Goal: Task Accomplishment & Management: Manage account settings

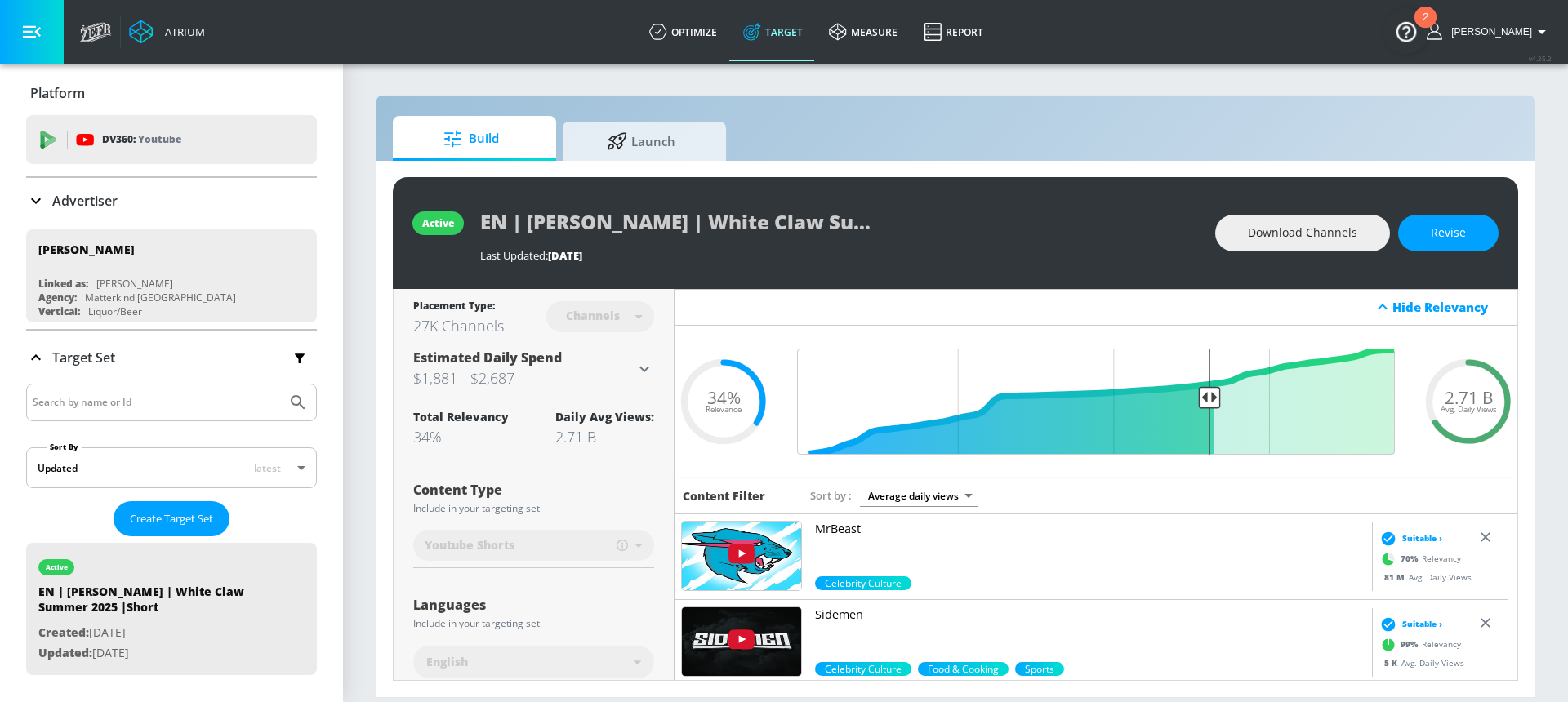
scroll to position [225, 0]
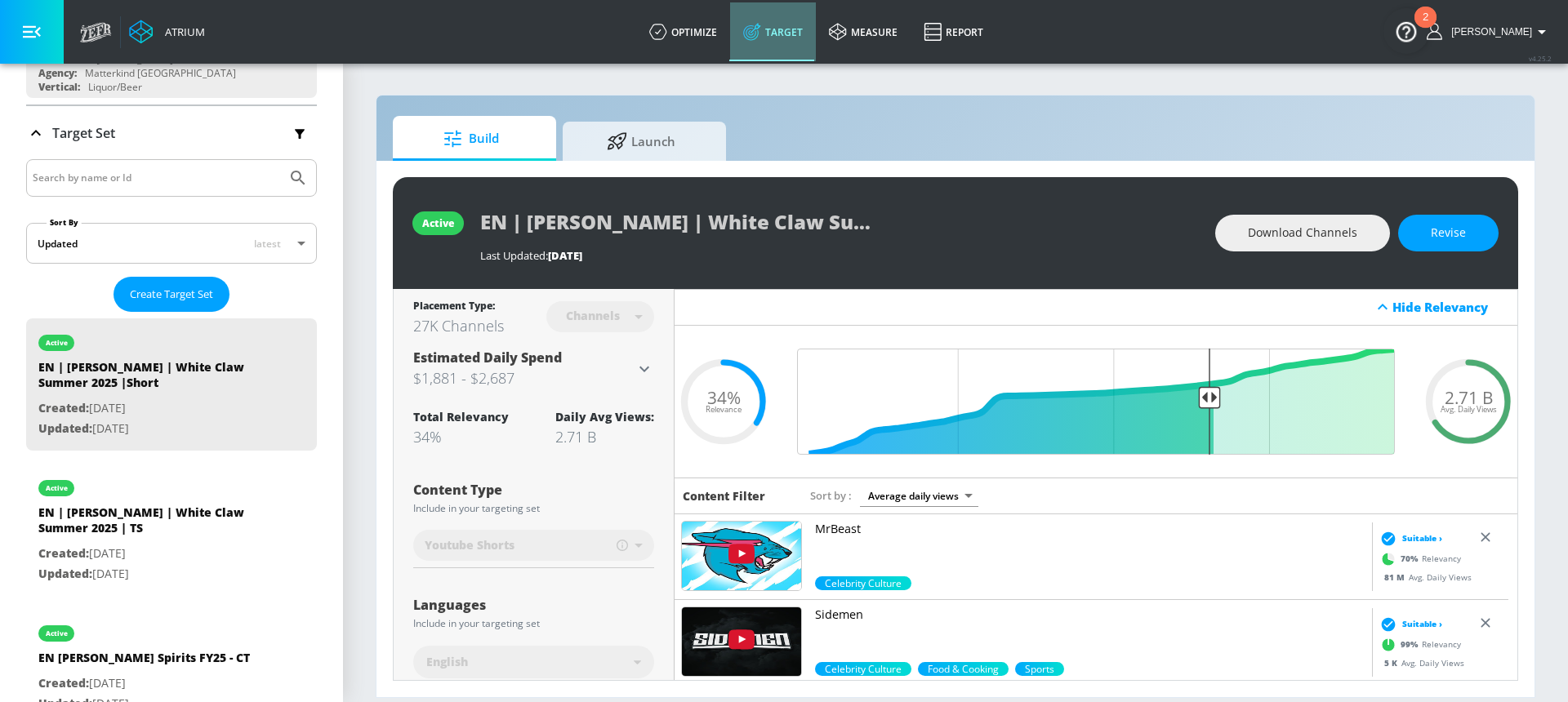
click at [814, 36] on link "Target" at bounding box center [773, 32] width 86 height 59
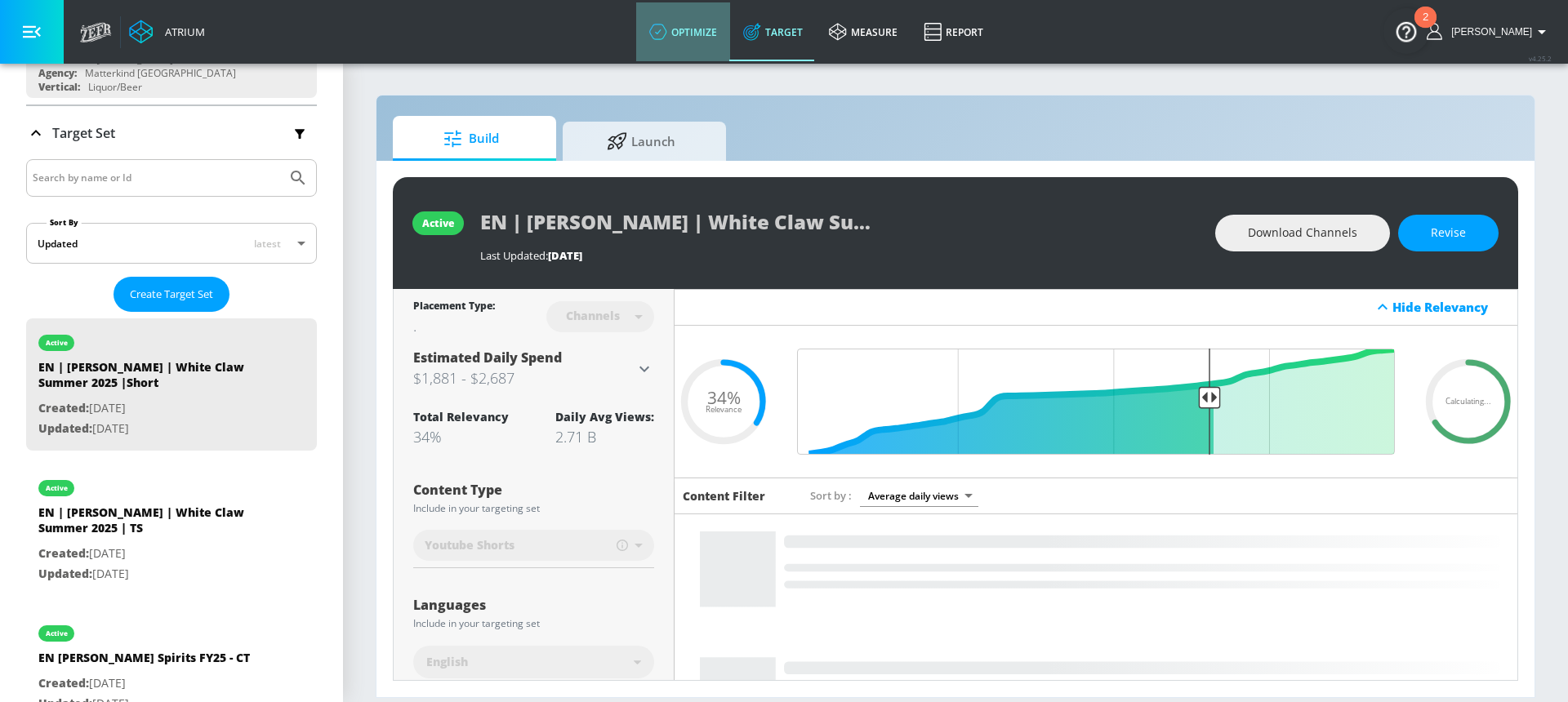
click at [713, 32] on link "optimize" at bounding box center [683, 32] width 94 height 59
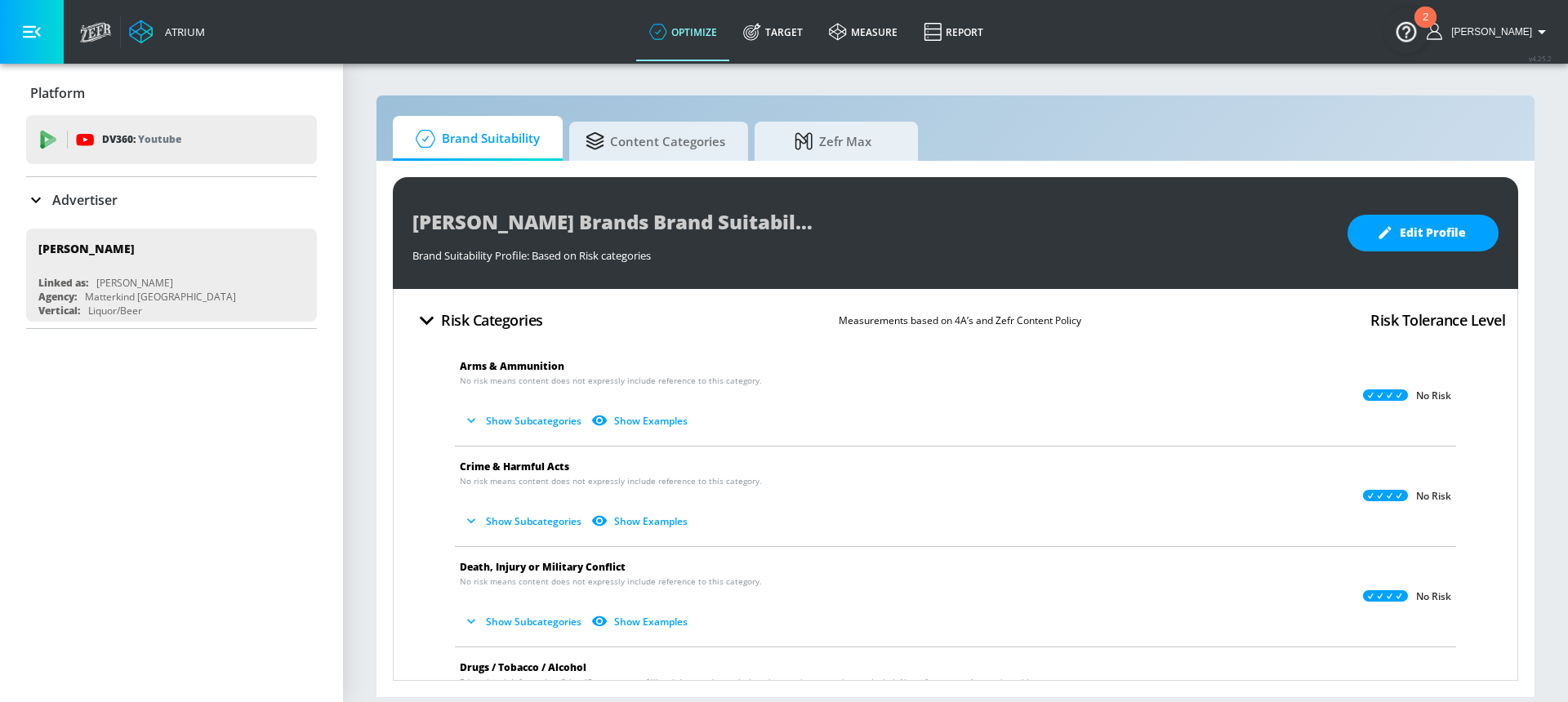
click at [150, 209] on div "Advertiser" at bounding box center [171, 200] width 291 height 20
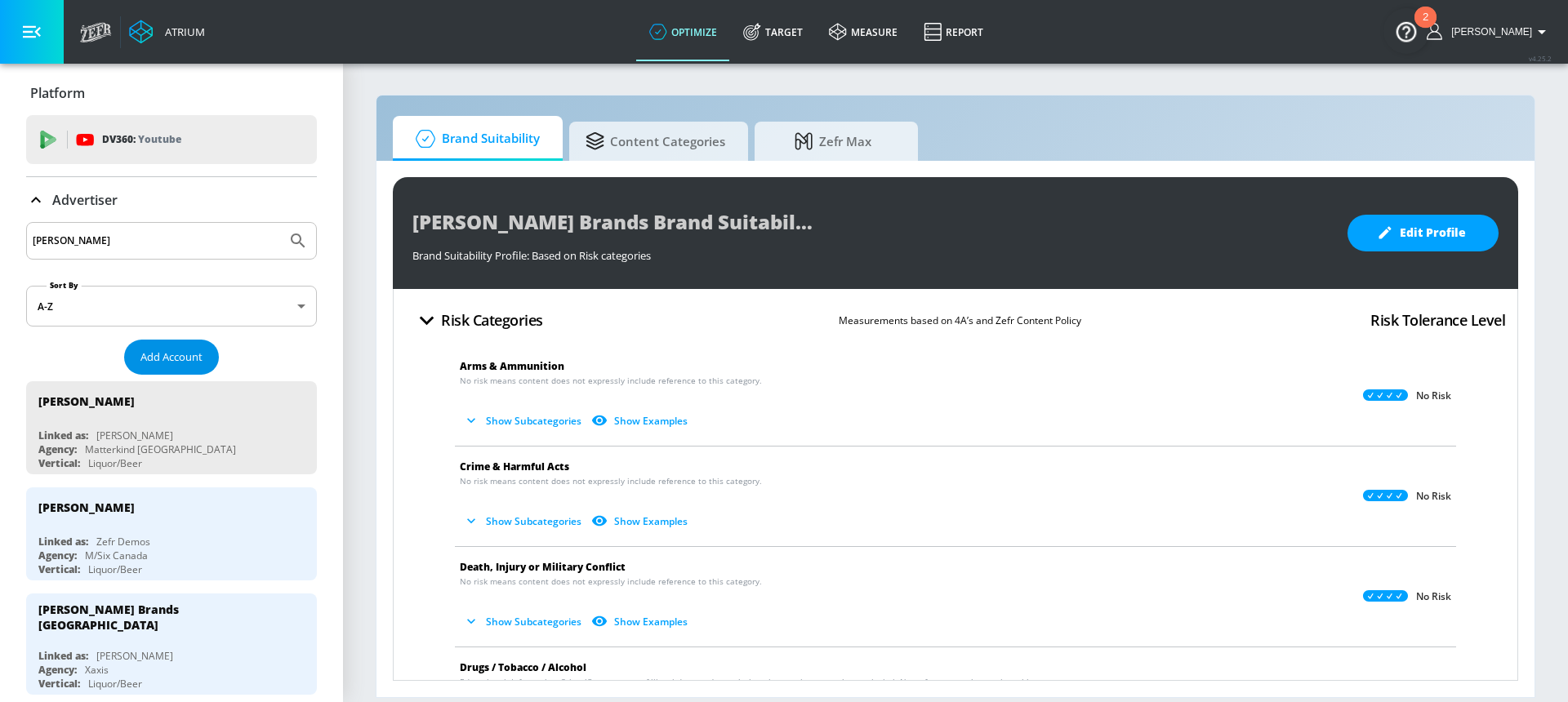
click at [157, 357] on span "Add Account" at bounding box center [171, 357] width 62 height 19
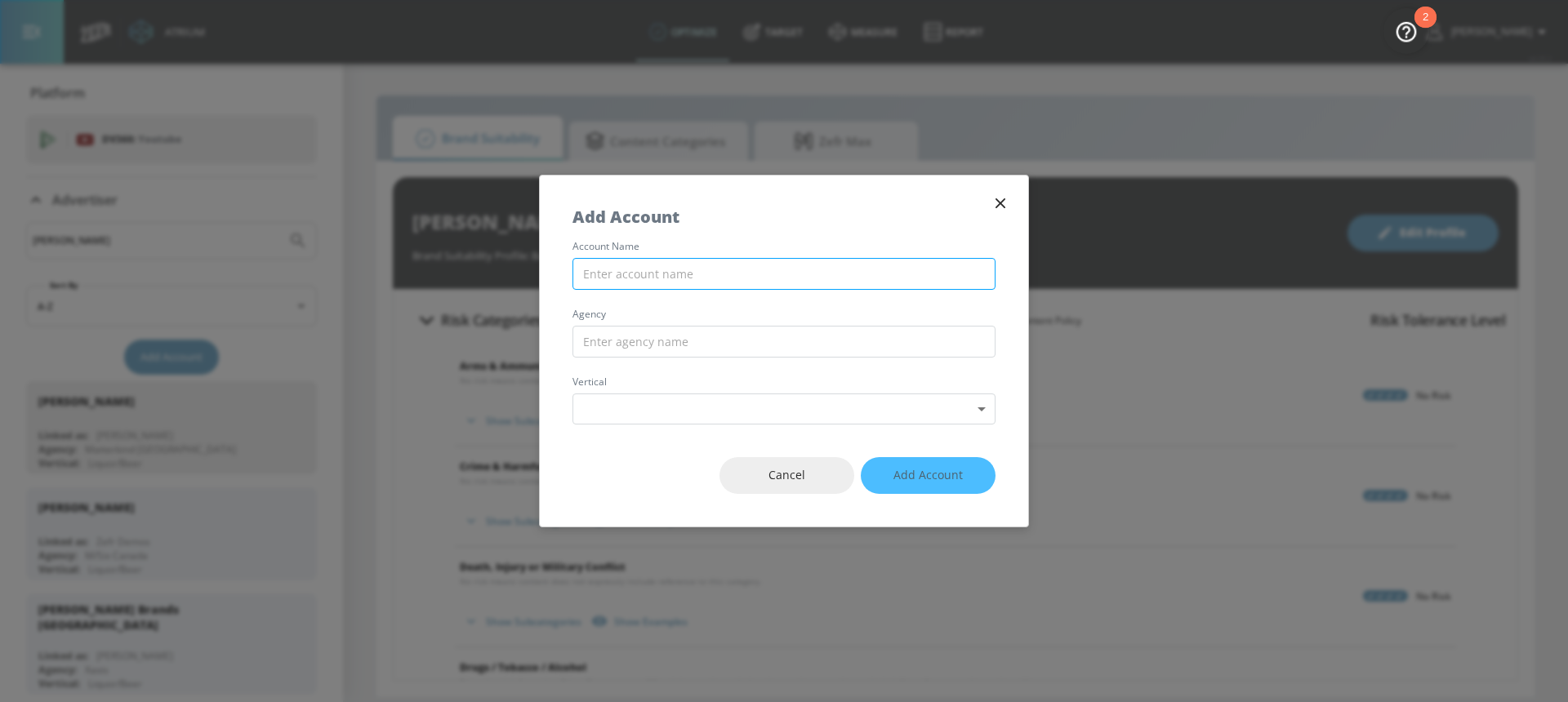
click at [613, 265] on input "text" at bounding box center [784, 273] width 423 height 31
type input "Make A Wish"
click at [638, 353] on input "text" at bounding box center [784, 341] width 423 height 31
type input "Zulumatic"
click at [643, 409] on body "Atrium optimize Target measure Report optimize Target measure Report v 4.25.2 H…" at bounding box center [784, 351] width 1568 height 702
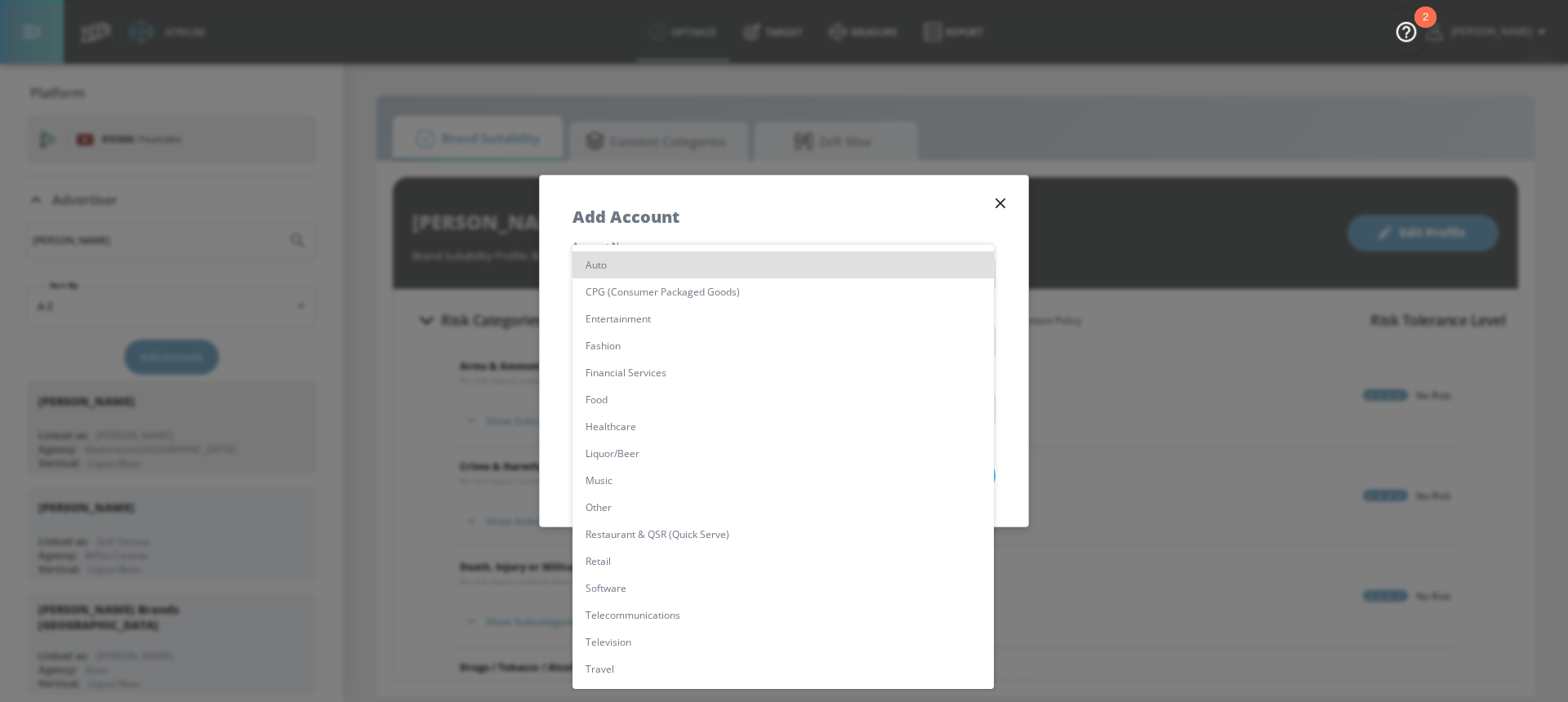
click at [692, 502] on li "Other" at bounding box center [783, 508] width 421 height 27
type input "[object Object]"
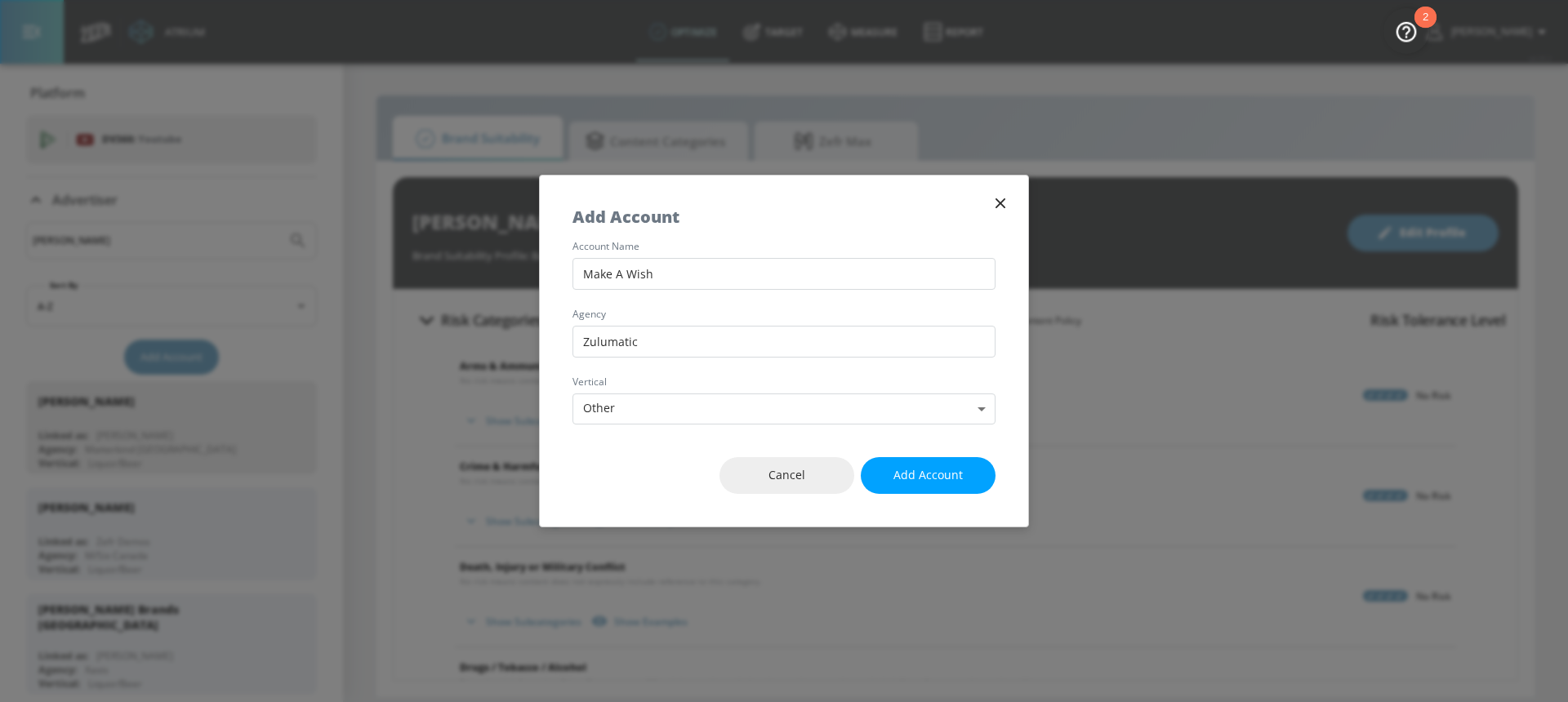
click at [624, 471] on div "Cancel Add Account" at bounding box center [784, 475] width 489 height 102
click at [622, 407] on body "Atrium optimize Target measure Report optimize Target measure Report v 4.25.2 H…" at bounding box center [784, 351] width 1568 height 702
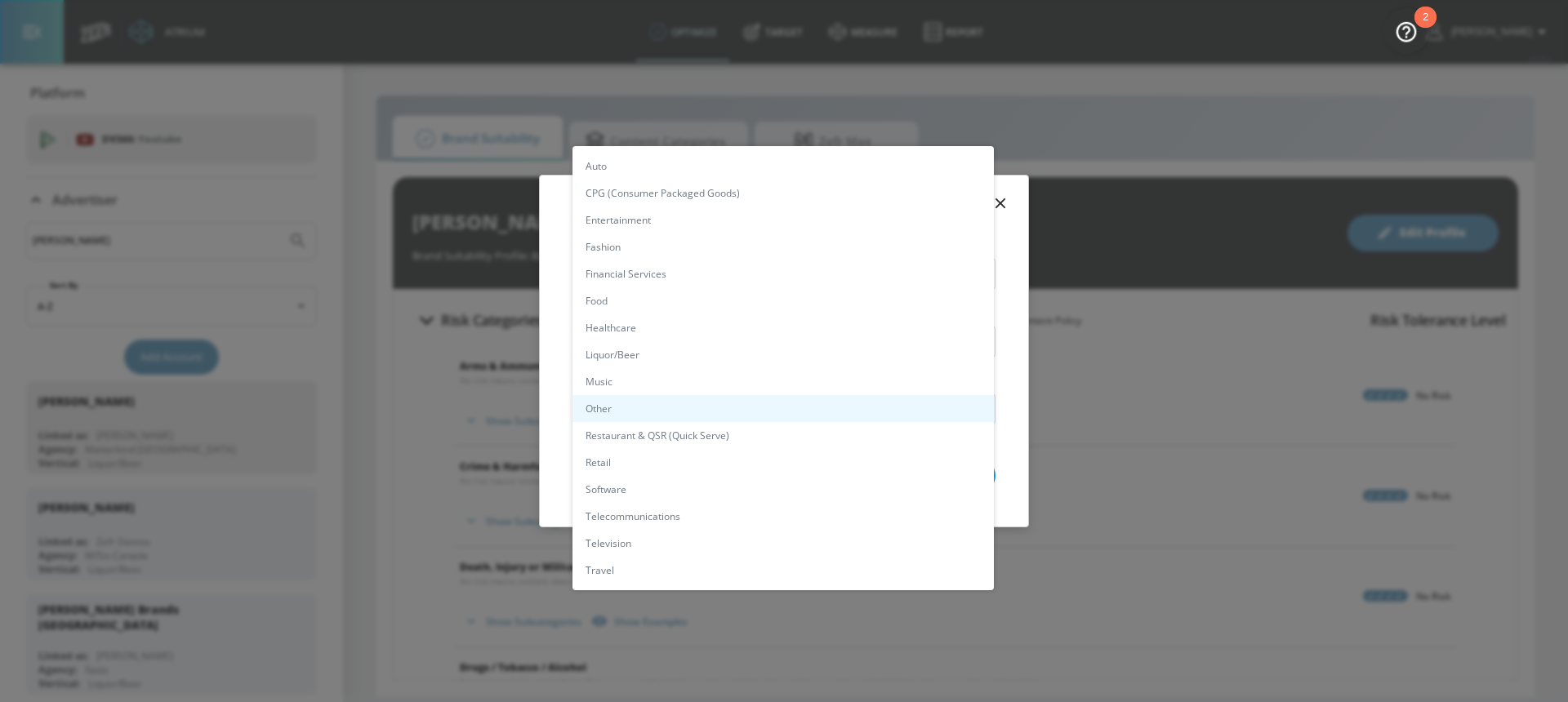
click at [652, 323] on li "Healthcare" at bounding box center [783, 328] width 421 height 27
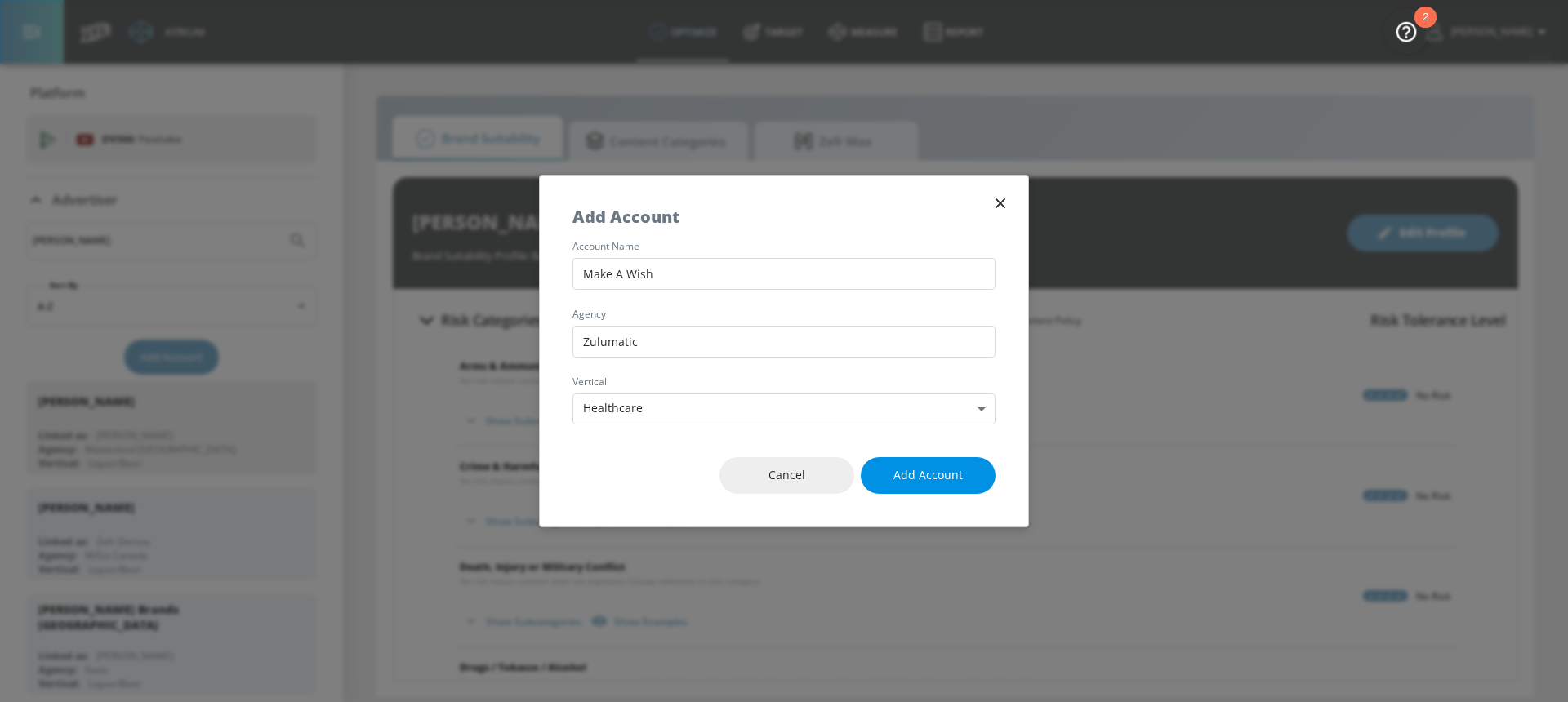
click at [936, 477] on span "Add Account" at bounding box center [928, 475] width 70 height 20
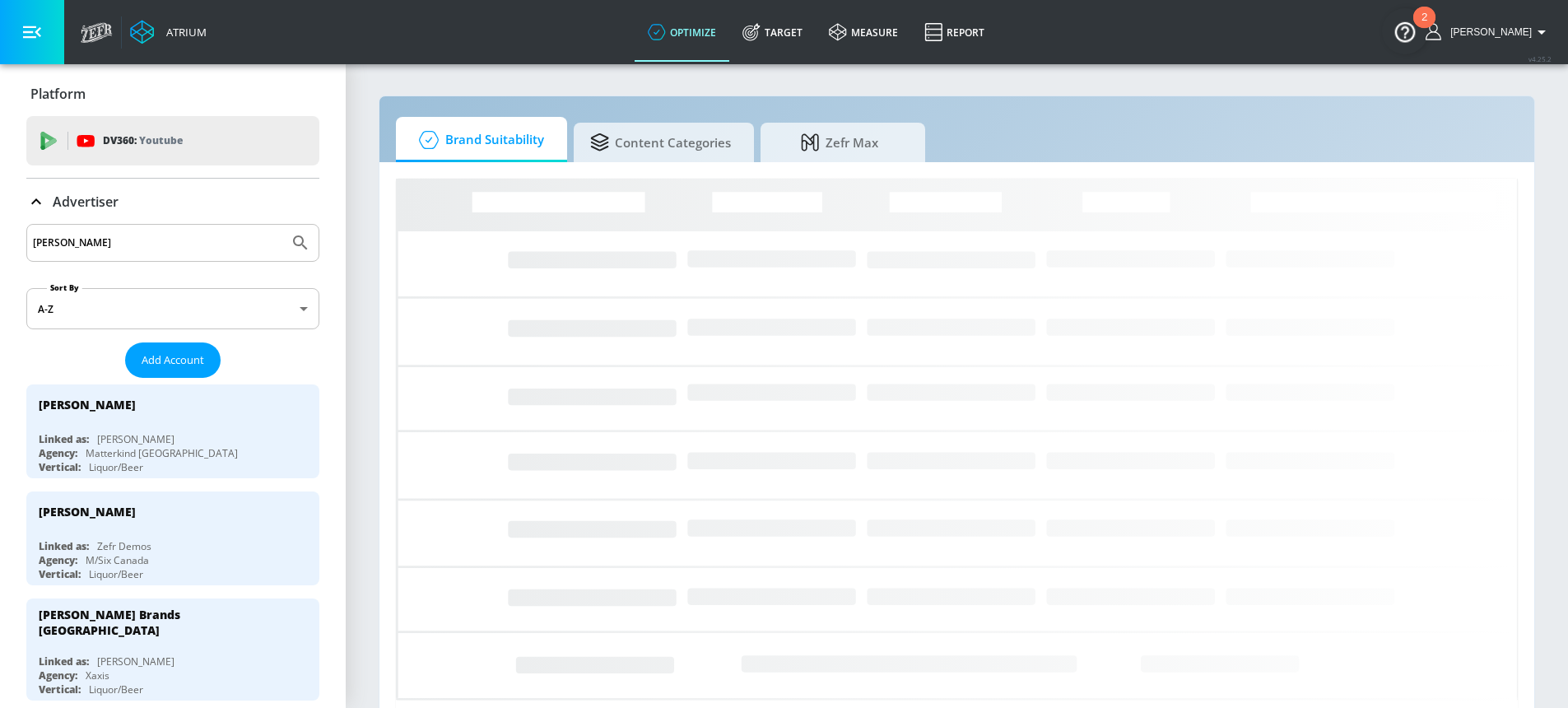
click at [123, 239] on input "mark anthony" at bounding box center [157, 243] width 250 height 21
drag, startPoint x: 110, startPoint y: 243, endPoint x: -40, endPoint y: 224, distance: 151.2
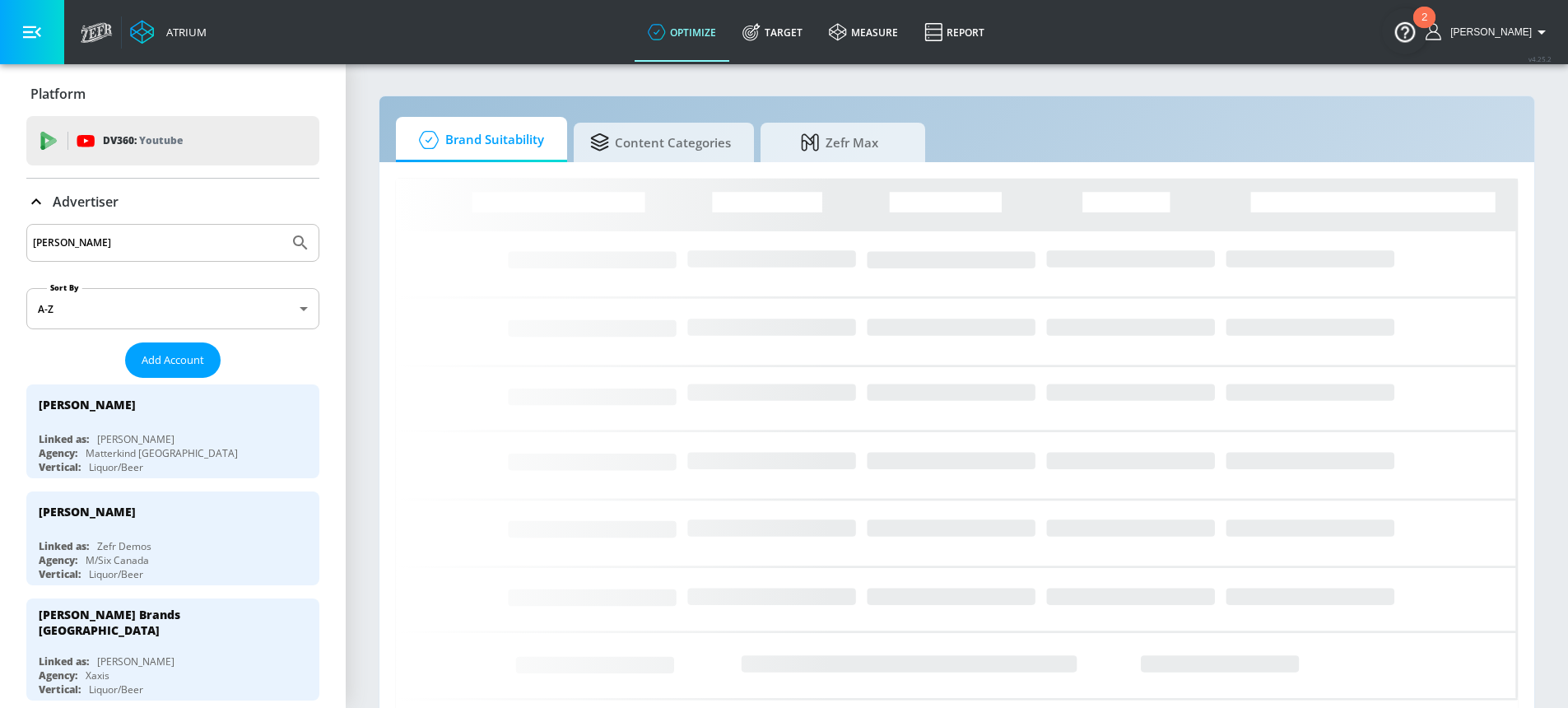
click at [0, 224] on html "Atrium optimize Target measure Report optimize Target measure Report v 4.25.2 H…" at bounding box center [784, 408] width 1568 height 818
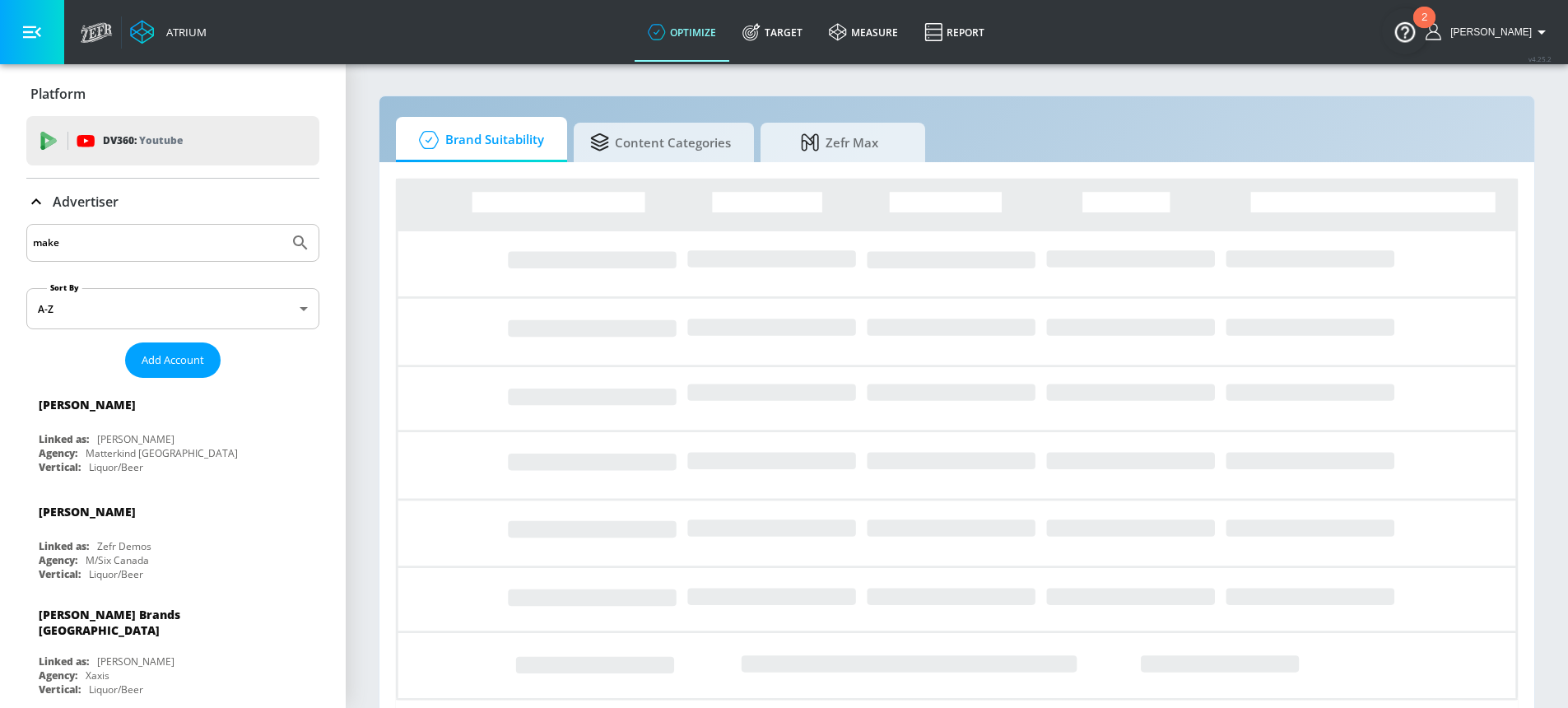
type input "make"
click at [282, 225] on button "Submit Search" at bounding box center [301, 243] width 36 height 37
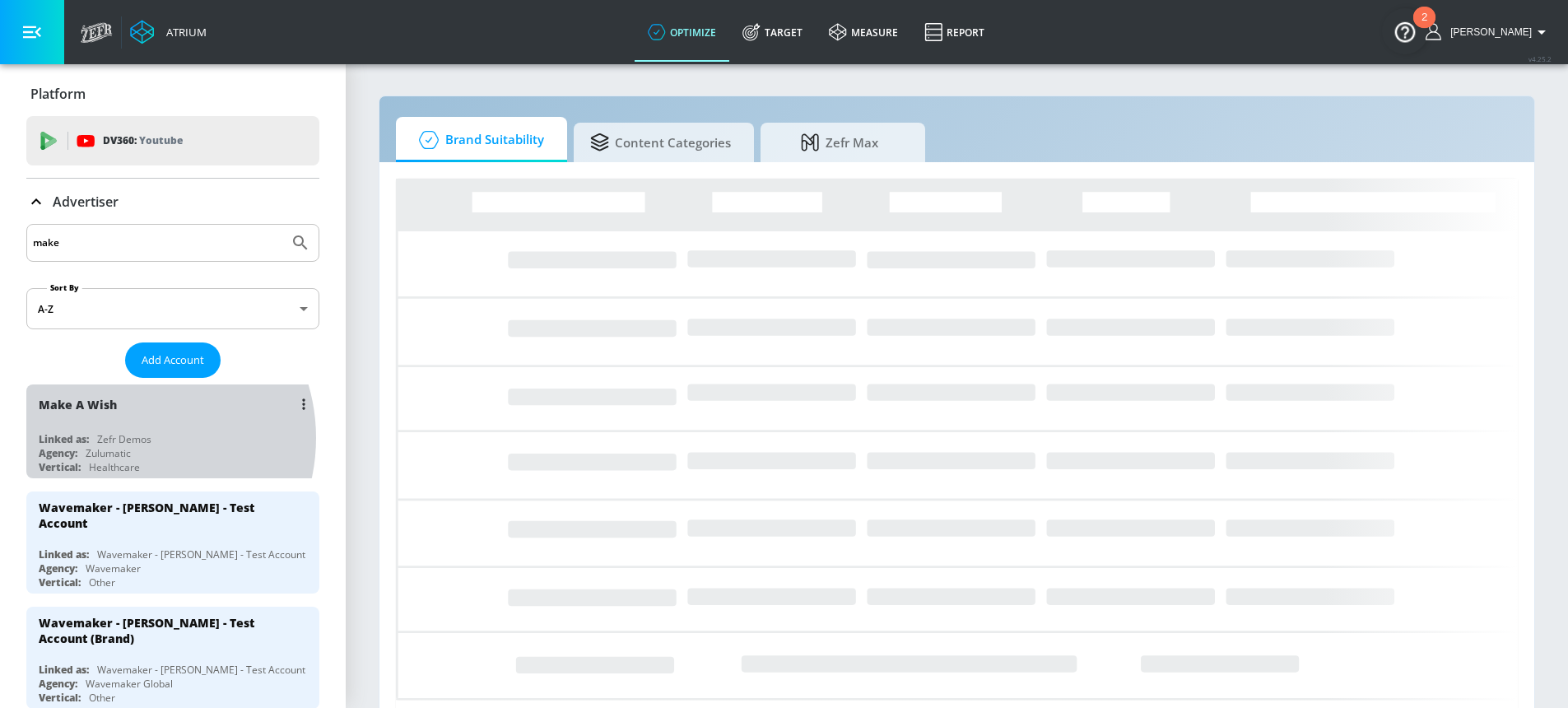
click at [128, 438] on div "Zefr Demos" at bounding box center [124, 439] width 55 height 14
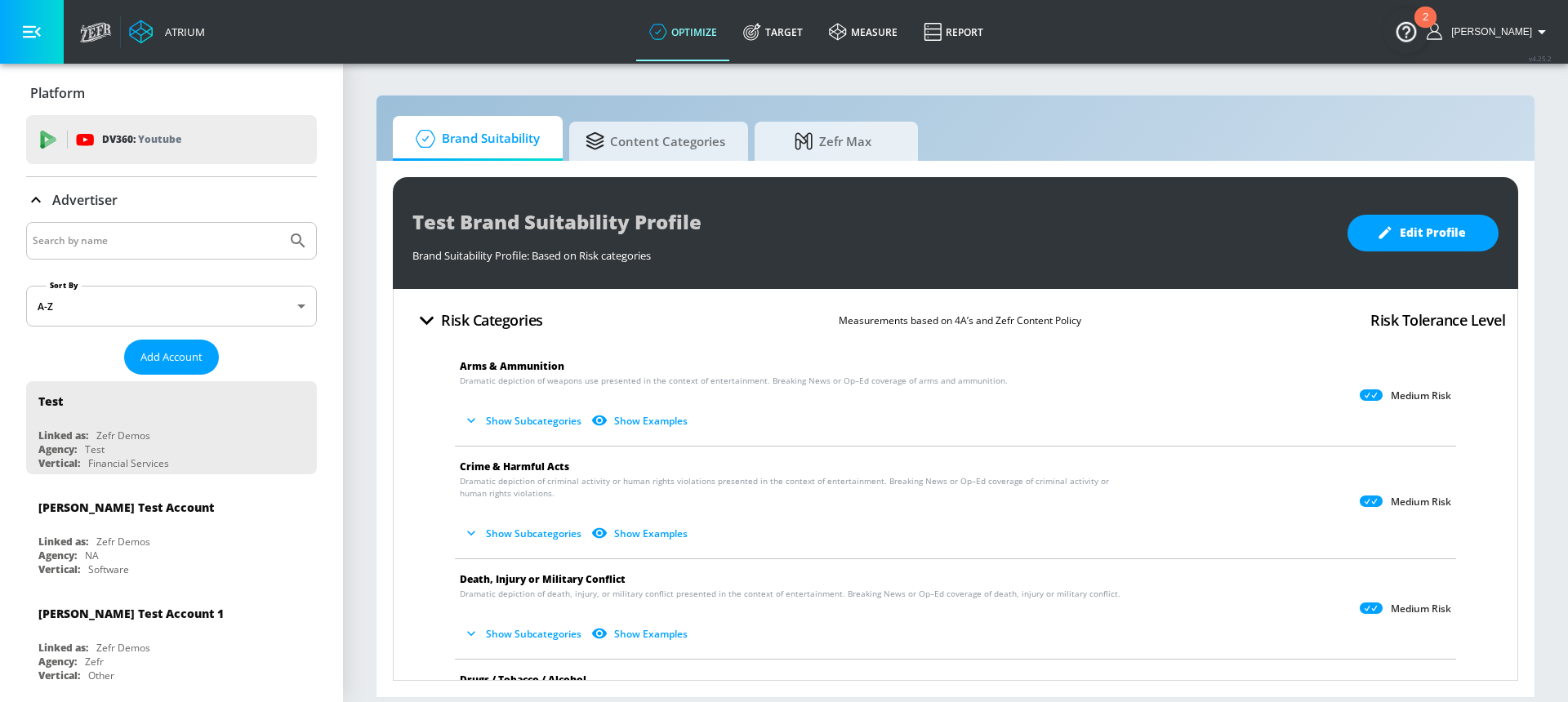
click at [151, 244] on input "Search by name" at bounding box center [156, 241] width 248 height 21
type input "make"
click at [280, 223] on button "Submit Search" at bounding box center [298, 241] width 36 height 36
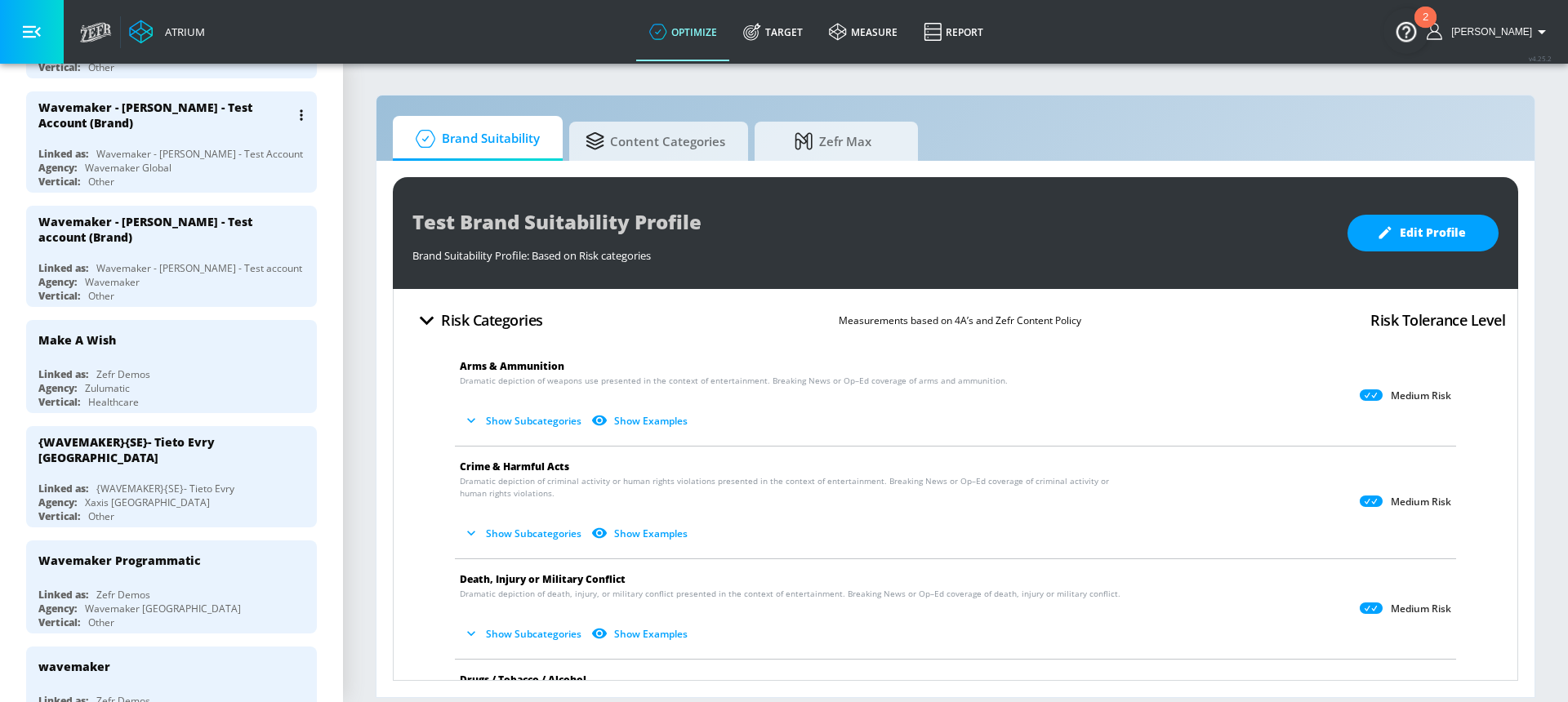
scroll to position [521, 0]
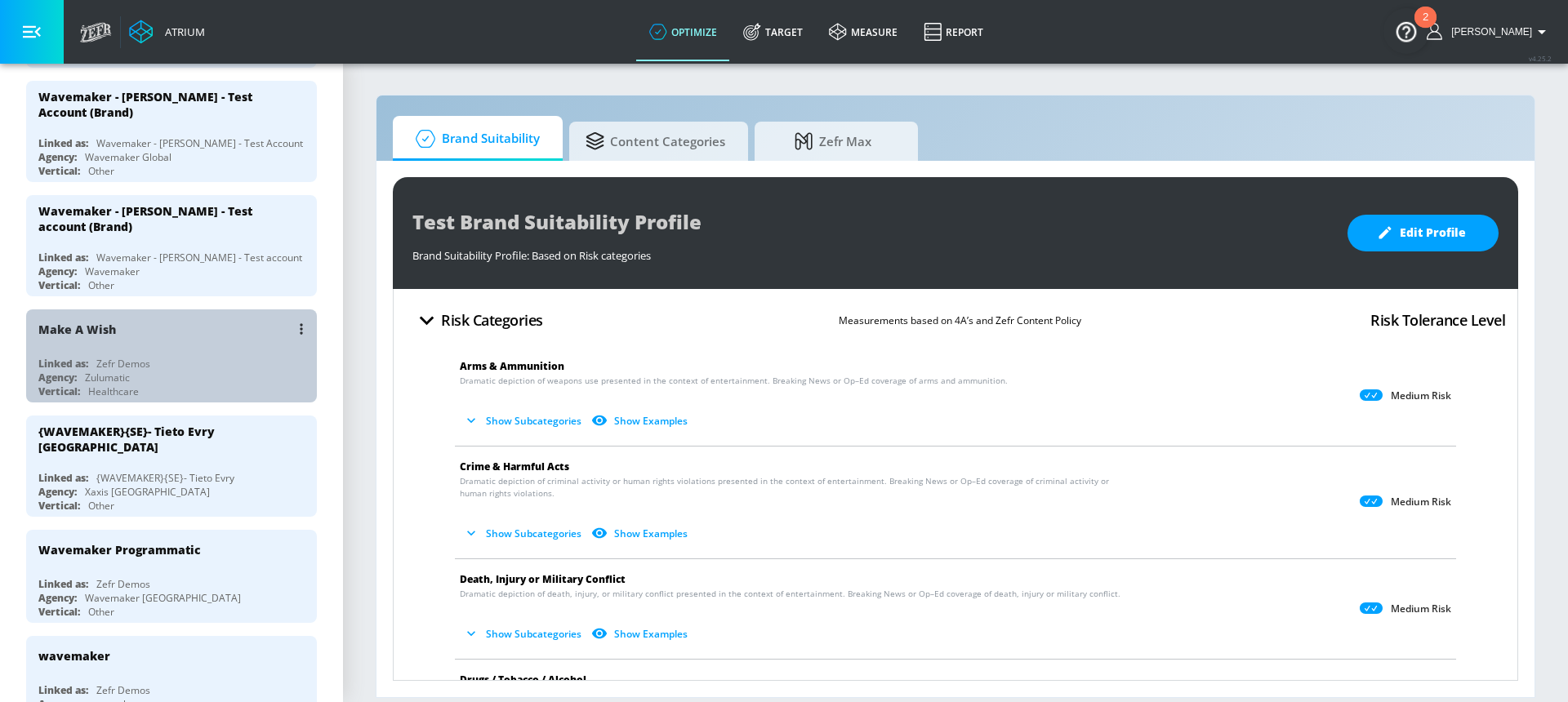
click at [192, 369] on div "Linked as: Zefr Demos" at bounding box center [175, 364] width 274 height 14
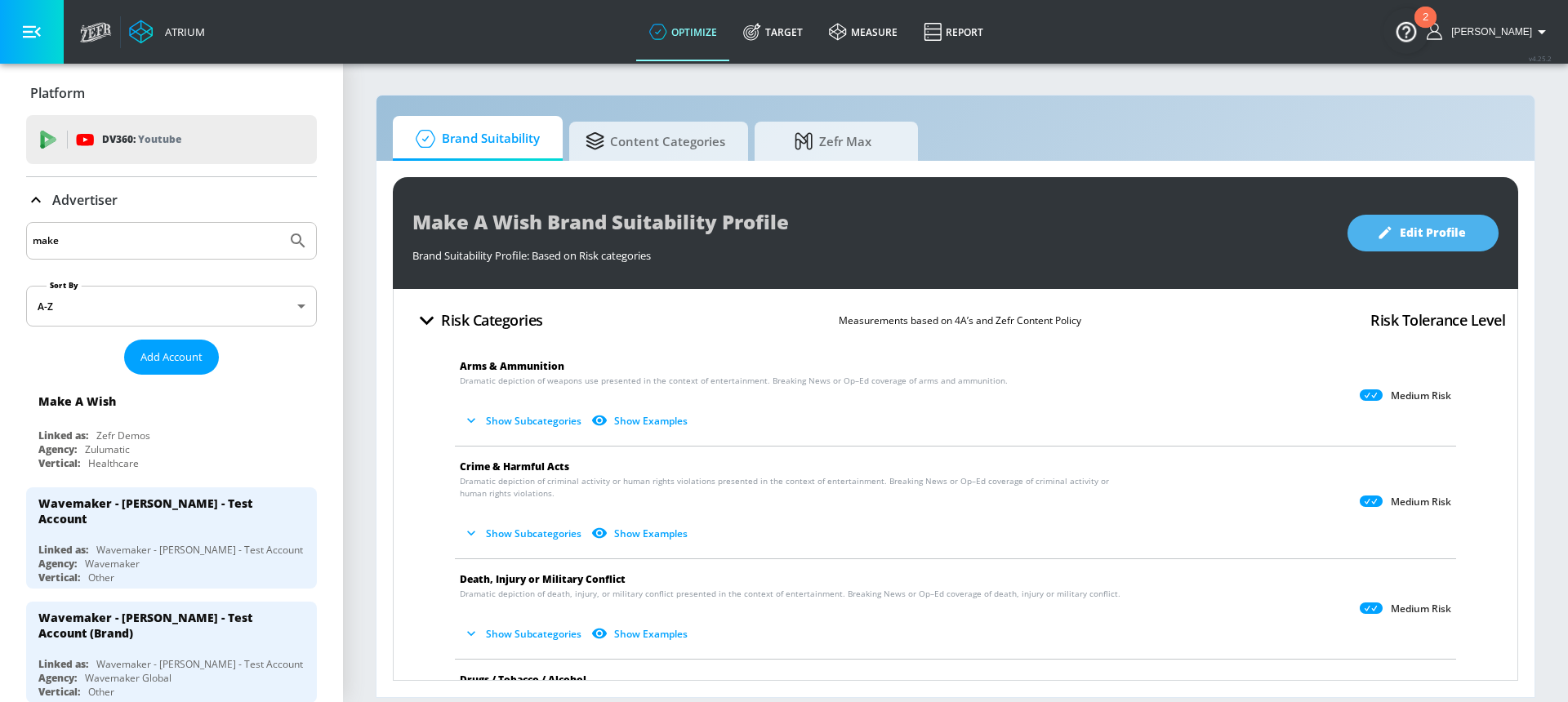
click at [1398, 237] on span "Edit Profile" at bounding box center [1423, 232] width 86 height 20
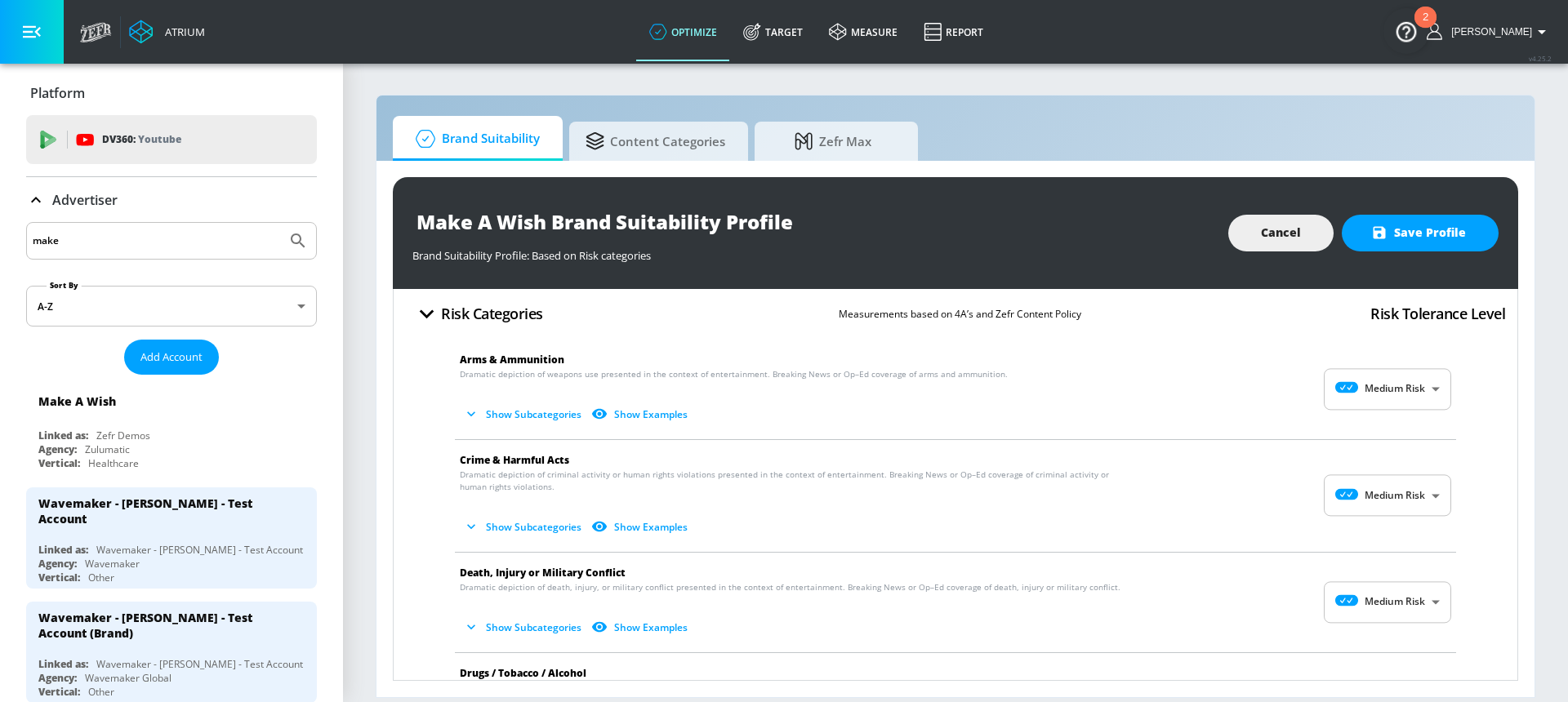
scroll to position [20, 0]
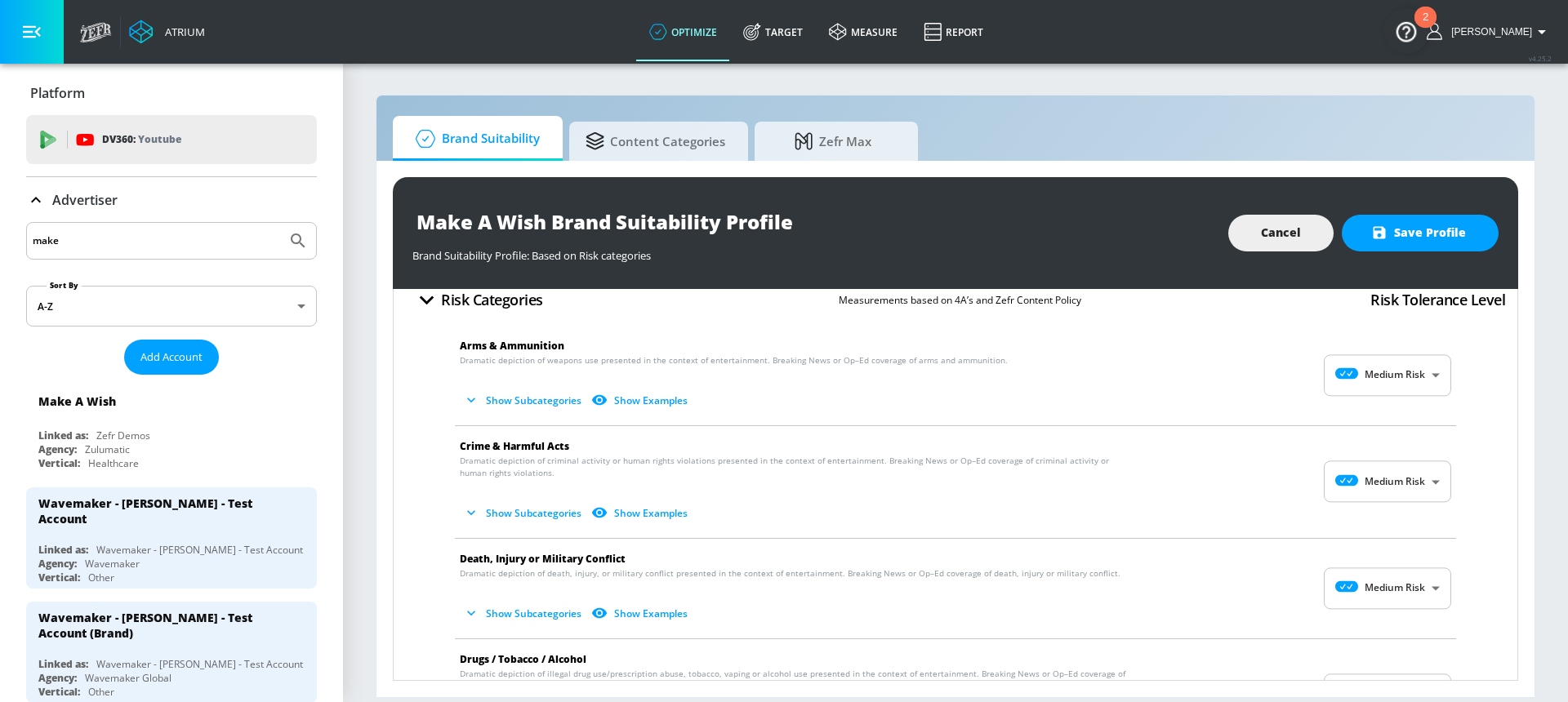
click at [1393, 372] on body "Atrium optimize Target measure Report optimize Target measure Report v 4.25.2 H…" at bounding box center [784, 351] width 1568 height 702
click at [1396, 411] on p "No Risk" at bounding box center [1408, 415] width 35 height 14
type input "MINIMAL"
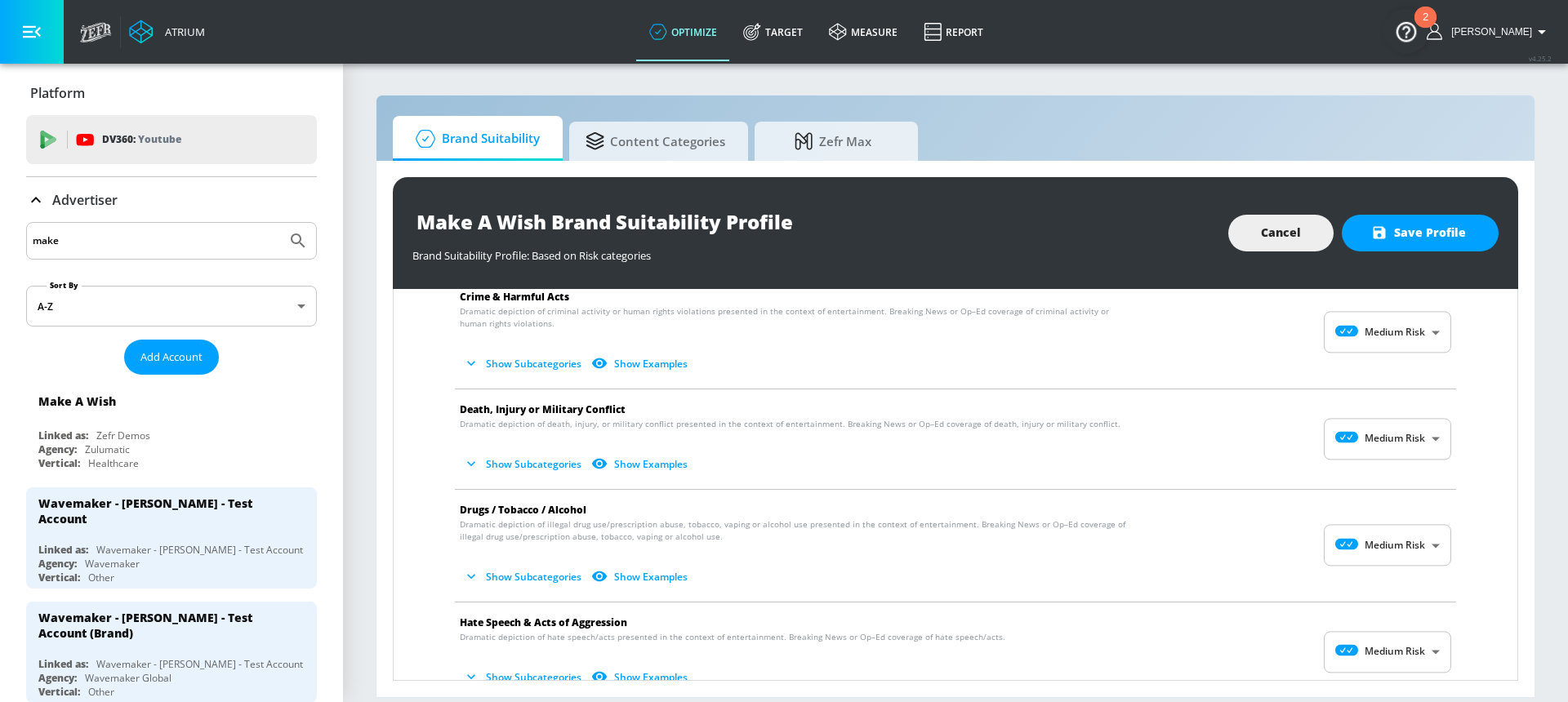
scroll to position [305, 0]
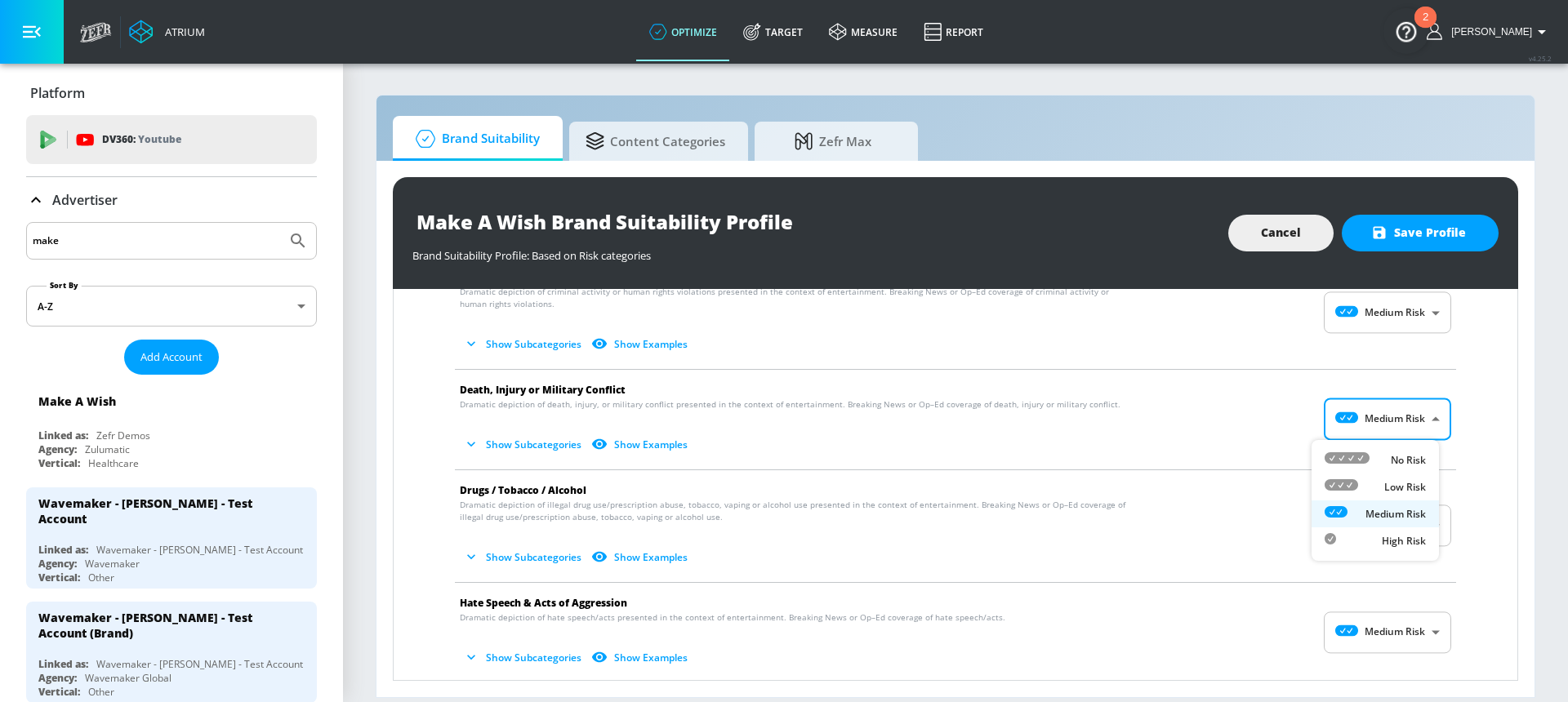
click at [1382, 415] on body "Atrium optimize Target measure Report optimize Target measure Report v 4.25.2 H…" at bounding box center [784, 351] width 1568 height 702
click at [1372, 467] on div "No Risk" at bounding box center [1376, 460] width 101 height 17
type input "MINIMAL"
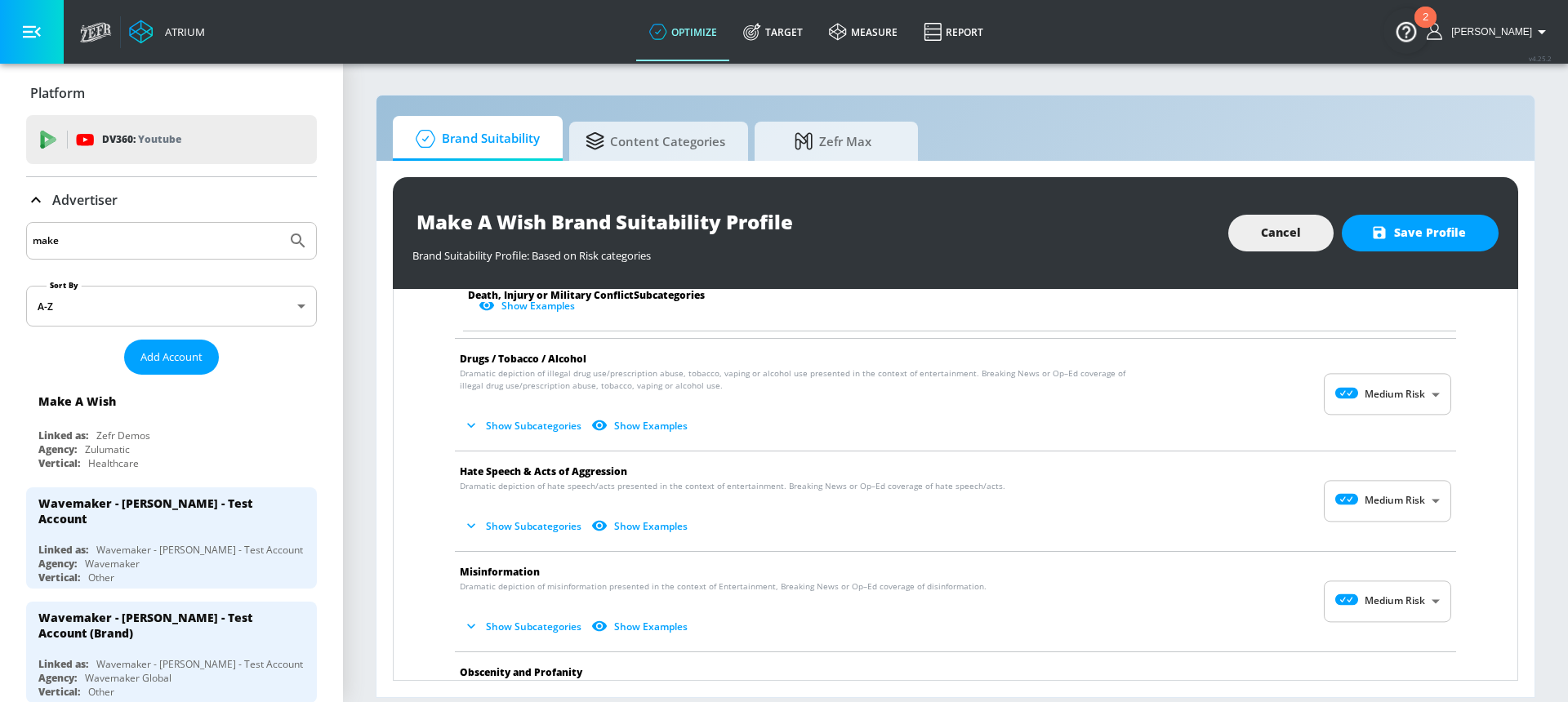
scroll to position [895, 0]
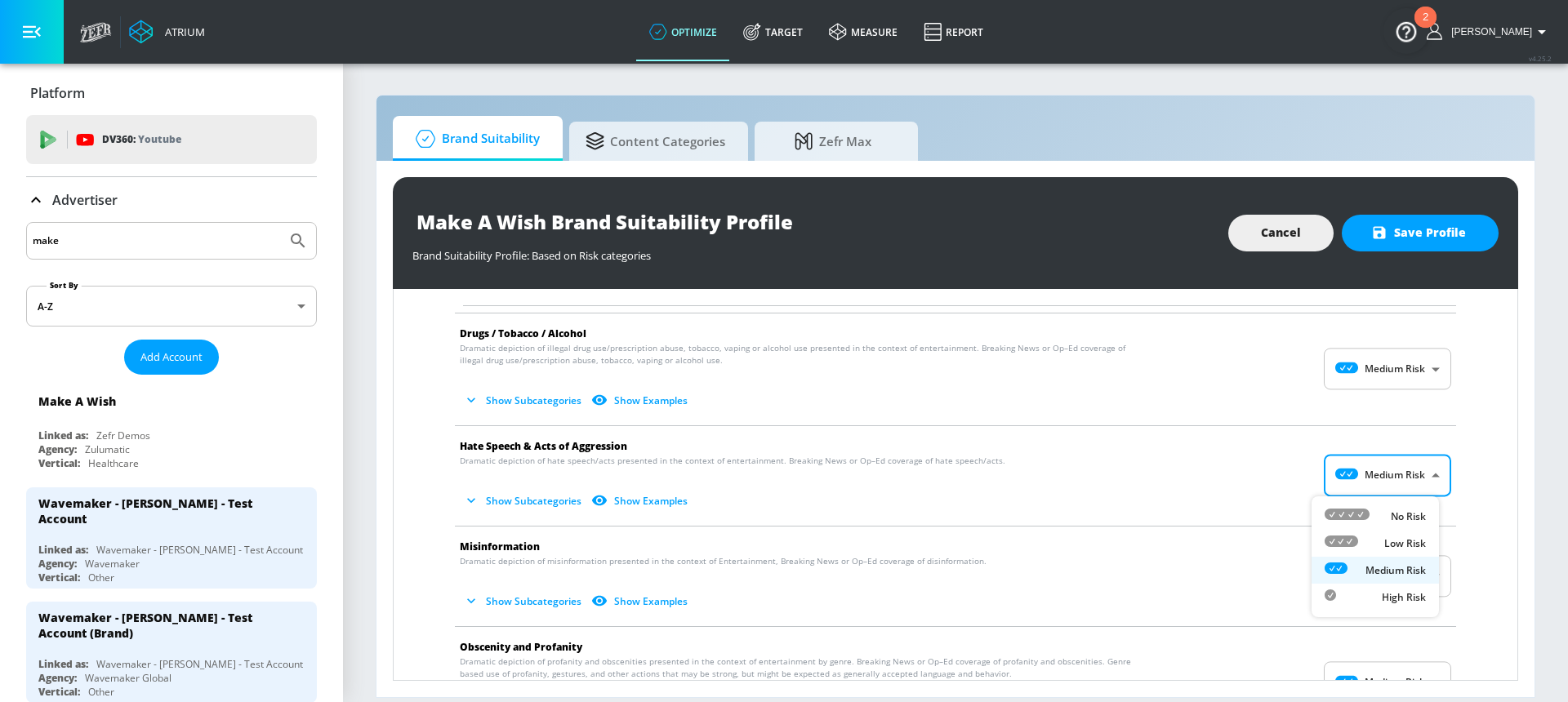
click at [1377, 473] on body "Atrium optimize Target measure Report optimize Target measure Report v 4.25.2 H…" at bounding box center [784, 351] width 1568 height 702
click at [1325, 512] on icon at bounding box center [1347, 514] width 45 height 11
type input "MINIMAL"
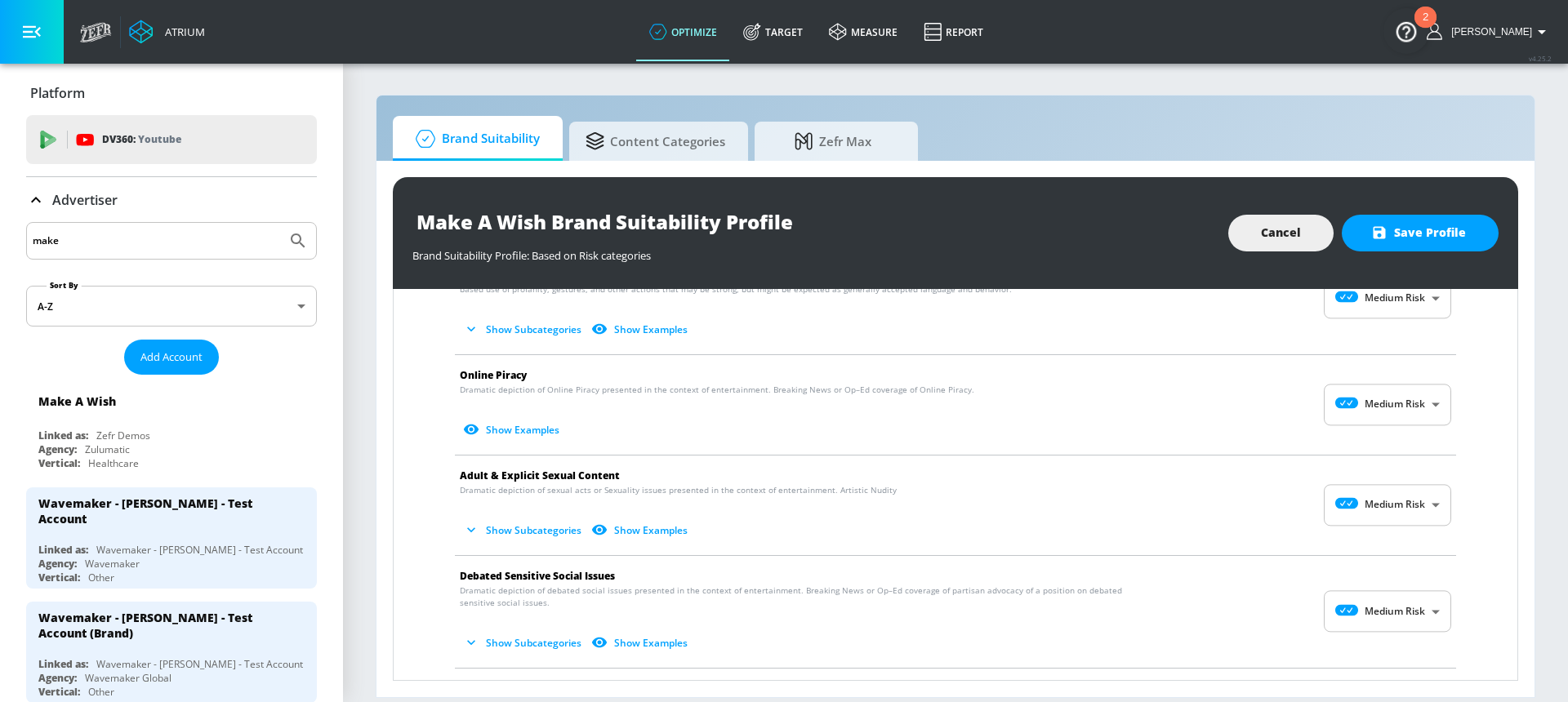
scroll to position [1396, 0]
click at [1377, 507] on body "Atrium optimize Target measure Report optimize Target measure Report v 4.25.2 H…" at bounding box center [784, 351] width 1568 height 702
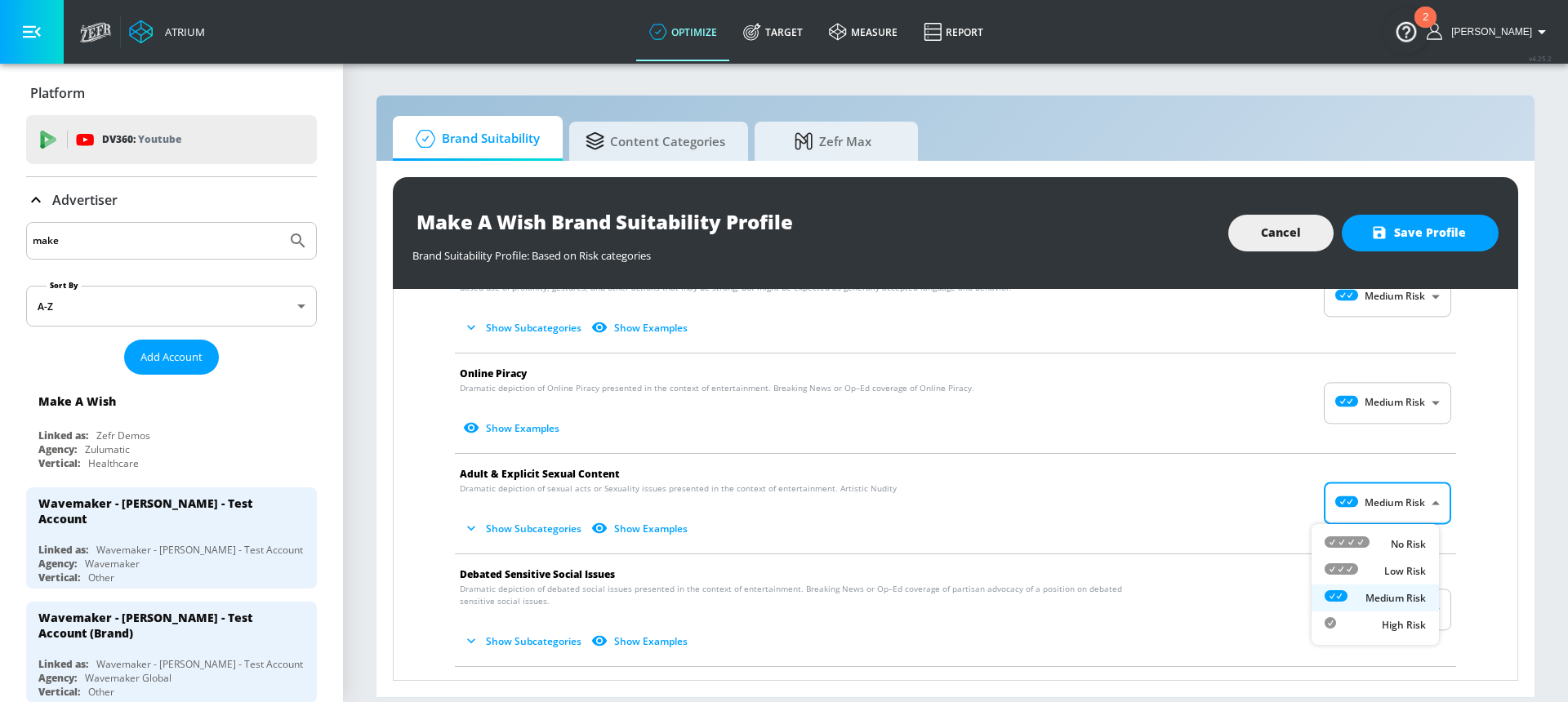
click at [1337, 548] on div at bounding box center [1347, 544] width 45 height 17
type input "MINIMAL"
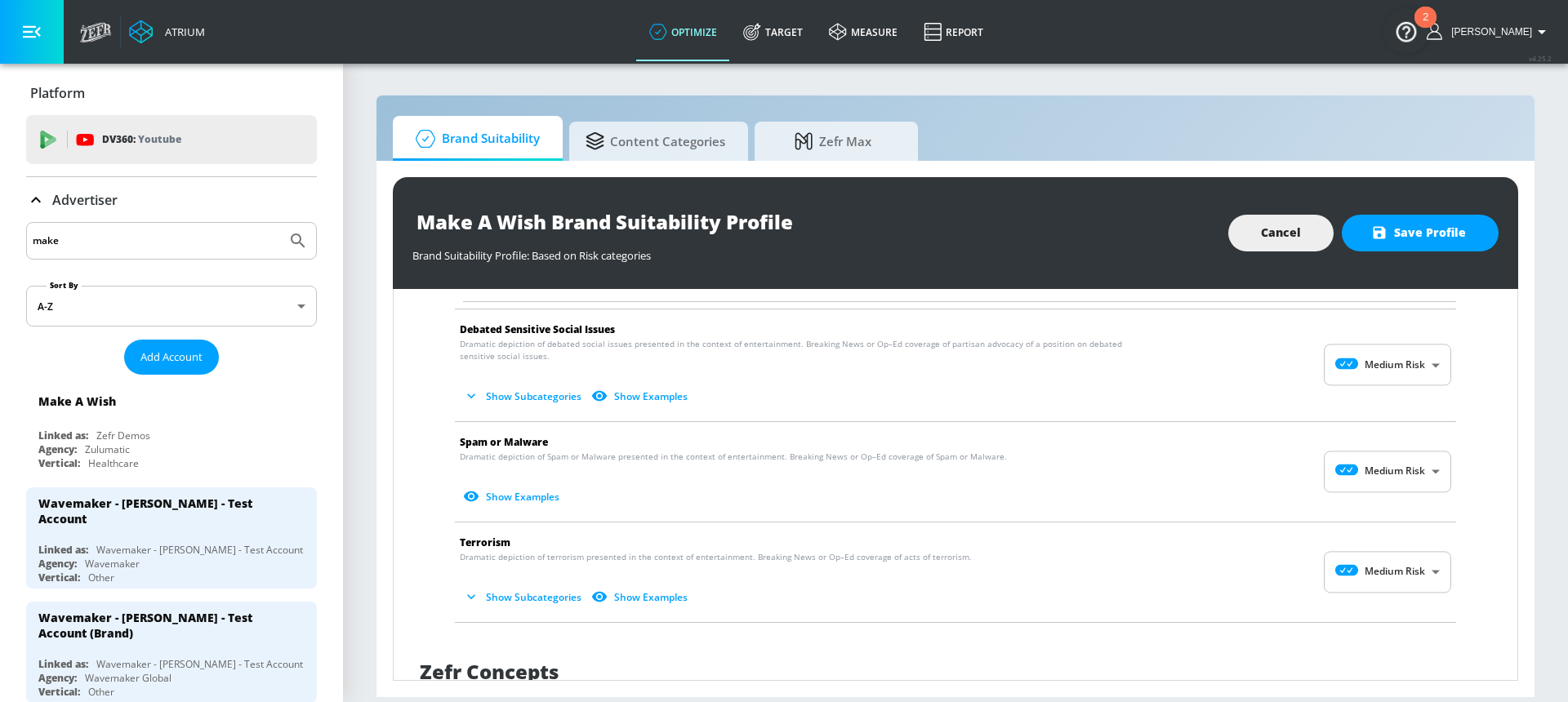
scroll to position [1759, 0]
click at [1399, 569] on body "Atrium optimize Target measure Report optimize Target measure Report v 4.25.2 H…" at bounding box center [784, 351] width 1568 height 702
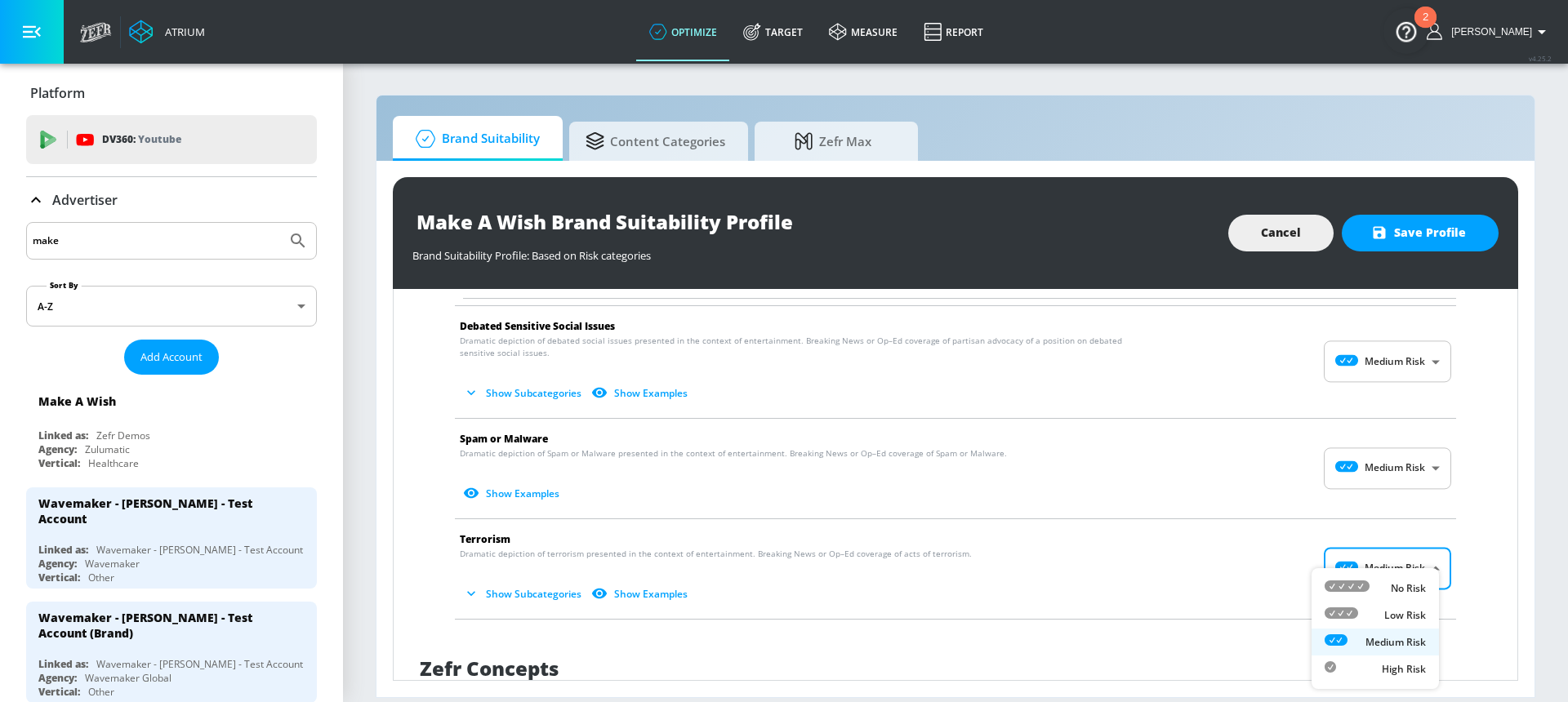
click at [1372, 586] on div "No Risk" at bounding box center [1376, 589] width 101 height 17
type input "MINIMAL"
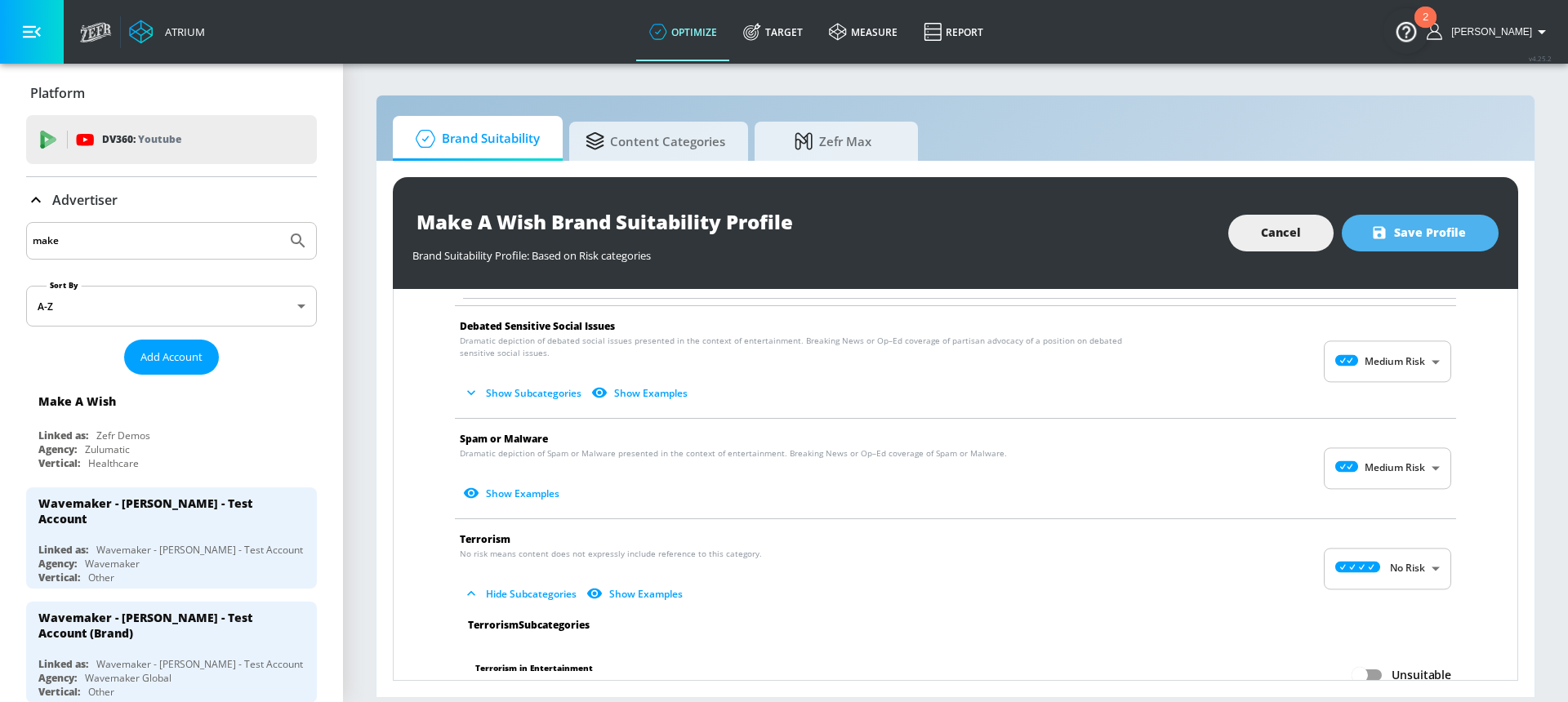
click at [1422, 243] on span "Save Profile" at bounding box center [1420, 232] width 91 height 20
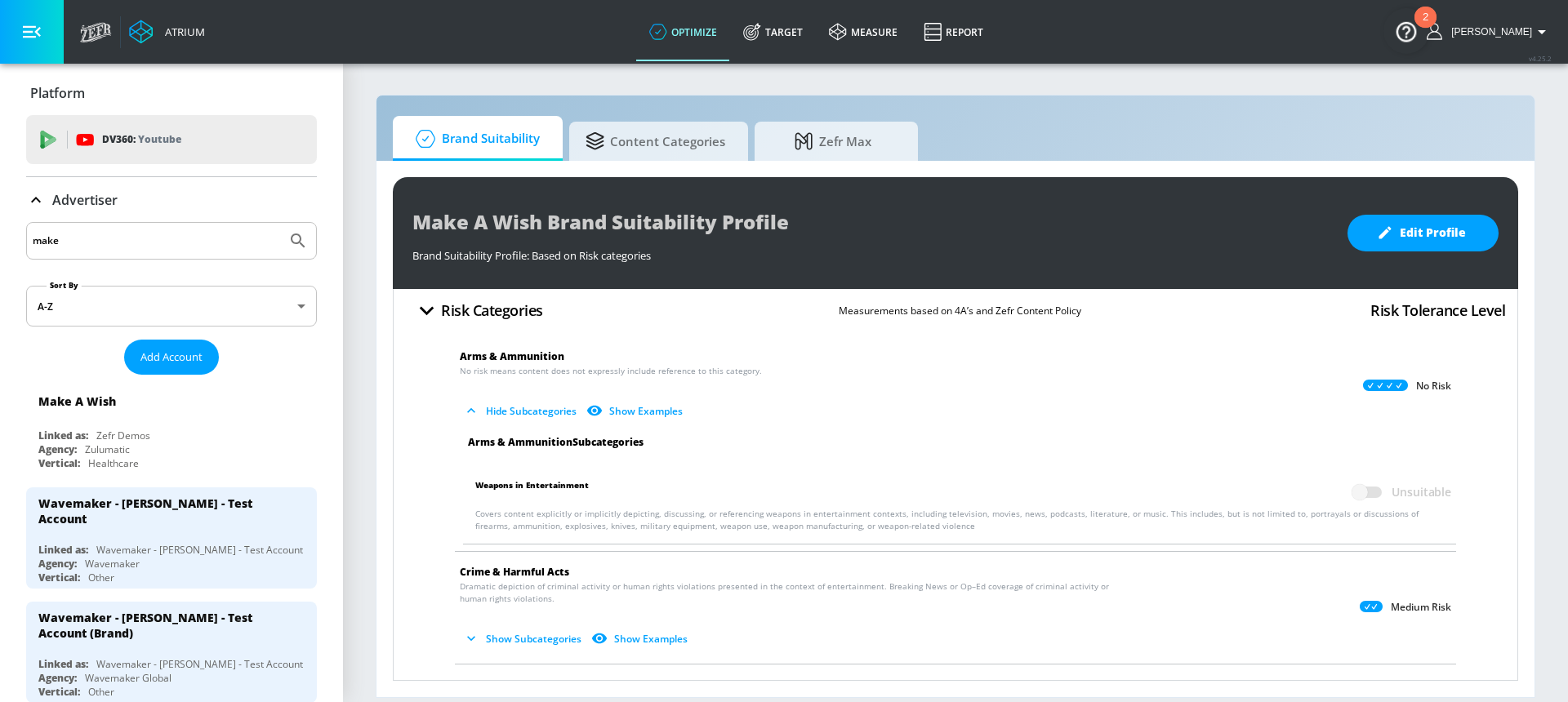
scroll to position [0, 0]
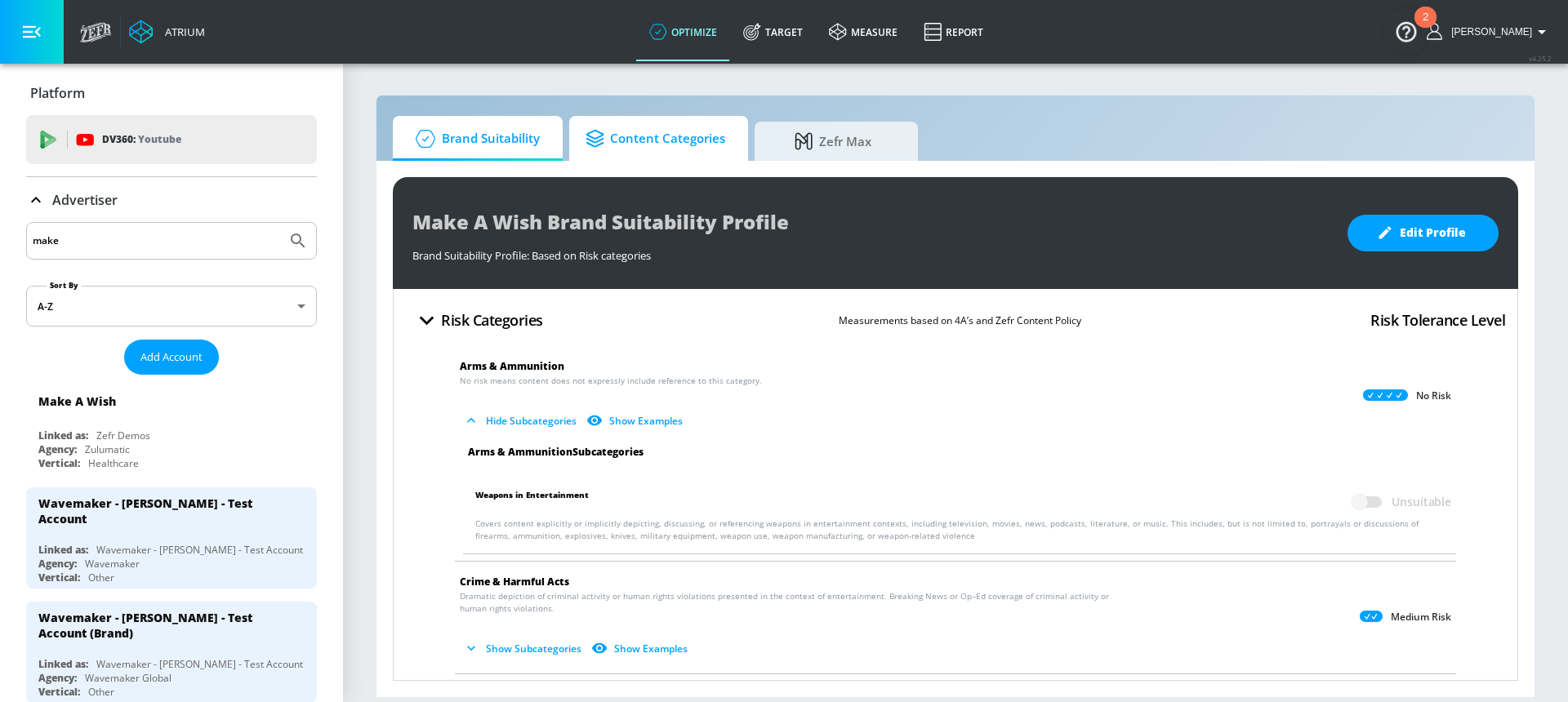
click at [728, 146] on link "Content Categories" at bounding box center [659, 138] width 179 height 45
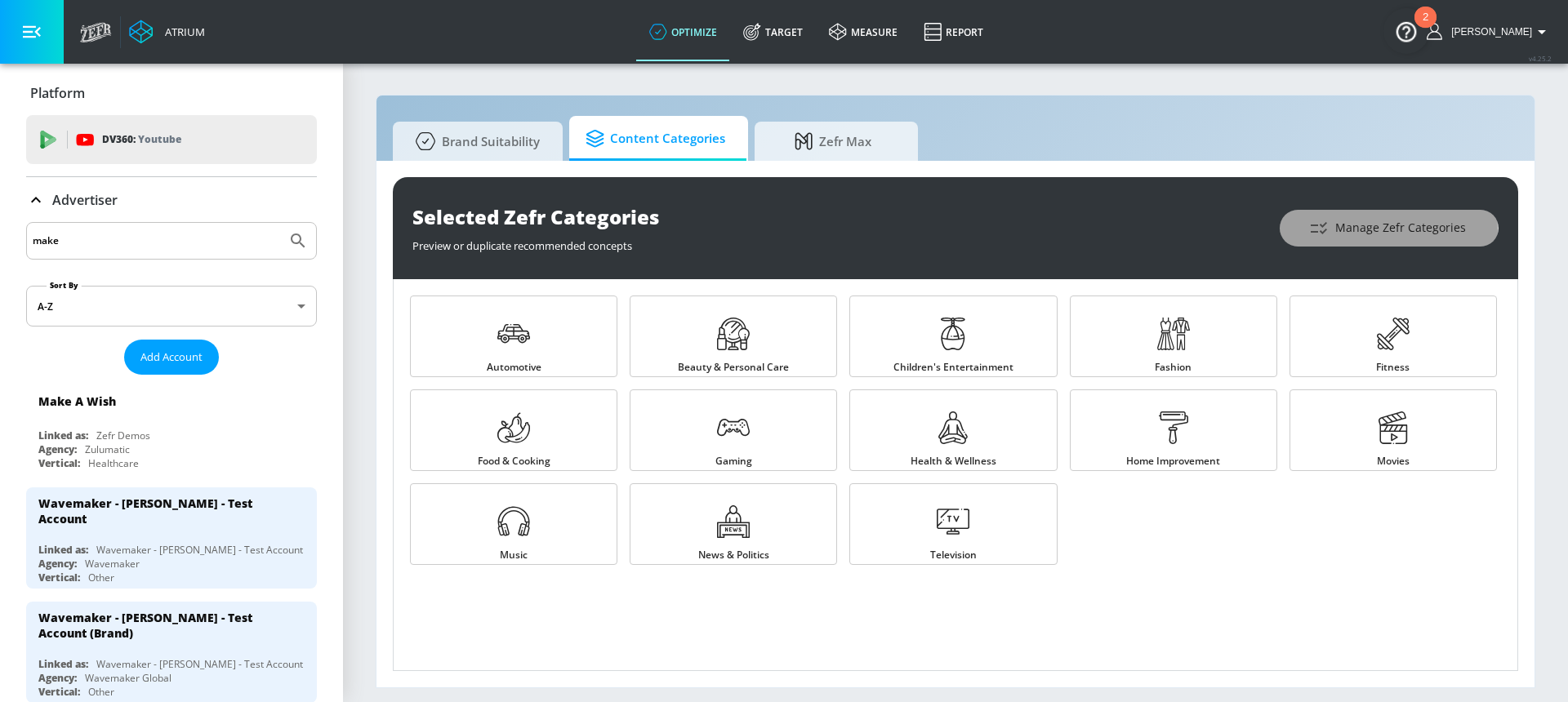
click at [1391, 231] on span "Manage Zefr Categories" at bounding box center [1389, 228] width 153 height 20
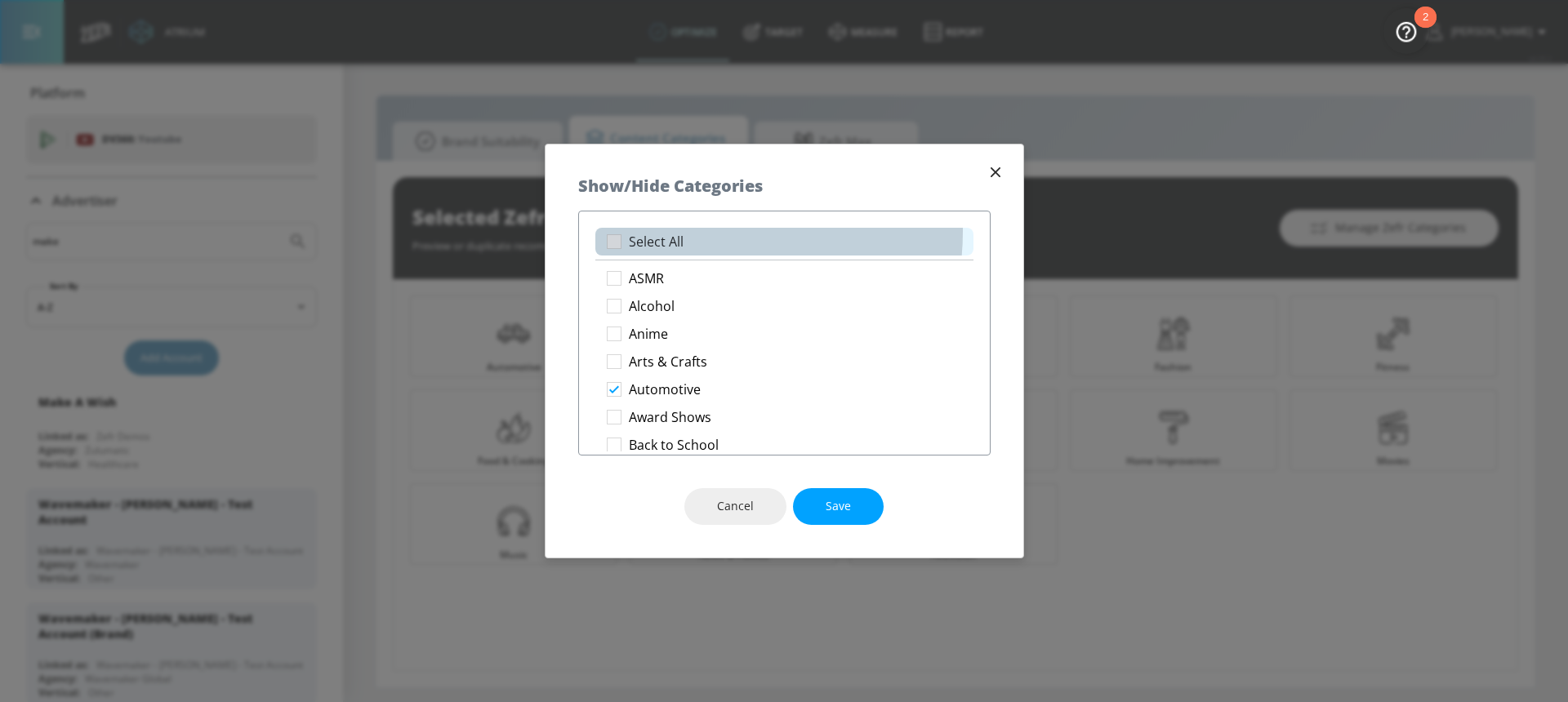
click at [693, 231] on li "Select All" at bounding box center [784, 241] width 378 height 28
checkbox input "true"
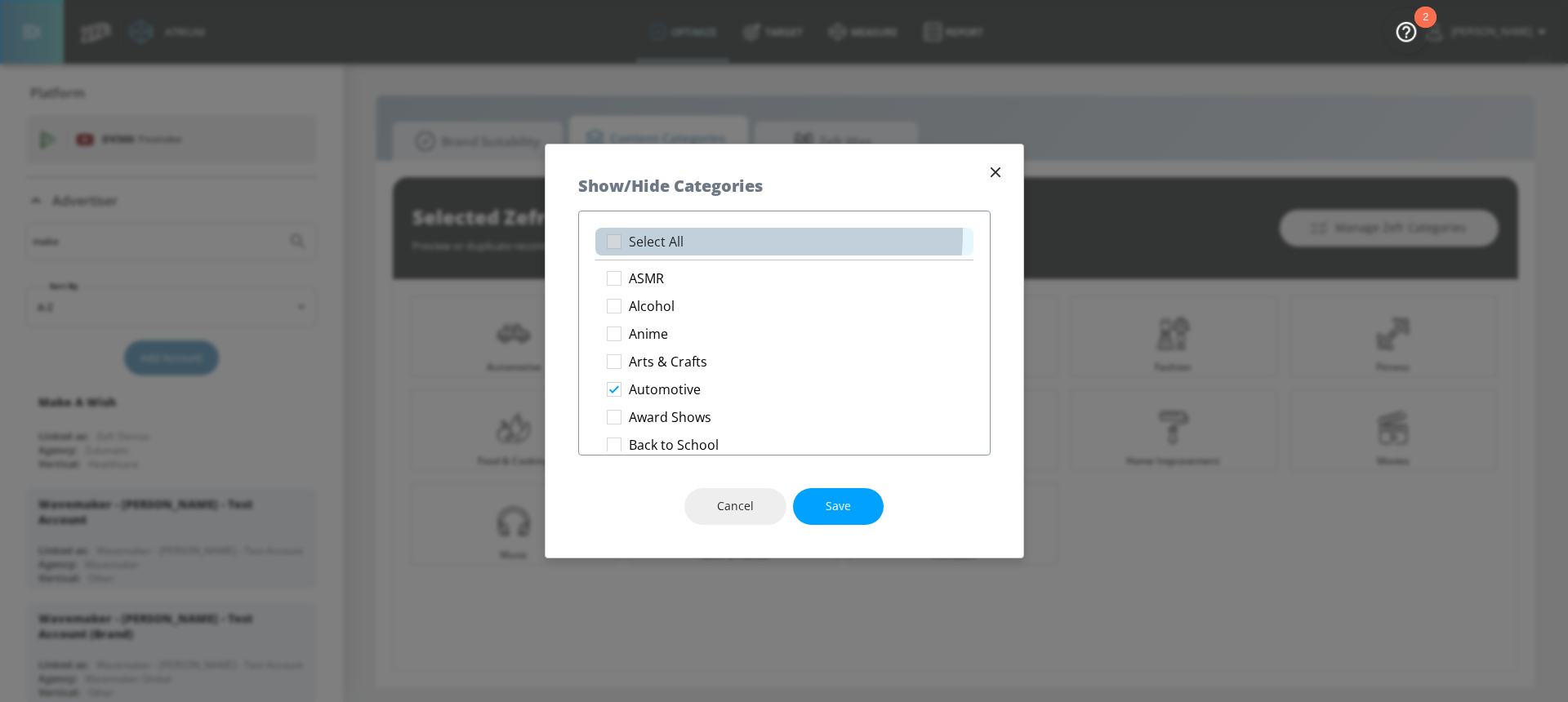
checkbox input "true"
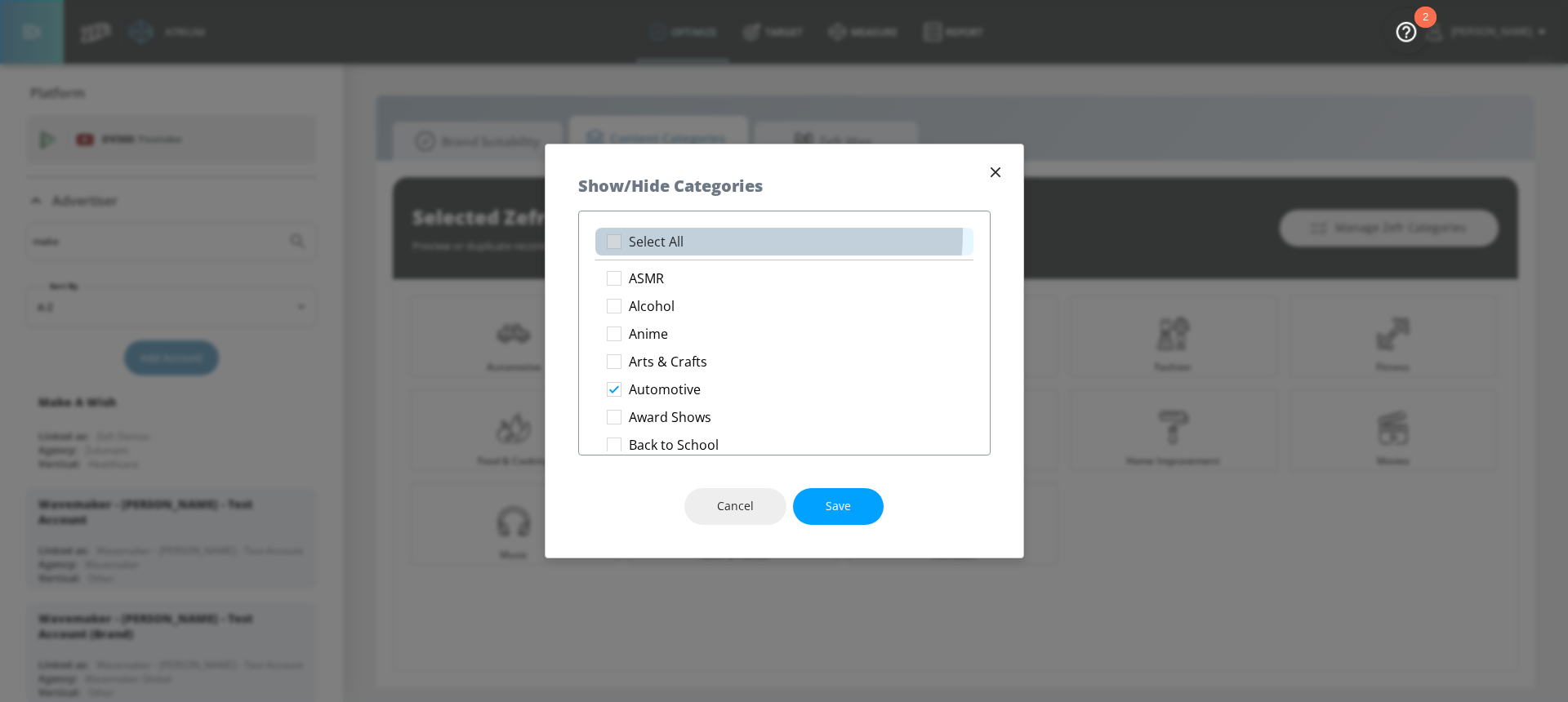
checkbox input "true"
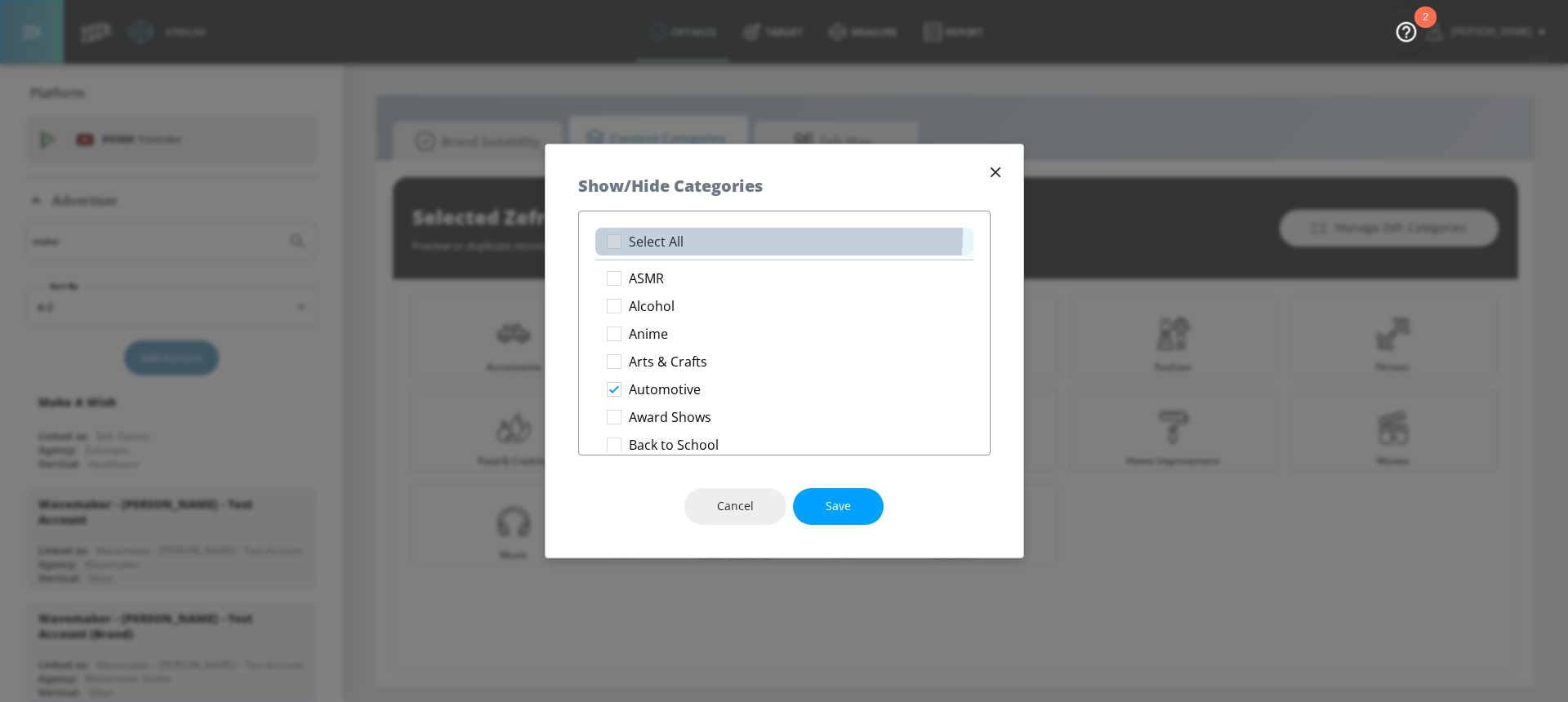
checkbox input "true"
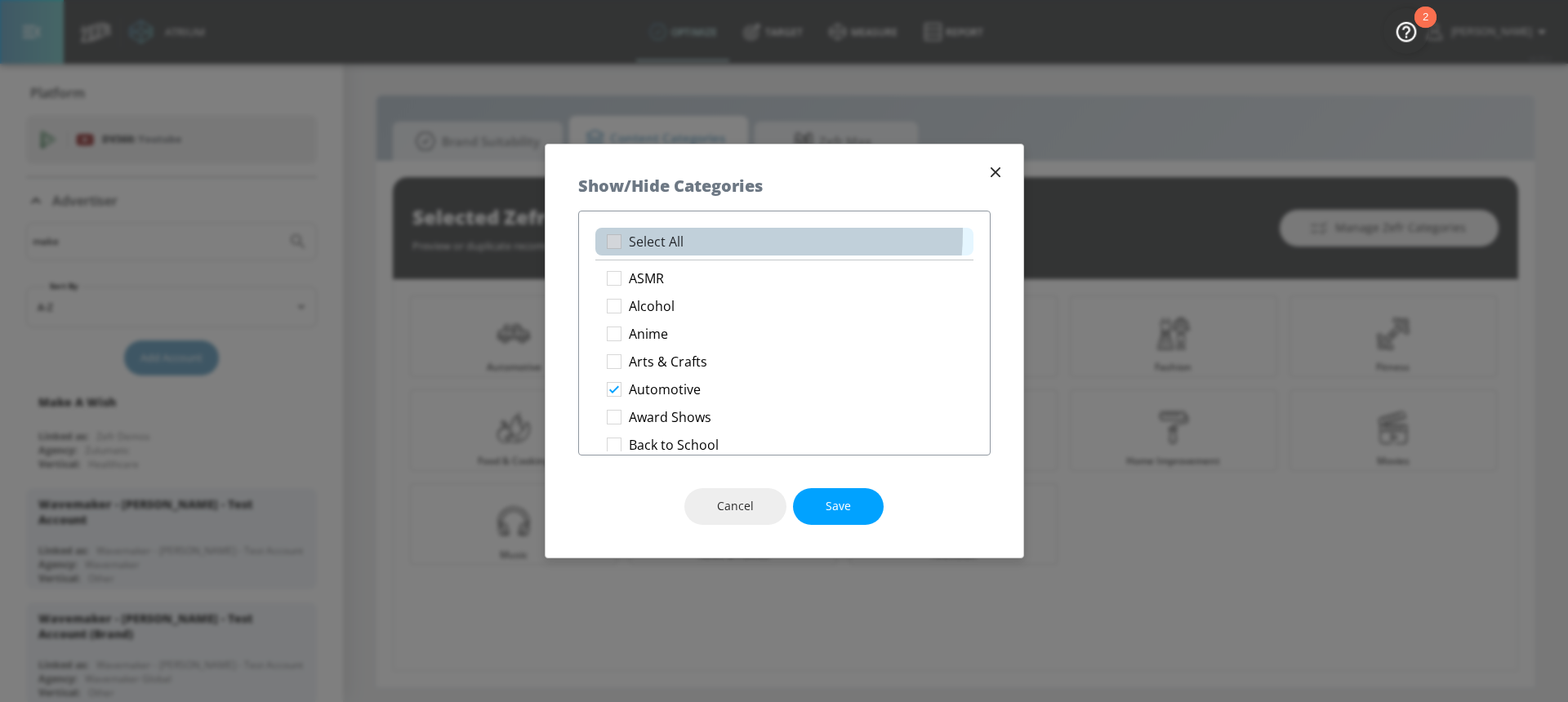
checkbox input "true"
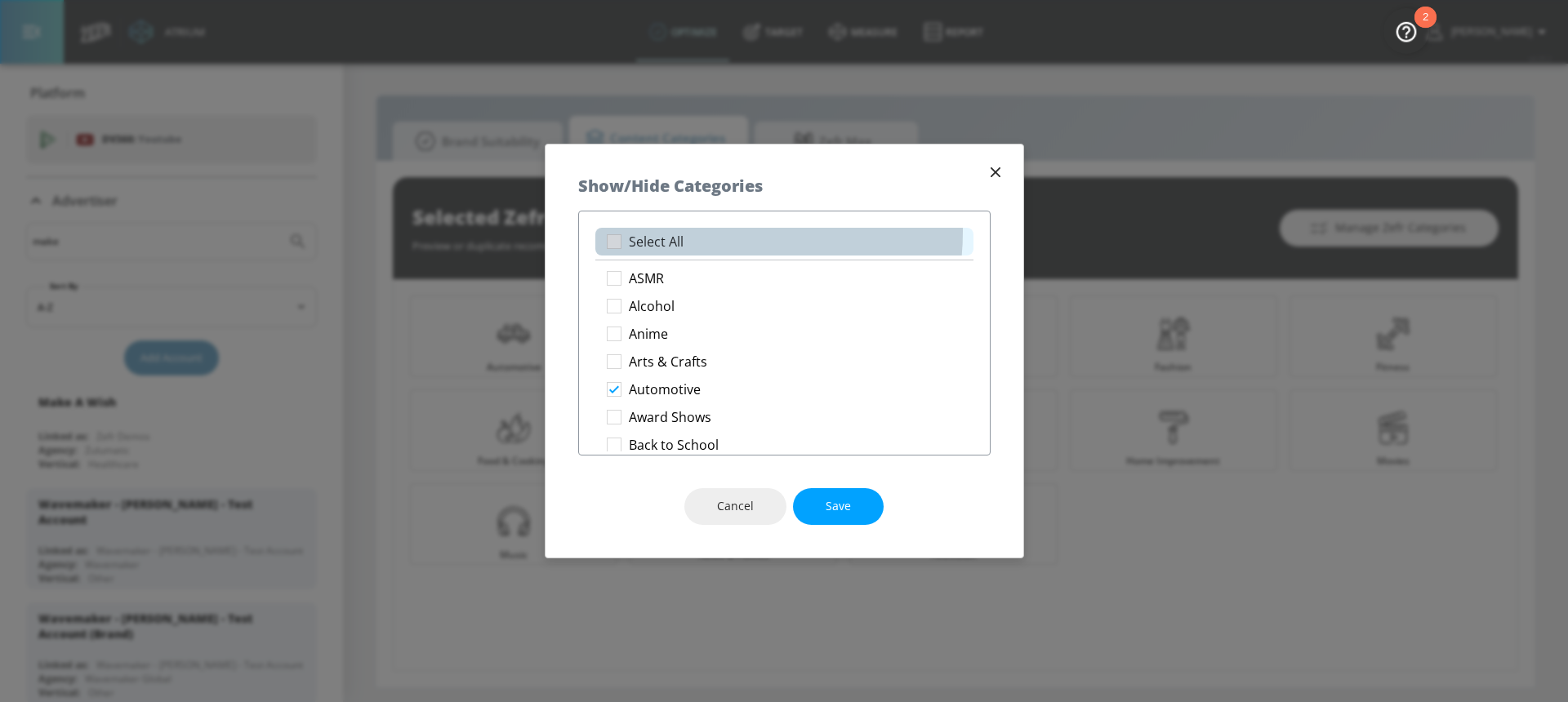
checkbox input "true"
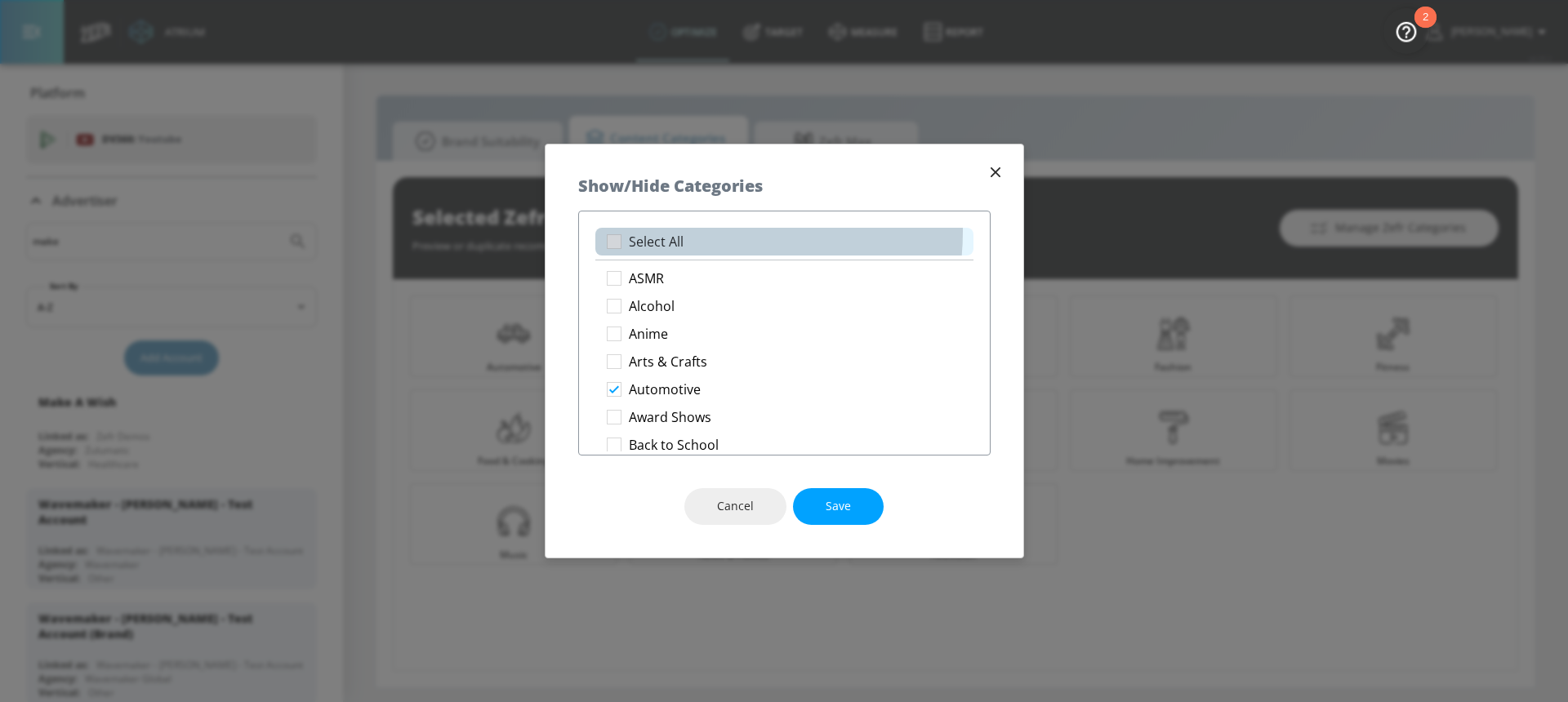
checkbox input "true"
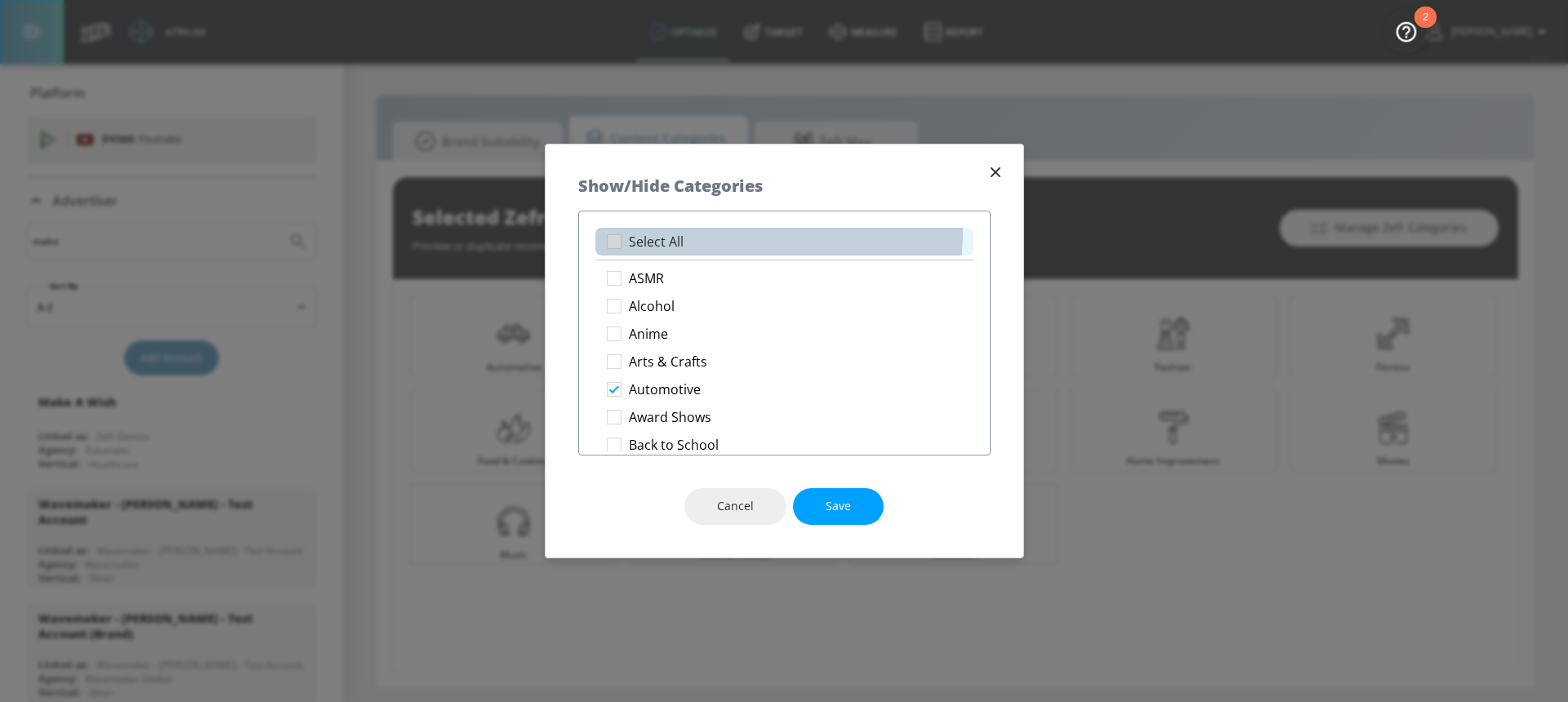
checkbox input "true"
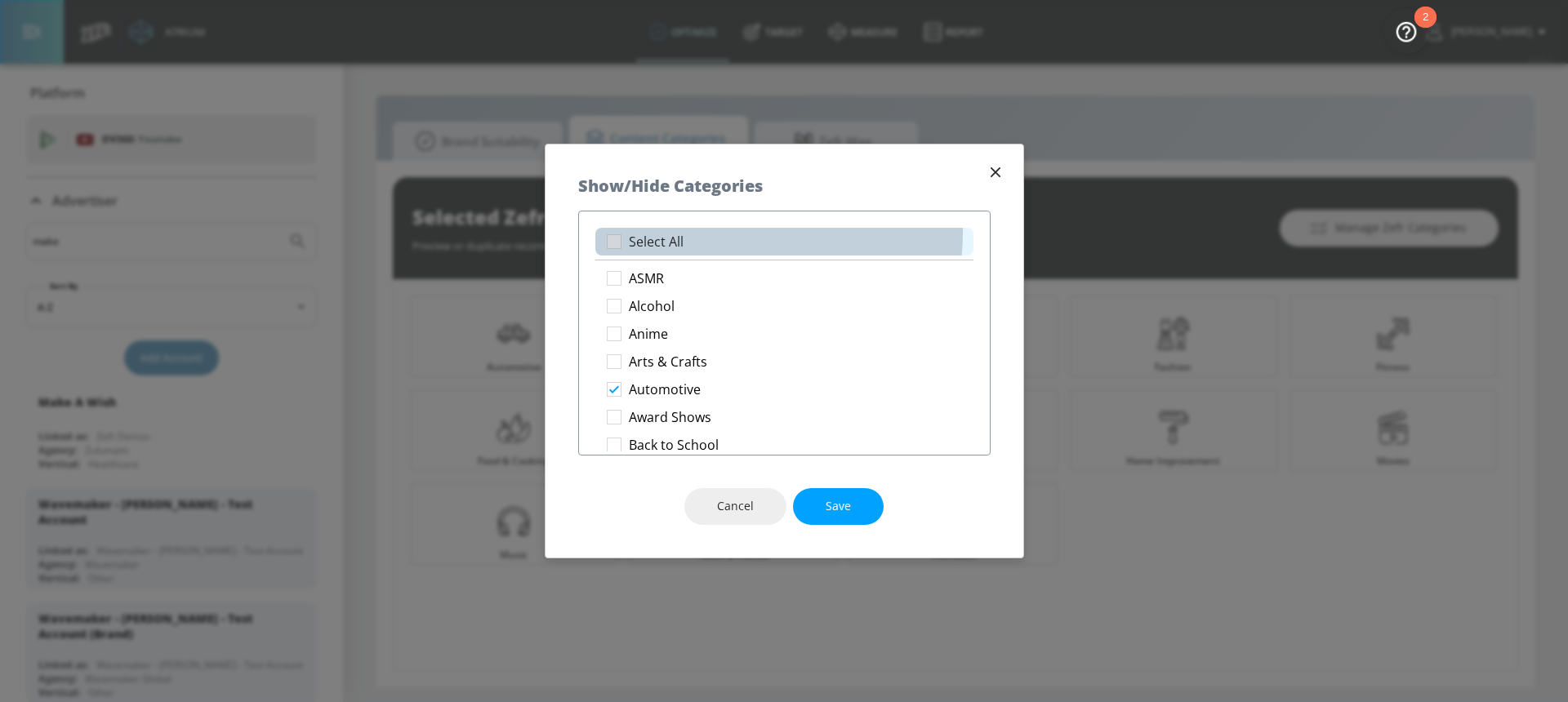
checkbox input "true"
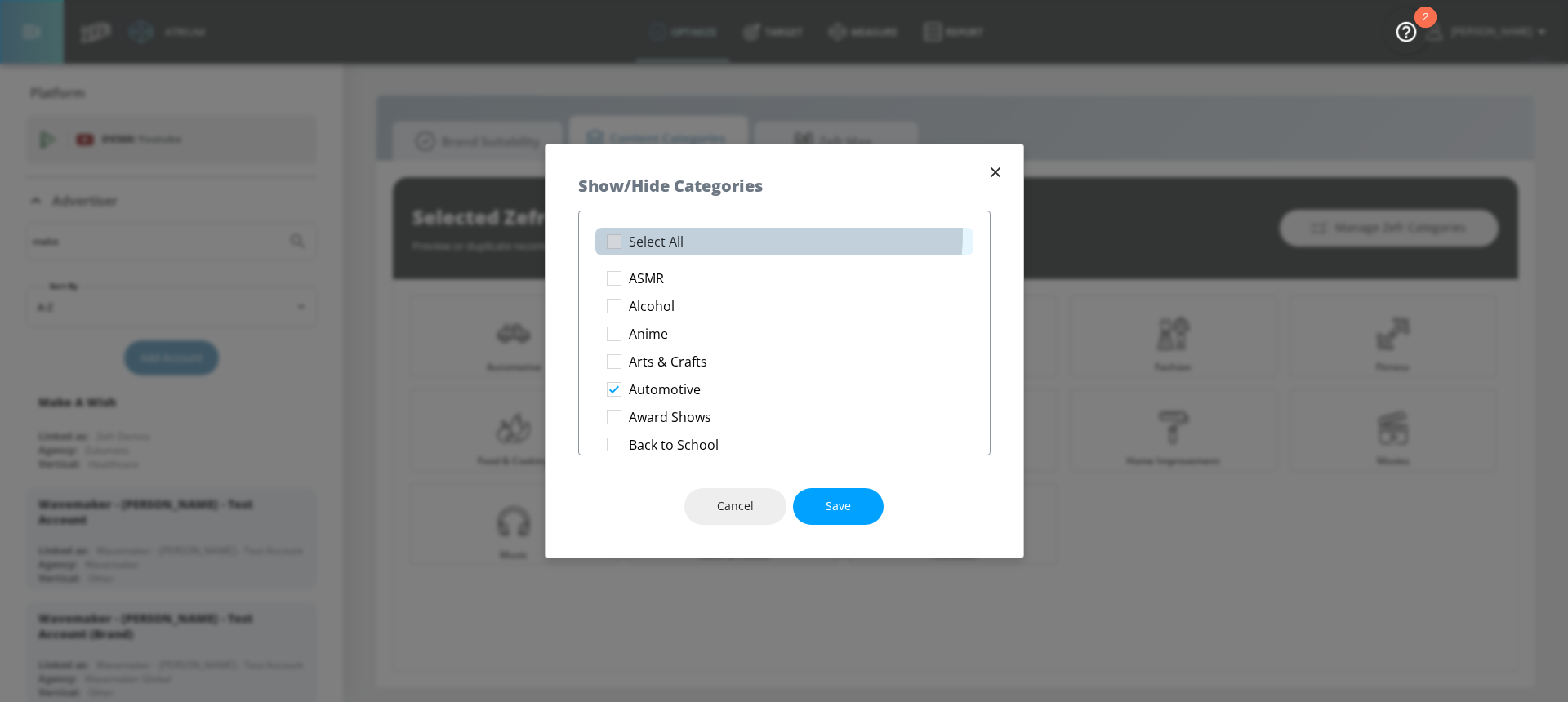
checkbox input "true"
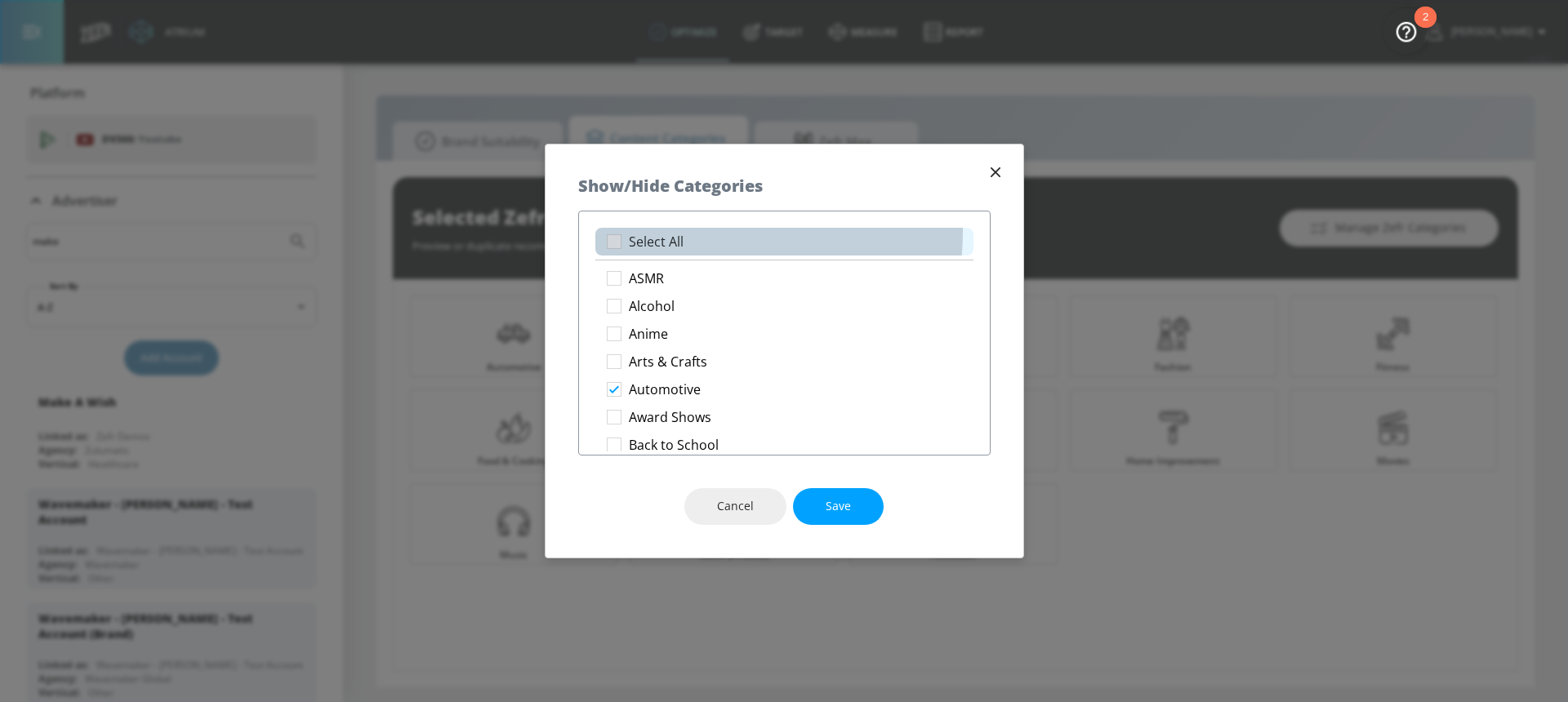
checkbox input "true"
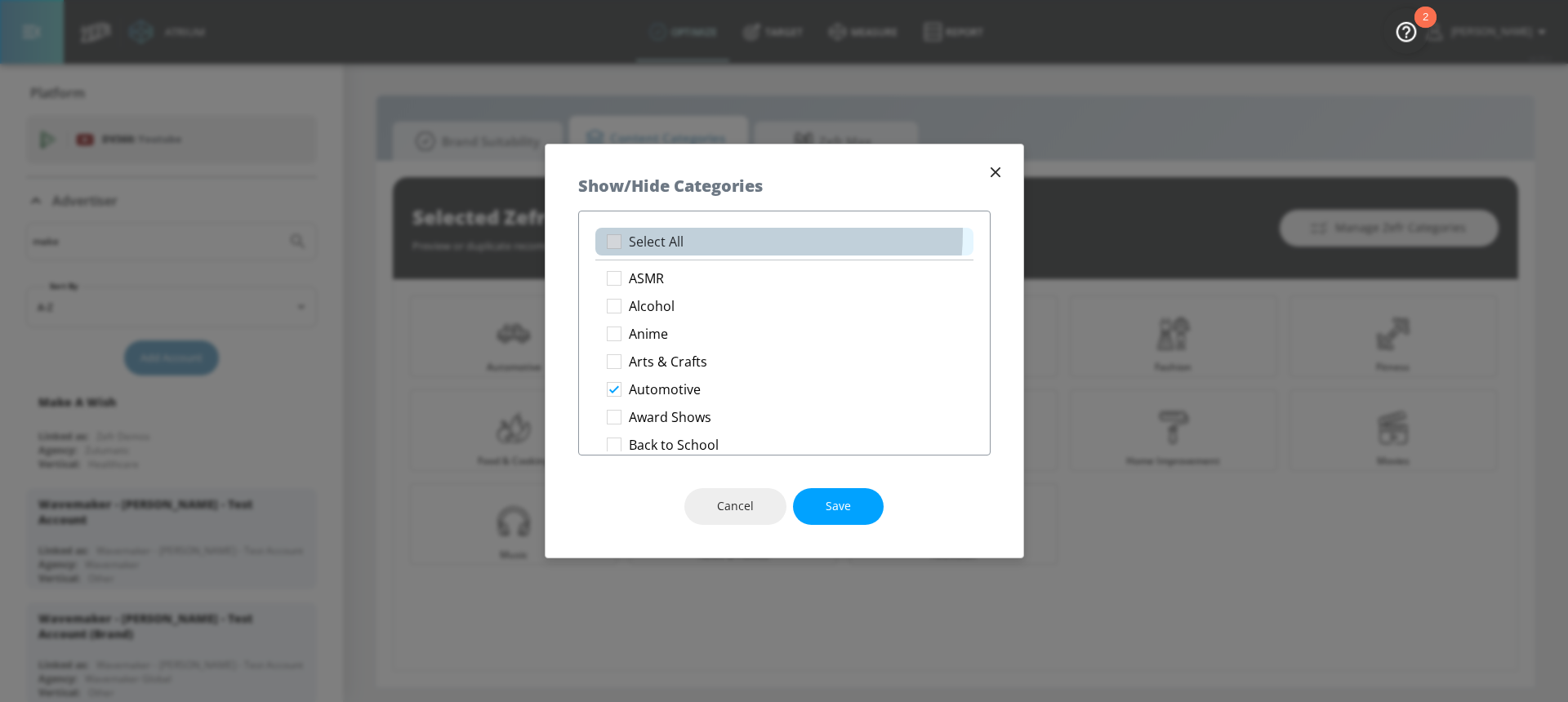
checkbox input "true"
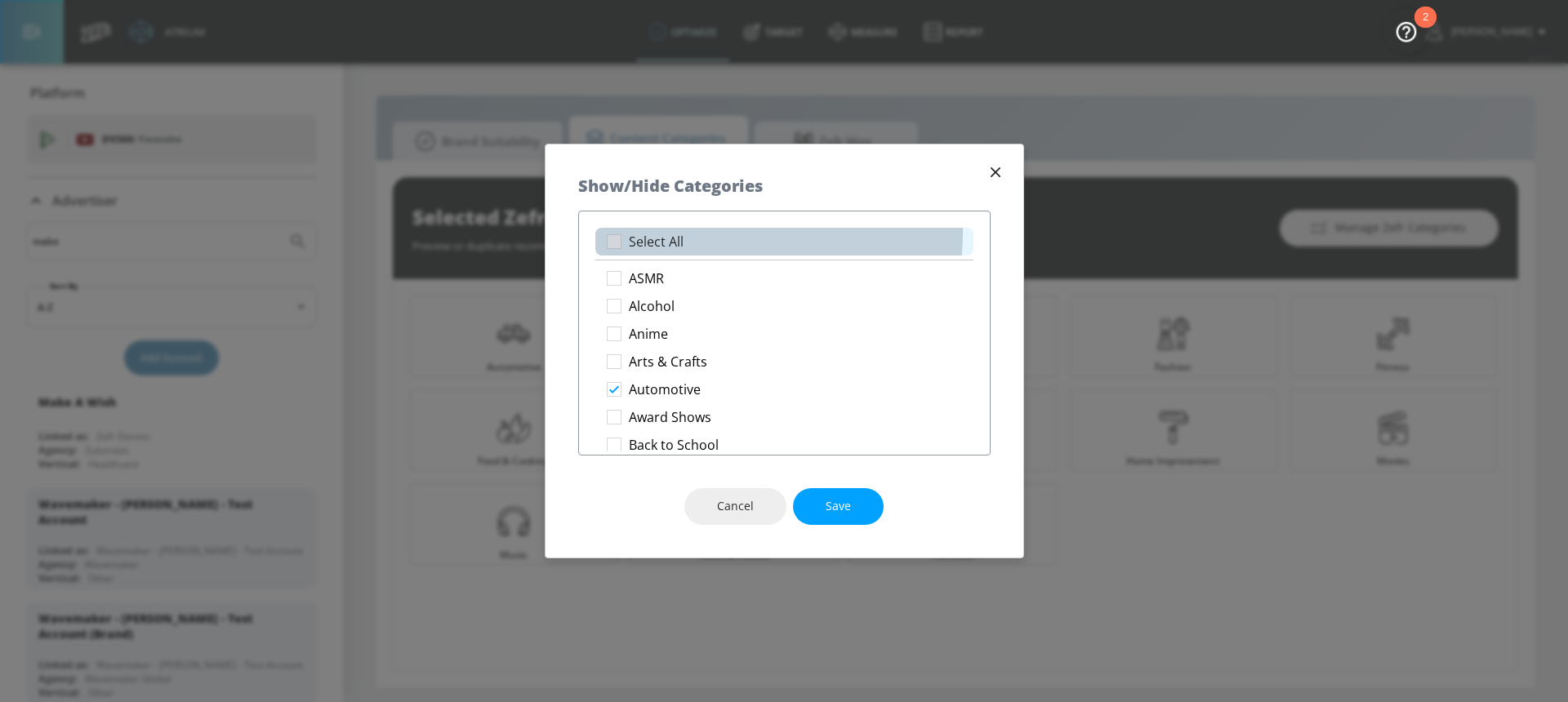
checkbox input "true"
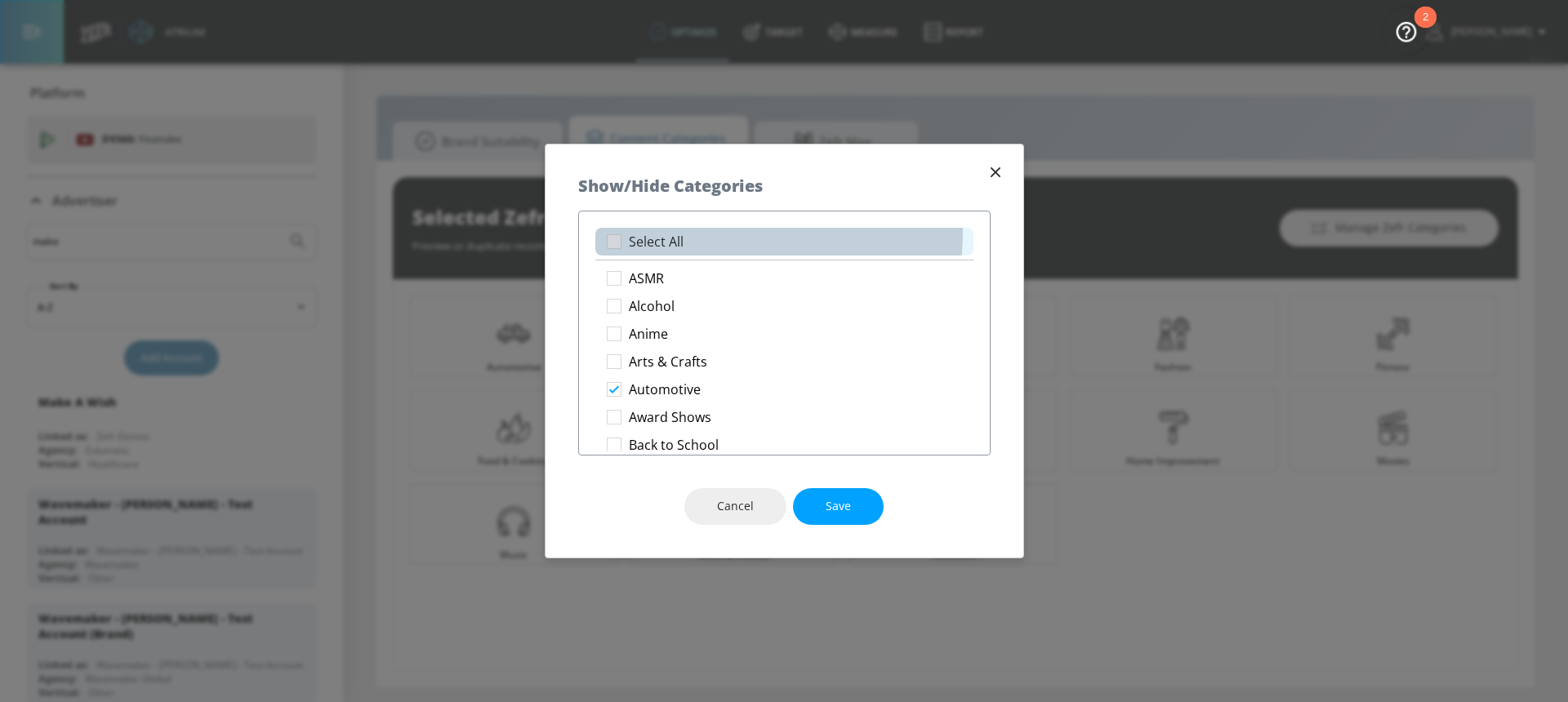
checkbox input "true"
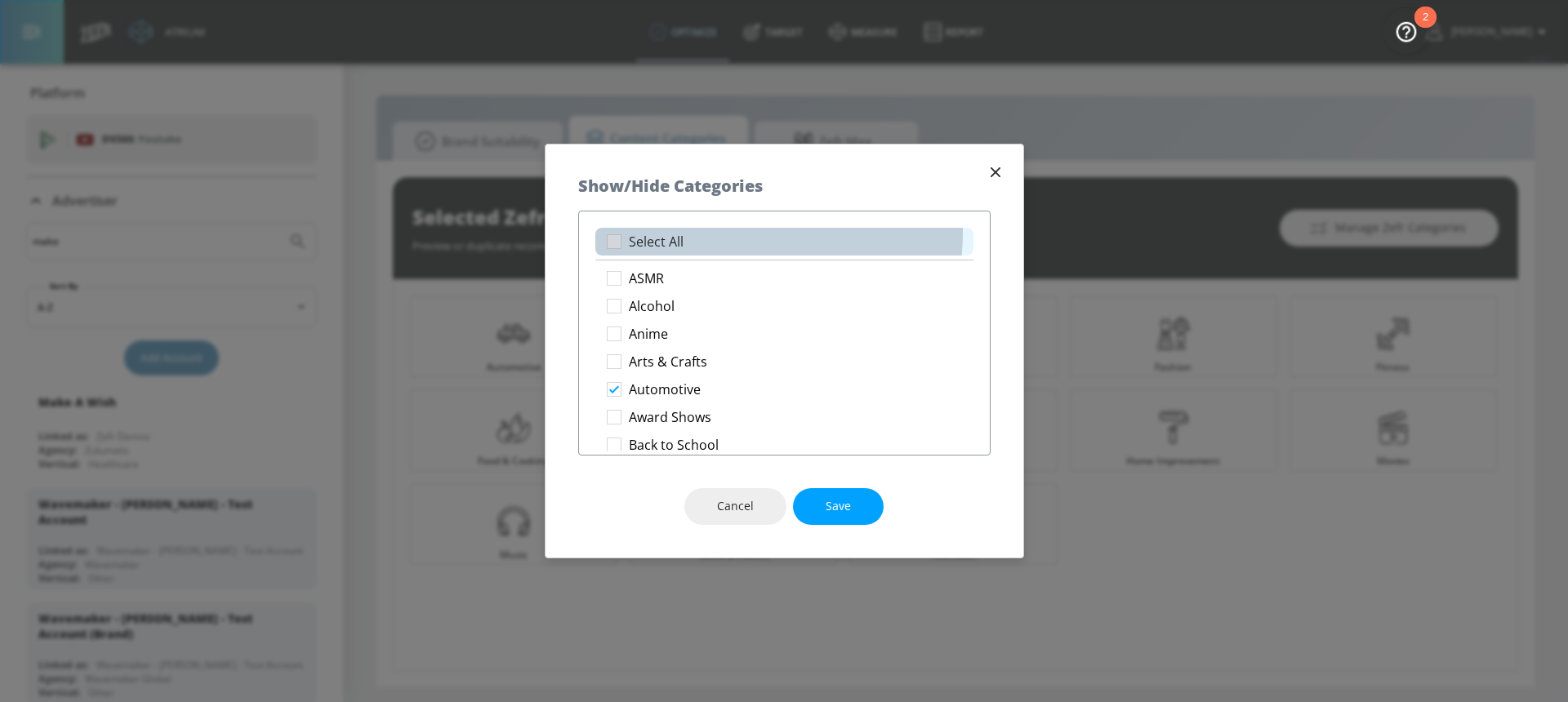
checkbox input "true"
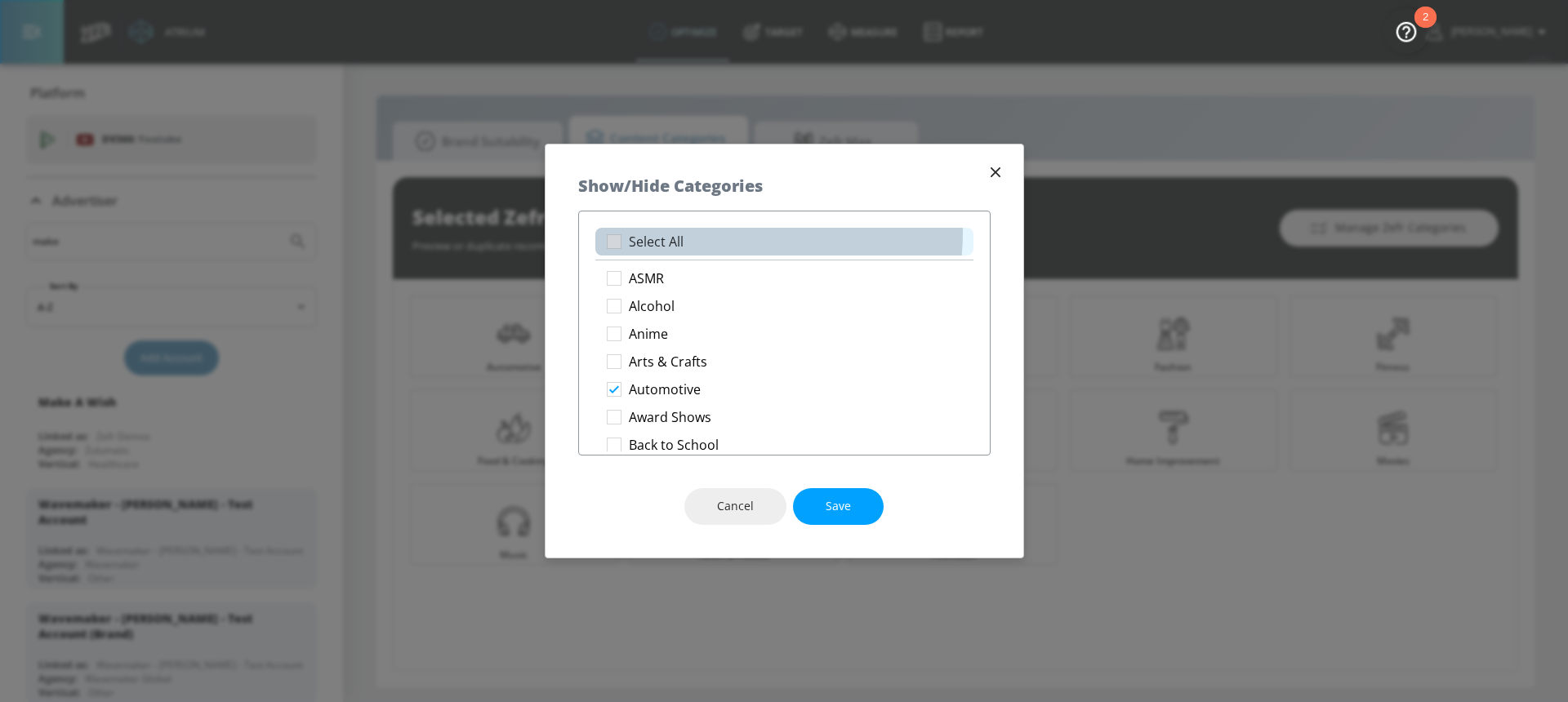
checkbox input "true"
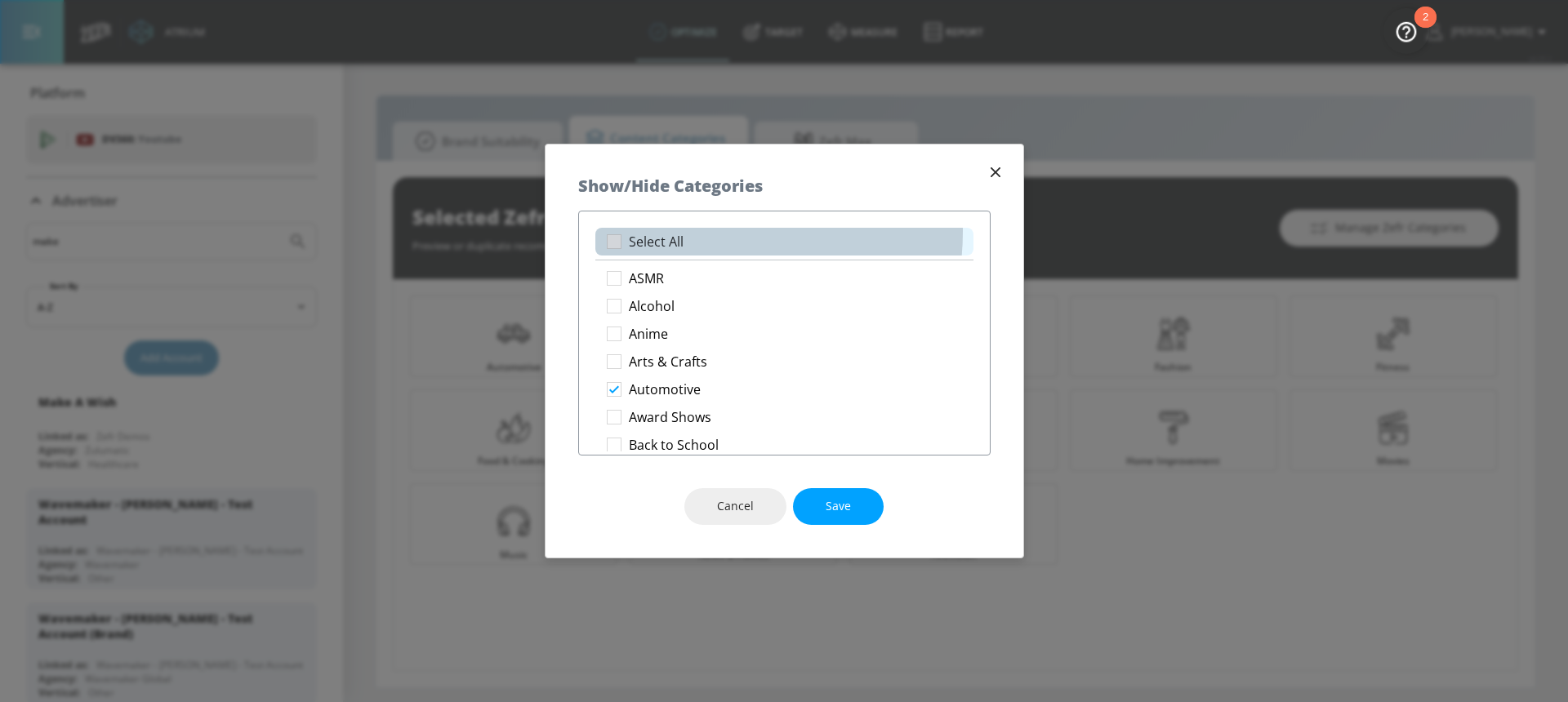
checkbox input "true"
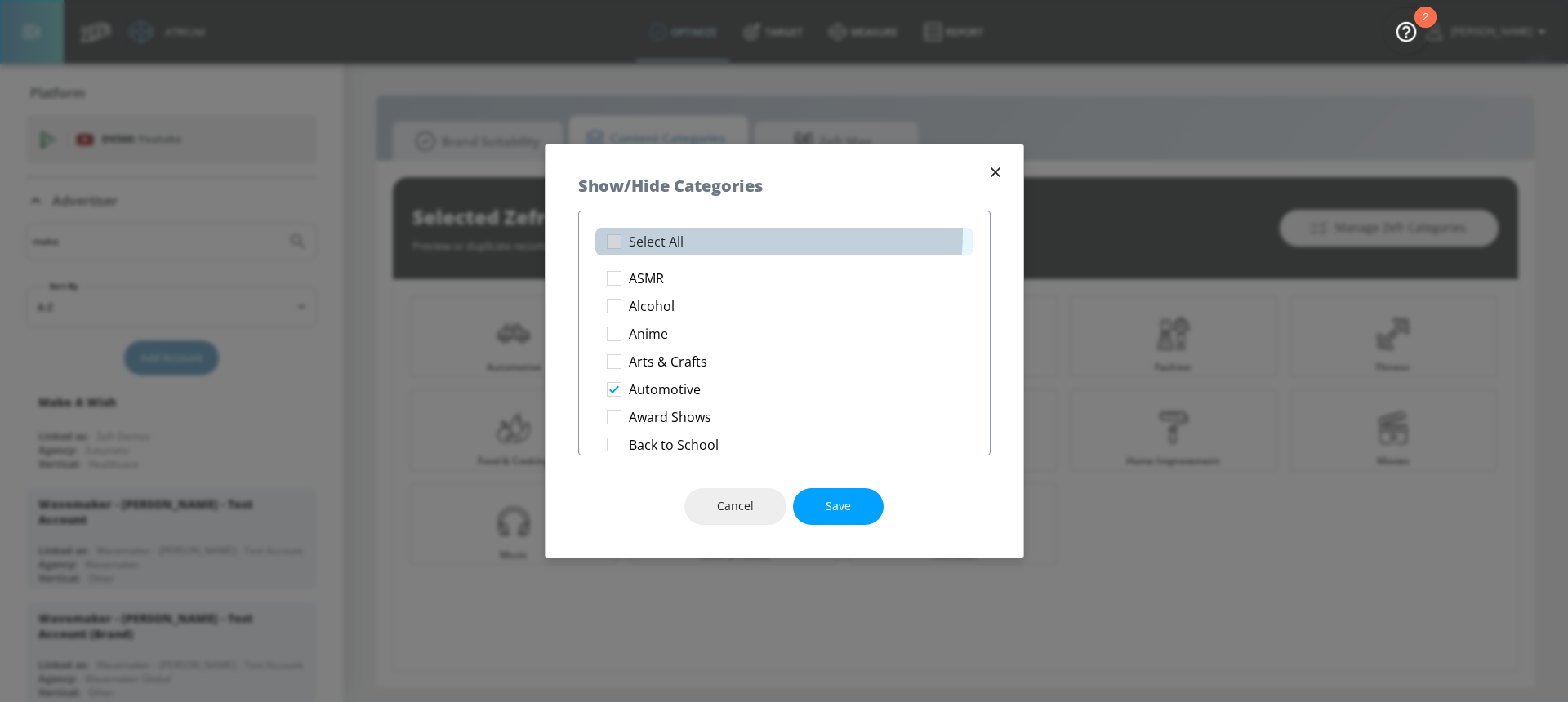
checkbox input "true"
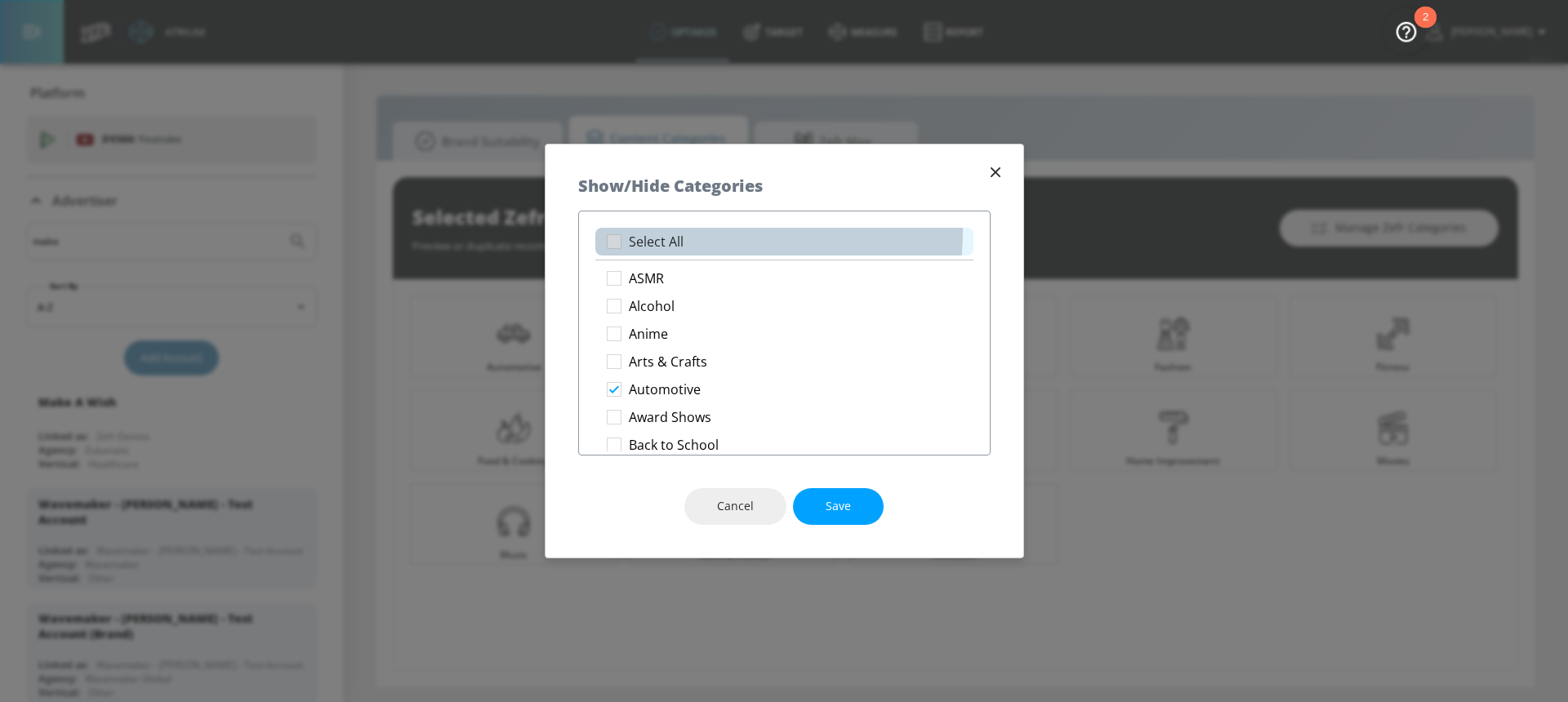
checkbox input "true"
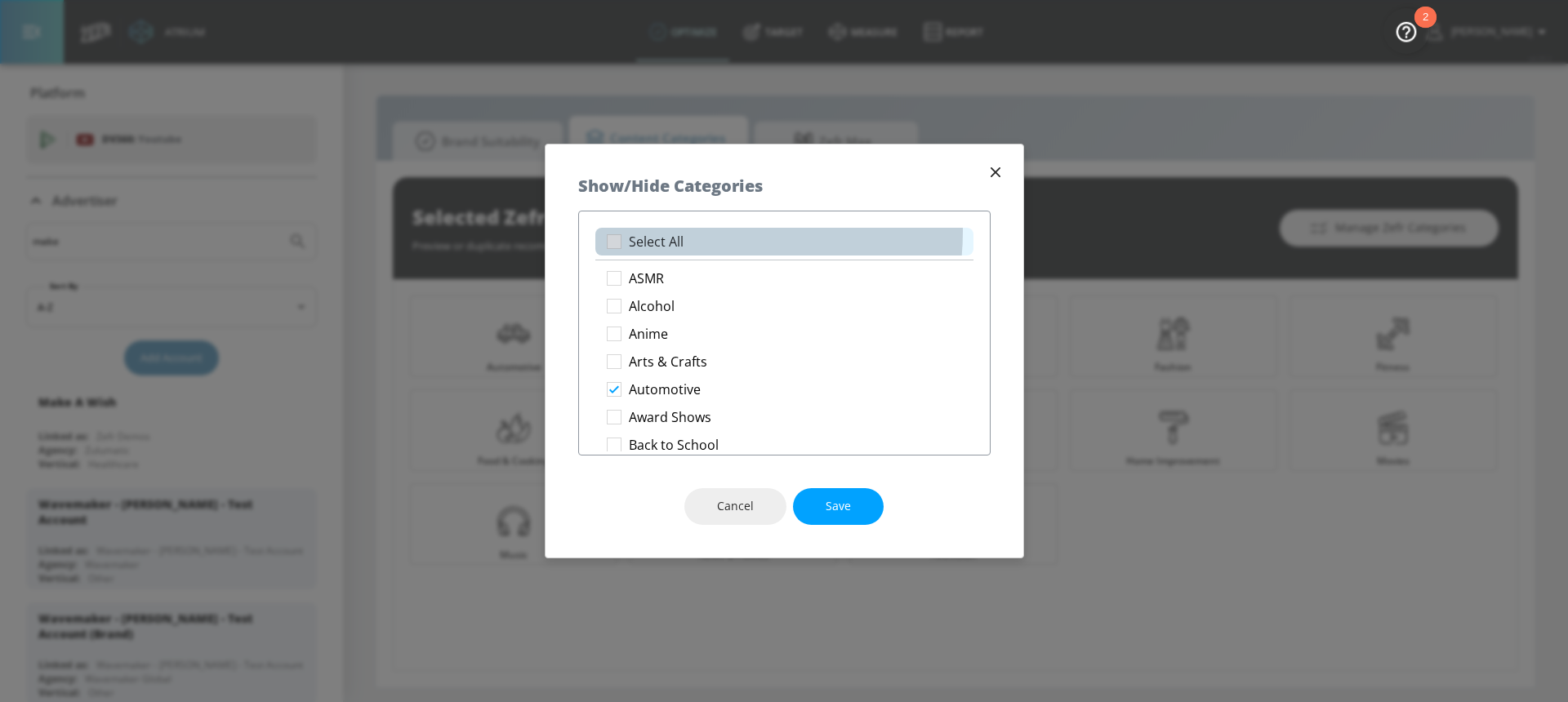
checkbox input "true"
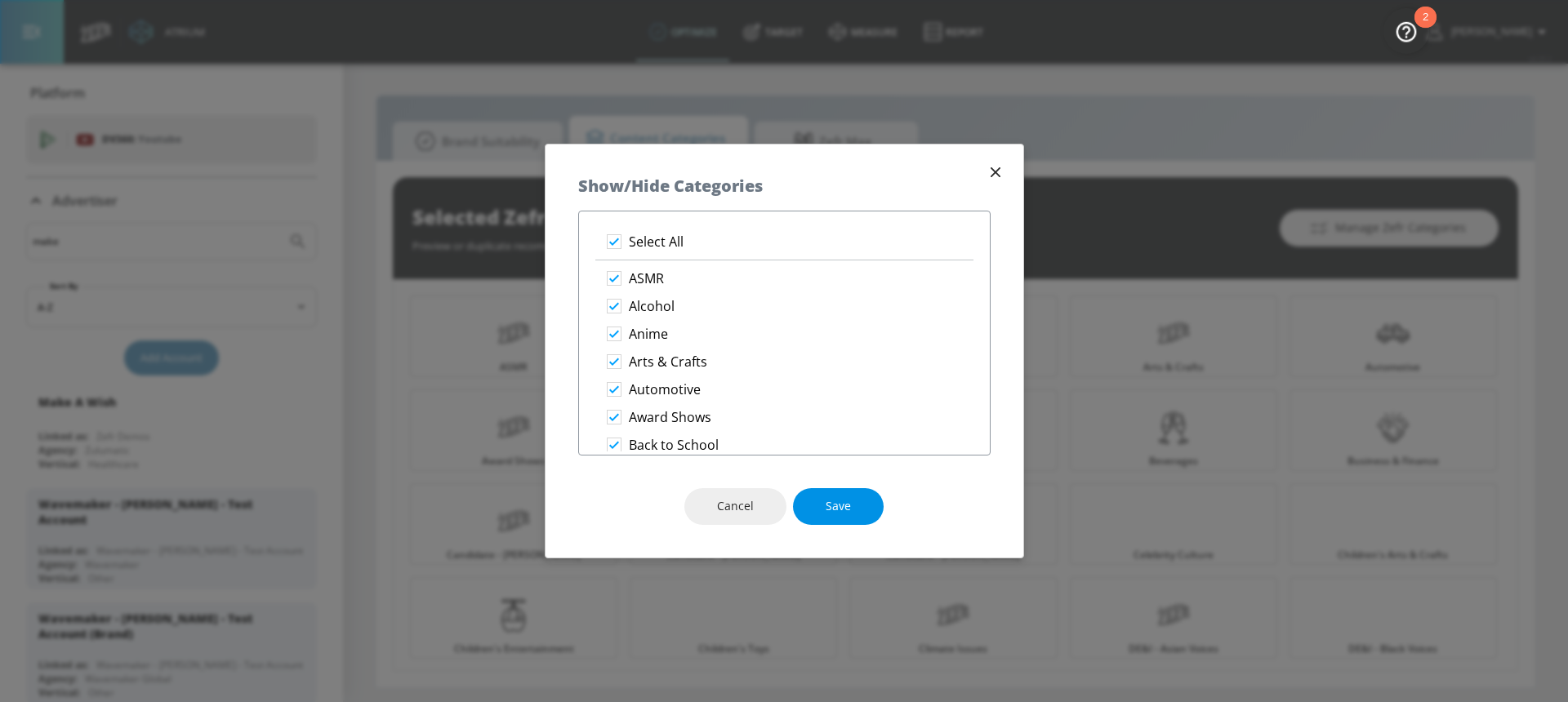
click at [822, 499] on button "Save" at bounding box center [837, 507] width 90 height 37
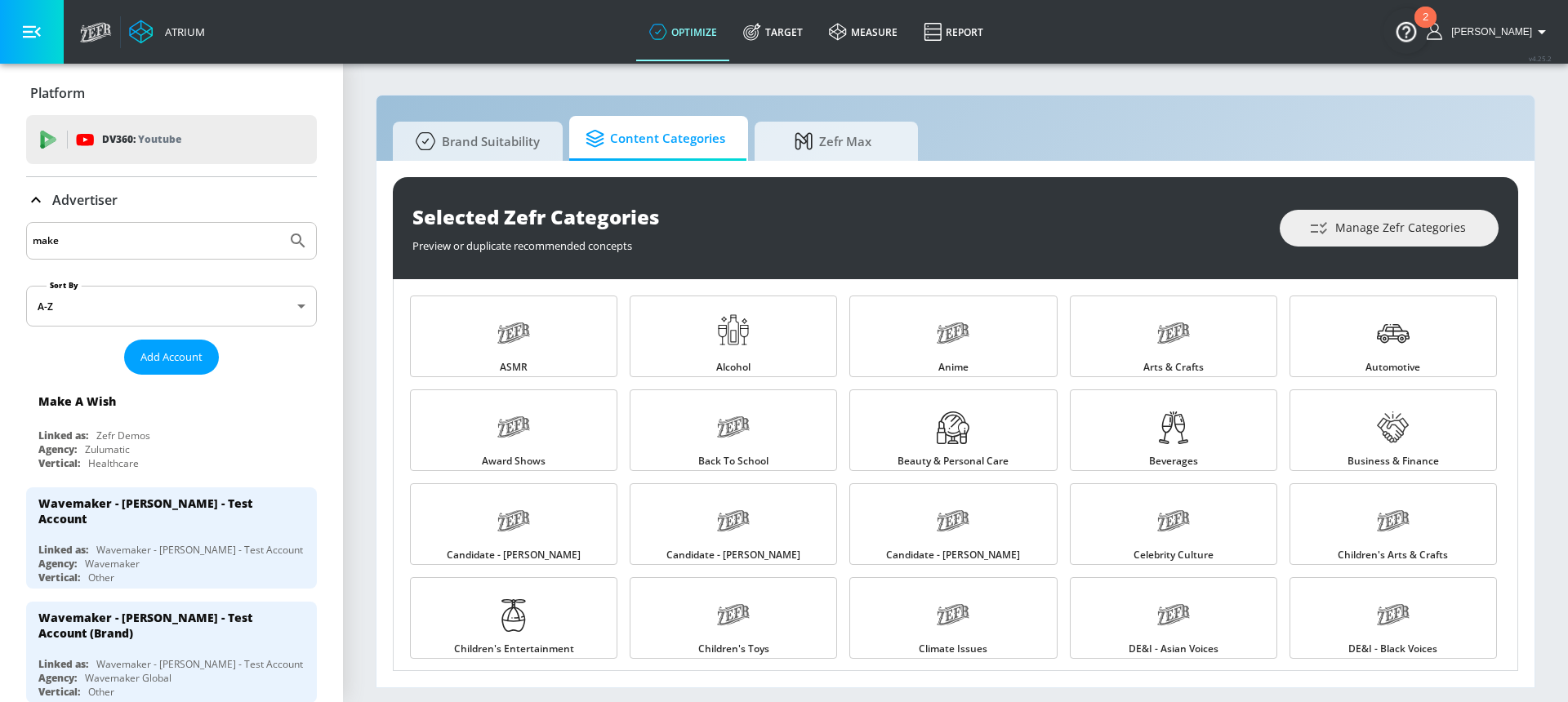
click at [761, 28] on icon at bounding box center [752, 31] width 18 height 18
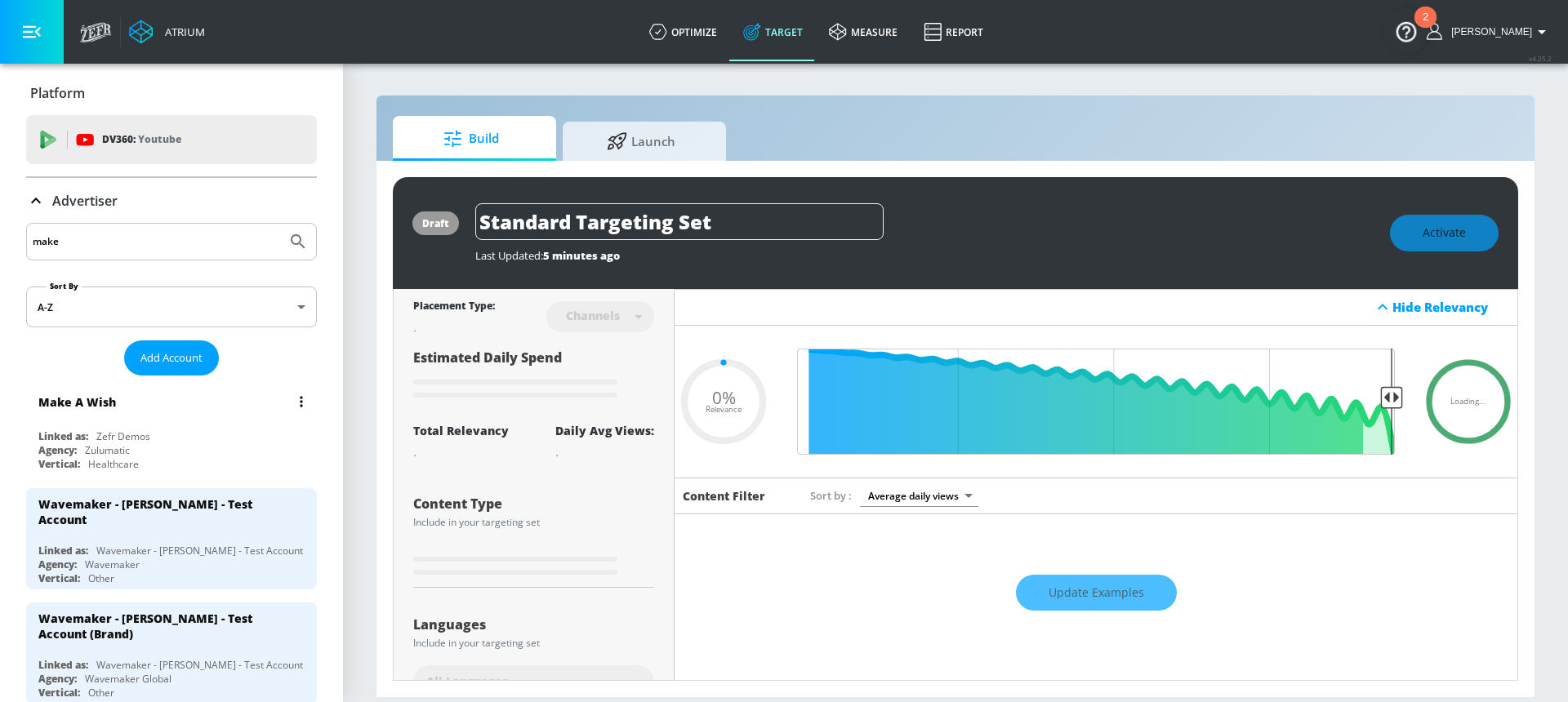
type input "0.6"
click at [186, 415] on div "Make A Wish" at bounding box center [175, 401] width 274 height 39
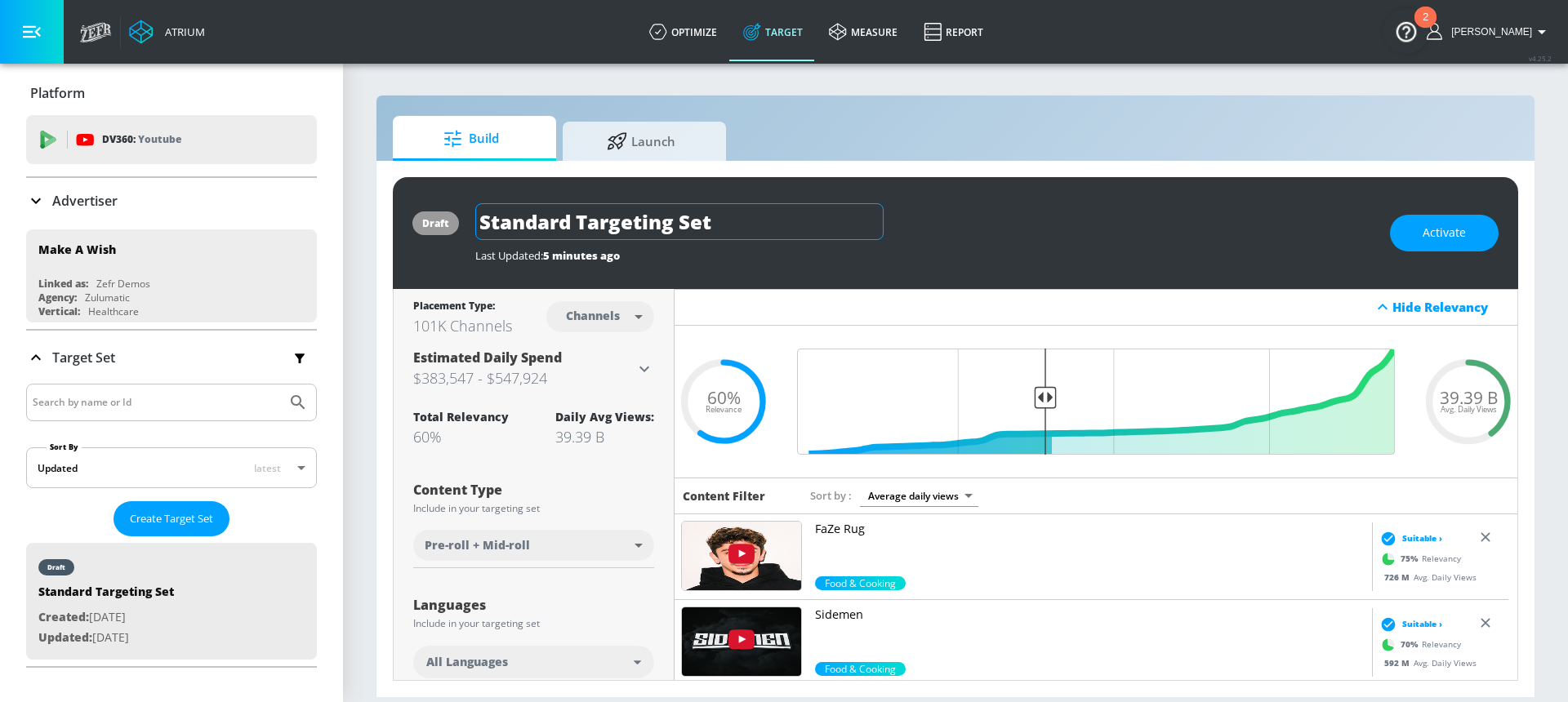
click at [571, 217] on input "Standard Targeting Set" at bounding box center [679, 221] width 409 height 37
drag, startPoint x: 481, startPoint y: 221, endPoint x: 810, endPoint y: 227, distance: 329.1
click at [810, 227] on input "Standard Targeting Set" at bounding box center [679, 221] width 409 height 37
type input "Make A Wish - Brand FY25 - EN TS"
click at [873, 223] on icon "button" at bounding box center [868, 221] width 14 height 14
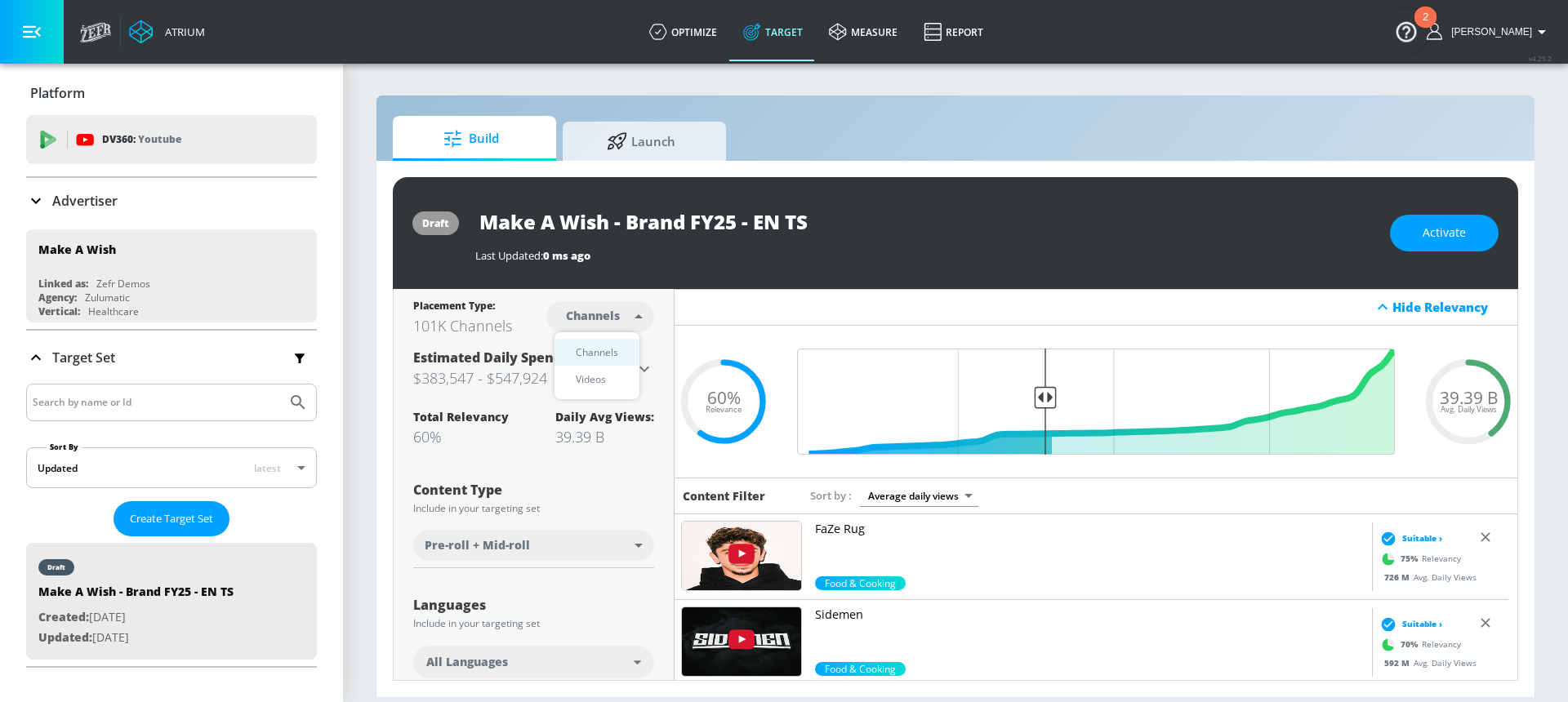
click at [621, 319] on body "Atrium optimize Target measure Report optimize Target measure Report v 4.25.2 H…" at bounding box center [784, 351] width 1568 height 702
click at [609, 371] on div "Videos" at bounding box center [591, 379] width 47 height 17
type input "videos"
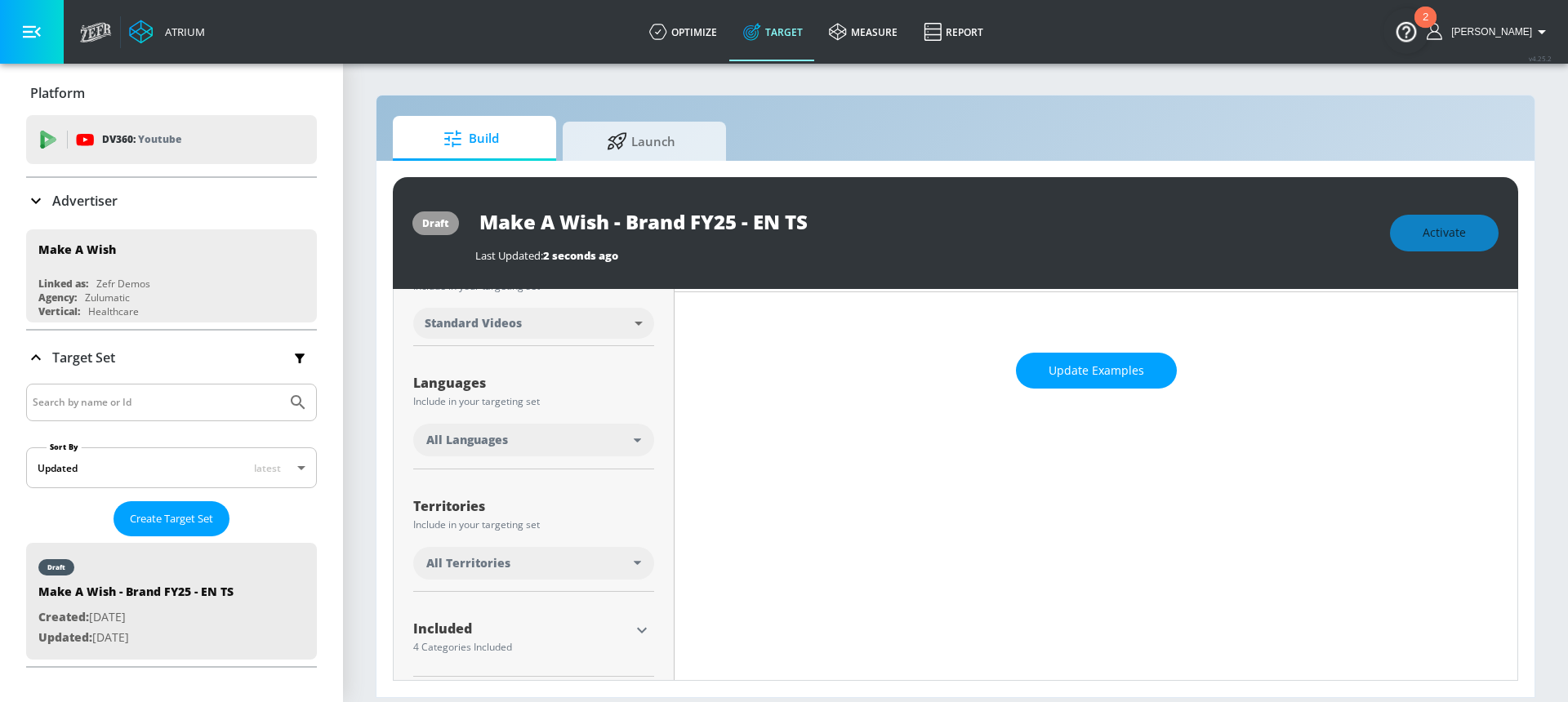
scroll to position [252, 0]
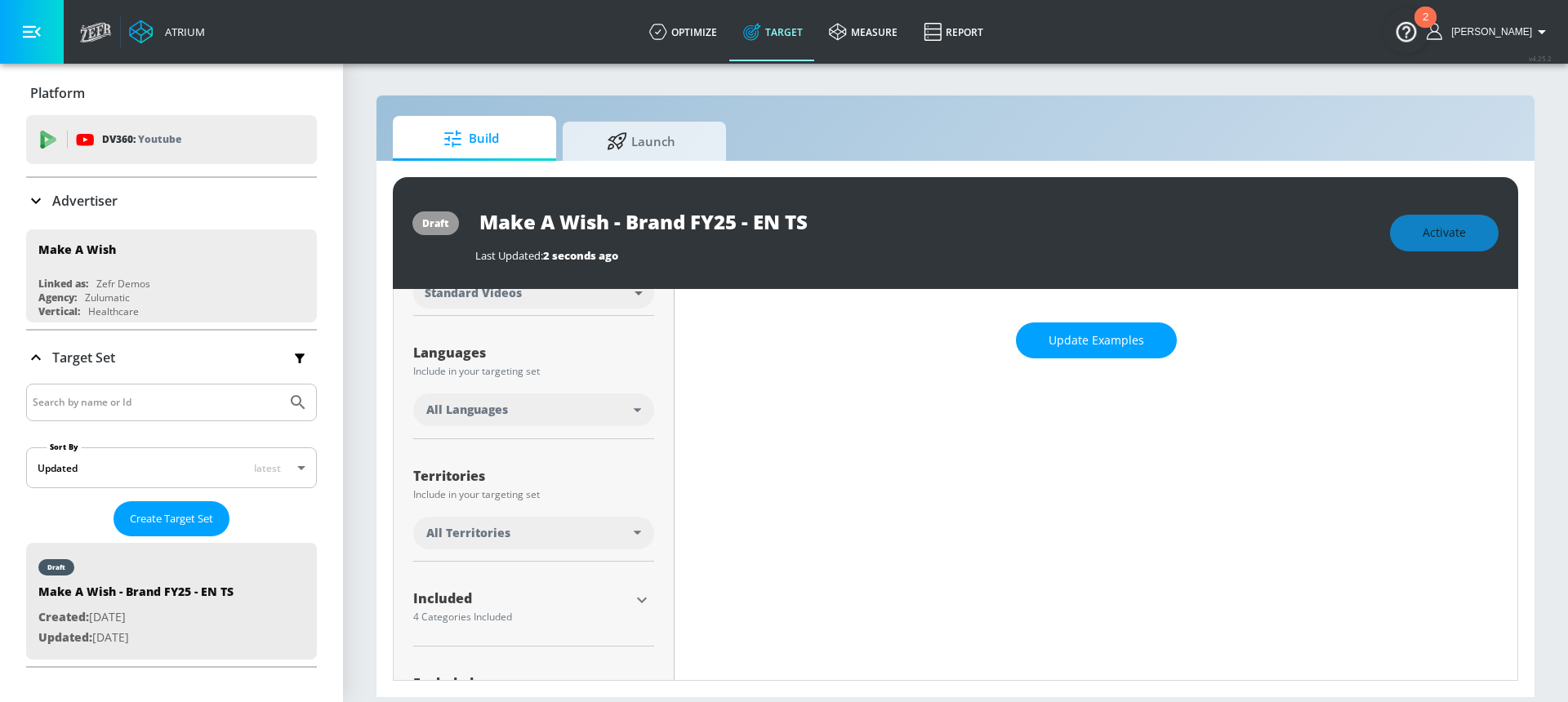
click at [505, 409] on span "All Languages" at bounding box center [468, 410] width 82 height 16
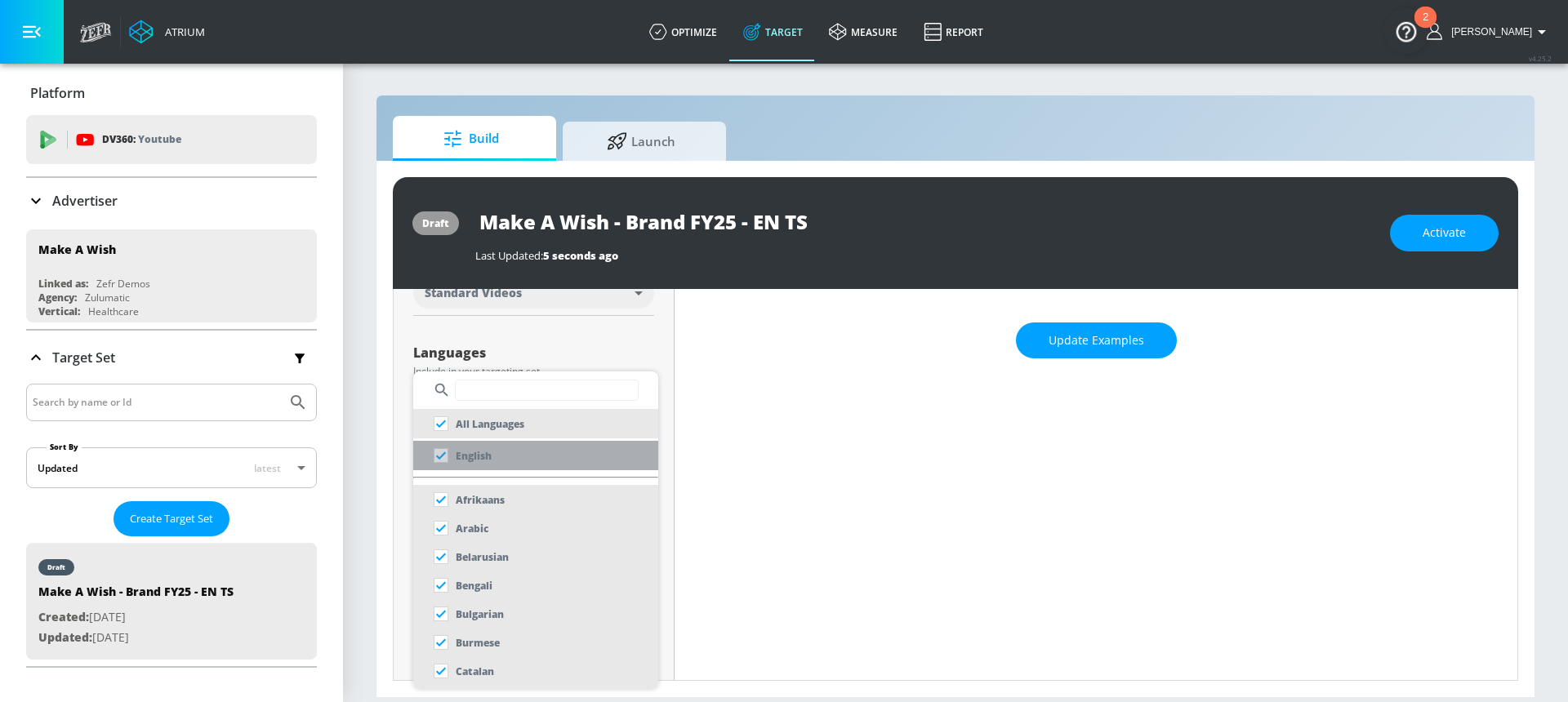
click at [492, 466] on li "English" at bounding box center [535, 455] width 245 height 30
checkbox input "false"
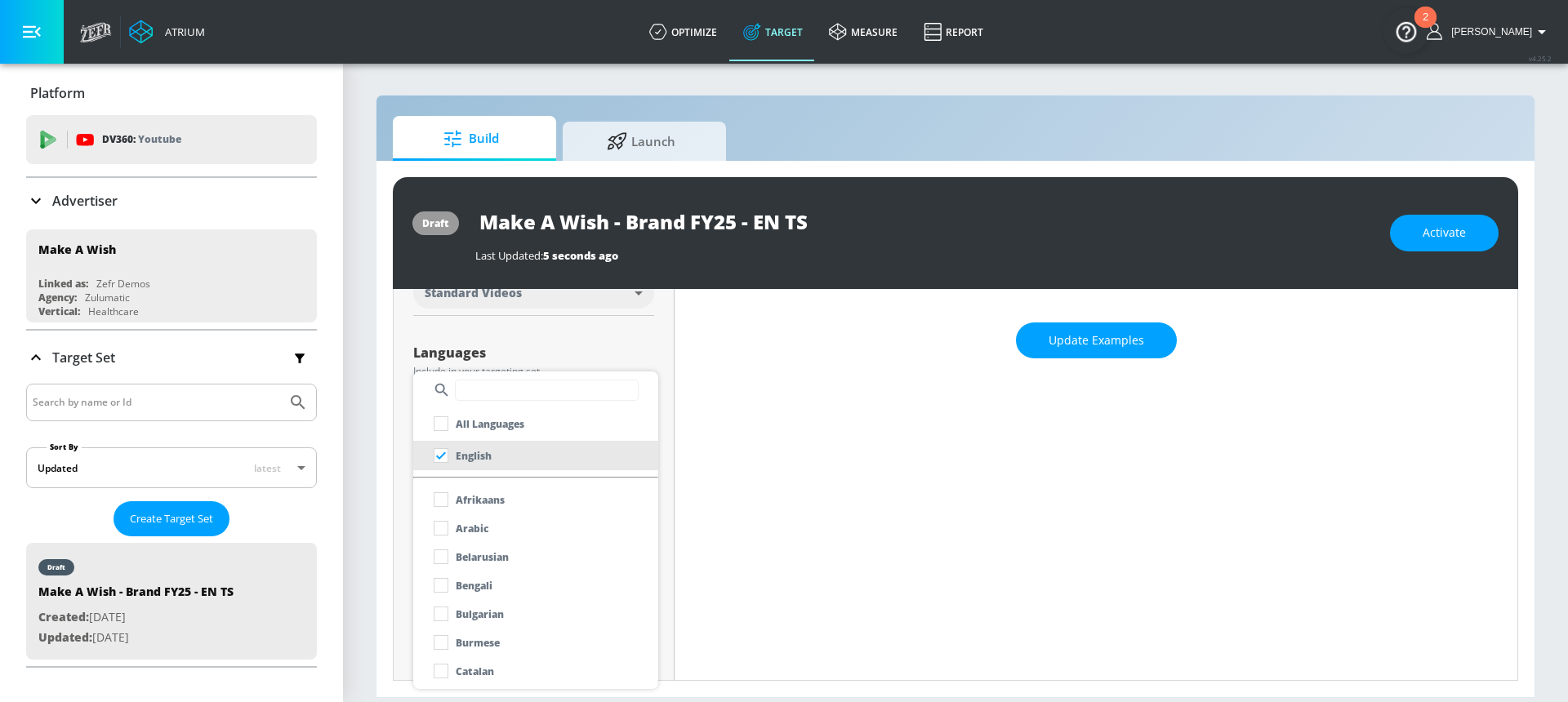
click at [552, 346] on div at bounding box center [784, 351] width 1568 height 702
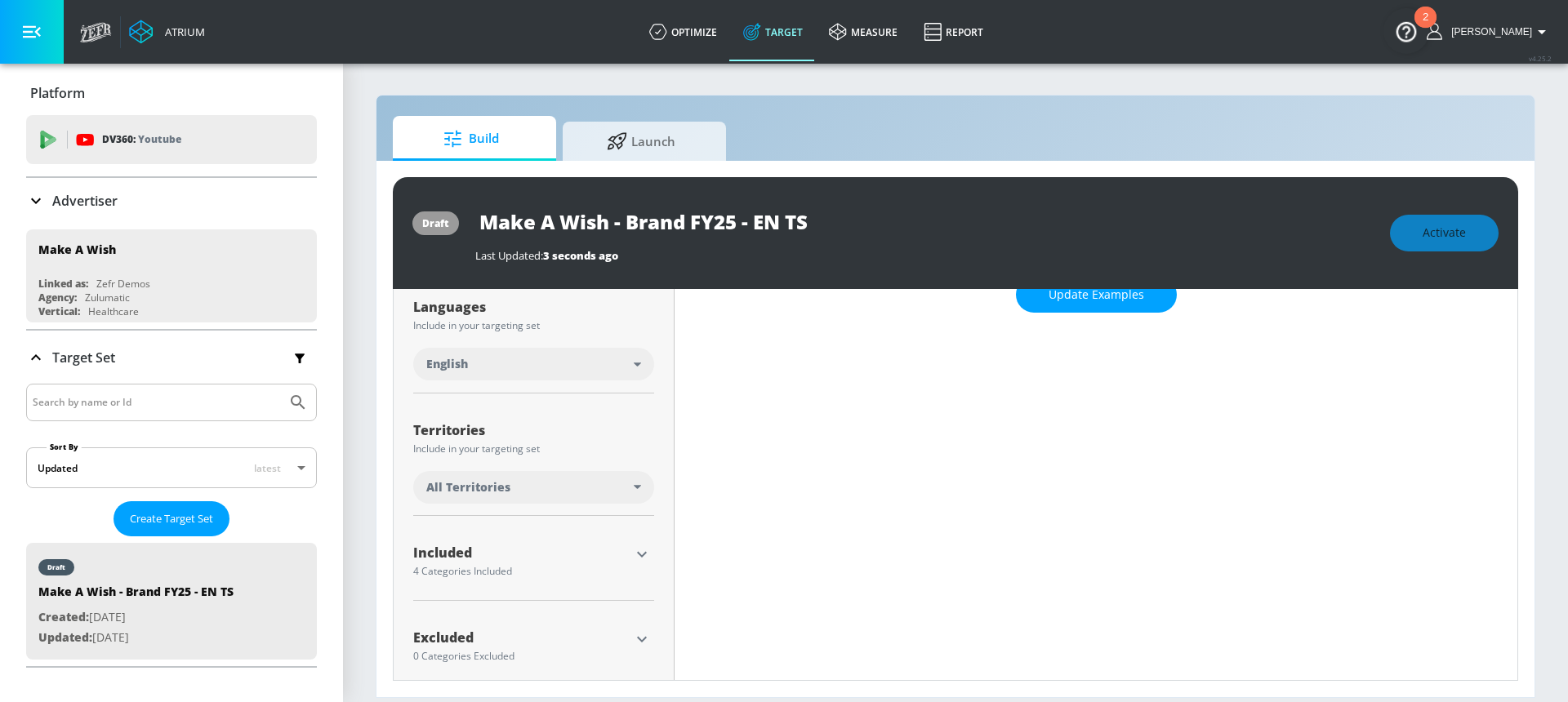
scroll to position [317, 0]
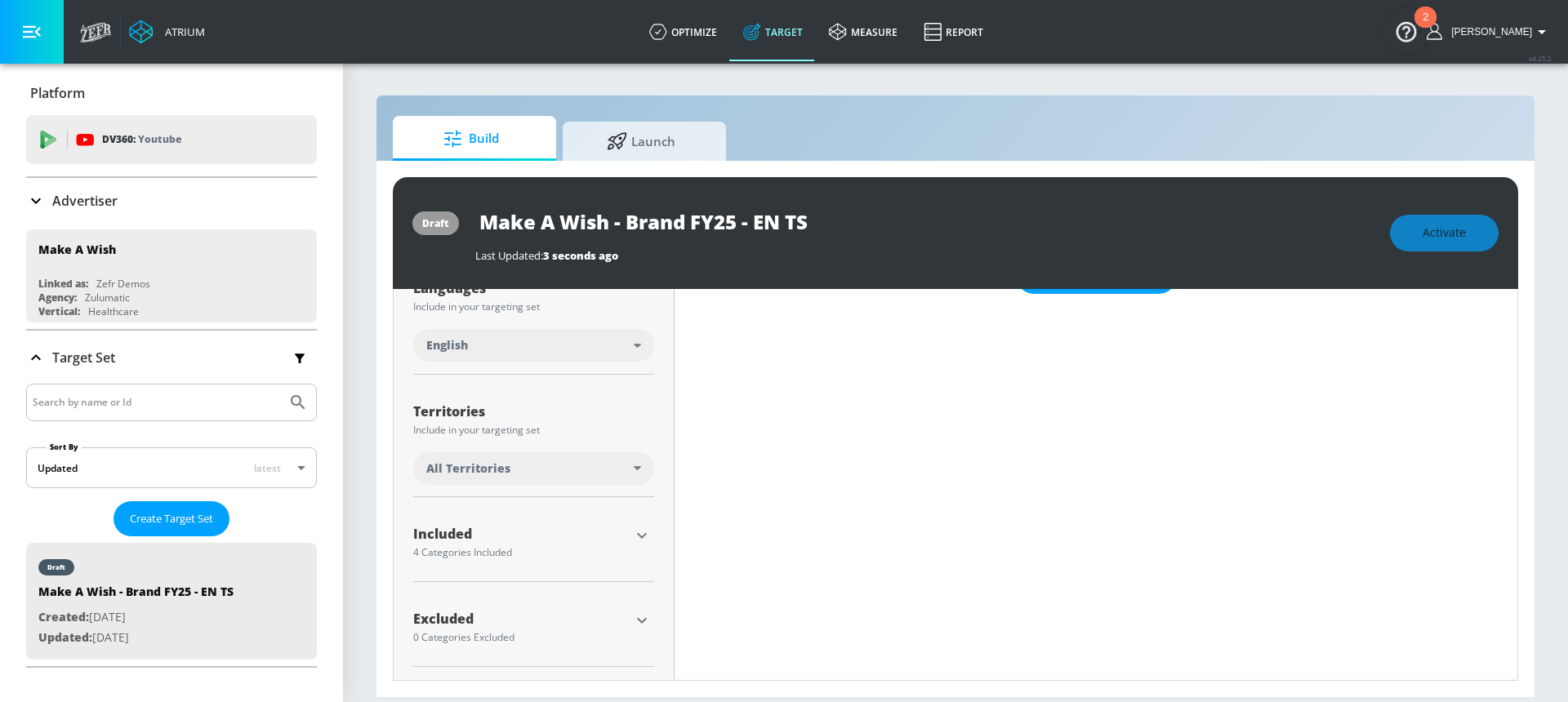
click at [519, 471] on div "All Territories" at bounding box center [531, 469] width 208 height 16
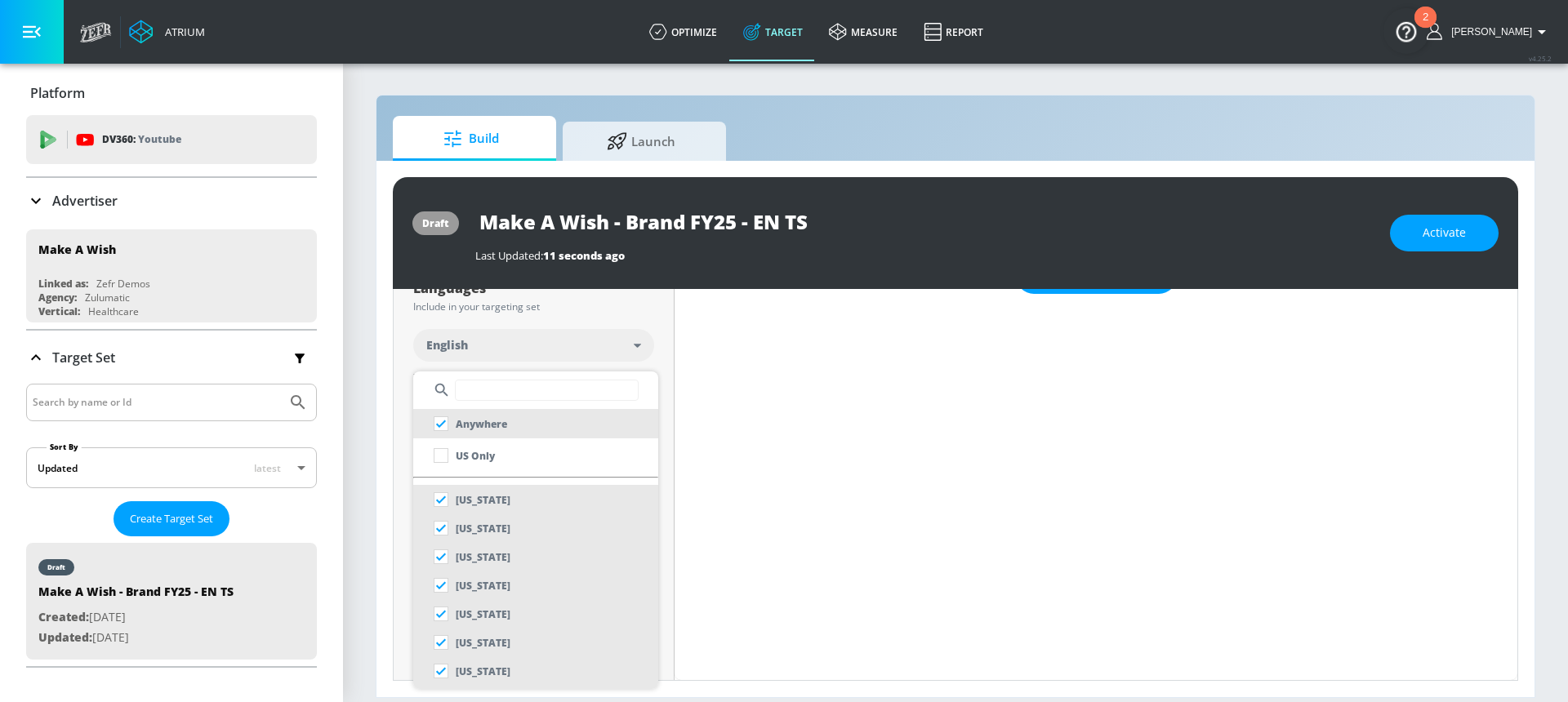
click at [507, 392] on input "text" at bounding box center [547, 391] width 184 height 21
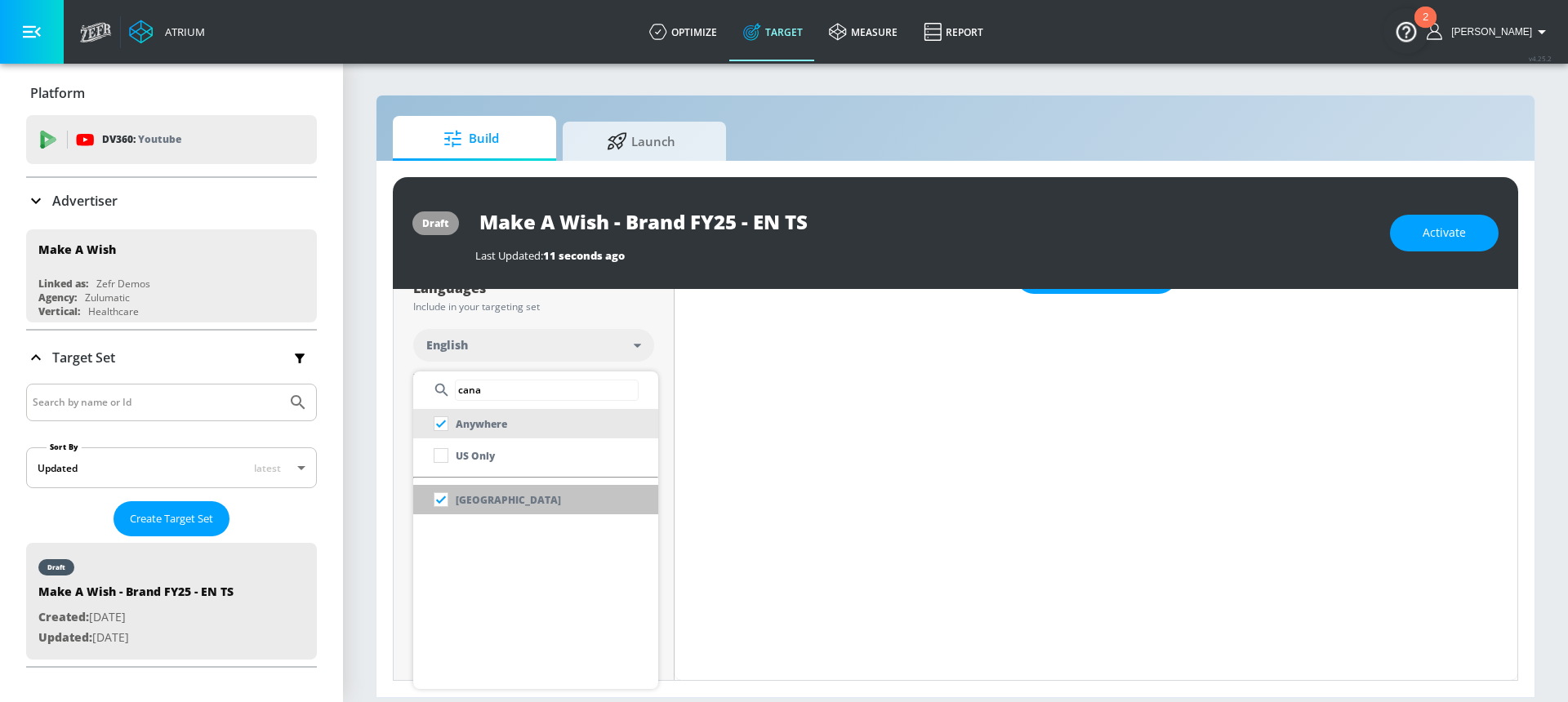
type input "cana"
click at [579, 503] on li "[GEOGRAPHIC_DATA]" at bounding box center [535, 499] width 245 height 30
checkbox input "false"
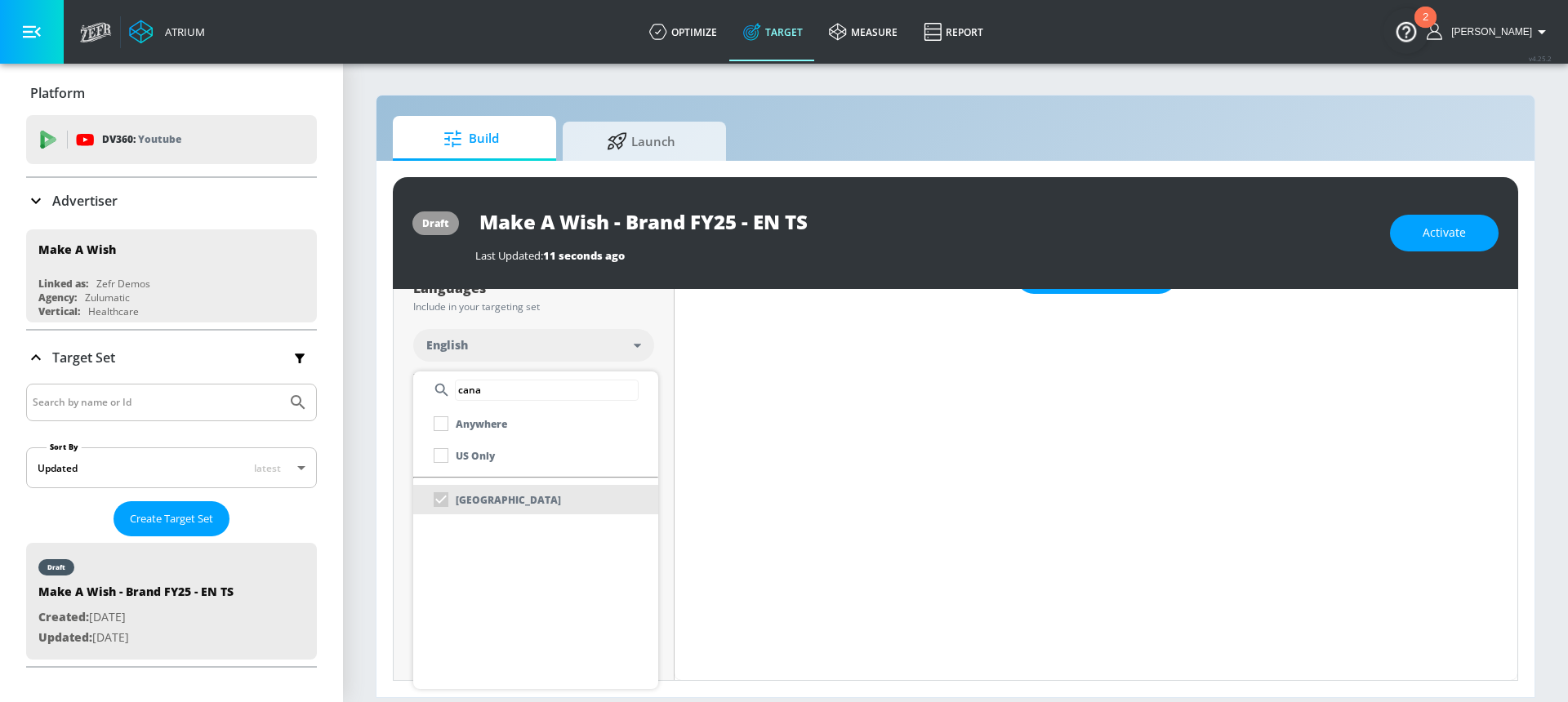
click at [659, 368] on div at bounding box center [784, 351] width 1568 height 702
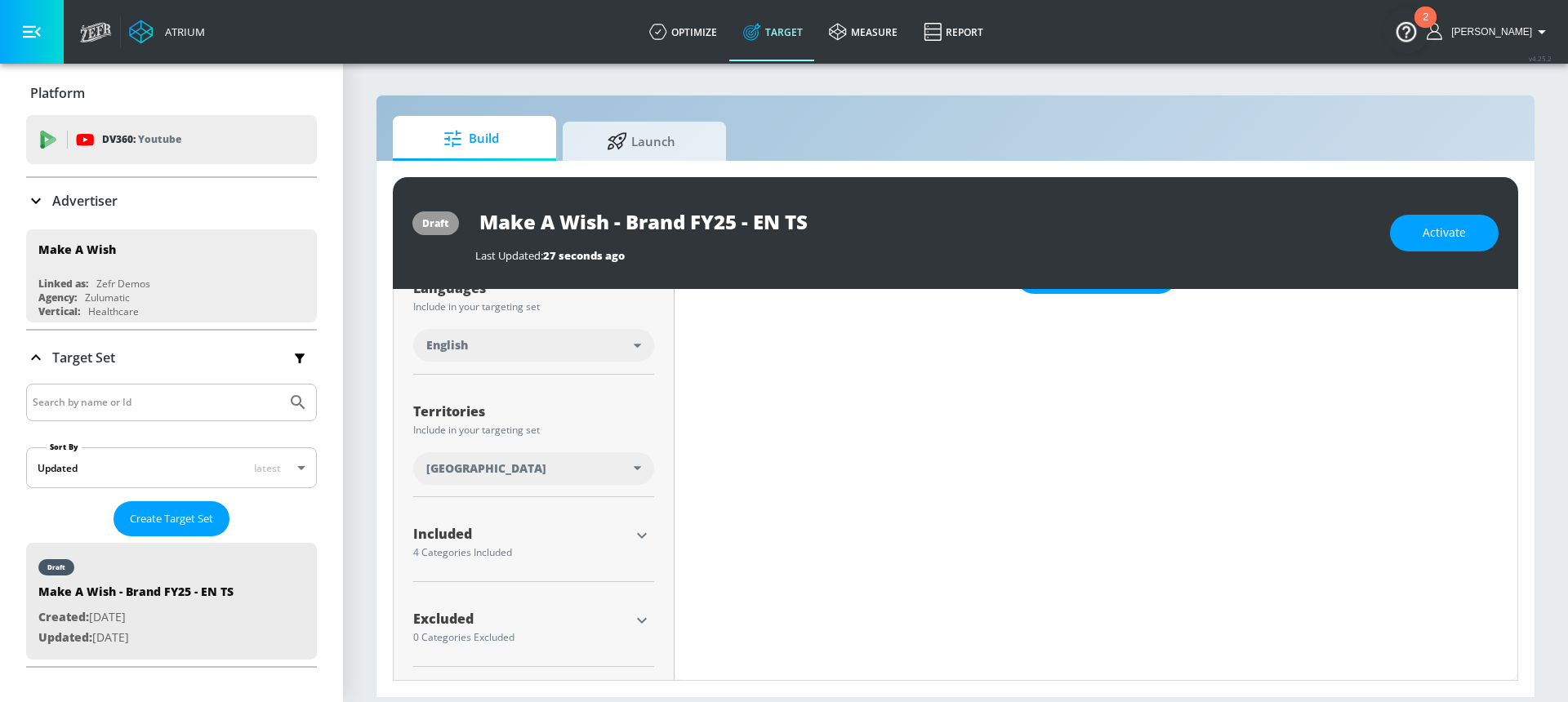
click at [638, 534] on icon "button" at bounding box center [642, 535] width 20 height 20
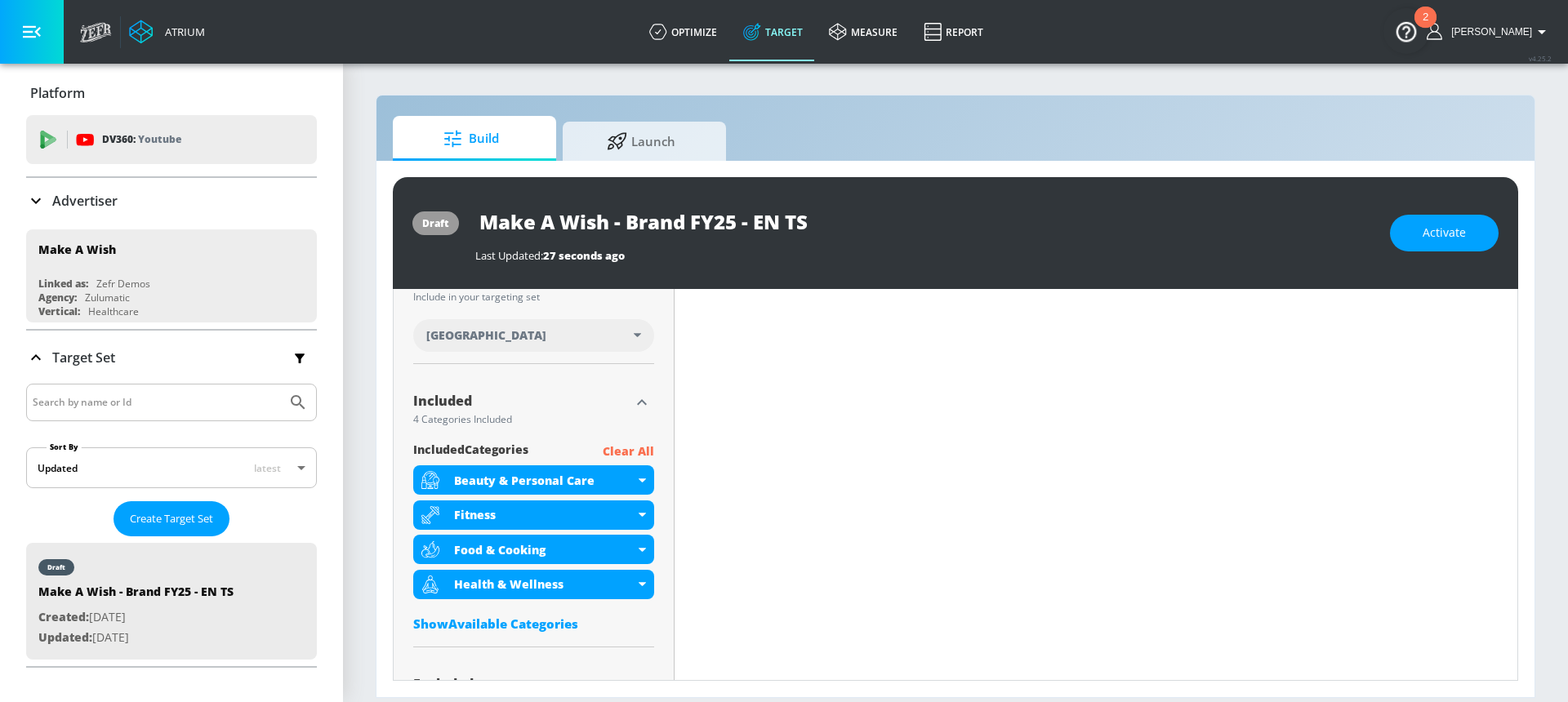
click at [632, 452] on p "Clear All" at bounding box center [629, 451] width 51 height 20
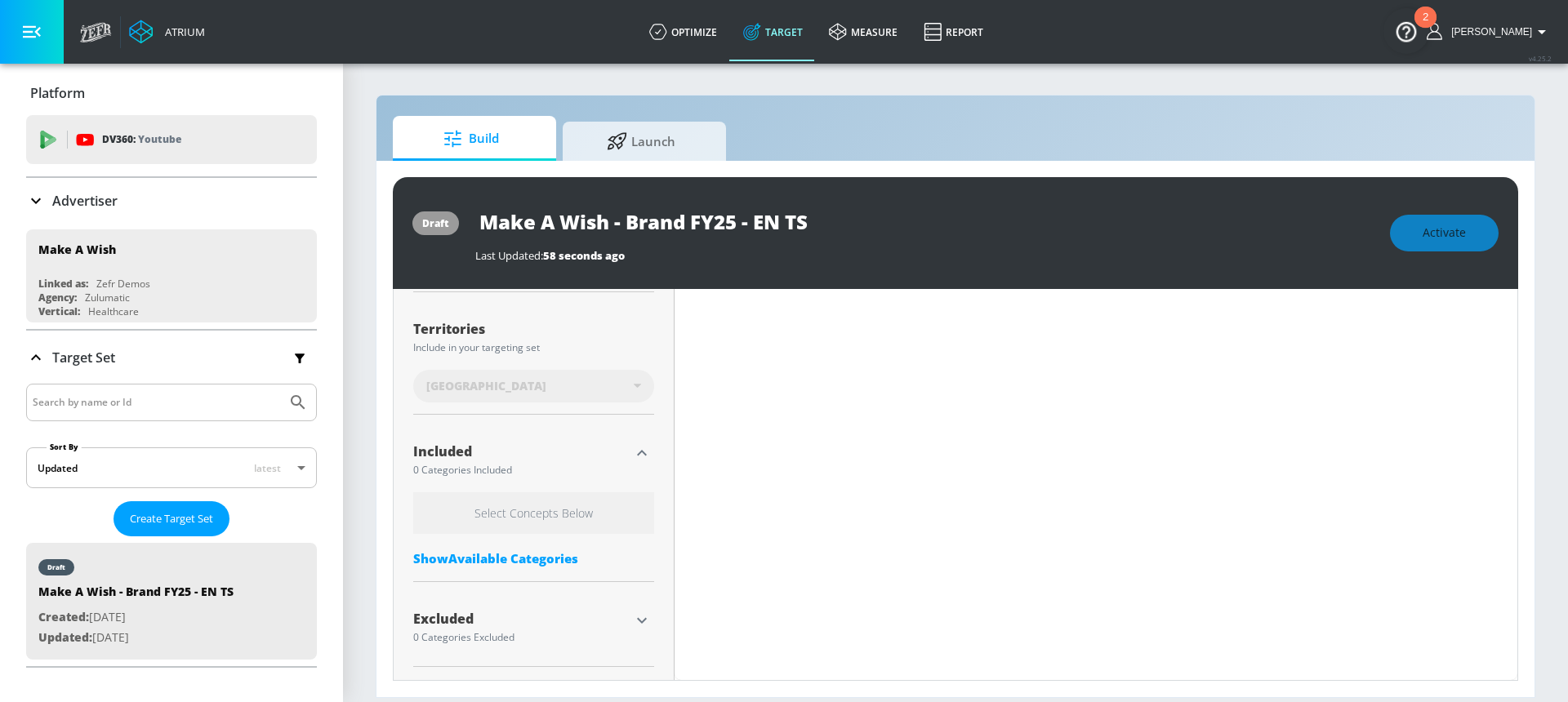
scroll to position [413, 0]
click at [636, 621] on icon "button" at bounding box center [642, 620] width 20 height 20
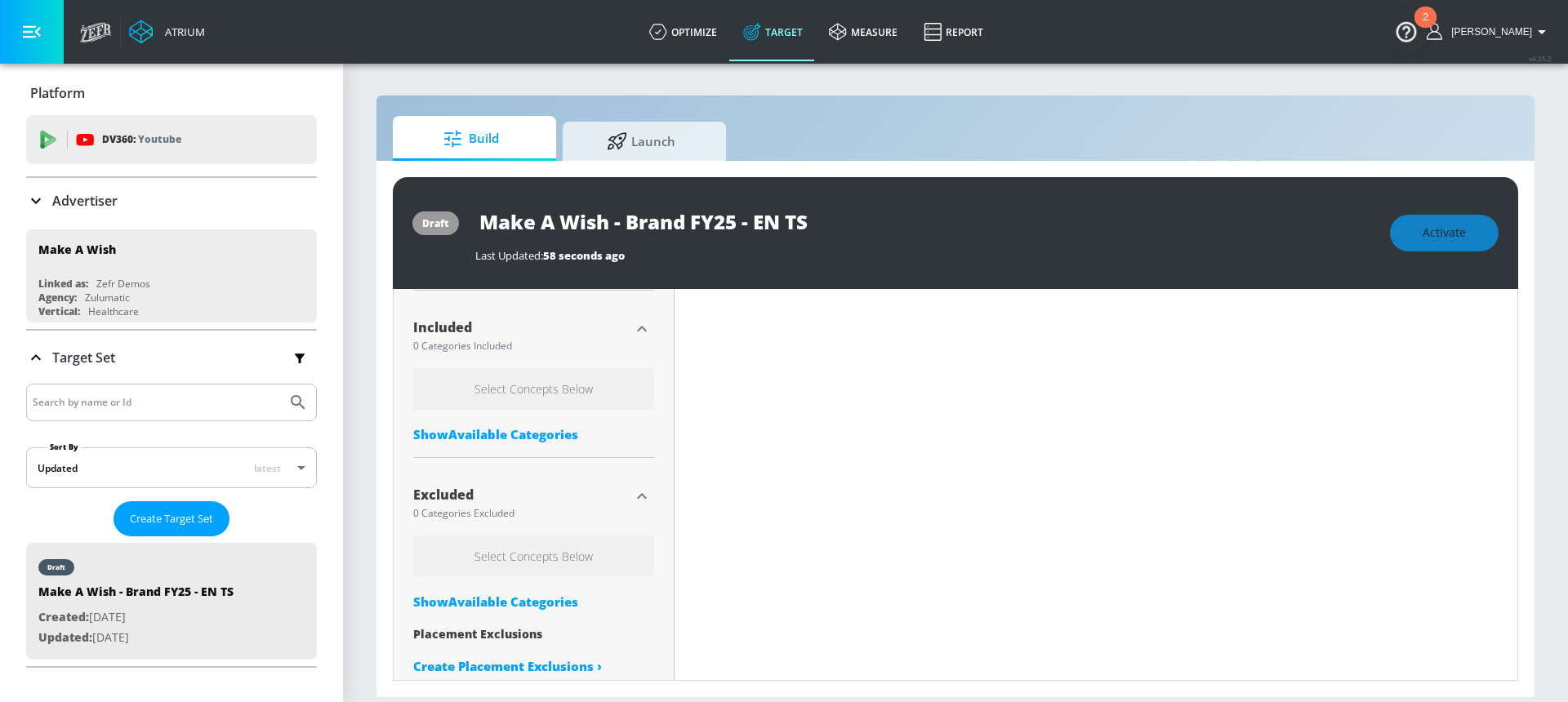
scroll to position [560, 0]
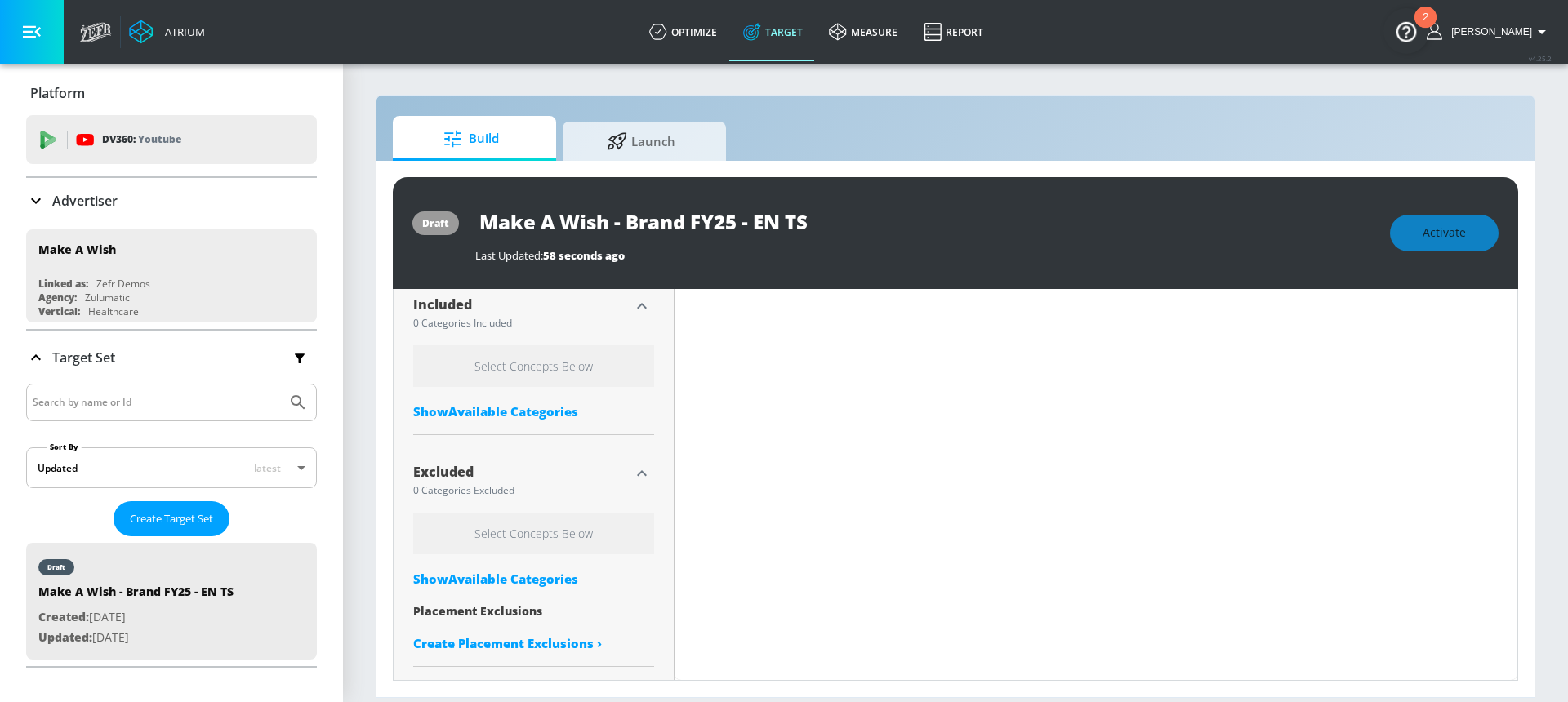
click at [506, 592] on div "Select Concepts Below Show Available Categories Placement Exclusions Create Pla…" at bounding box center [533, 586] width 241 height 147
click at [507, 581] on div "Show Available Categories" at bounding box center [533, 578] width 241 height 16
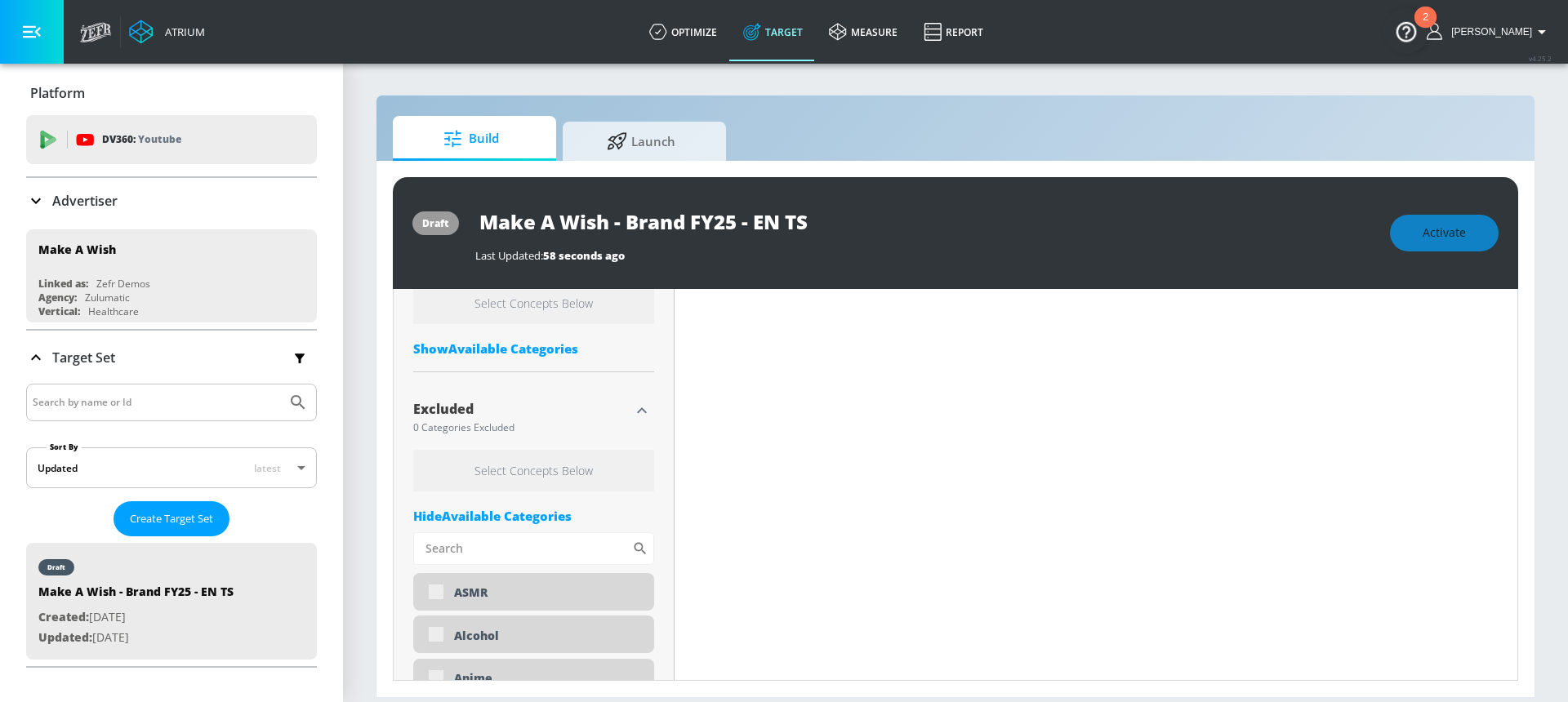
scroll to position [654, 0]
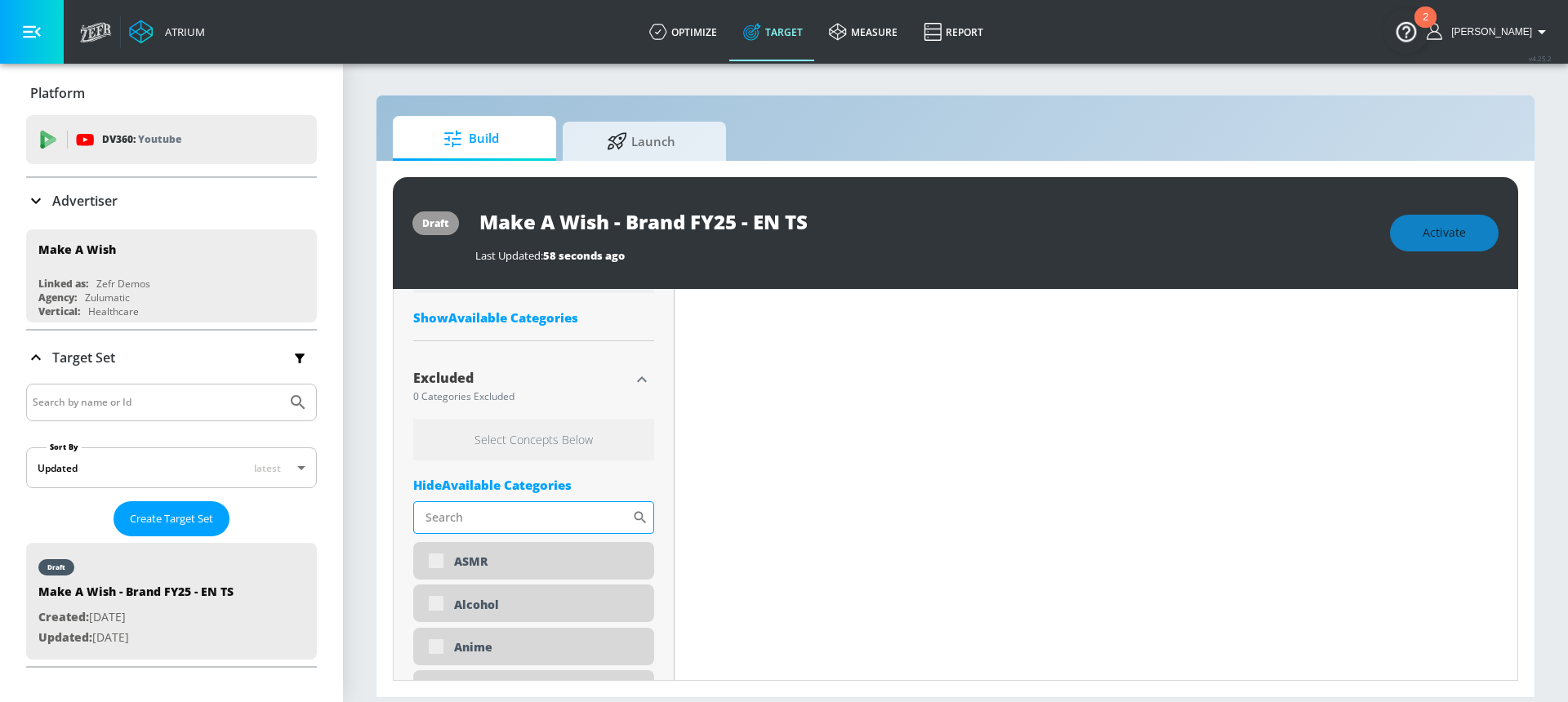
click at [457, 513] on input "Sort By" at bounding box center [523, 517] width 219 height 32
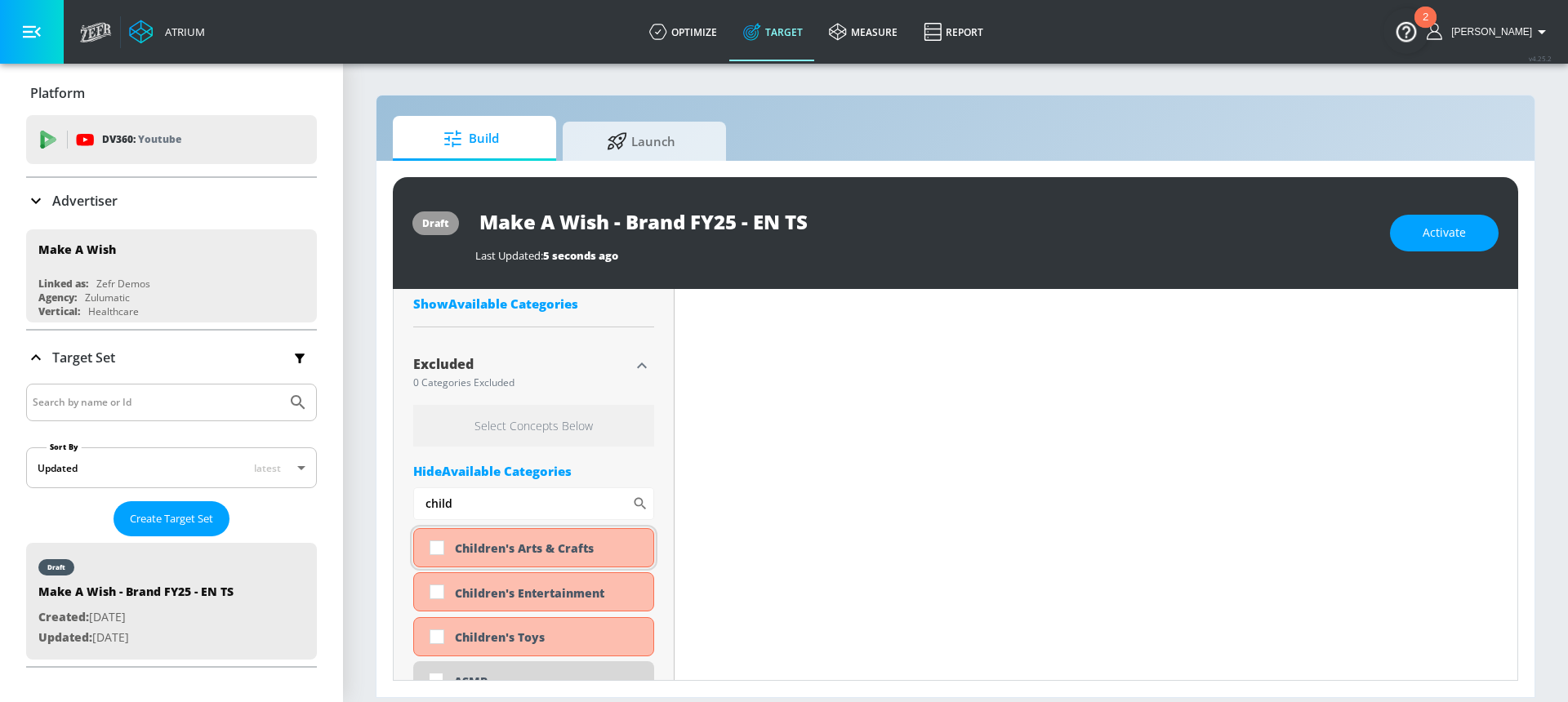
scroll to position [640, 0]
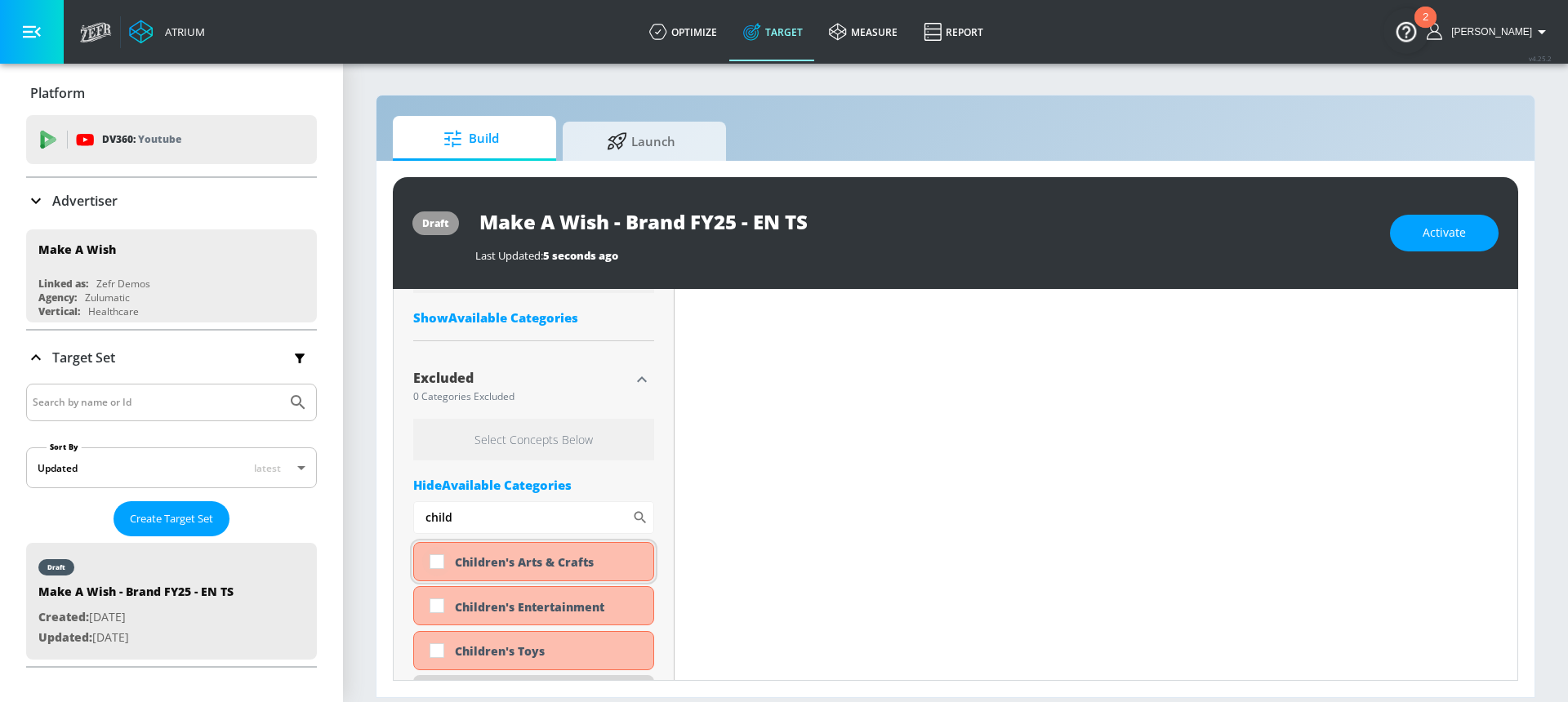
type input "child"
click at [440, 558] on input "checkbox" at bounding box center [436, 561] width 30 height 30
checkbox input "true"
click at [437, 614] on input "checkbox" at bounding box center [436, 606] width 30 height 30
checkbox input "true"
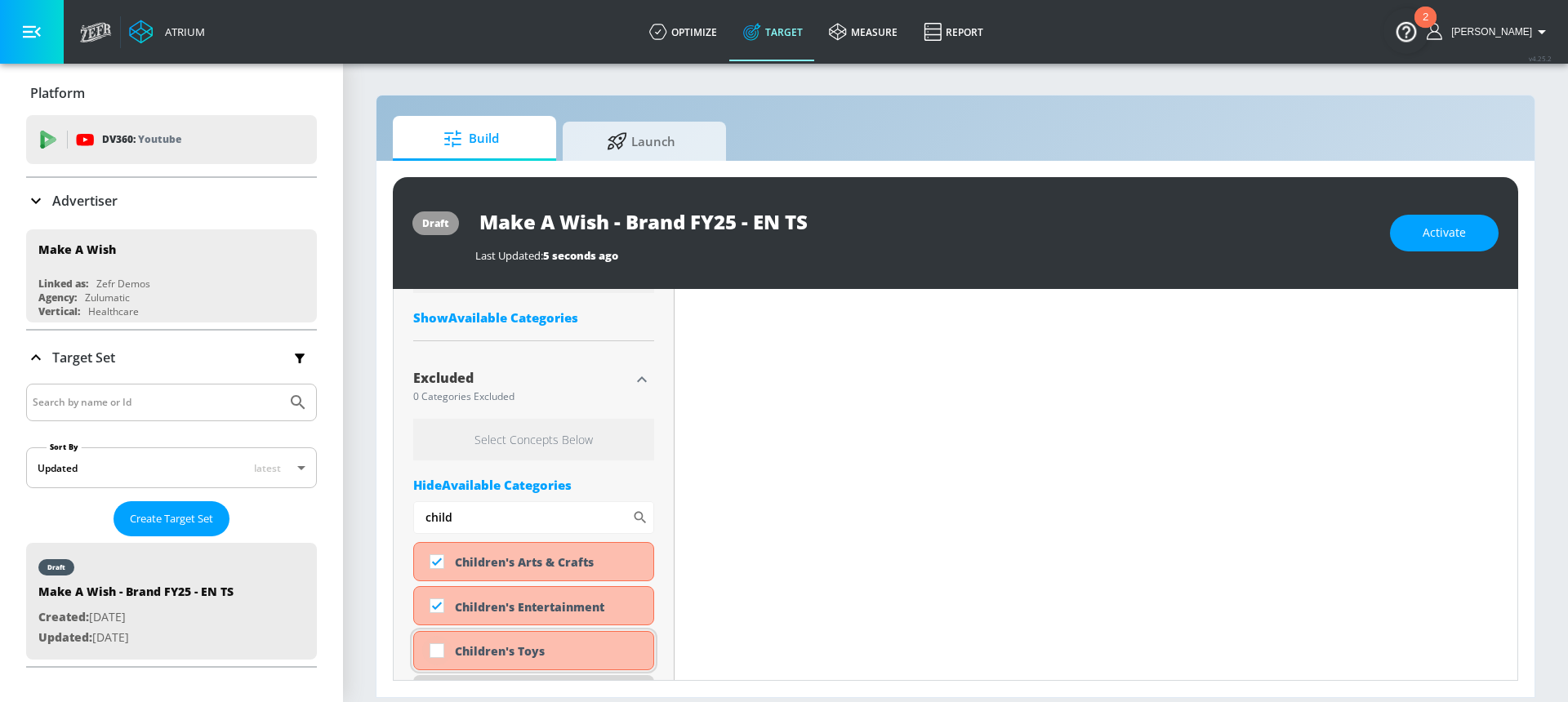
click at [443, 652] on input "checkbox" at bounding box center [436, 651] width 30 height 30
checkbox input "true"
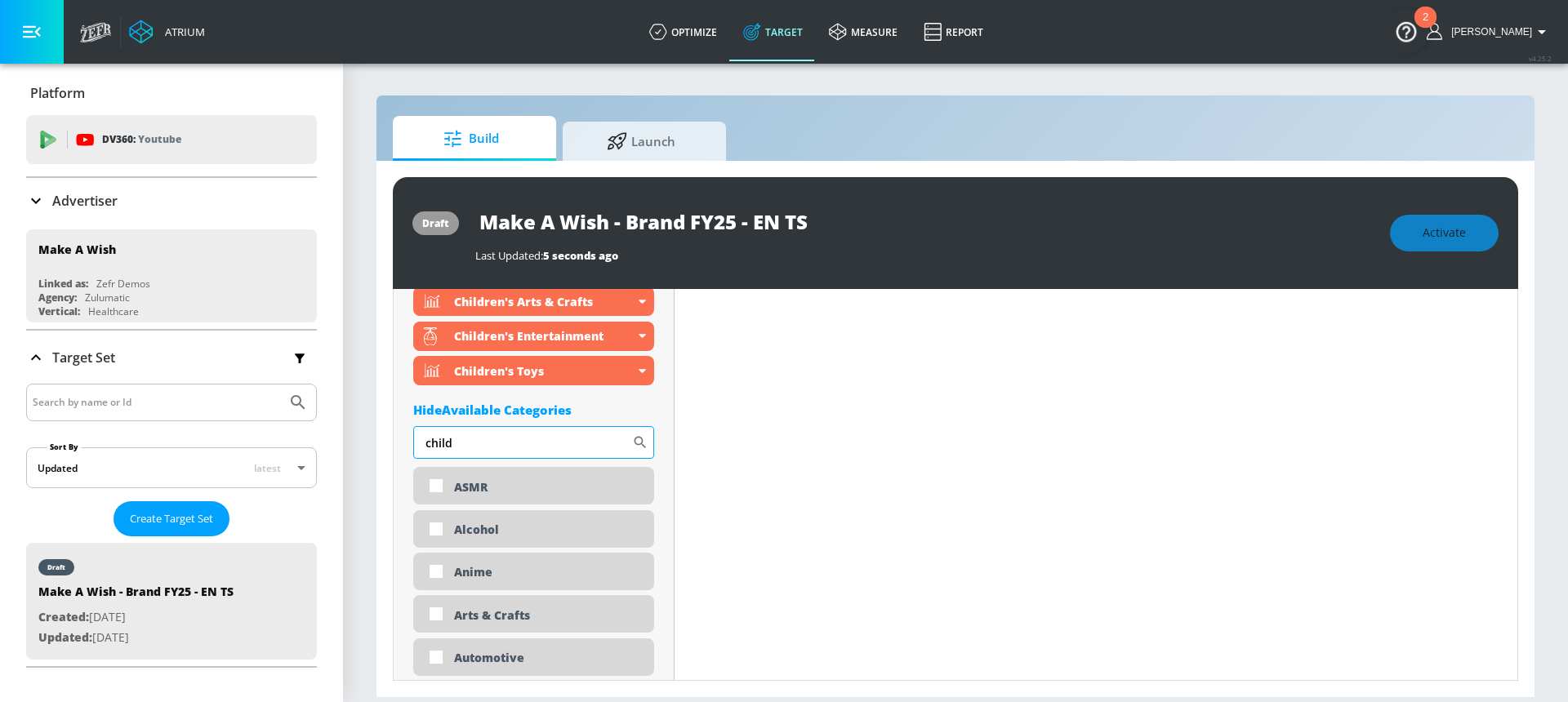
scroll to position [782, 0]
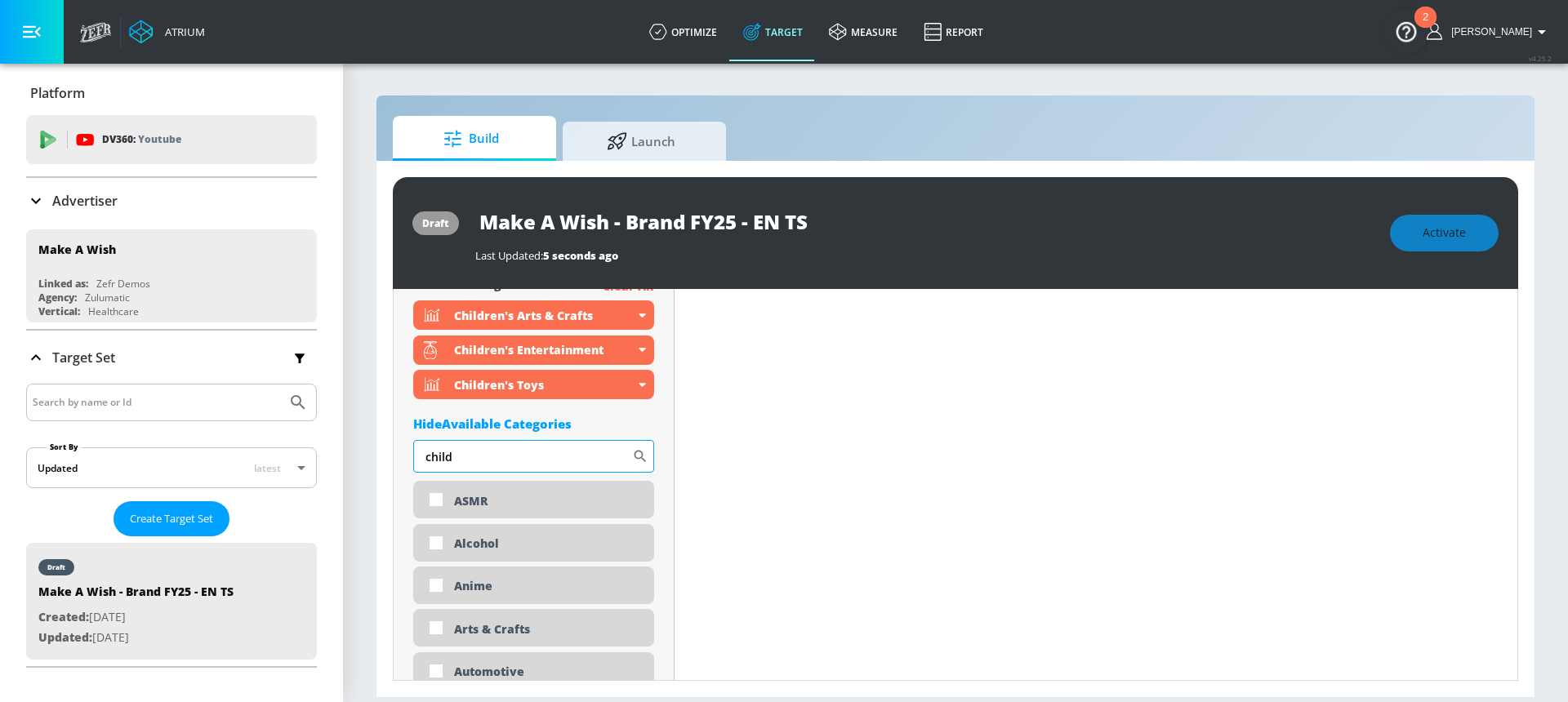
click at [474, 461] on input "child" at bounding box center [523, 456] width 219 height 32
drag, startPoint x: 477, startPoint y: 458, endPoint x: 407, endPoint y: 458, distance: 70.0
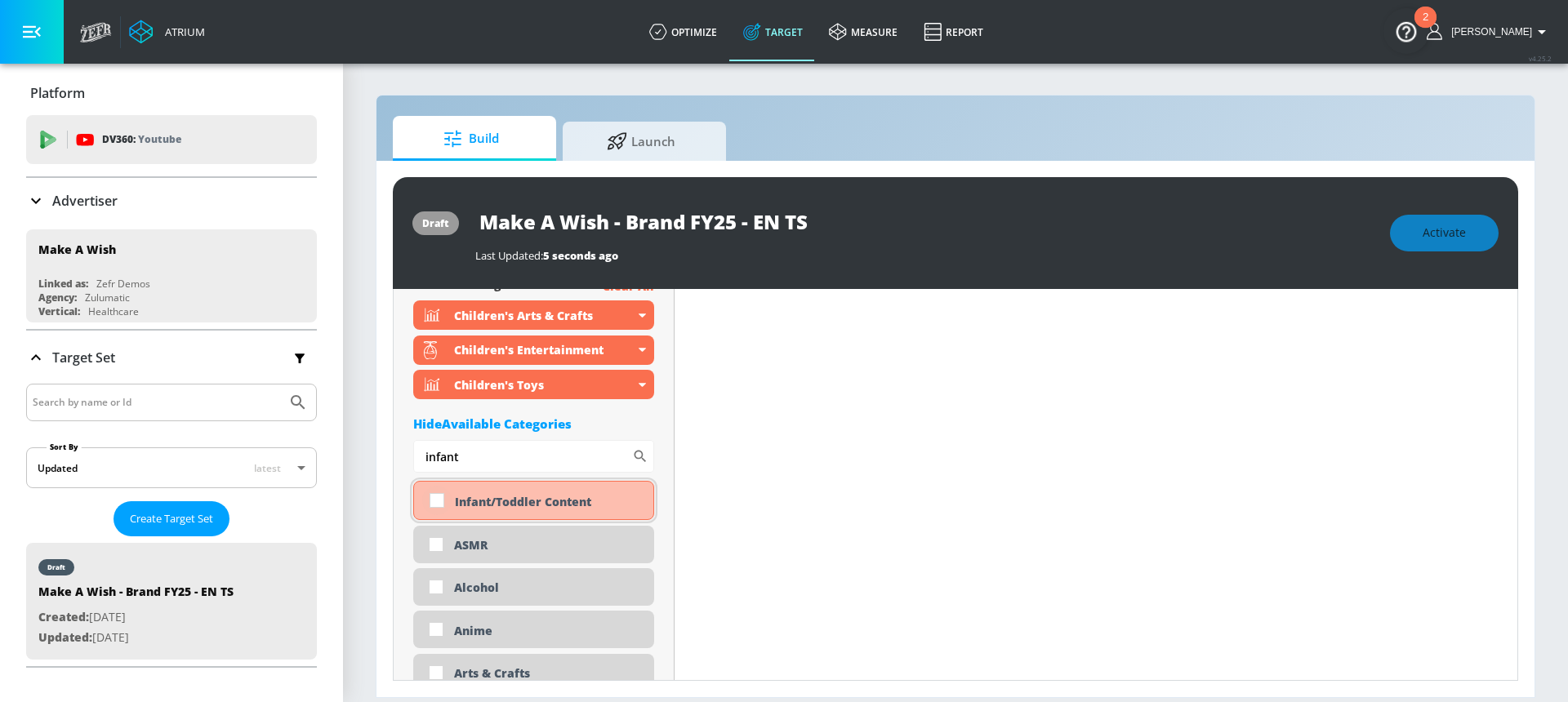
type input "infant"
click at [435, 497] on input "checkbox" at bounding box center [436, 500] width 30 height 30
checkbox input "true"
click at [475, 456] on input "infant" at bounding box center [523, 456] width 219 height 32
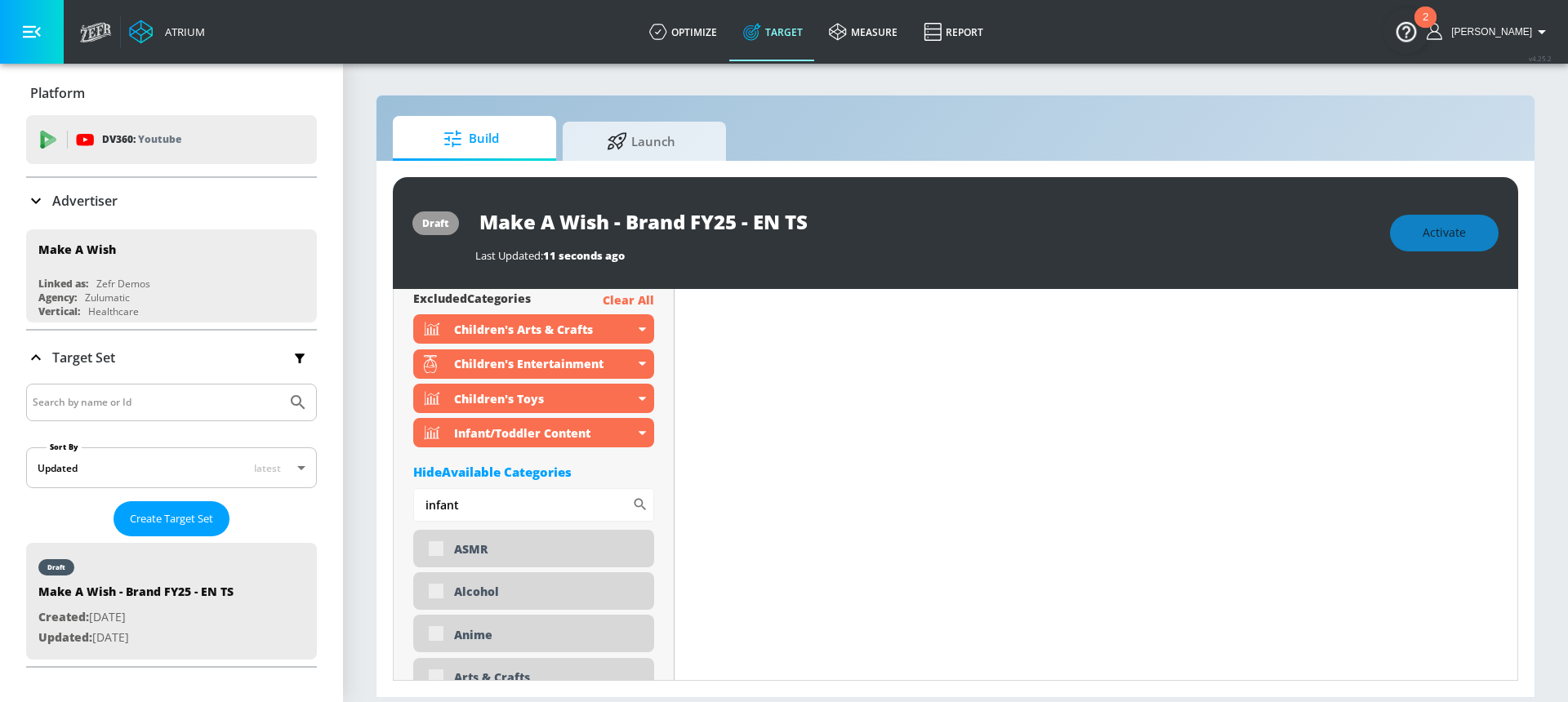
scroll to position [796, 0]
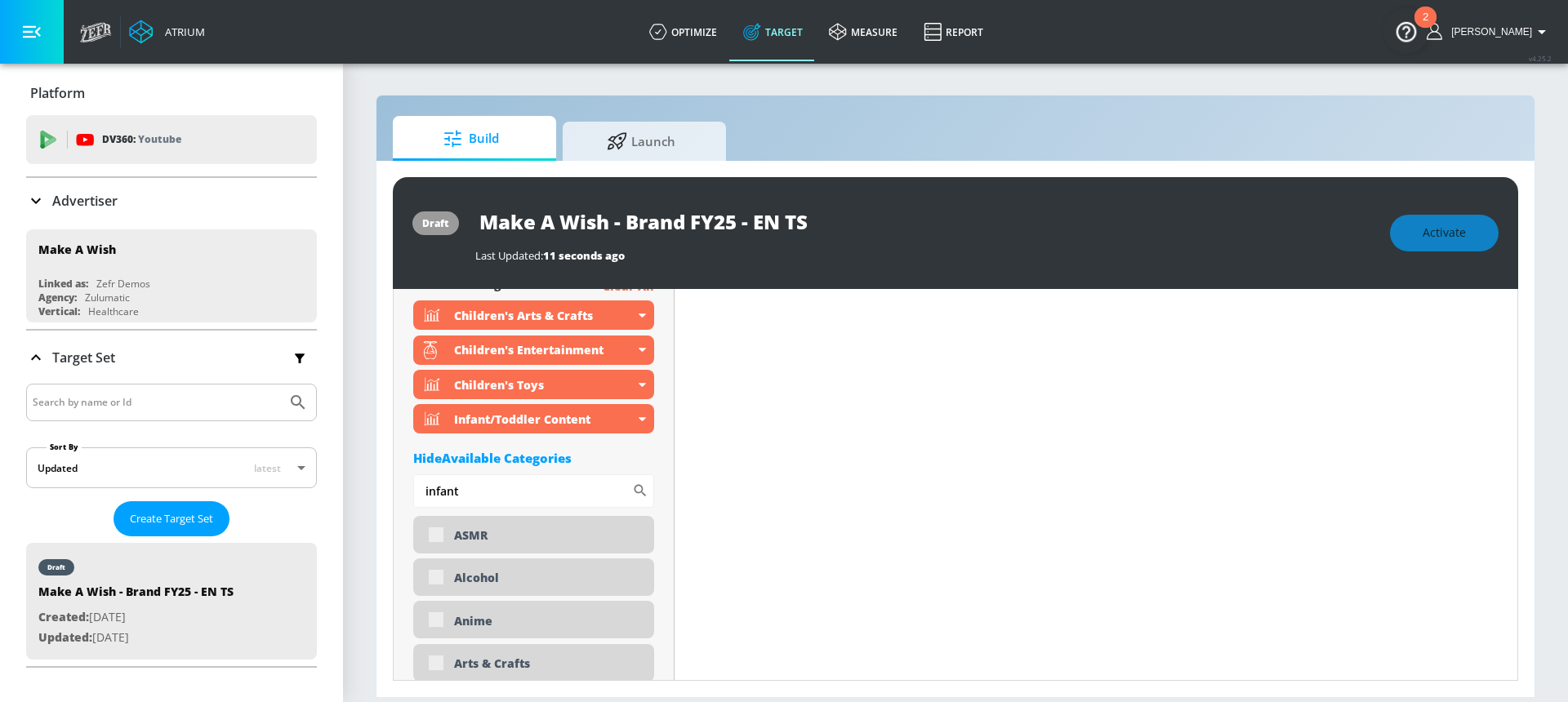
drag, startPoint x: 483, startPoint y: 453, endPoint x: 403, endPoint y: 475, distance: 83.0
type input "news"
click at [439, 536] on div "News & Politics" at bounding box center [533, 535] width 241 height 39
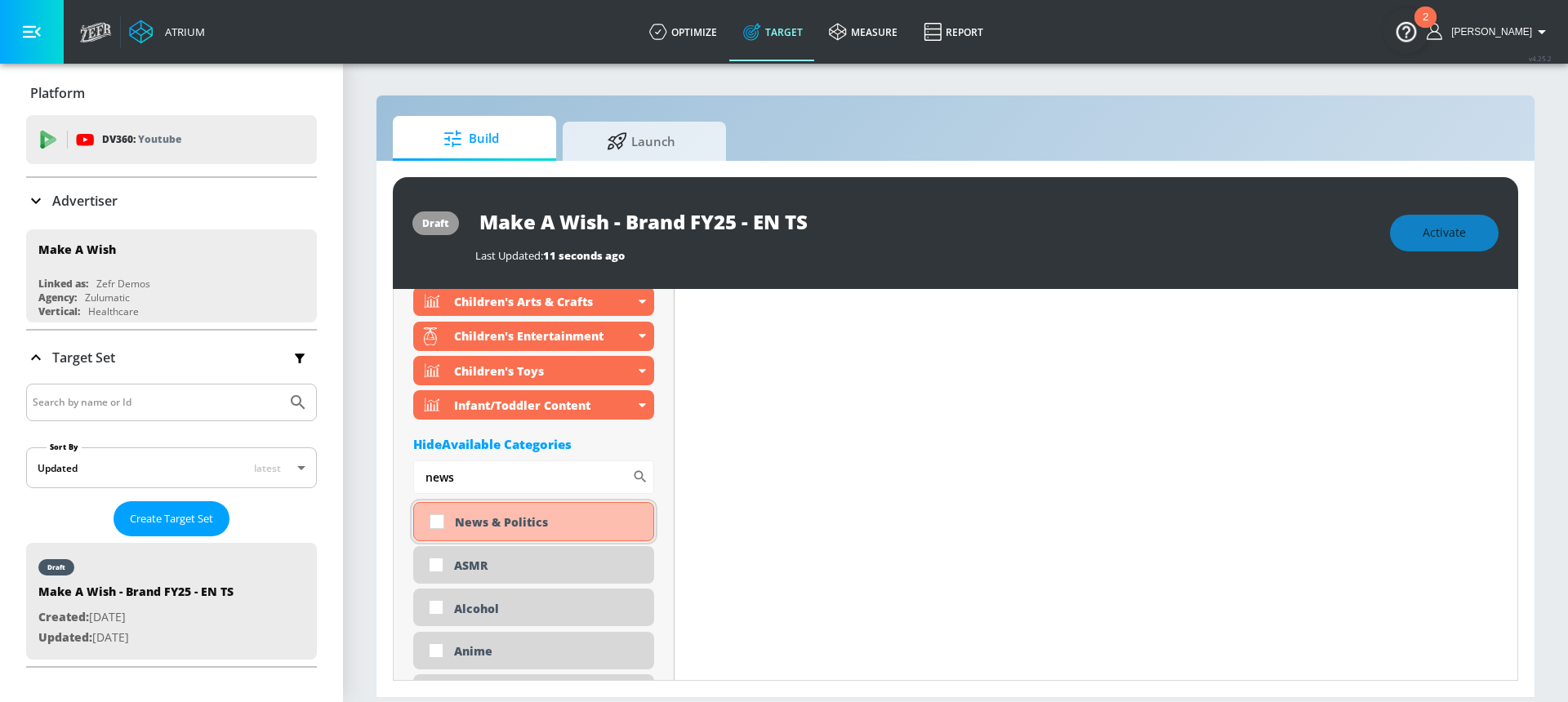
scroll to position [782, 0]
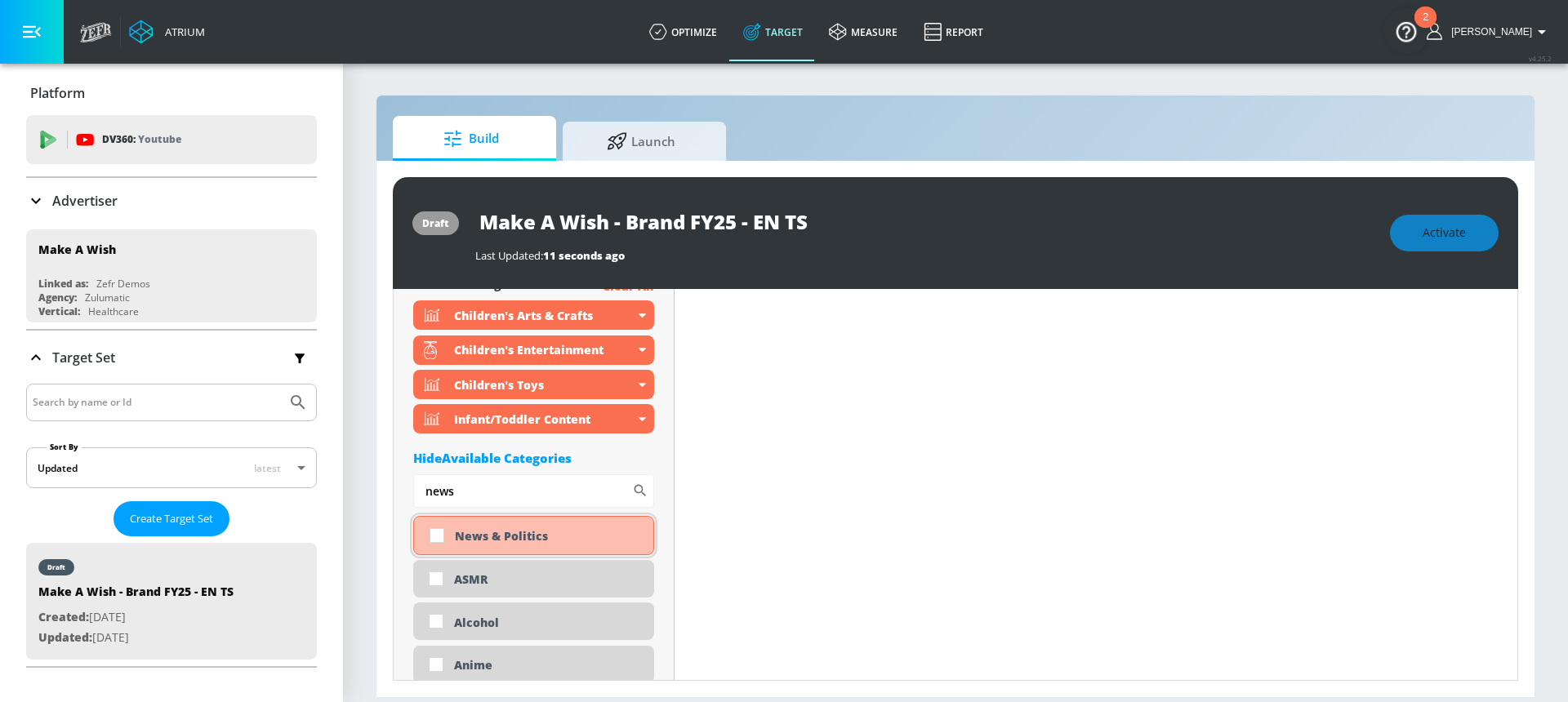
click at [437, 535] on input "checkbox" at bounding box center [436, 535] width 30 height 30
checkbox input "true"
click at [550, 458] on div "Hide Available Categories" at bounding box center [533, 457] width 241 height 16
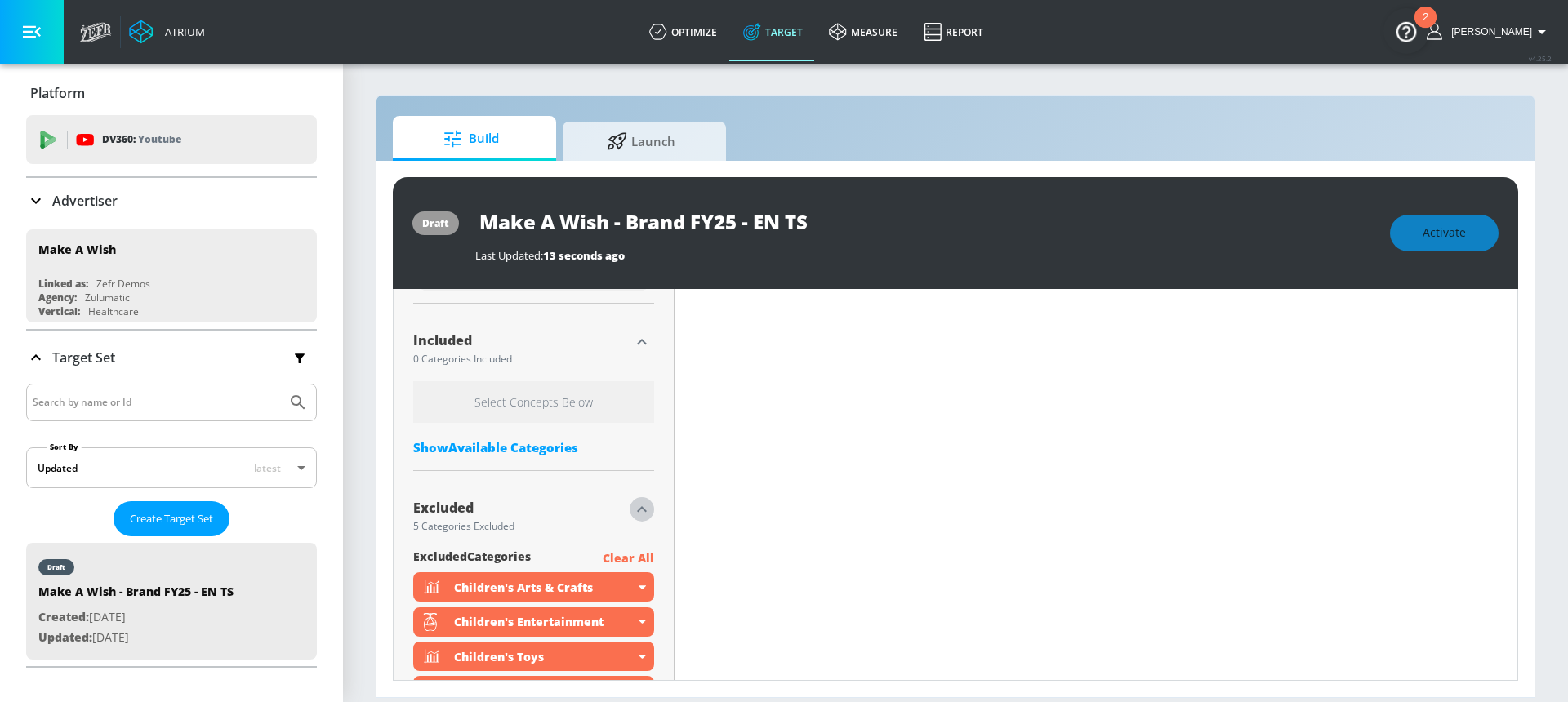
click at [642, 505] on icon "button" at bounding box center [642, 510] width 20 height 20
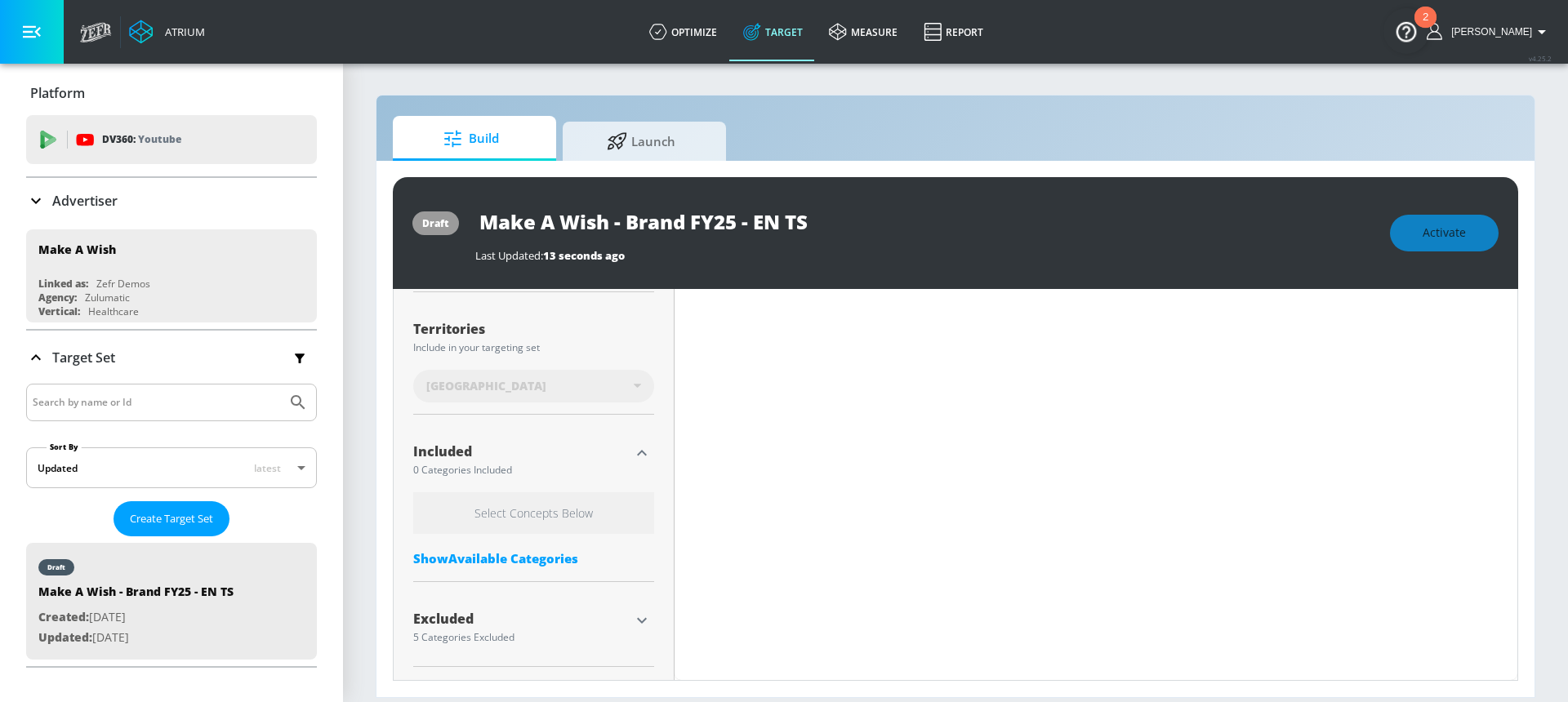
scroll to position [413, 0]
click at [507, 557] on div "Show Available Categories" at bounding box center [533, 558] width 241 height 16
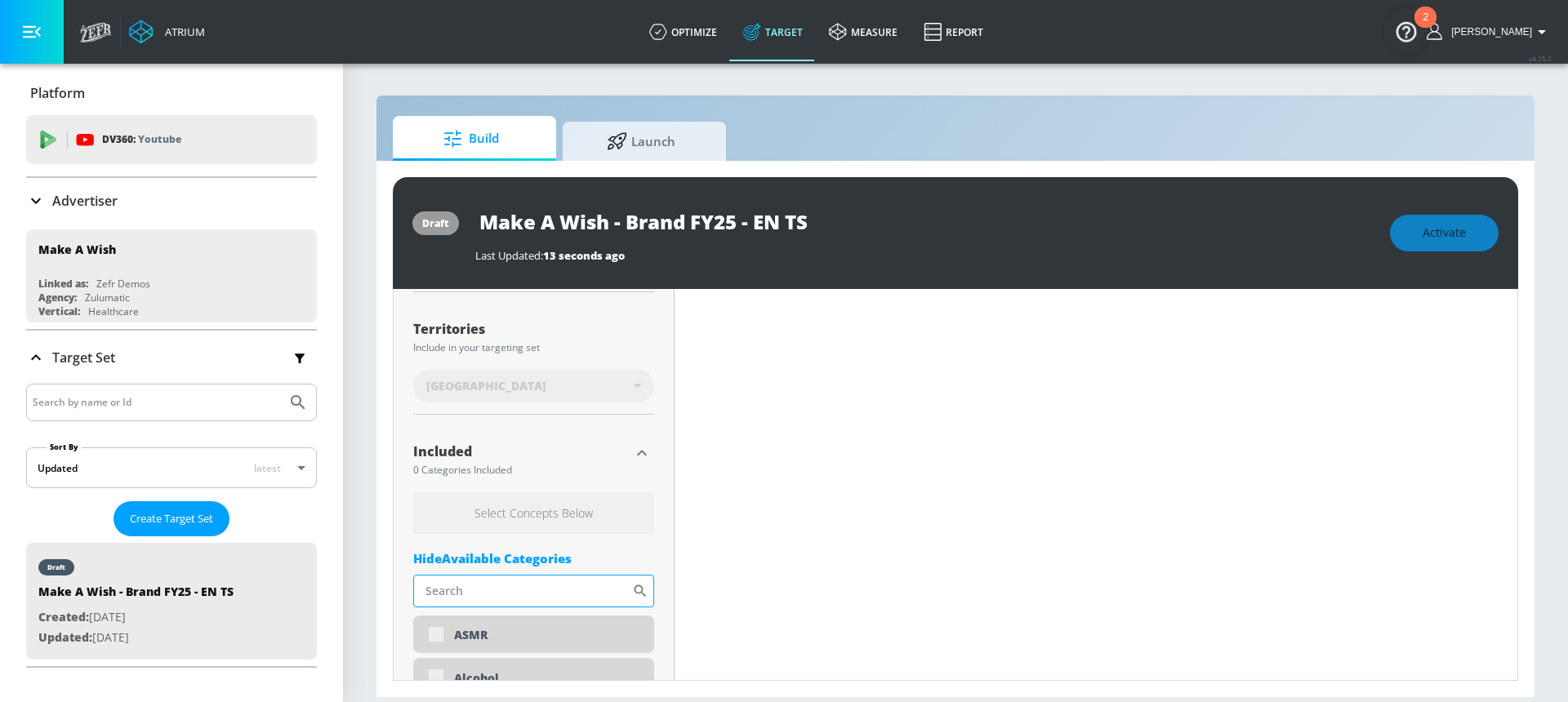
click at [453, 592] on input "Sort By" at bounding box center [523, 592] width 219 height 32
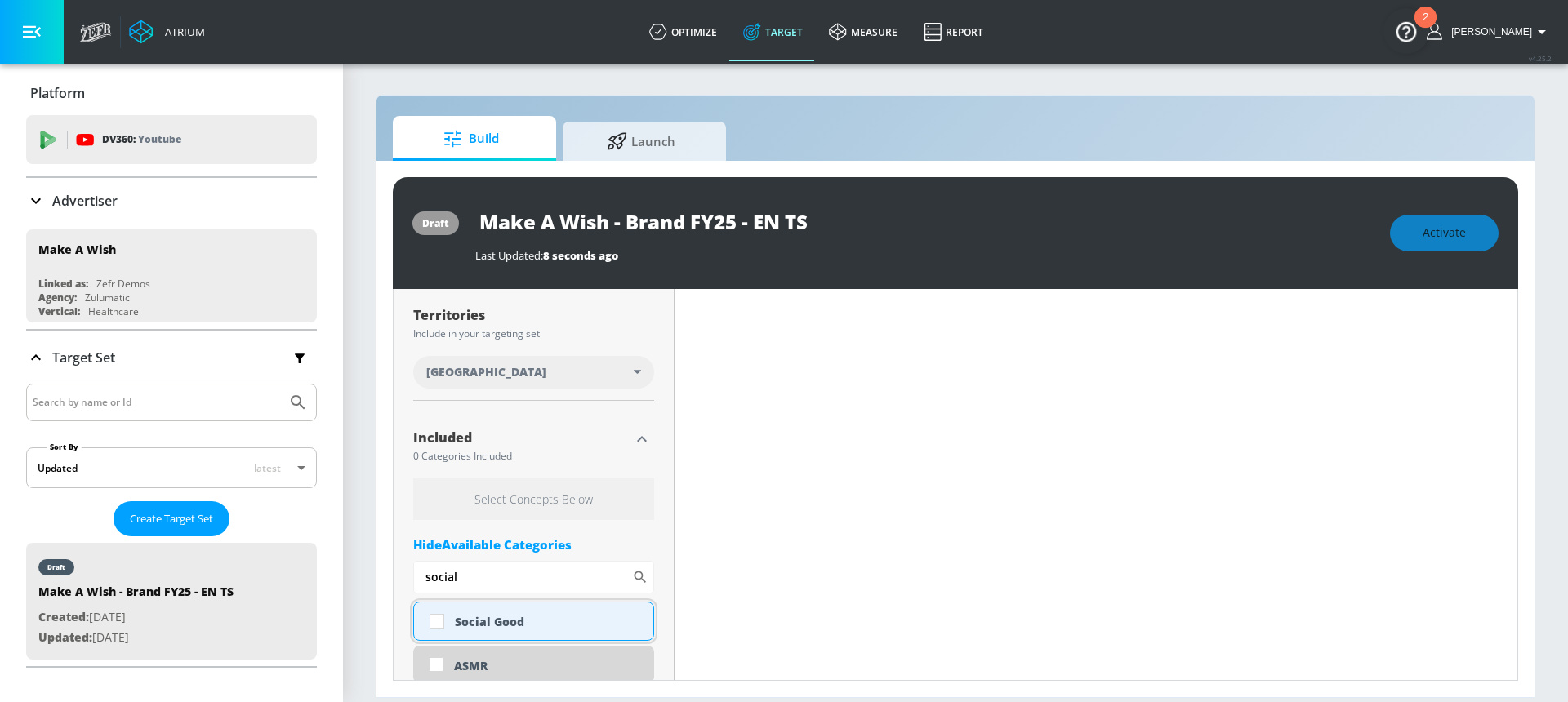
scroll to position [399, 0]
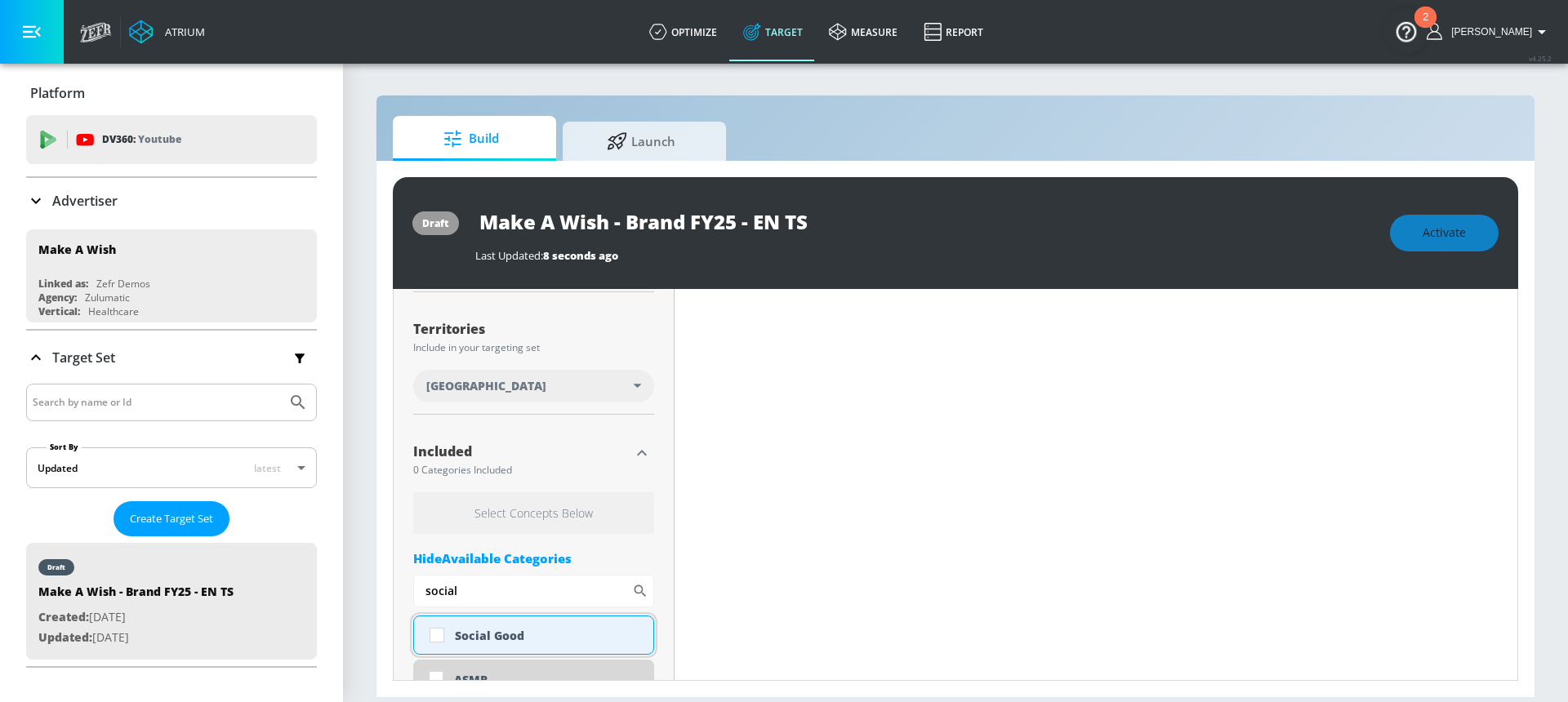
type input "social"
click at [434, 636] on input "checkbox" at bounding box center [436, 635] width 30 height 30
checkbox input "true"
drag, startPoint x: 466, startPoint y: 595, endPoint x: 374, endPoint y: 585, distance: 92.5
click at [375, 585] on div "Build Launch draft Make A Wish - Brand FY25 - EN TS Last Updated: 8 seconds ago…" at bounding box center [955, 396] width 1159 height 604
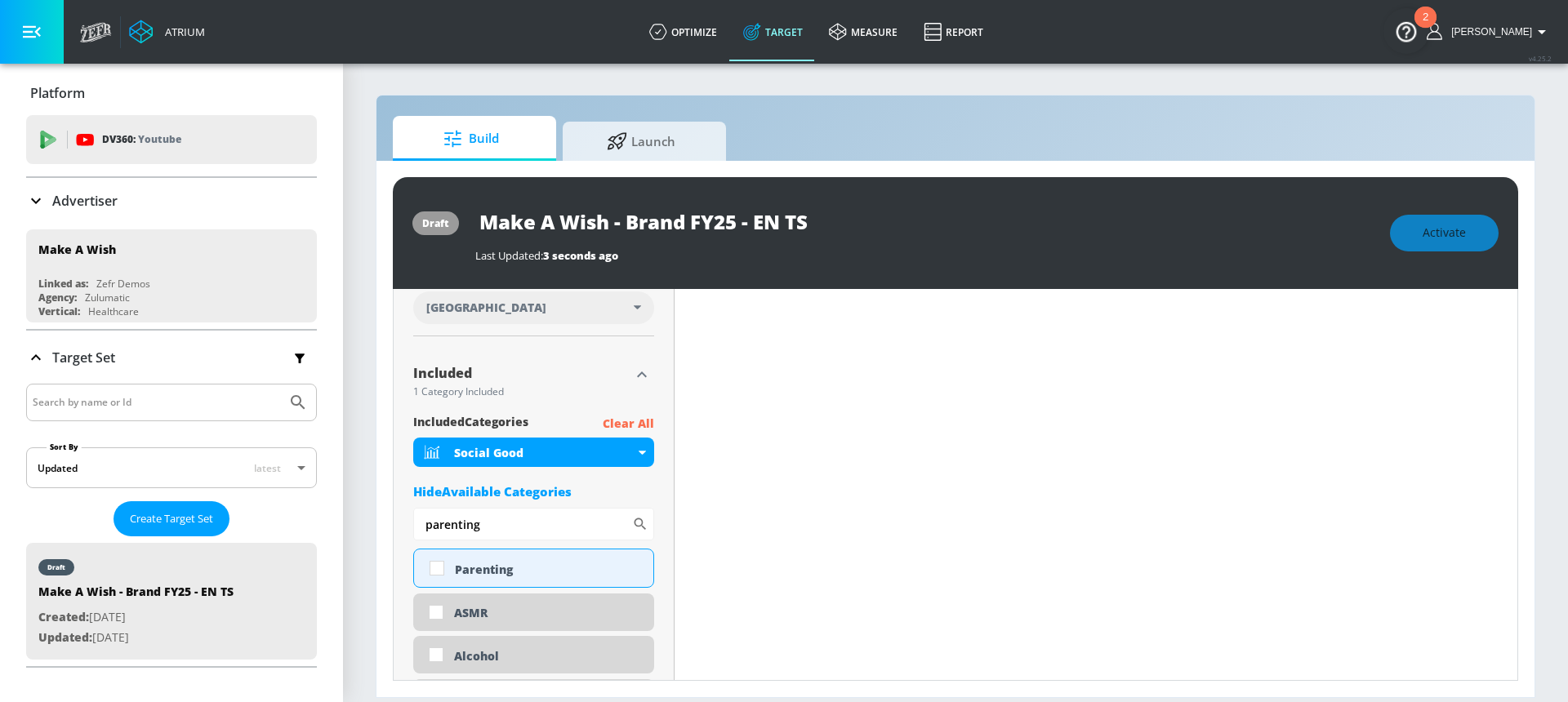
scroll to position [484, 0]
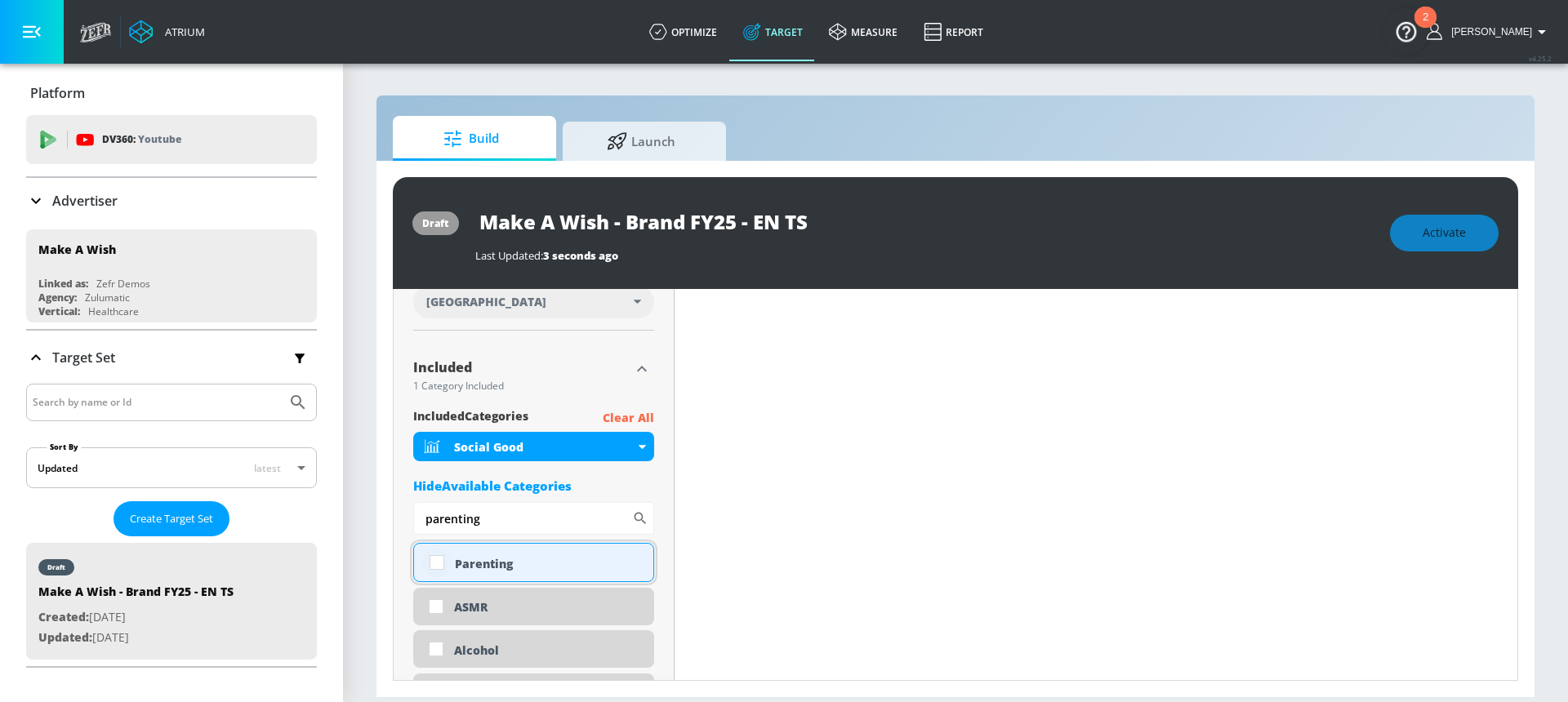
type input "parenting"
click at [444, 564] on input "checkbox" at bounding box center [436, 562] width 30 height 30
checkbox input "true"
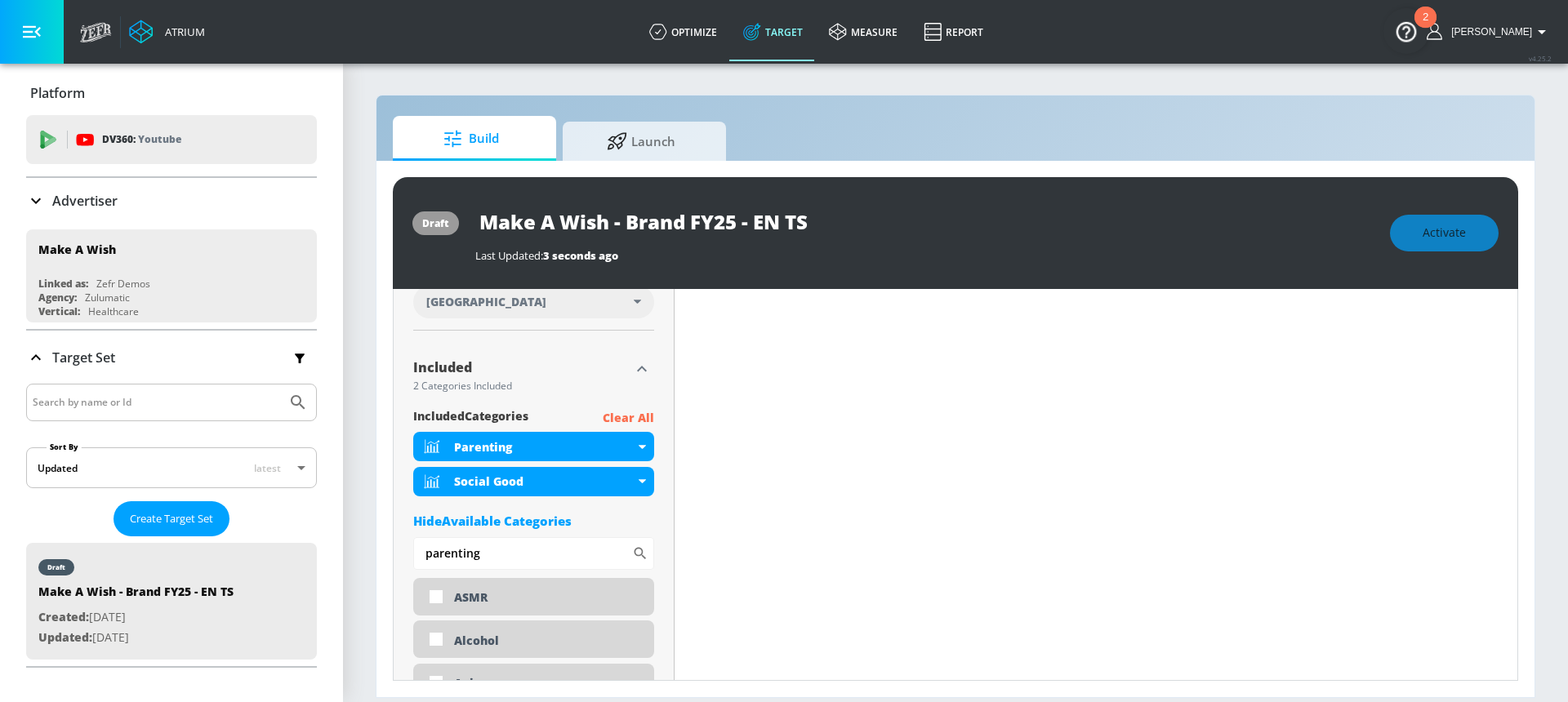
drag, startPoint x: 482, startPoint y: 558, endPoint x: 409, endPoint y: 558, distance: 73.0
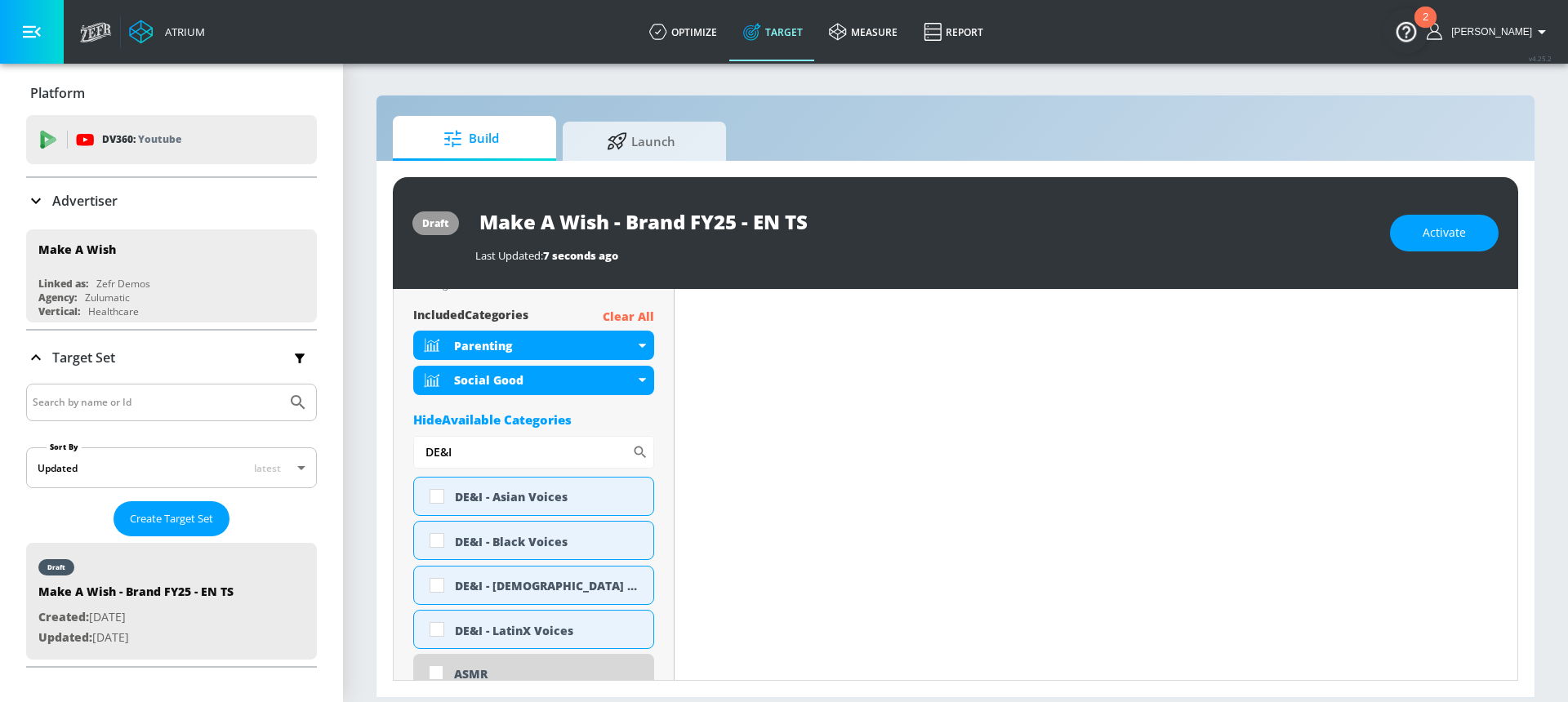
scroll to position [601, 0]
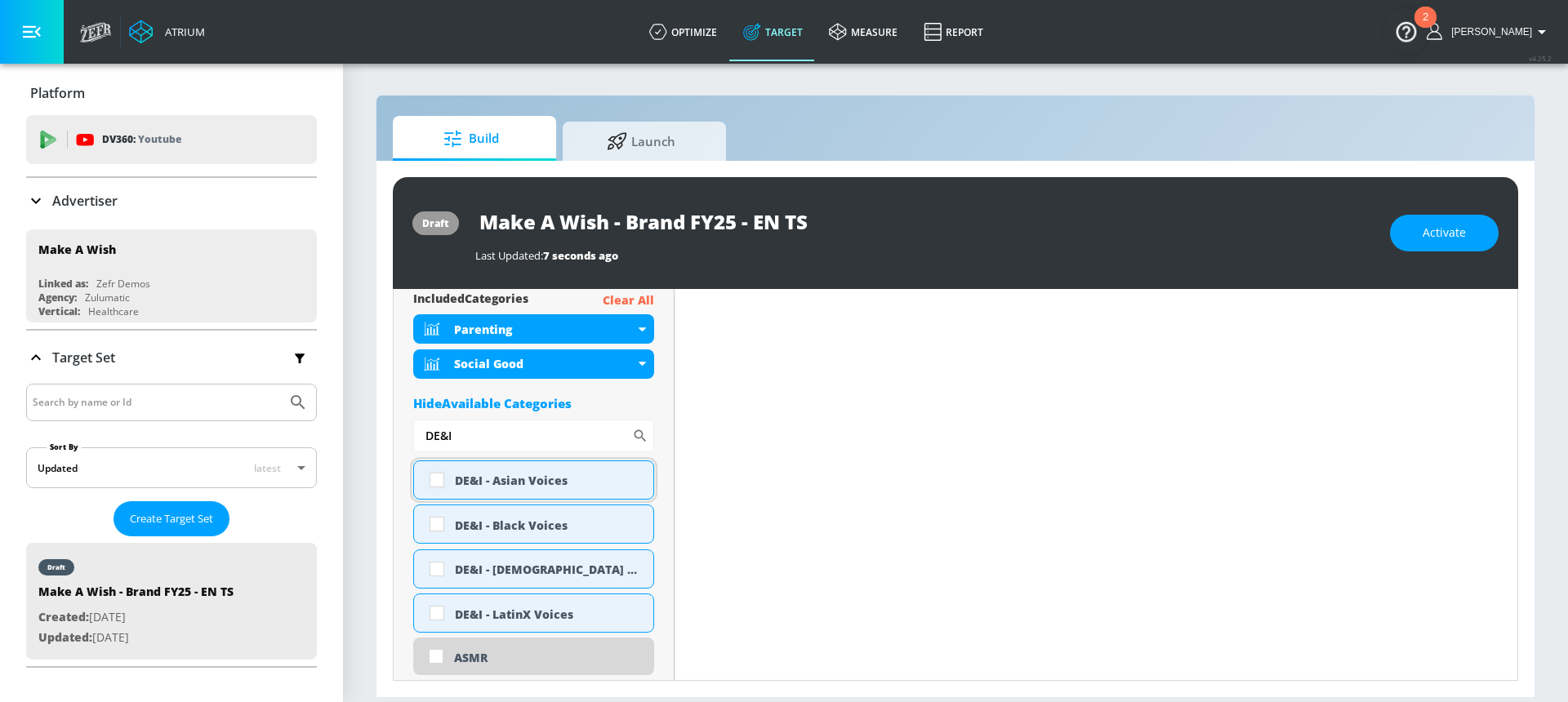
type input "DE&I"
click at [439, 482] on input "checkbox" at bounding box center [436, 480] width 30 height 30
checkbox input "true"
click at [441, 524] on input "checkbox" at bounding box center [436, 524] width 30 height 30
checkbox input "true"
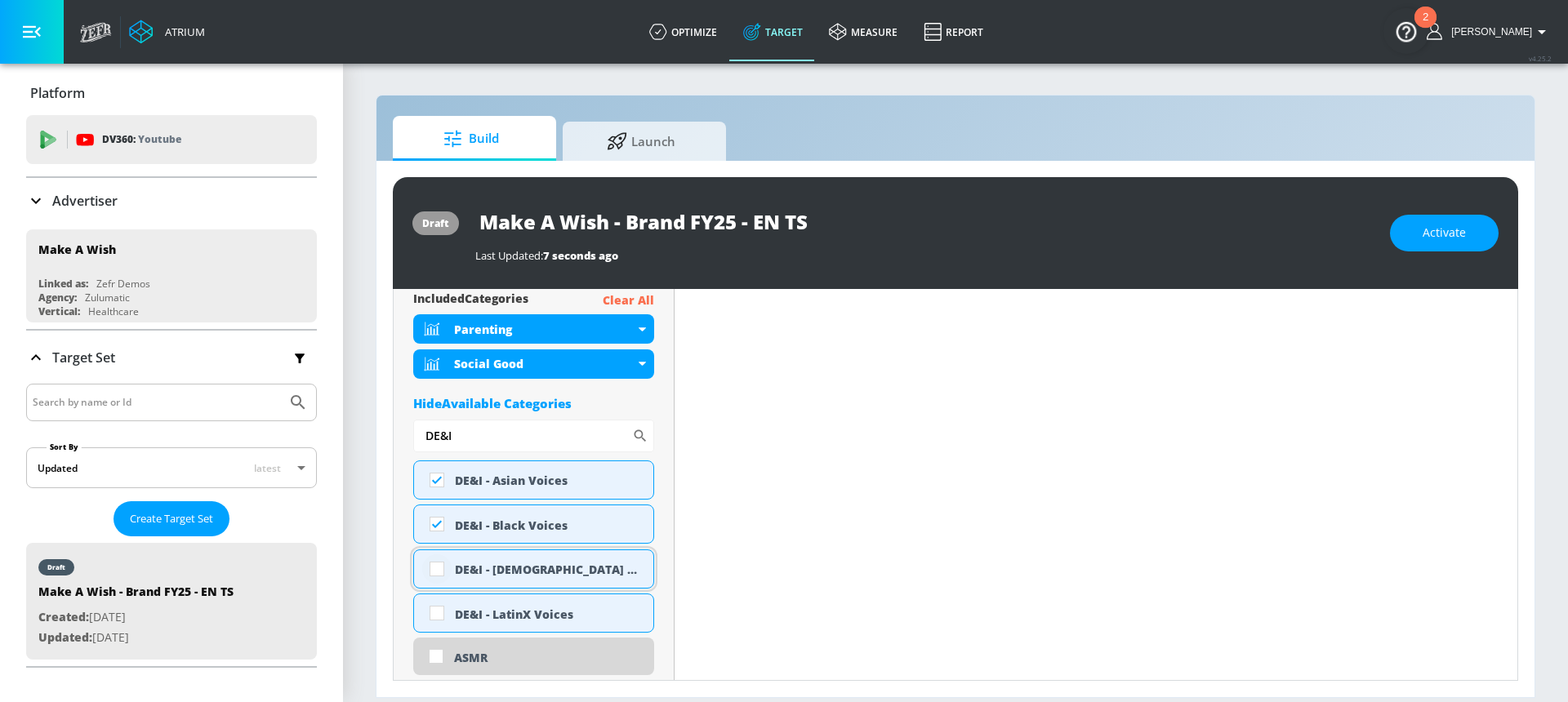
click at [439, 564] on div "DE&I - [DEMOGRAPHIC_DATA] Voices" at bounding box center [533, 569] width 241 height 39
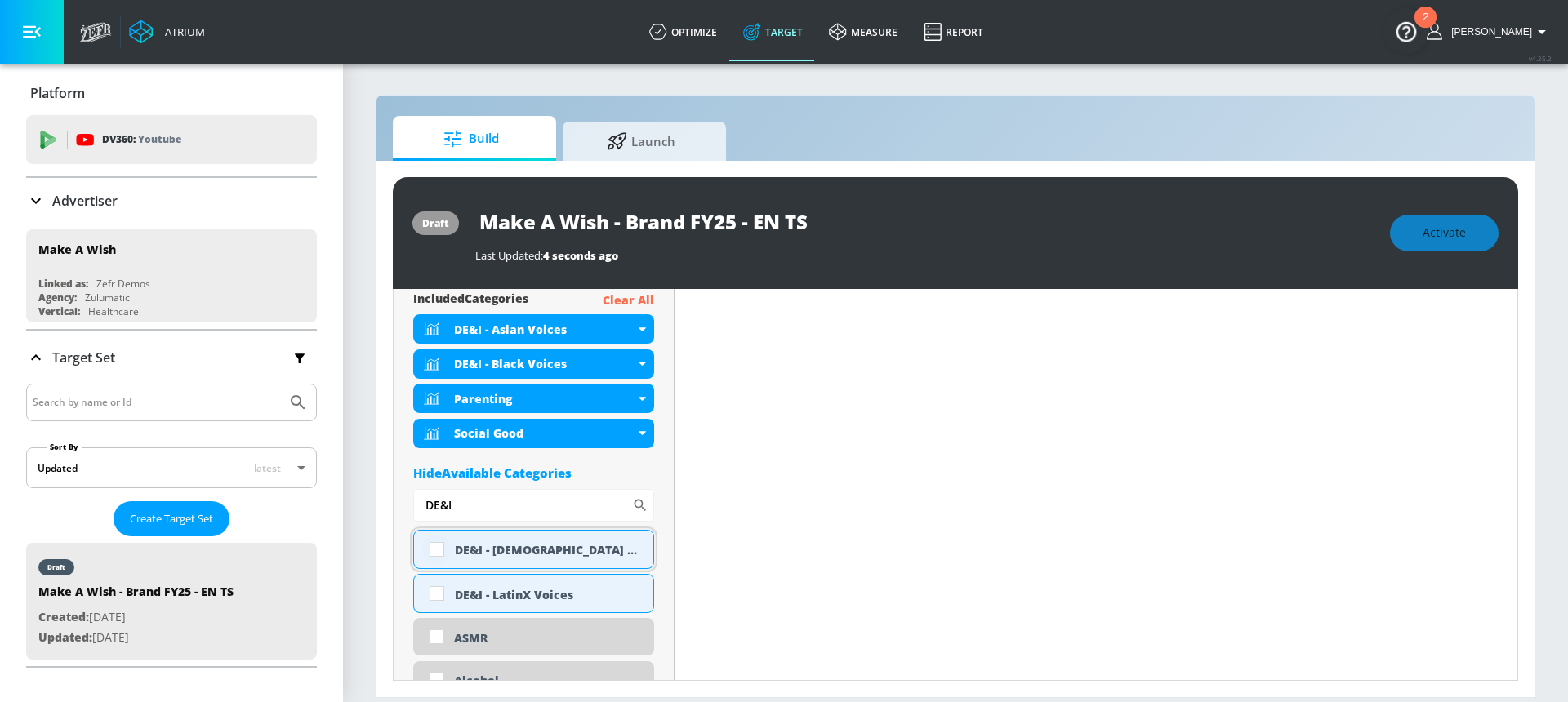
click at [438, 552] on input "checkbox" at bounding box center [436, 550] width 30 height 30
checkbox input "true"
click at [472, 511] on input "DE&I" at bounding box center [523, 506] width 219 height 32
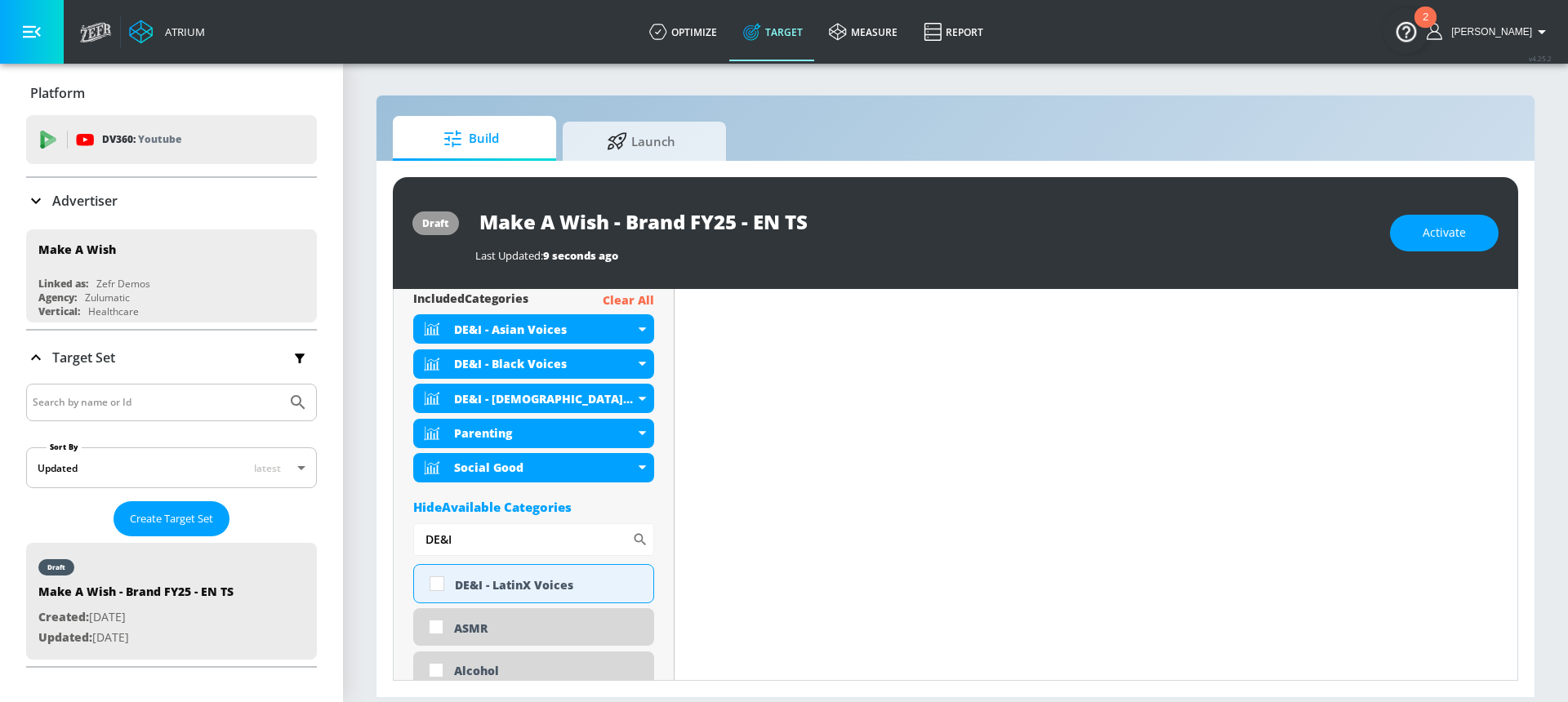
drag, startPoint x: 475, startPoint y: 537, endPoint x: 348, endPoint y: 544, distance: 127.2
click at [348, 544] on section "Build Launch draft Make A Wish - Brand FY25 - EN TS Last Updated: 9 seconds ago…" at bounding box center [955, 382] width 1225 height 640
type input "health"
click at [530, 592] on div "Health & Wellness" at bounding box center [548, 585] width 186 height 15
checkbox input "true"
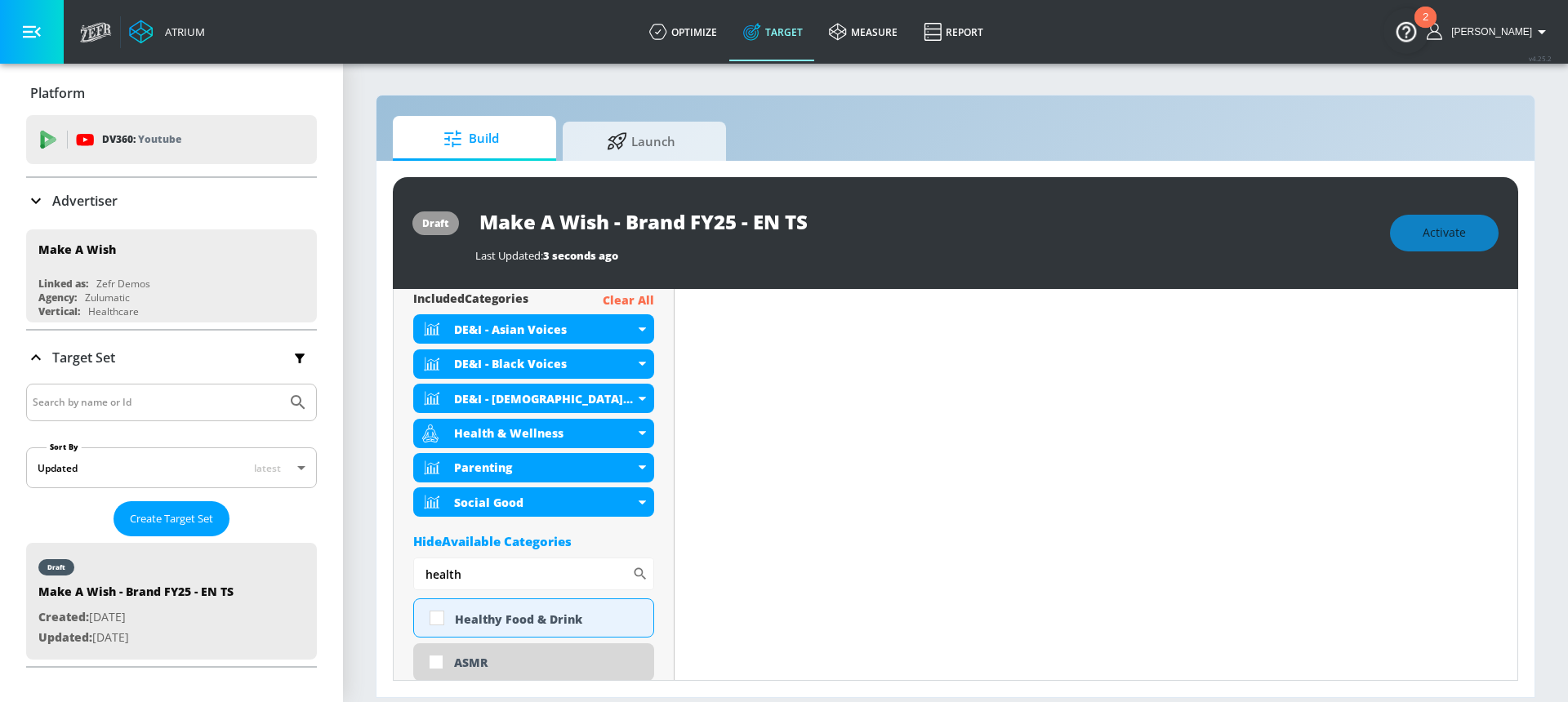
drag, startPoint x: 470, startPoint y: 581, endPoint x: 406, endPoint y: 580, distance: 64.0
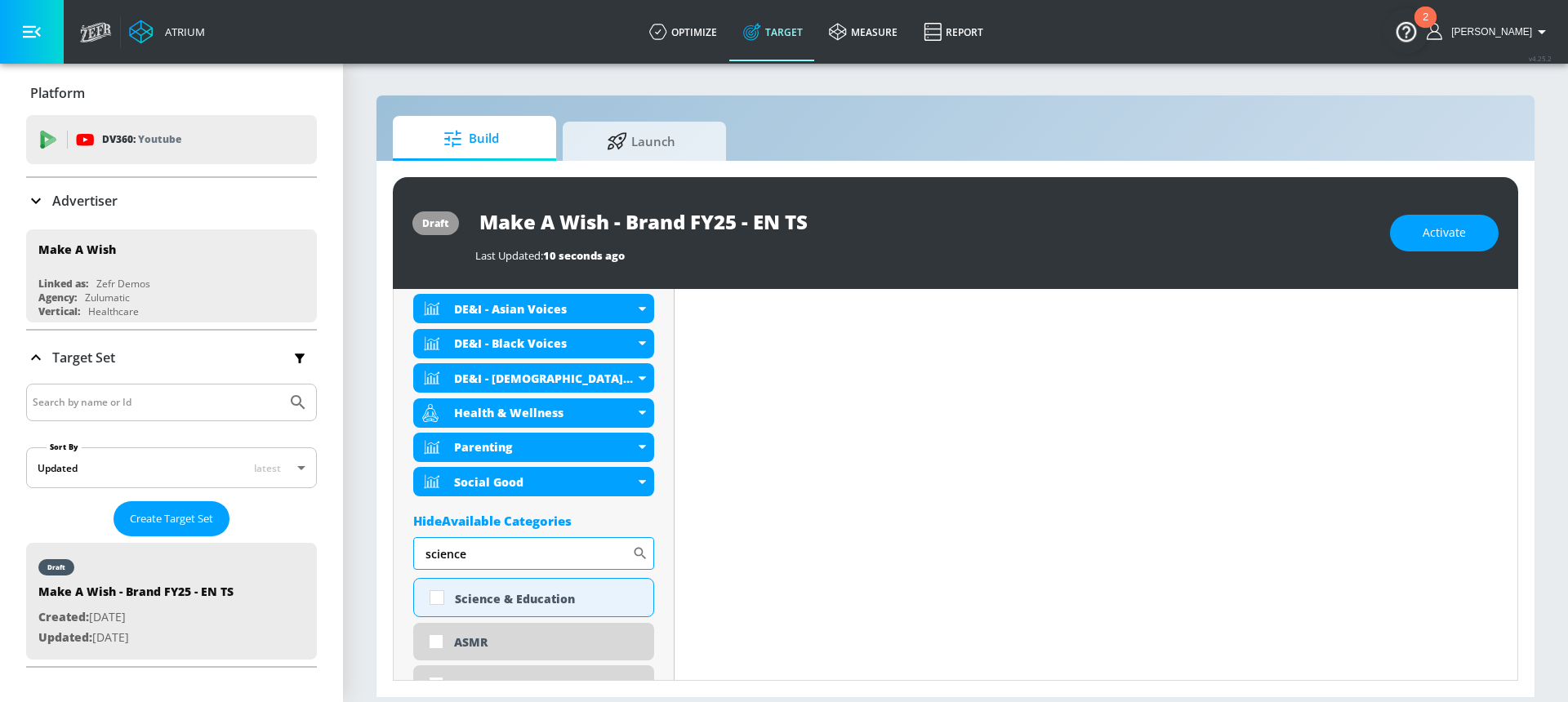
scroll to position [625, 0]
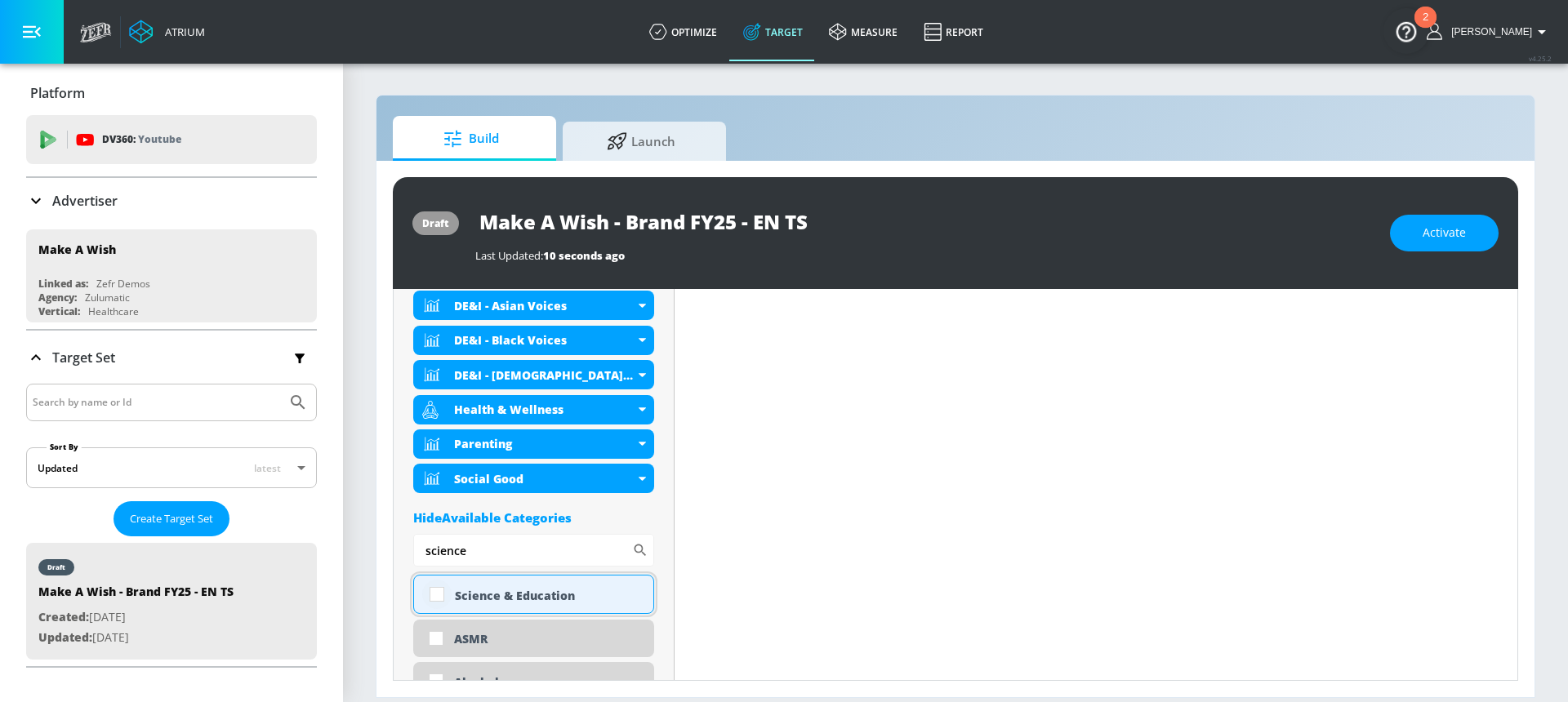
type input "science"
click at [438, 597] on input "checkbox" at bounding box center [436, 594] width 30 height 30
checkbox input "true"
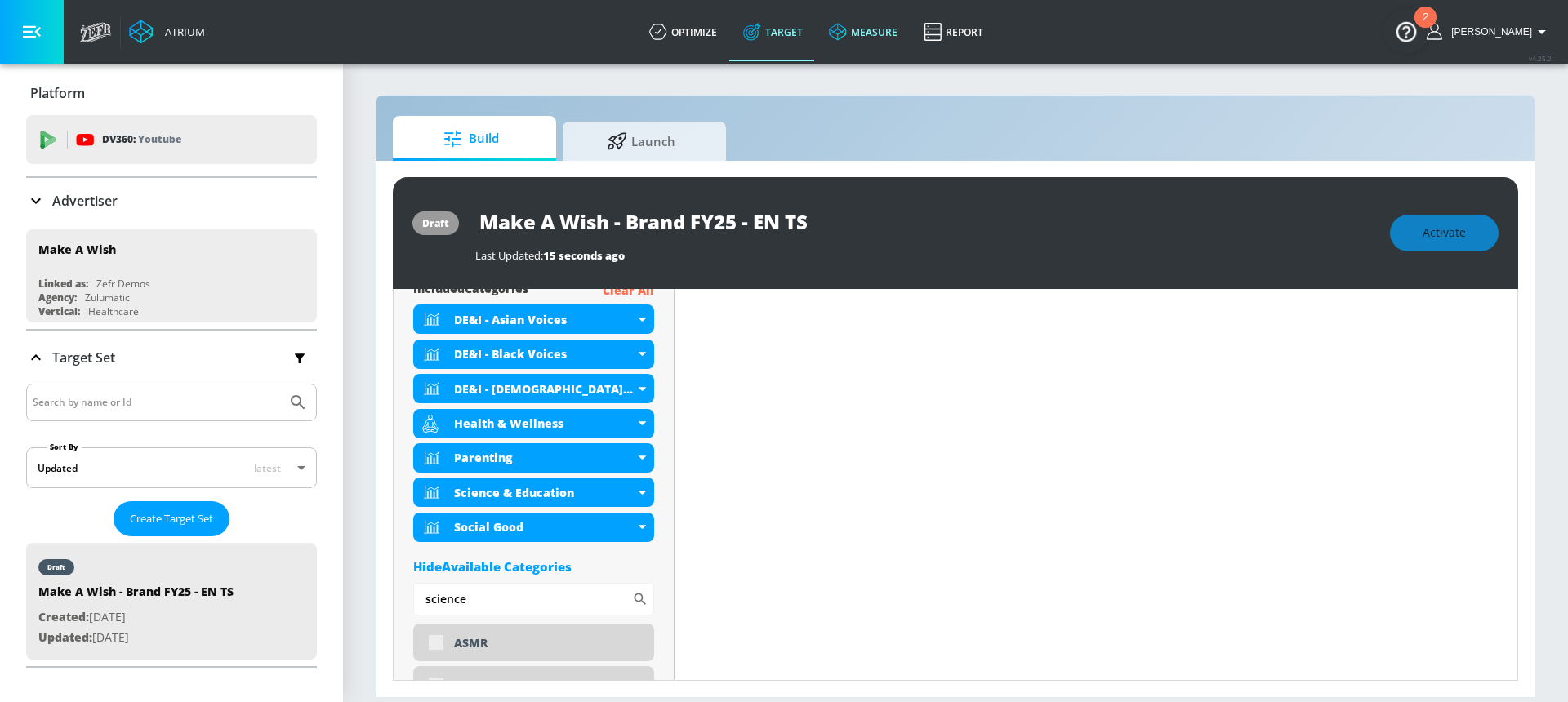
scroll to position [638, 0]
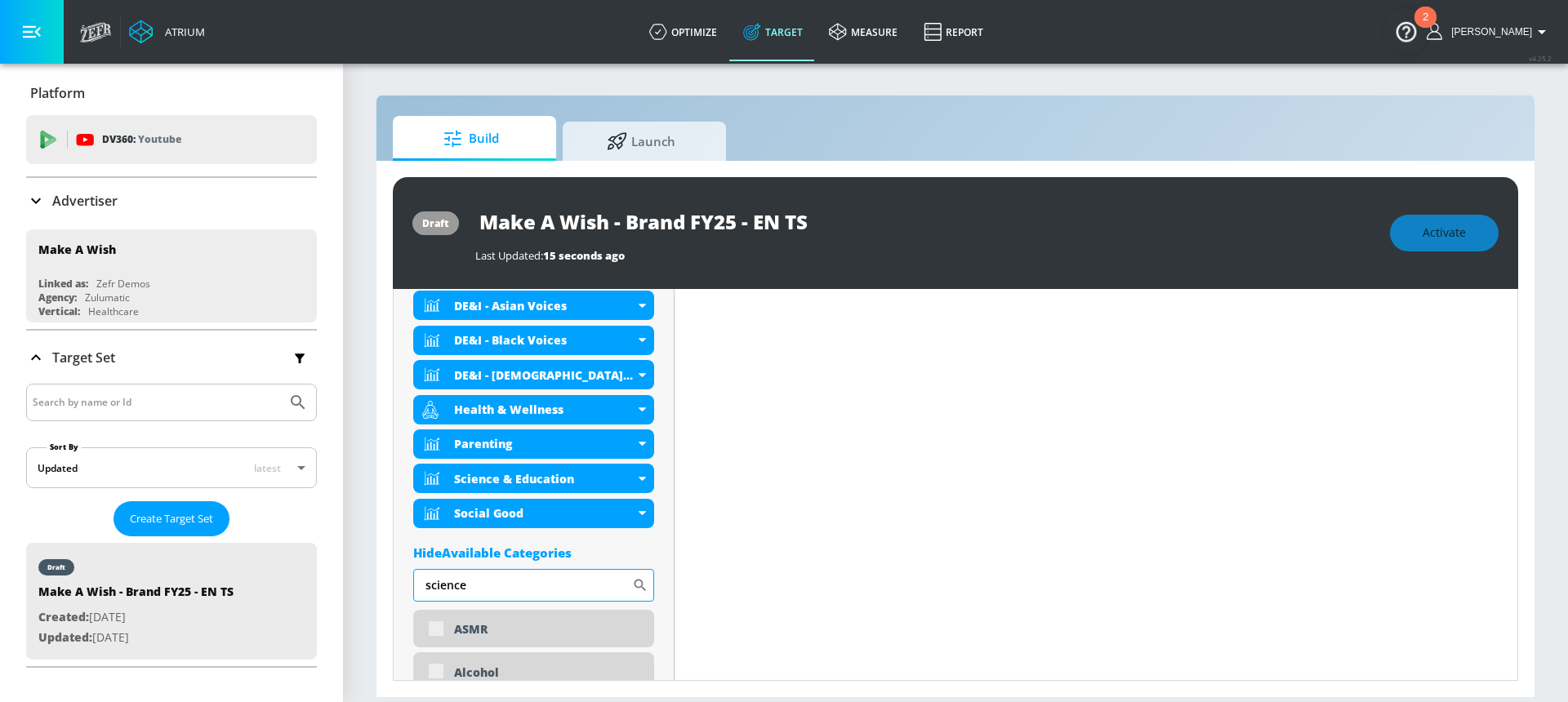
drag, startPoint x: 473, startPoint y: 591, endPoint x: 413, endPoint y: 590, distance: 60.0
click at [413, 590] on input "science" at bounding box center [523, 586] width 219 height 32
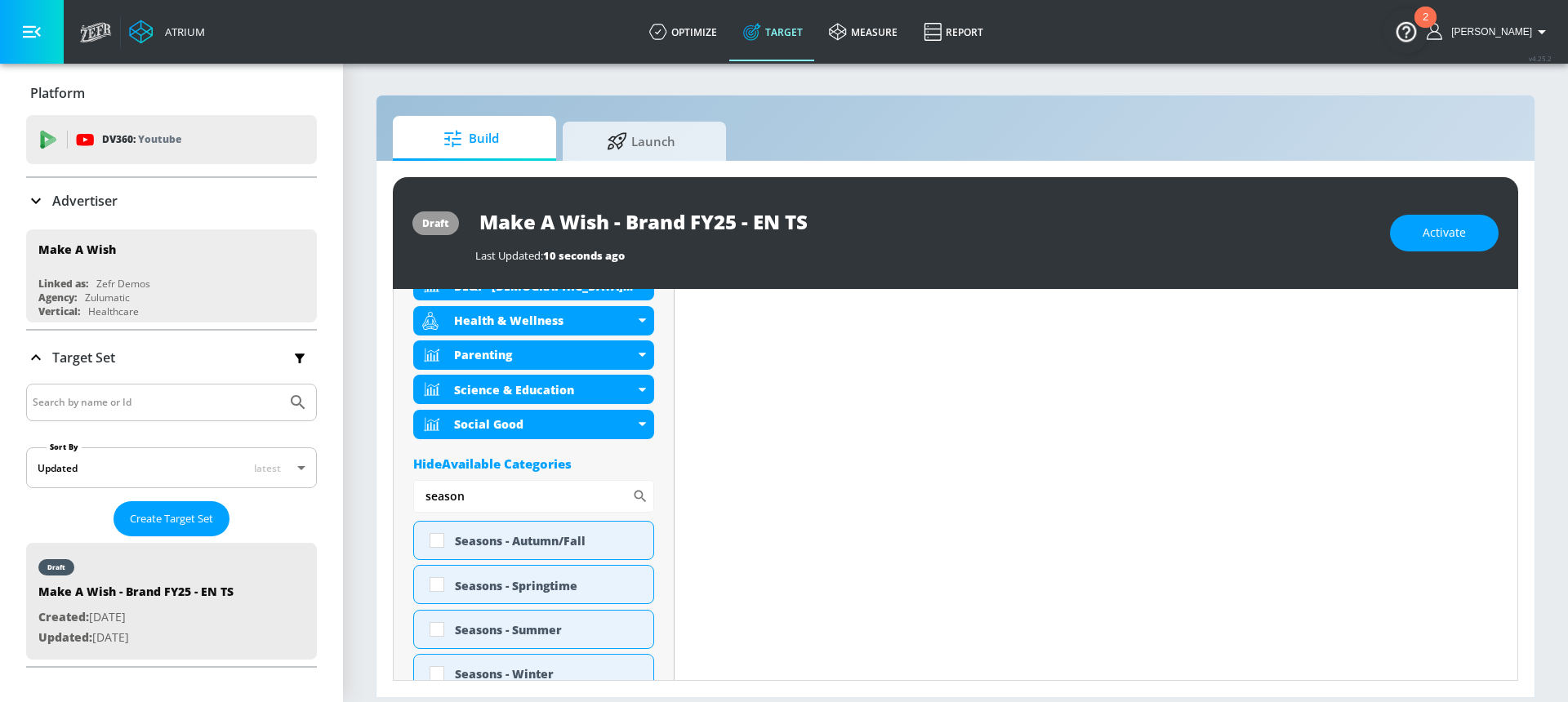
scroll to position [741, 0]
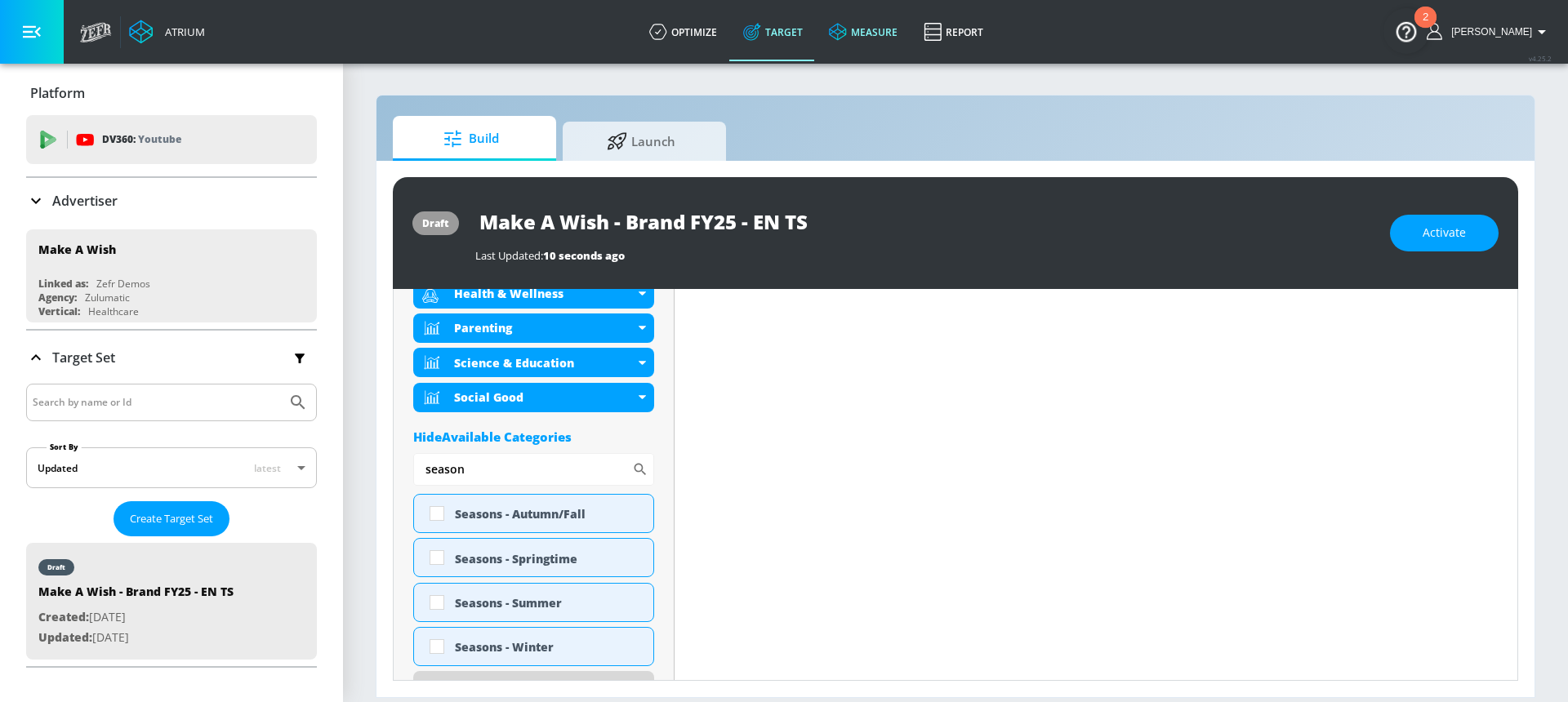
type input "season"
click at [432, 519] on input "checkbox" at bounding box center [436, 513] width 30 height 30
checkbox input "true"
click at [438, 638] on input "checkbox" at bounding box center [436, 647] width 30 height 30
checkbox input "true"
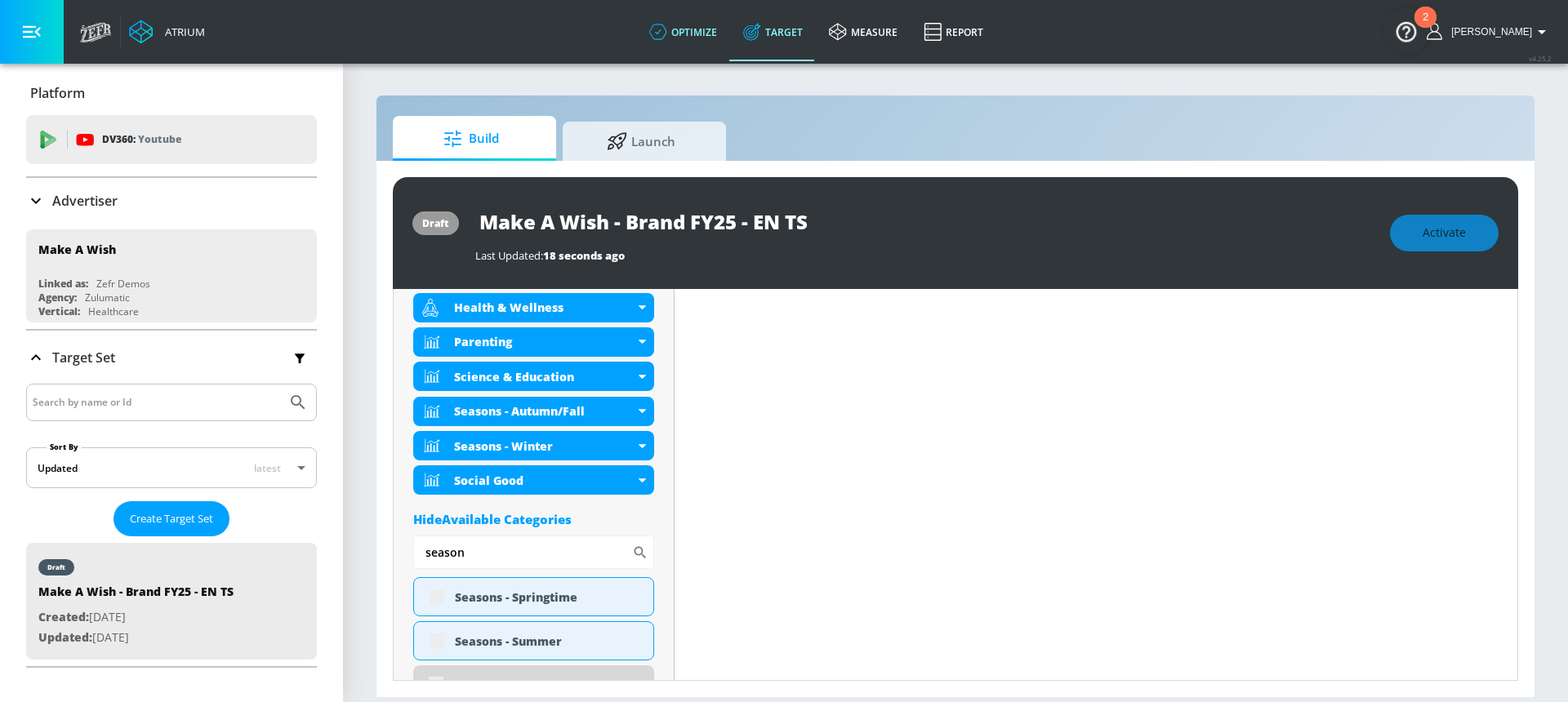
scroll to position [754, 0]
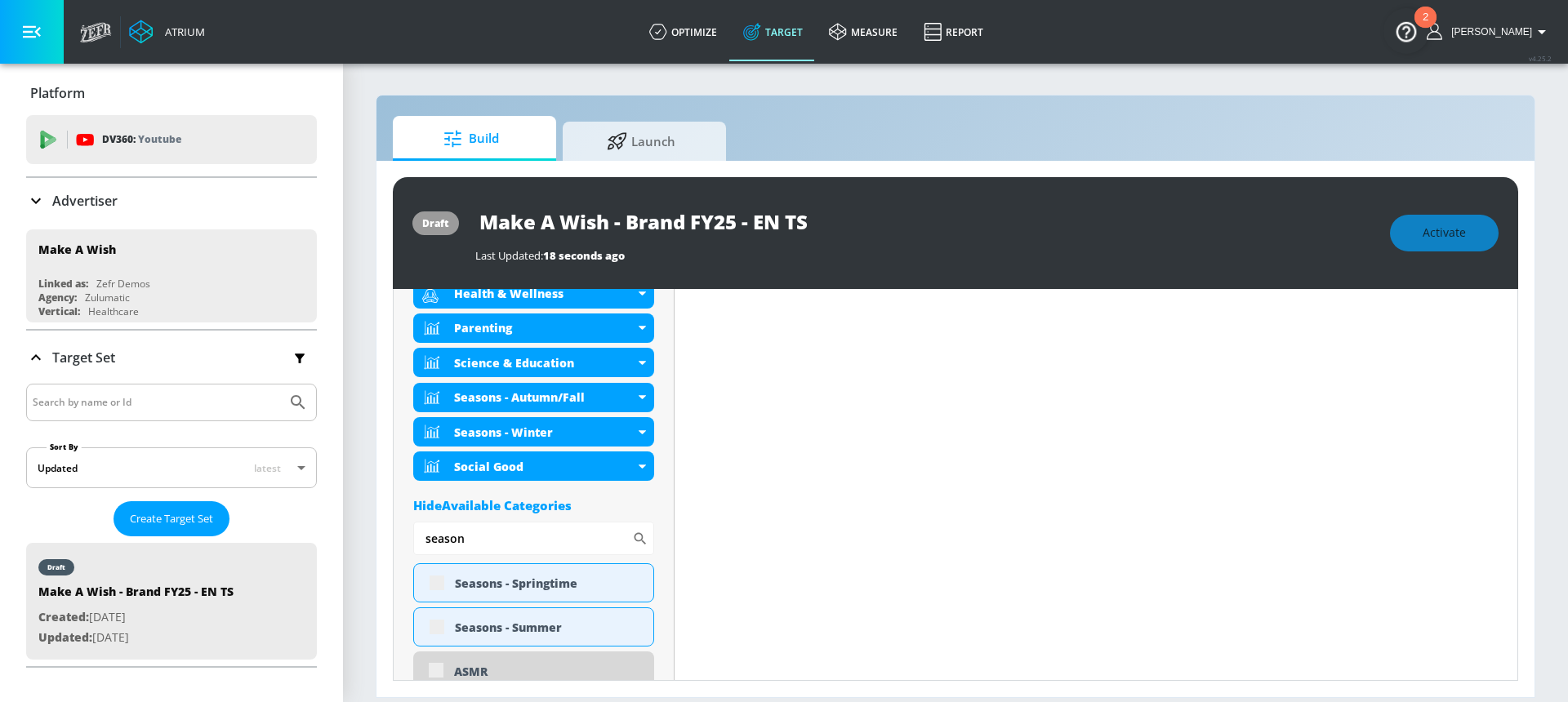
drag, startPoint x: 482, startPoint y: 547, endPoint x: 406, endPoint y: 540, distance: 76.3
type input "food"
click at [435, 632] on input "checkbox" at bounding box center [436, 627] width 30 height 30
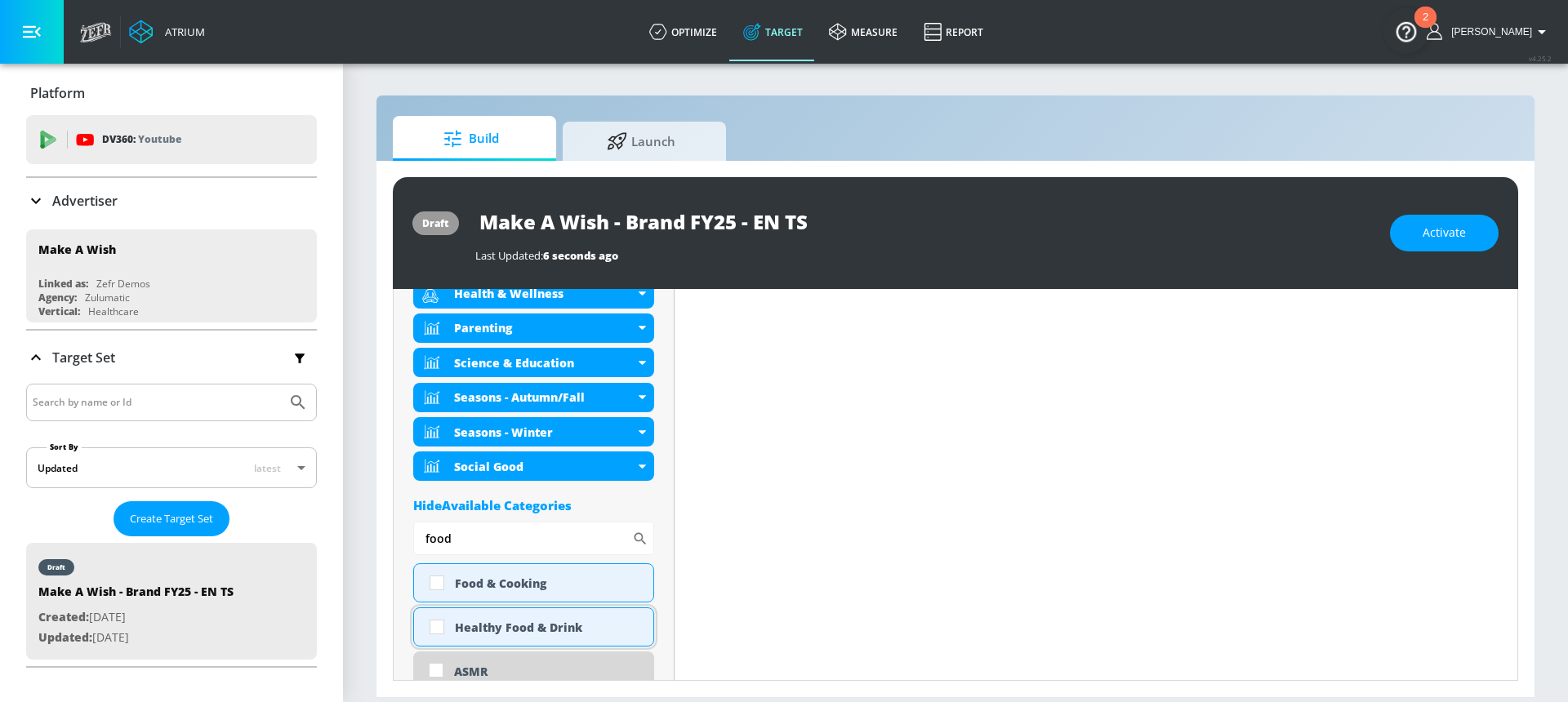
checkbox input "true"
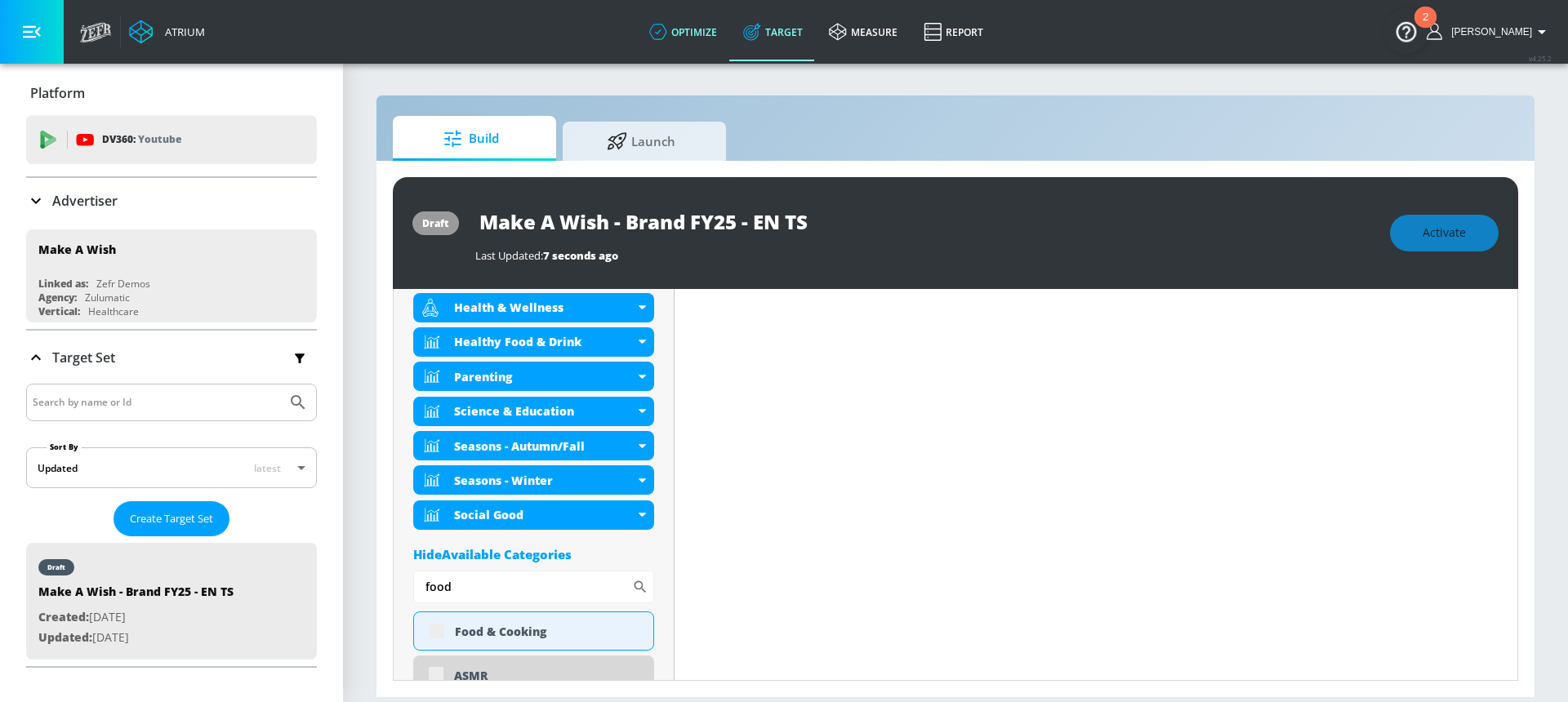
scroll to position [754, 0]
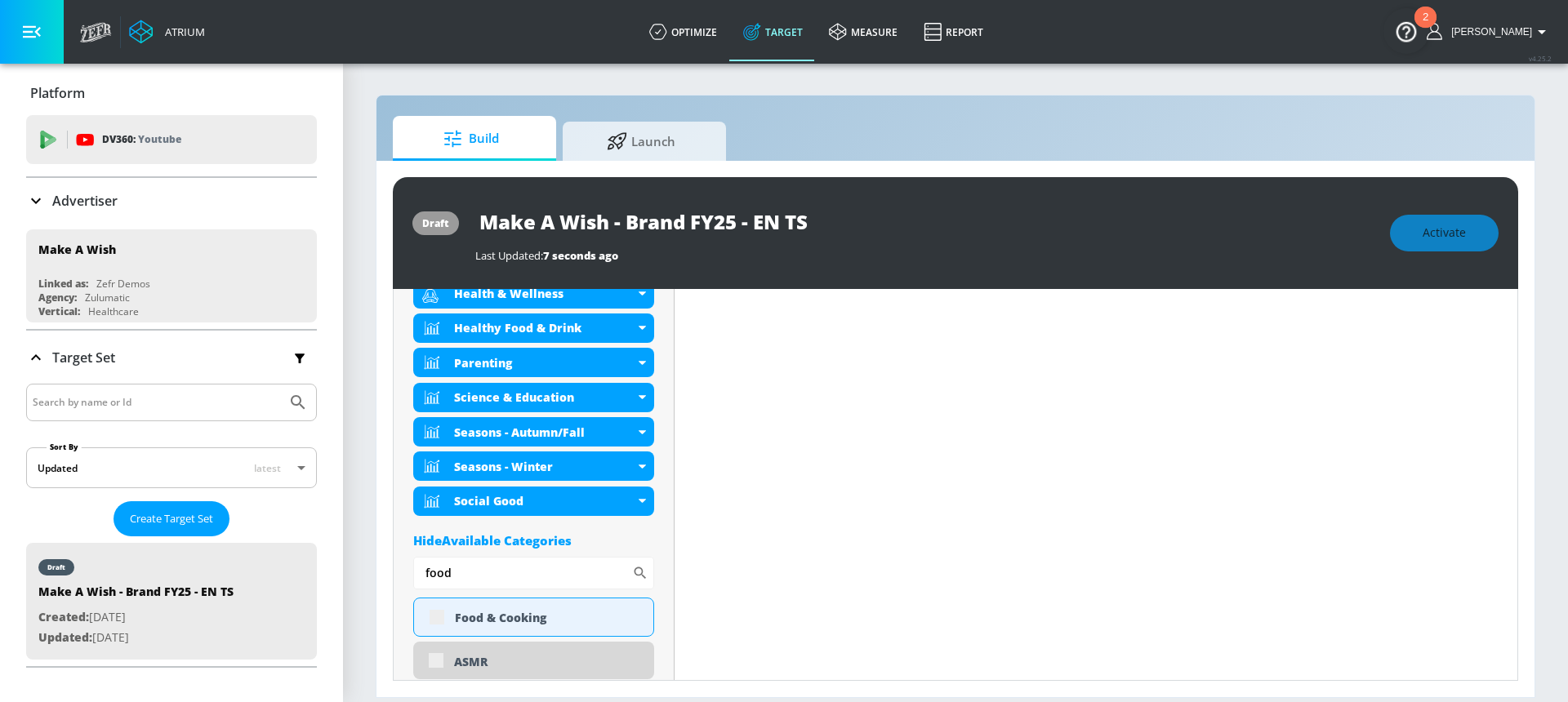
drag, startPoint x: 475, startPoint y: 581, endPoint x: 410, endPoint y: 580, distance: 65.0
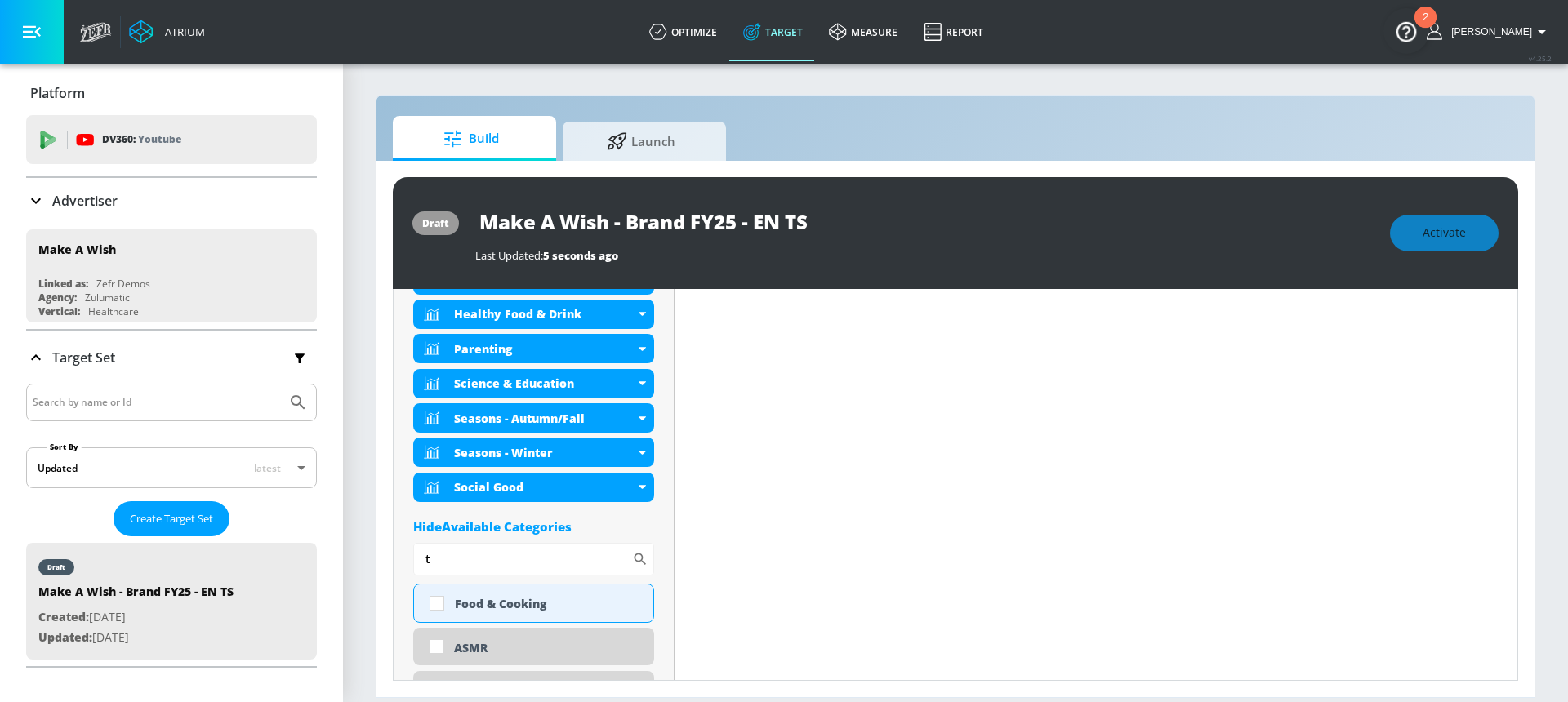
scroll to position [741, 0]
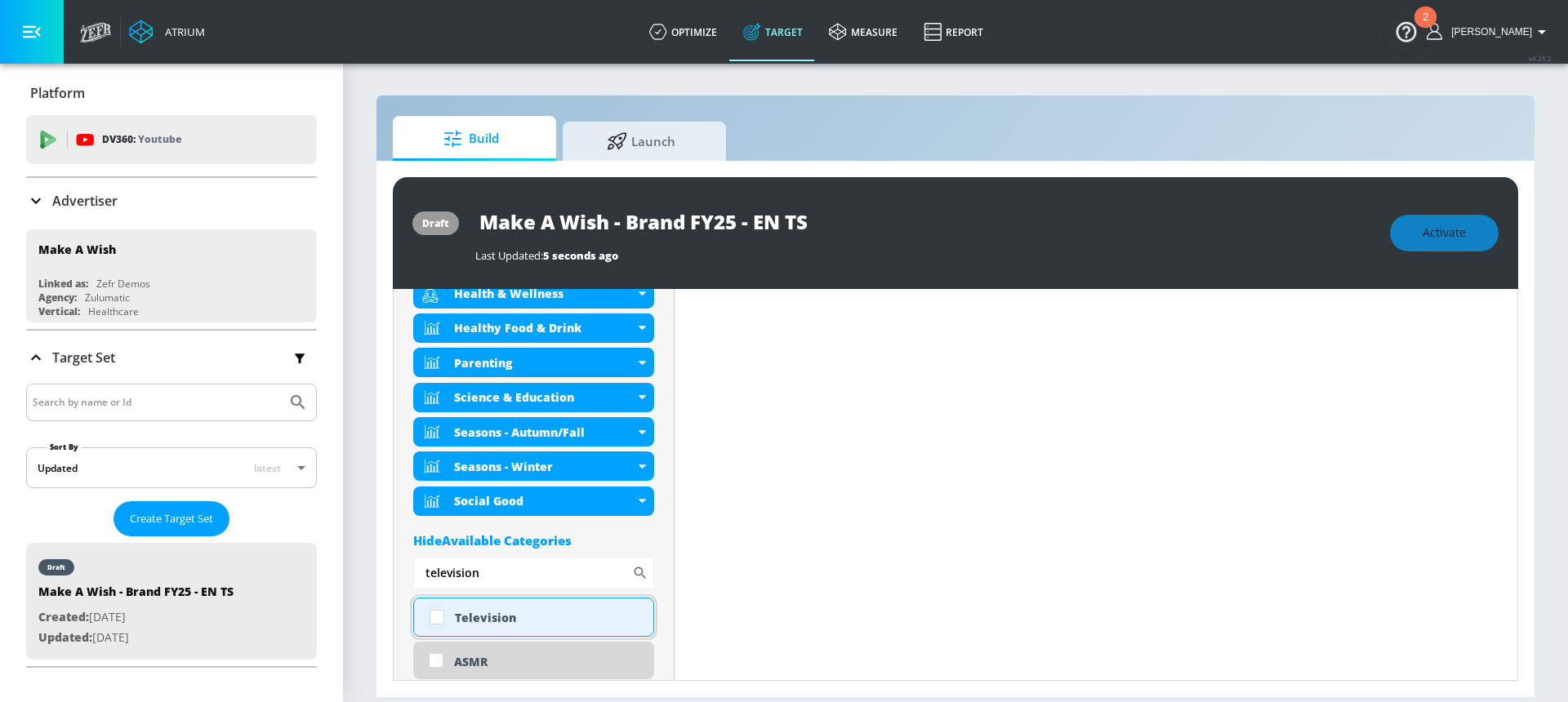
type input "television"
click at [440, 620] on input "checkbox" at bounding box center [436, 617] width 30 height 30
checkbox input "true"
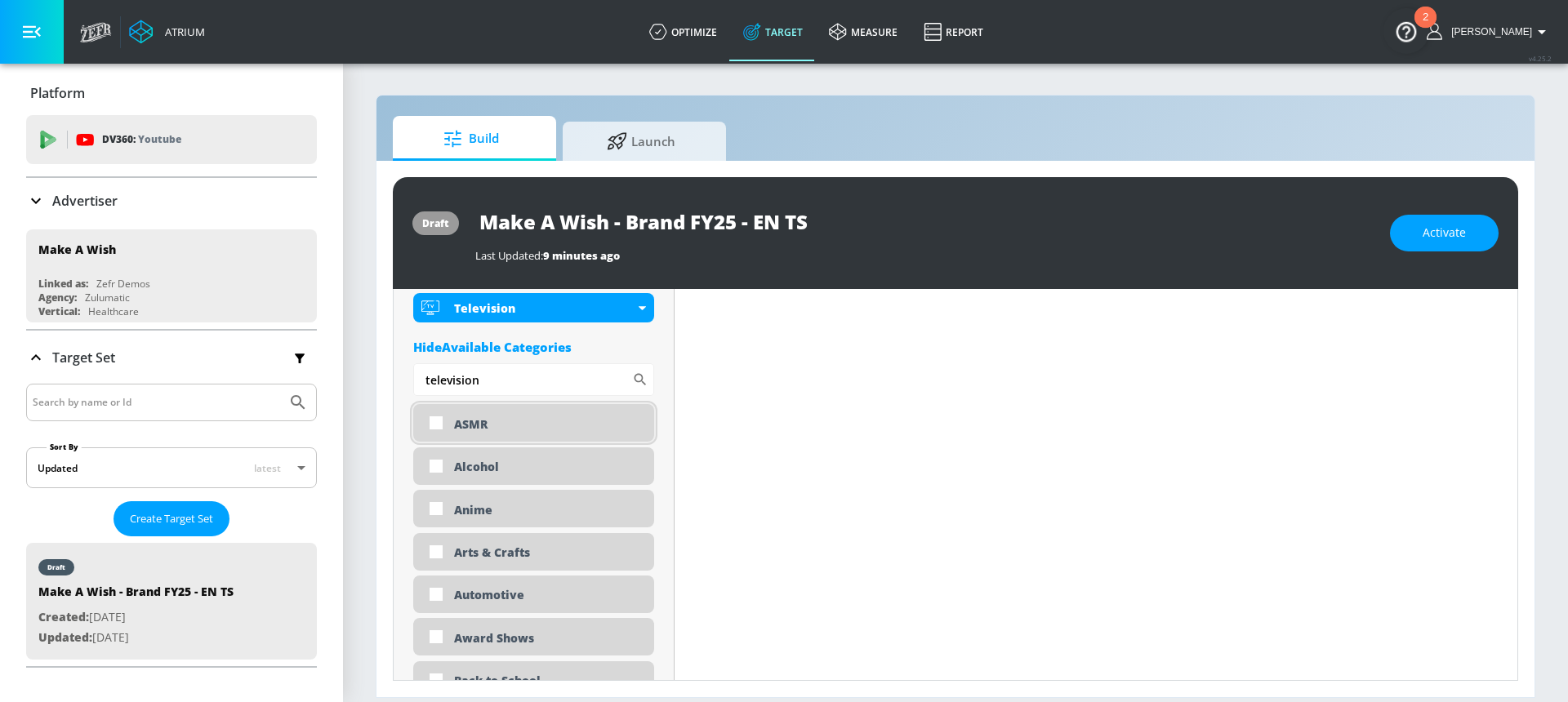
scroll to position [970, 0]
drag, startPoint x: 495, startPoint y: 380, endPoint x: 399, endPoint y: 382, distance: 96.0
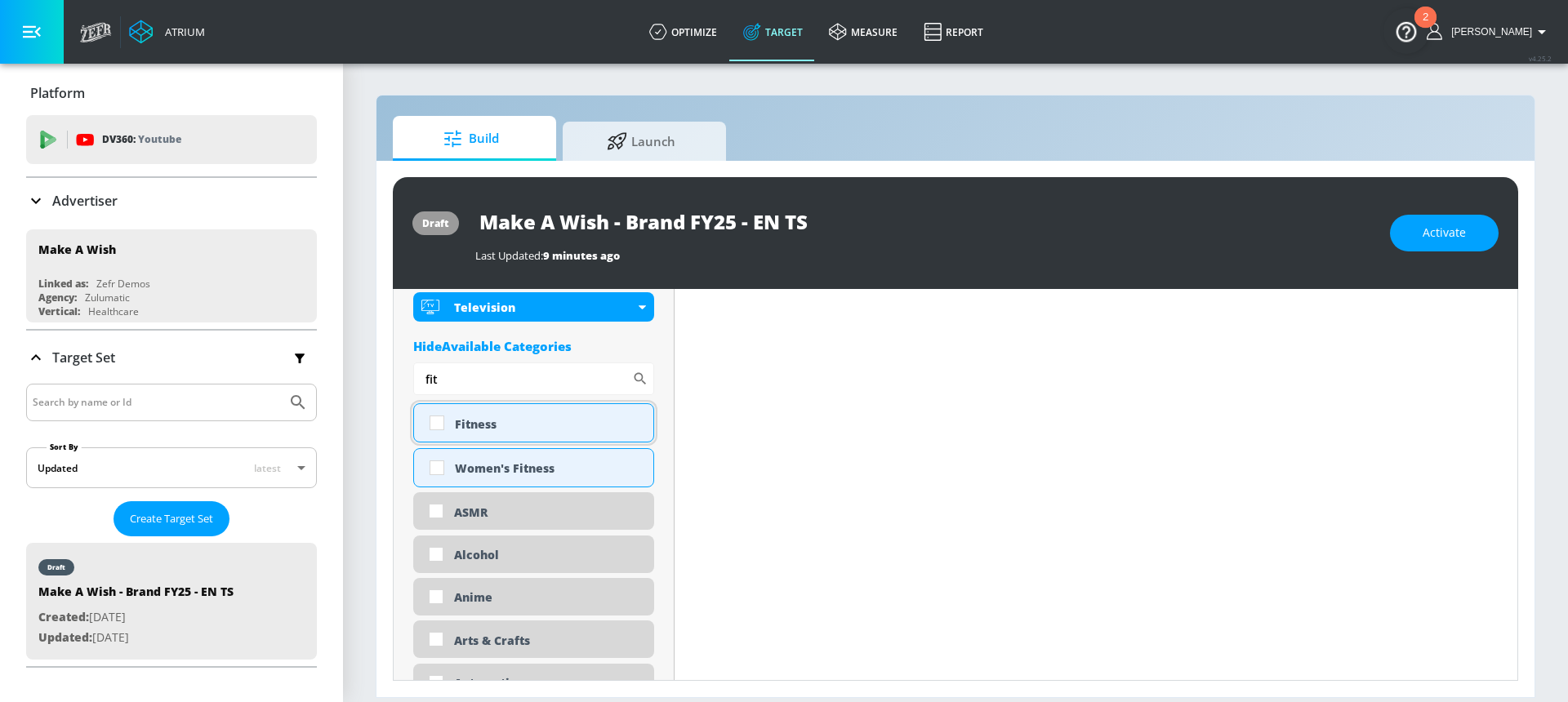
type input "fit"
click at [461, 431] on div "Fitness" at bounding box center [548, 424] width 186 height 15
checkbox input "true"
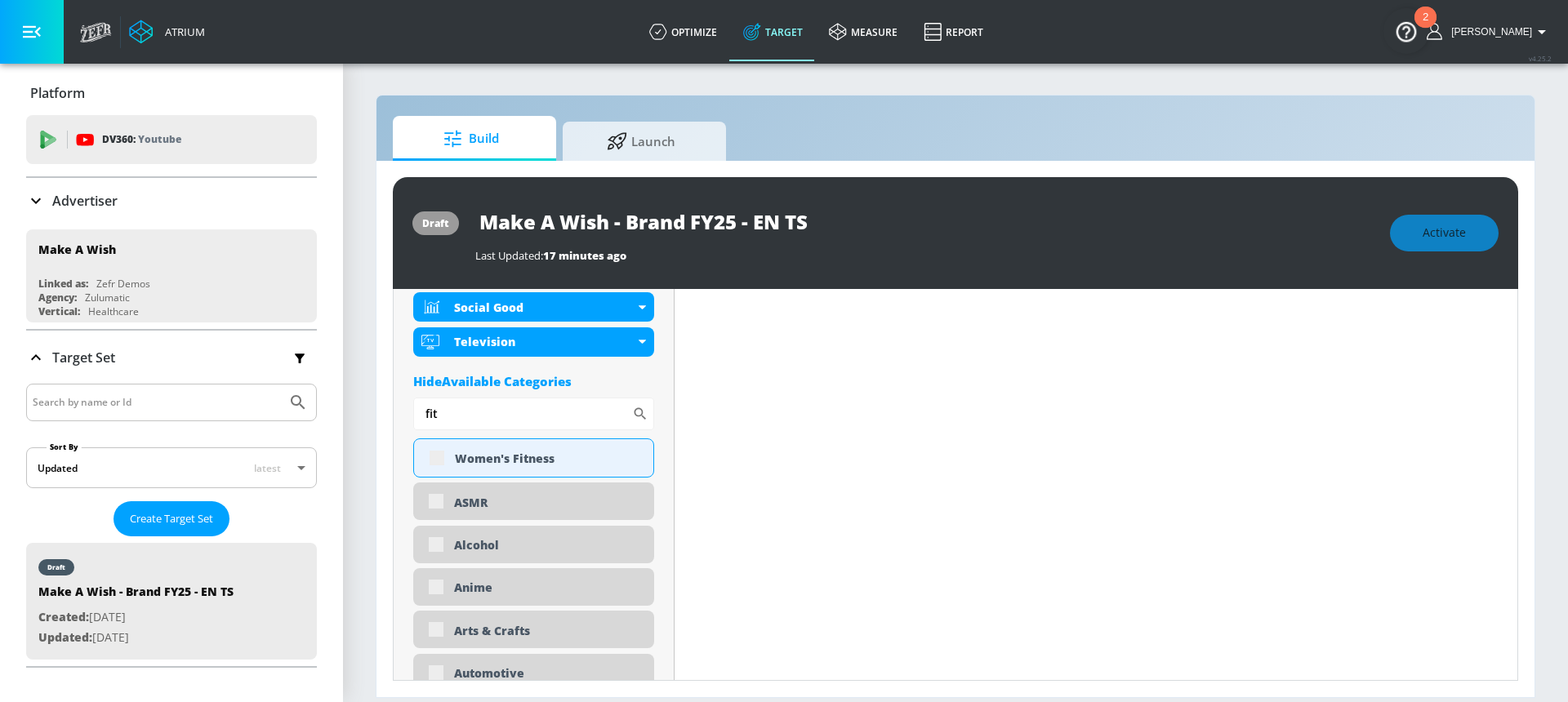
click at [531, 383] on div "Hide Available Categories" at bounding box center [533, 381] width 241 height 16
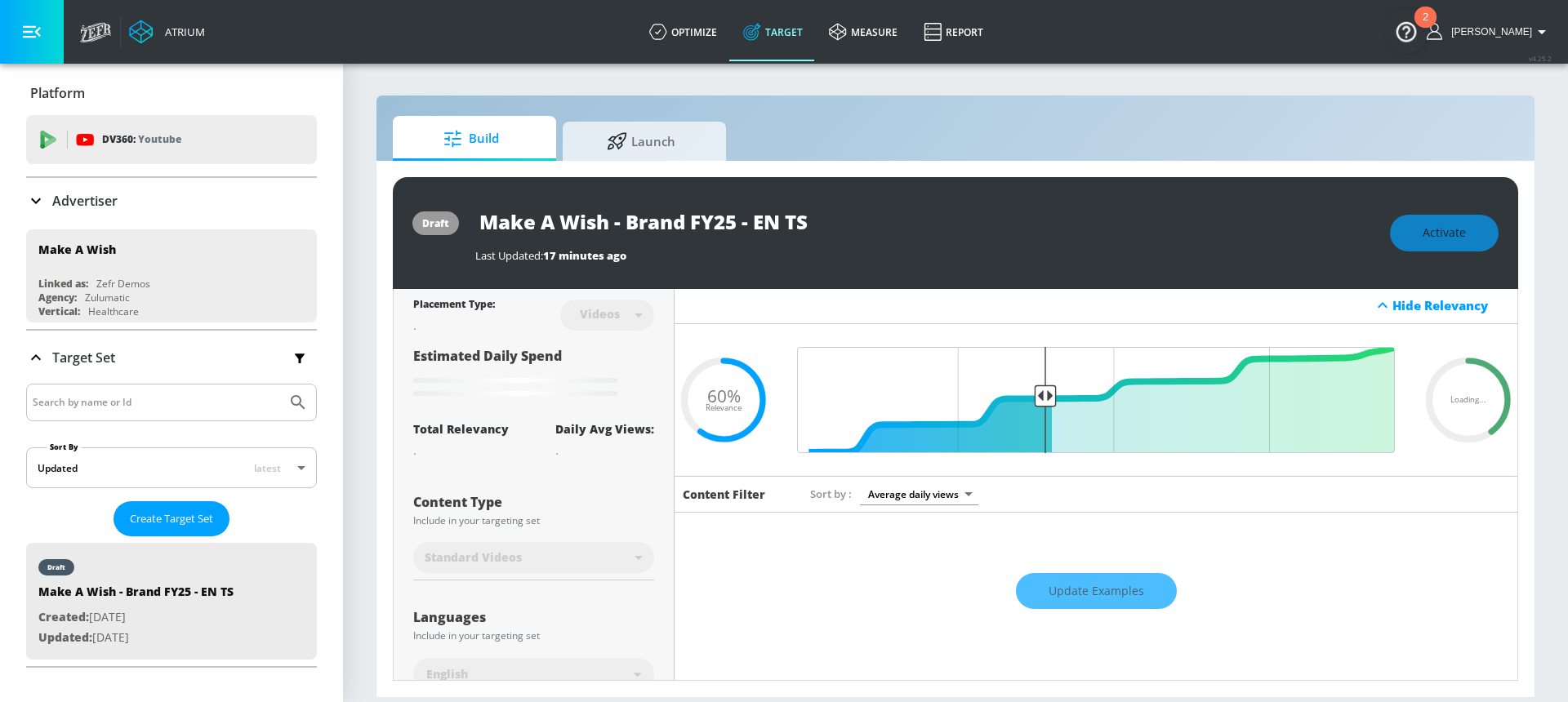
scroll to position [0, 0]
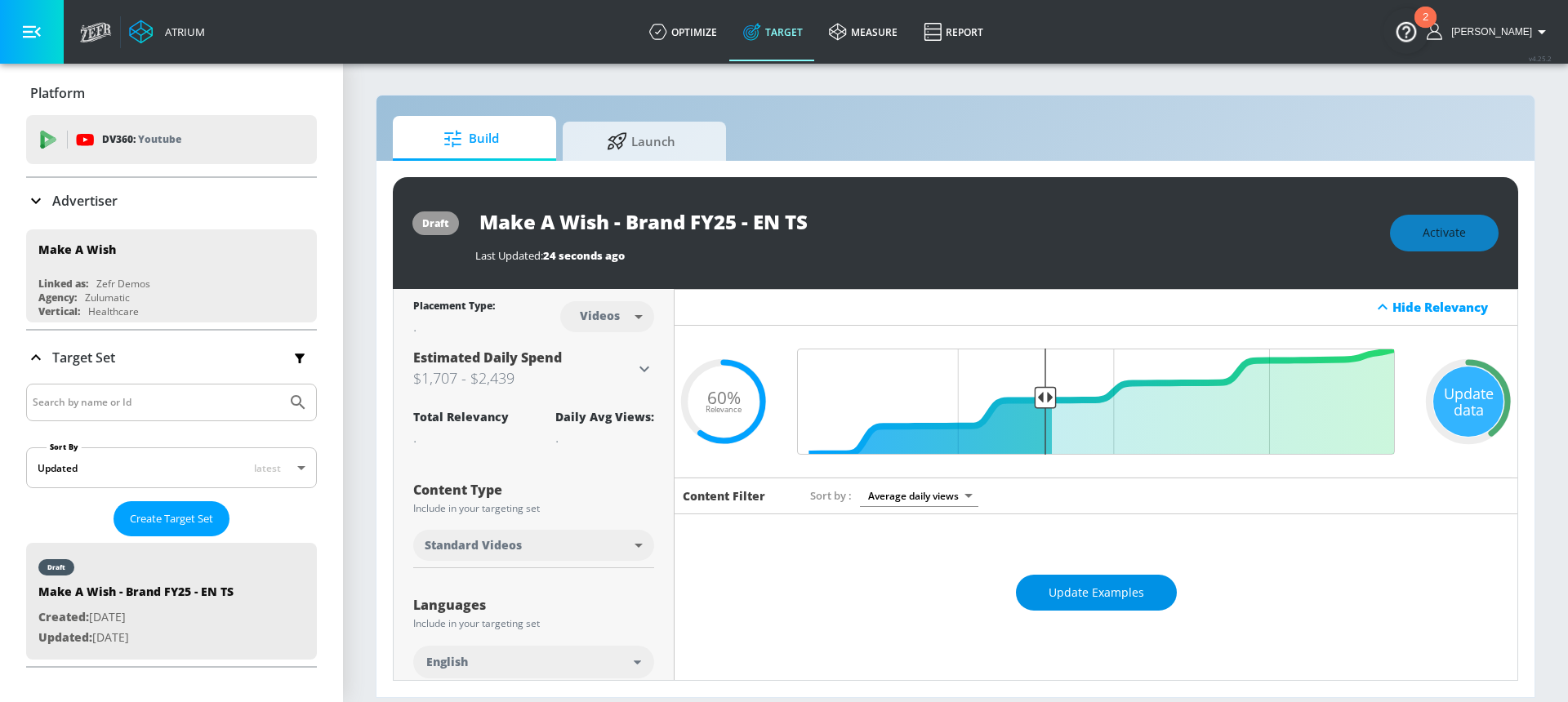
click at [1070, 600] on span "Update Examples" at bounding box center [1096, 592] width 95 height 20
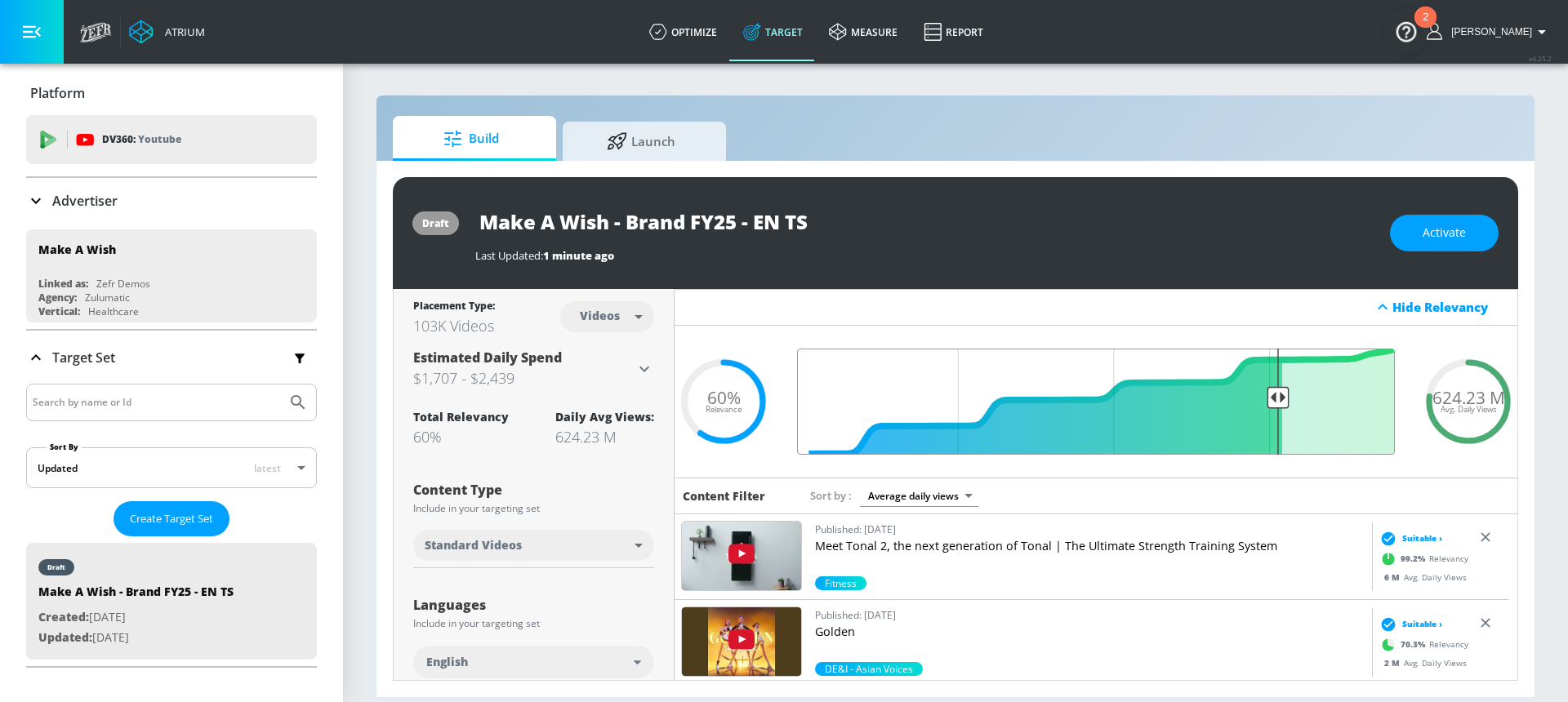
drag, startPoint x: 1041, startPoint y: 396, endPoint x: 1268, endPoint y: 396, distance: 227.0
type input "0.23"
click at [1268, 396] on input "Final Threshold" at bounding box center [1096, 401] width 614 height 106
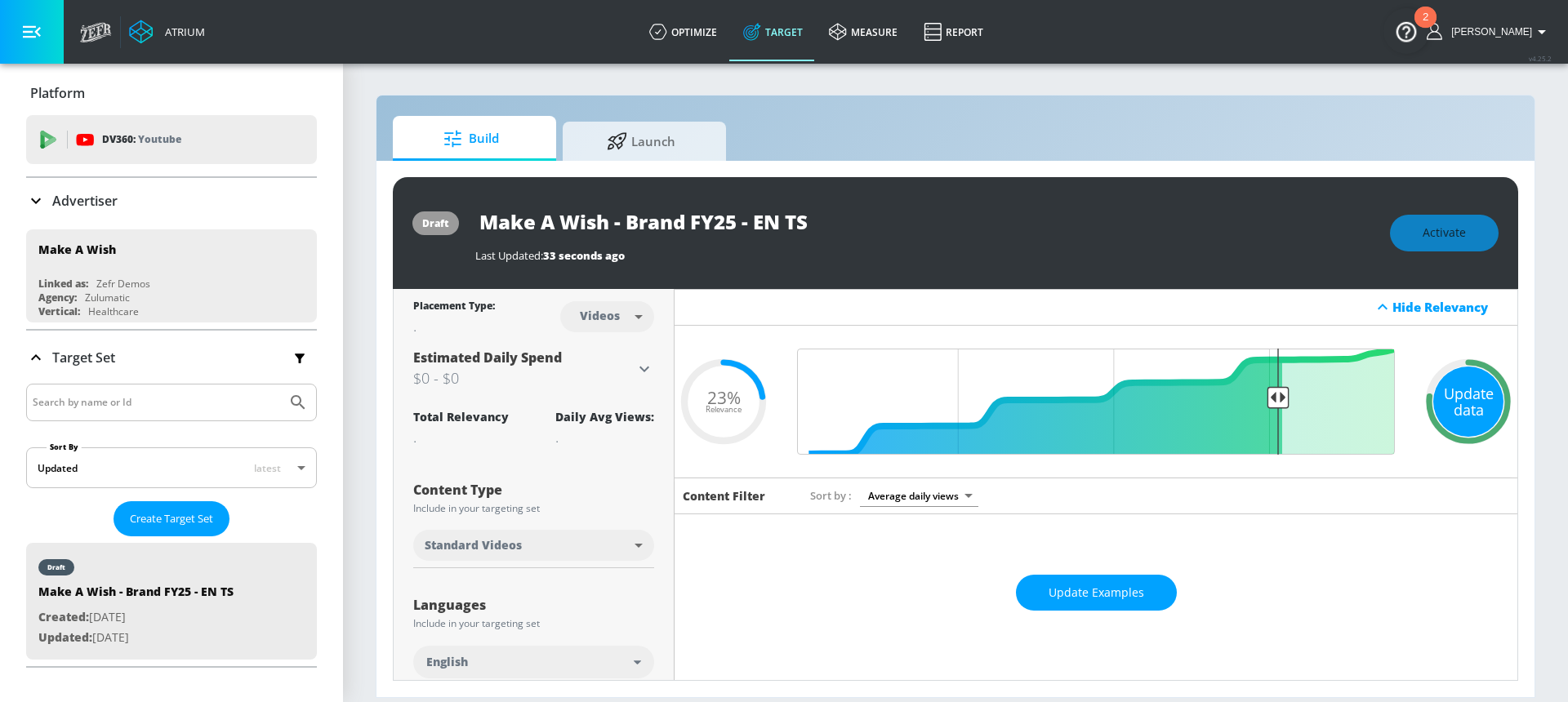
click at [1451, 396] on div "Update data" at bounding box center [1469, 402] width 70 height 70
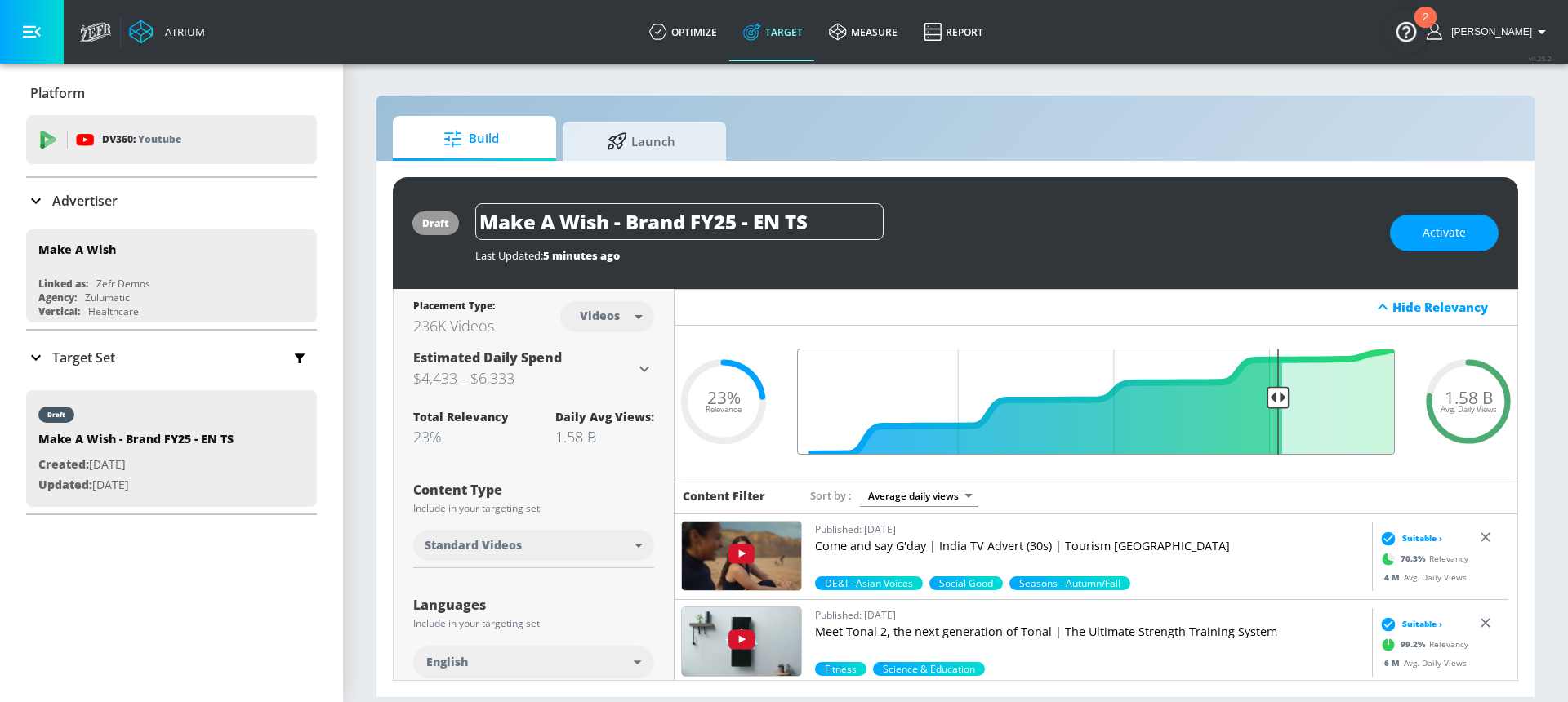
click at [1271, 397] on input "Final Threshold" at bounding box center [1096, 401] width 614 height 106
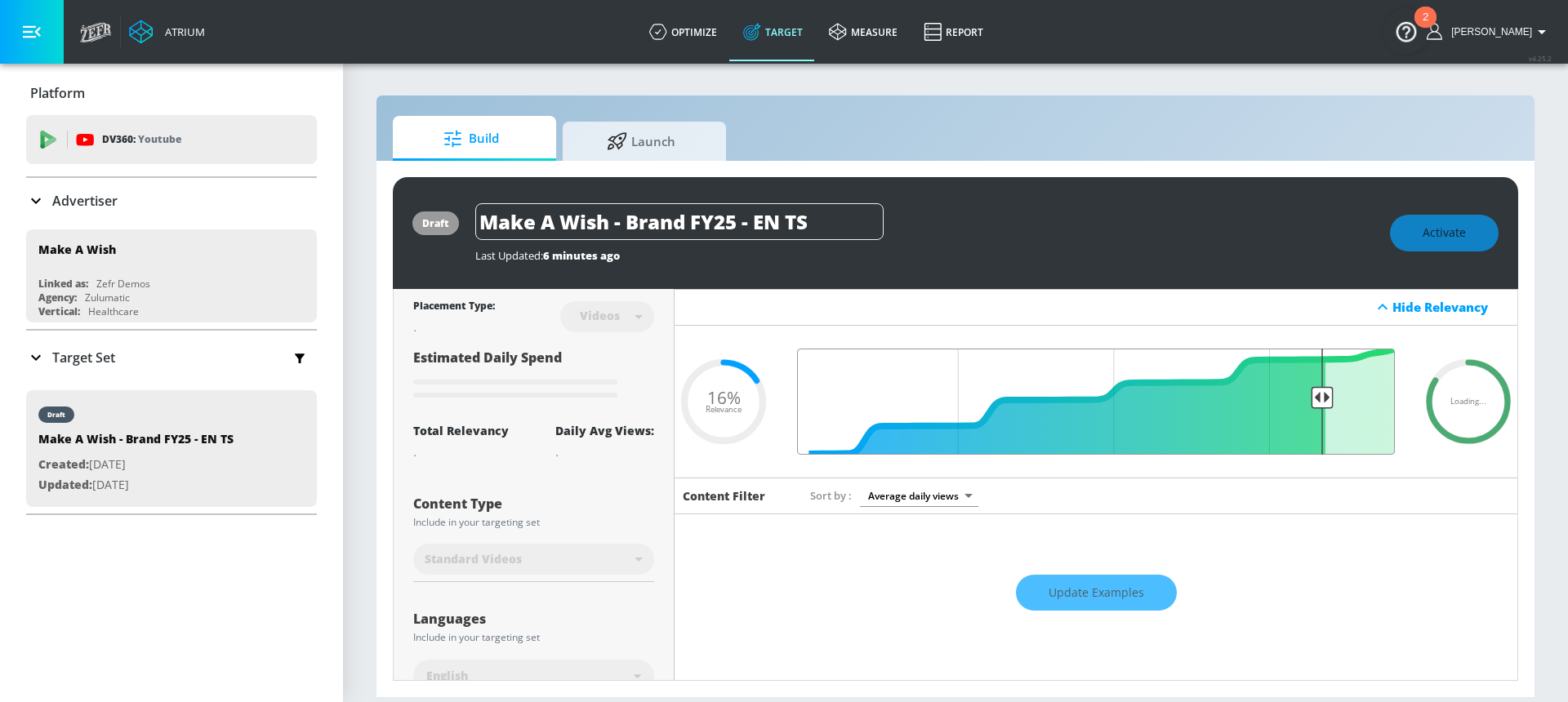
drag, startPoint x: 1270, startPoint y: 397, endPoint x: 1310, endPoint y: 397, distance: 40.0
click at [1310, 397] on input "Final Threshold" at bounding box center [1096, 401] width 614 height 106
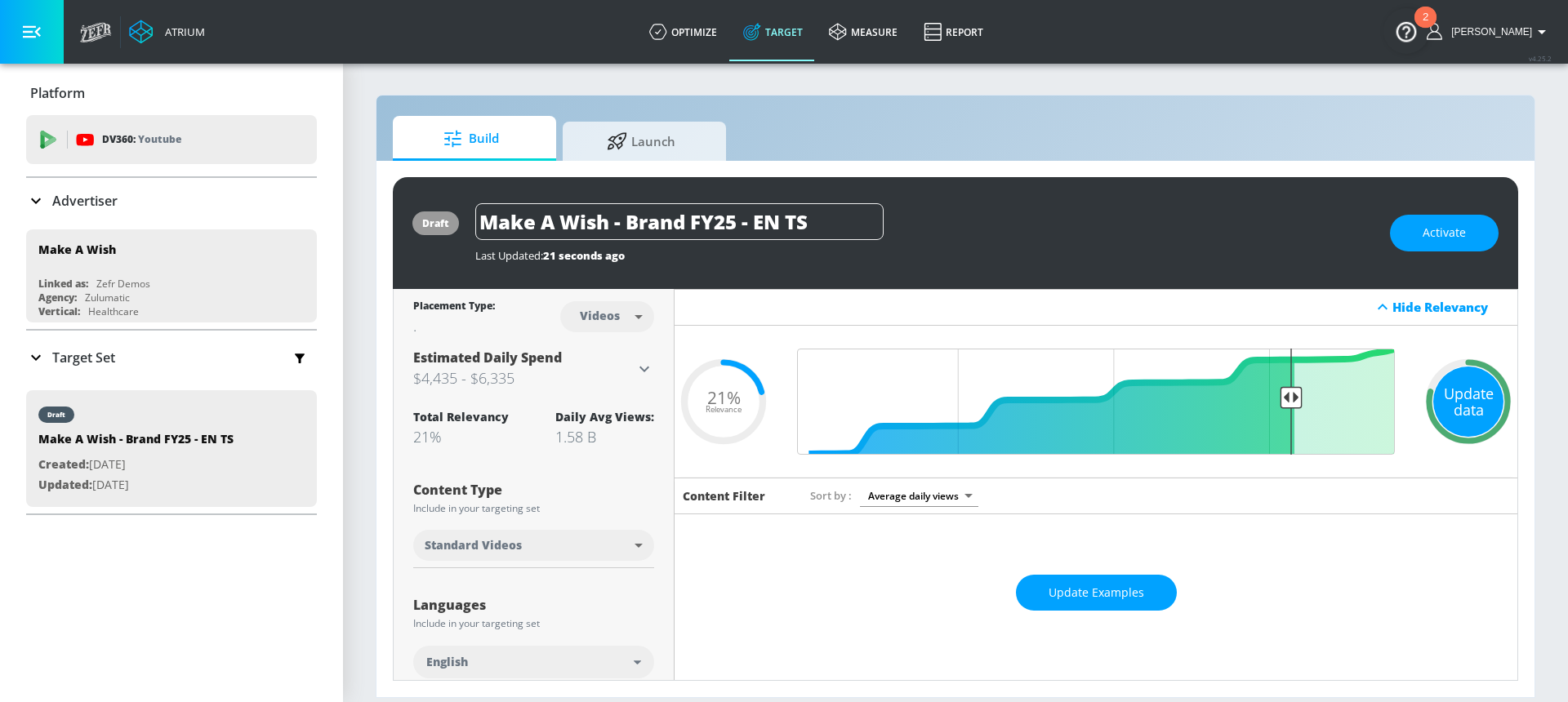
click at [1477, 409] on div "Update data" at bounding box center [1469, 402] width 70 height 70
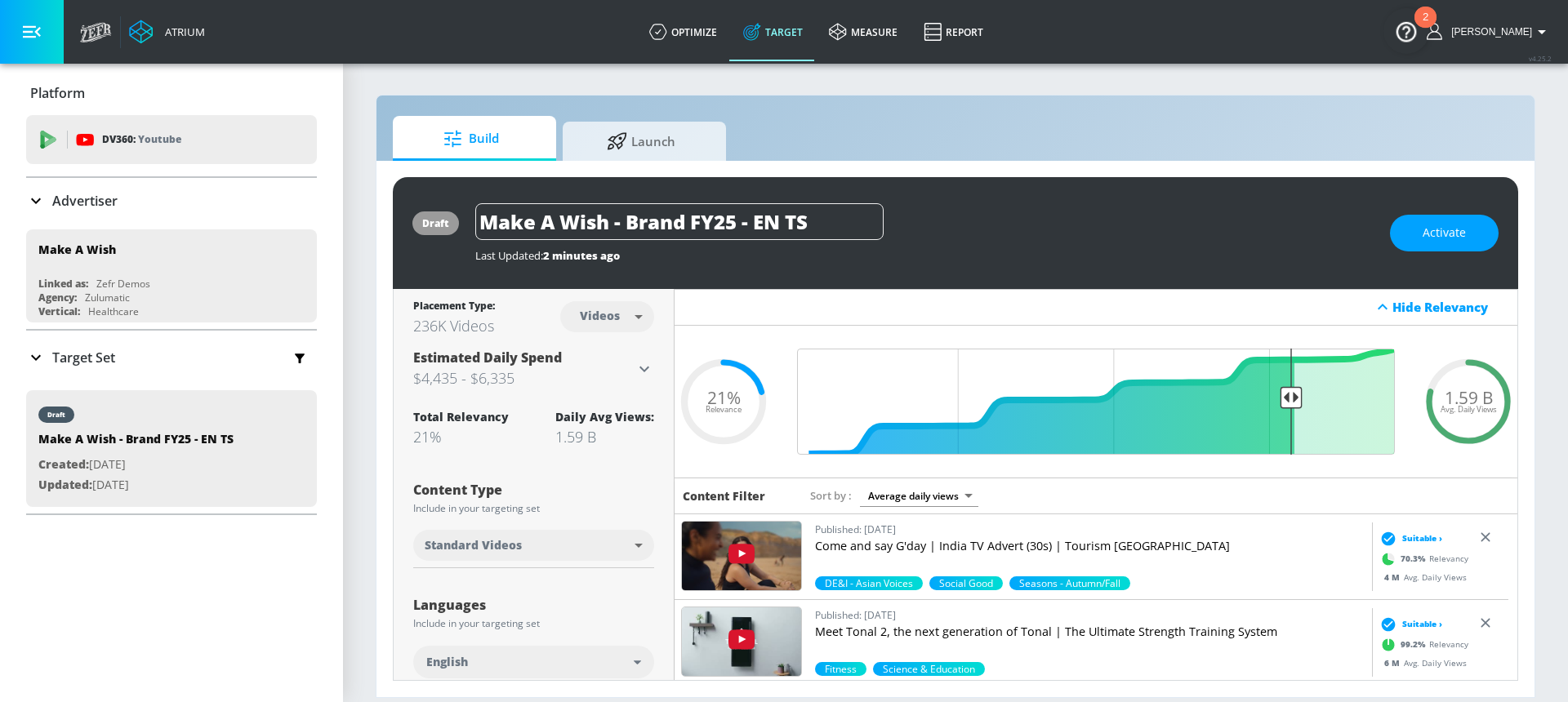
scroll to position [3, 0]
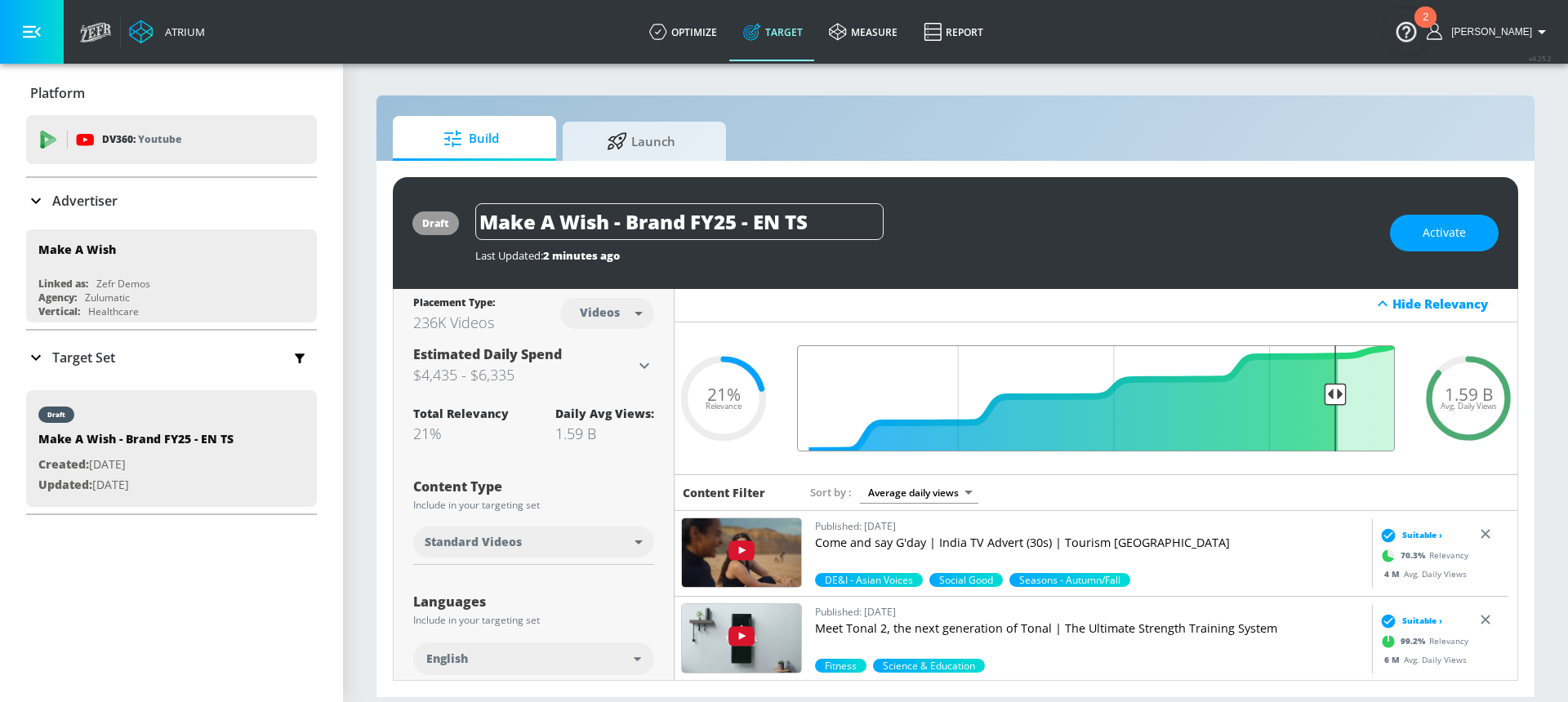
drag, startPoint x: 1281, startPoint y: 391, endPoint x: 1321, endPoint y: 393, distance: 40.0
type input "0.14"
click at [1321, 393] on input "Final Threshold" at bounding box center [1096, 398] width 614 height 106
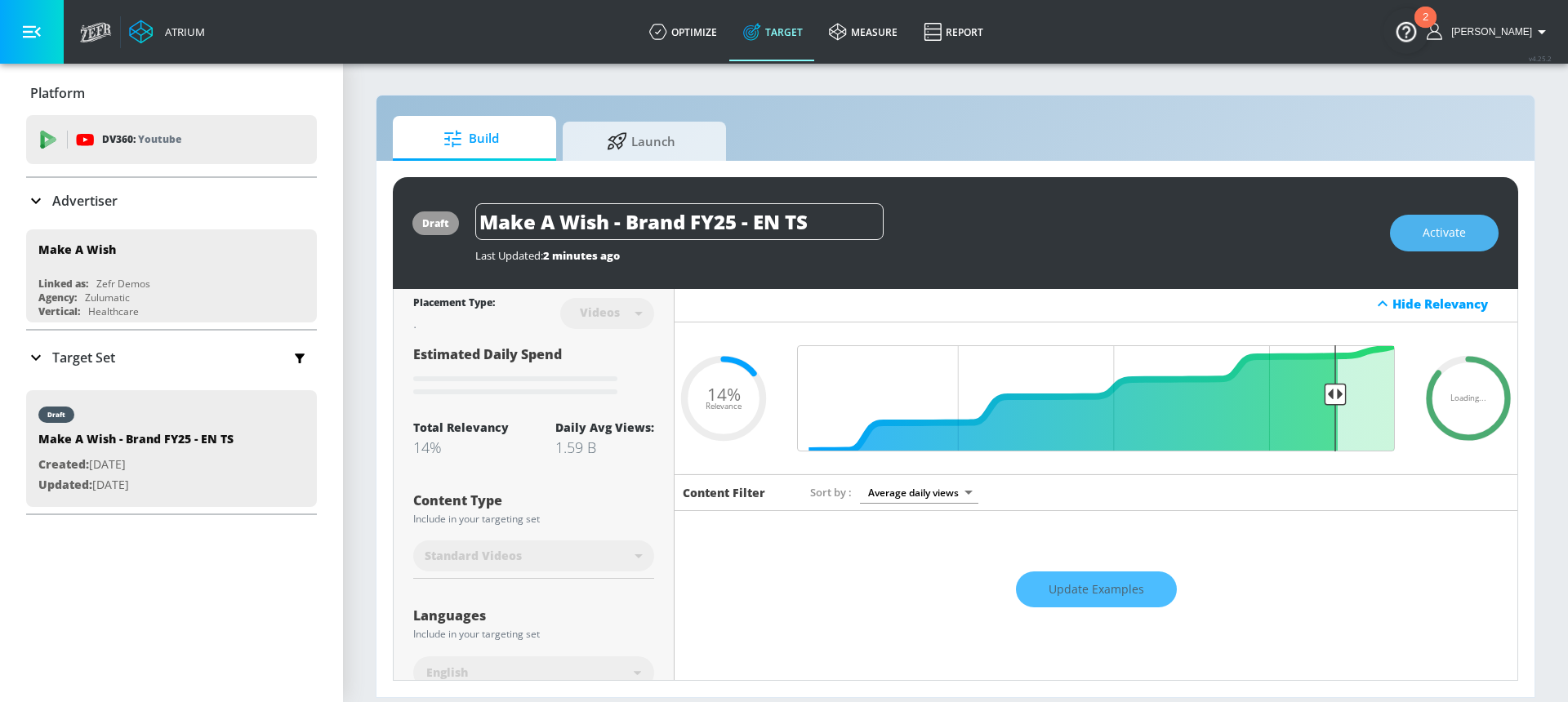
click at [1415, 220] on button "Activate" at bounding box center [1444, 232] width 109 height 37
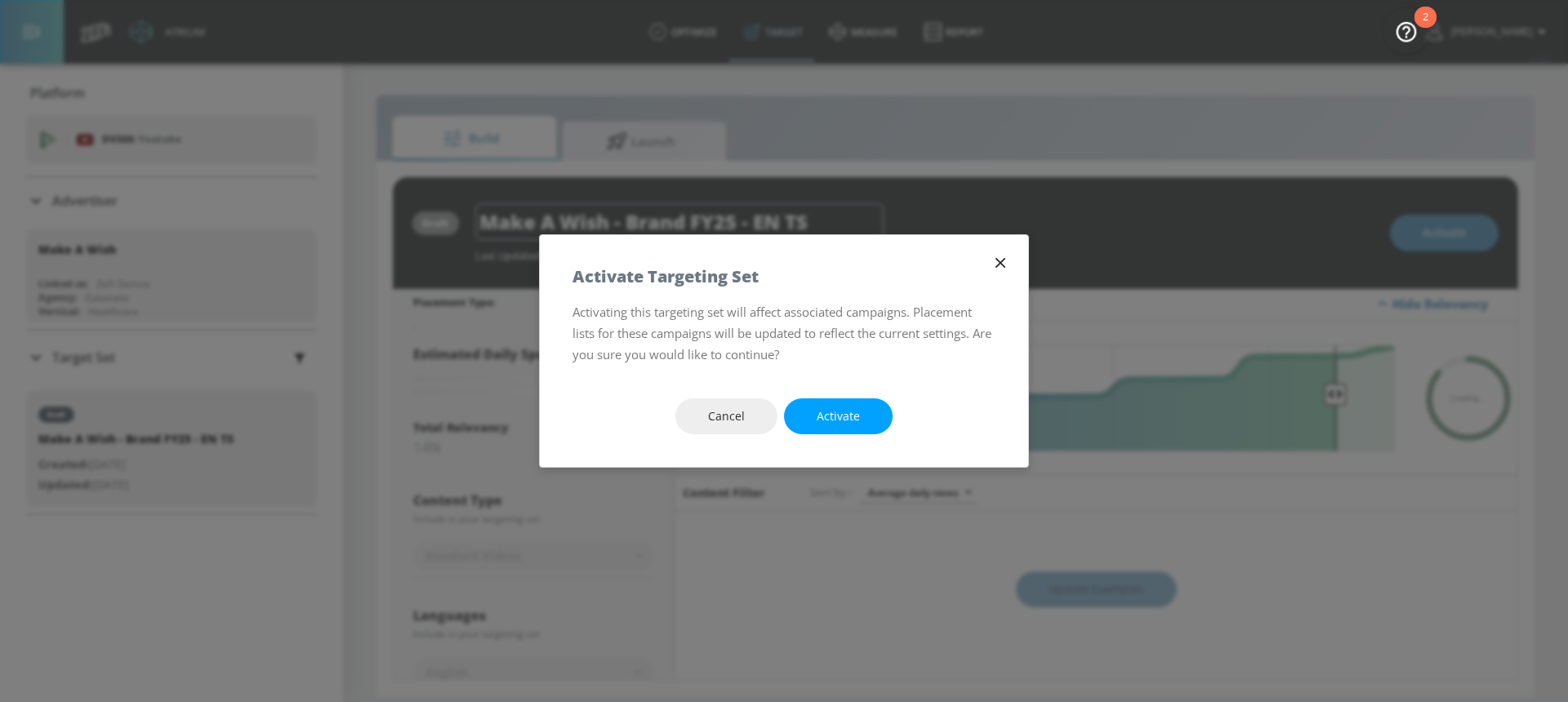
click at [999, 265] on icon "button" at bounding box center [1000, 263] width 18 height 18
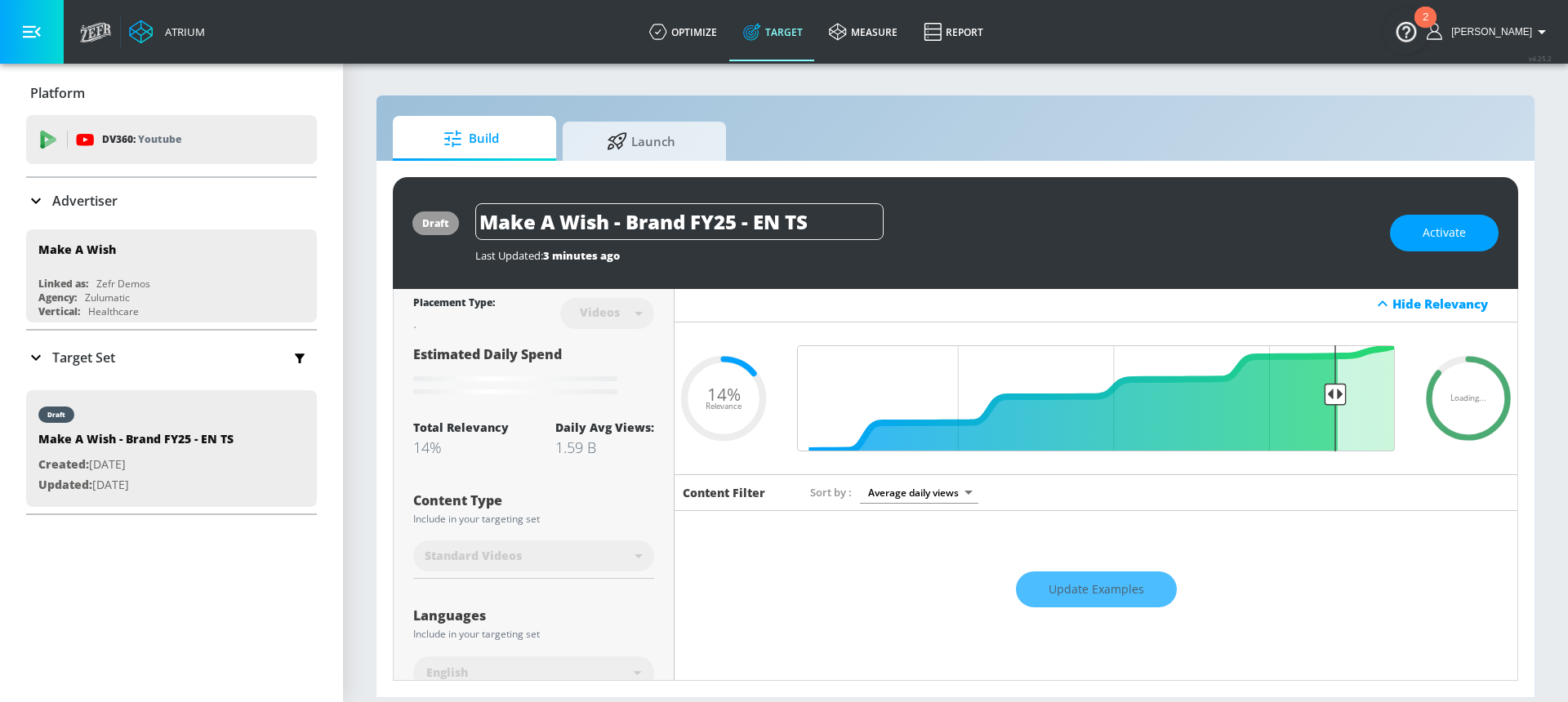
click at [1199, 313] on div "Hide Relevancy" at bounding box center [1096, 304] width 843 height 37
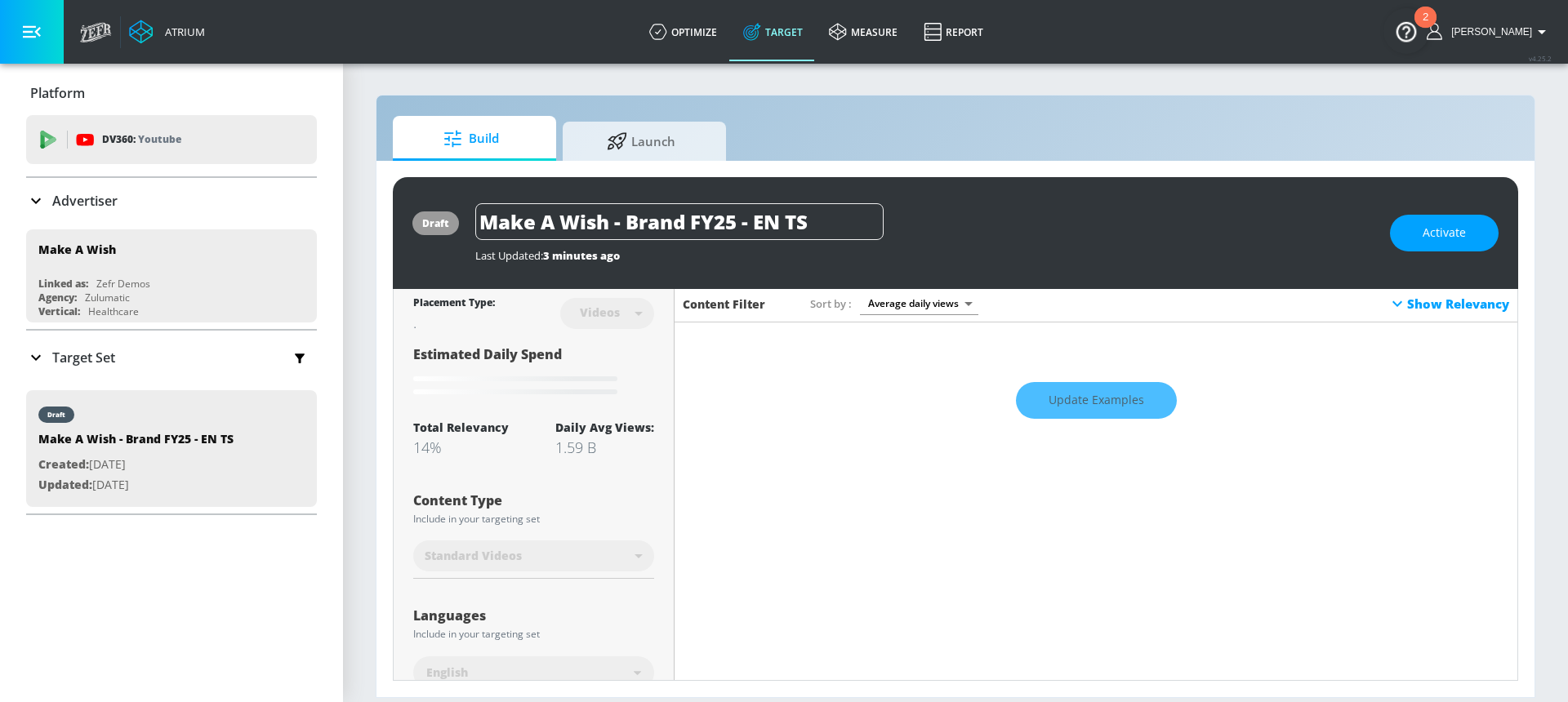
click at [1397, 304] on div "Show Relevancy" at bounding box center [1449, 304] width 122 height 20
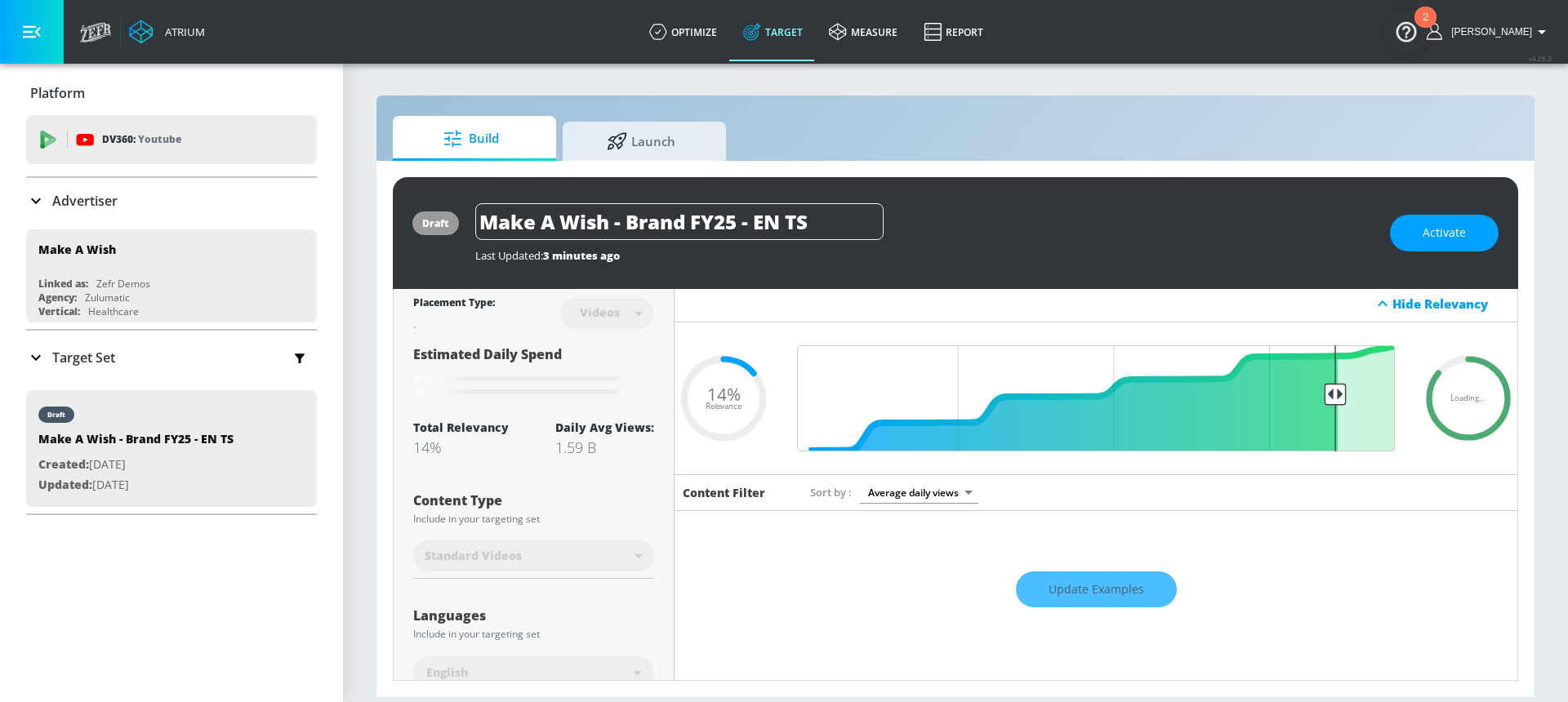
click at [798, 299] on div "Hide Relevancy" at bounding box center [1096, 304] width 843 height 37
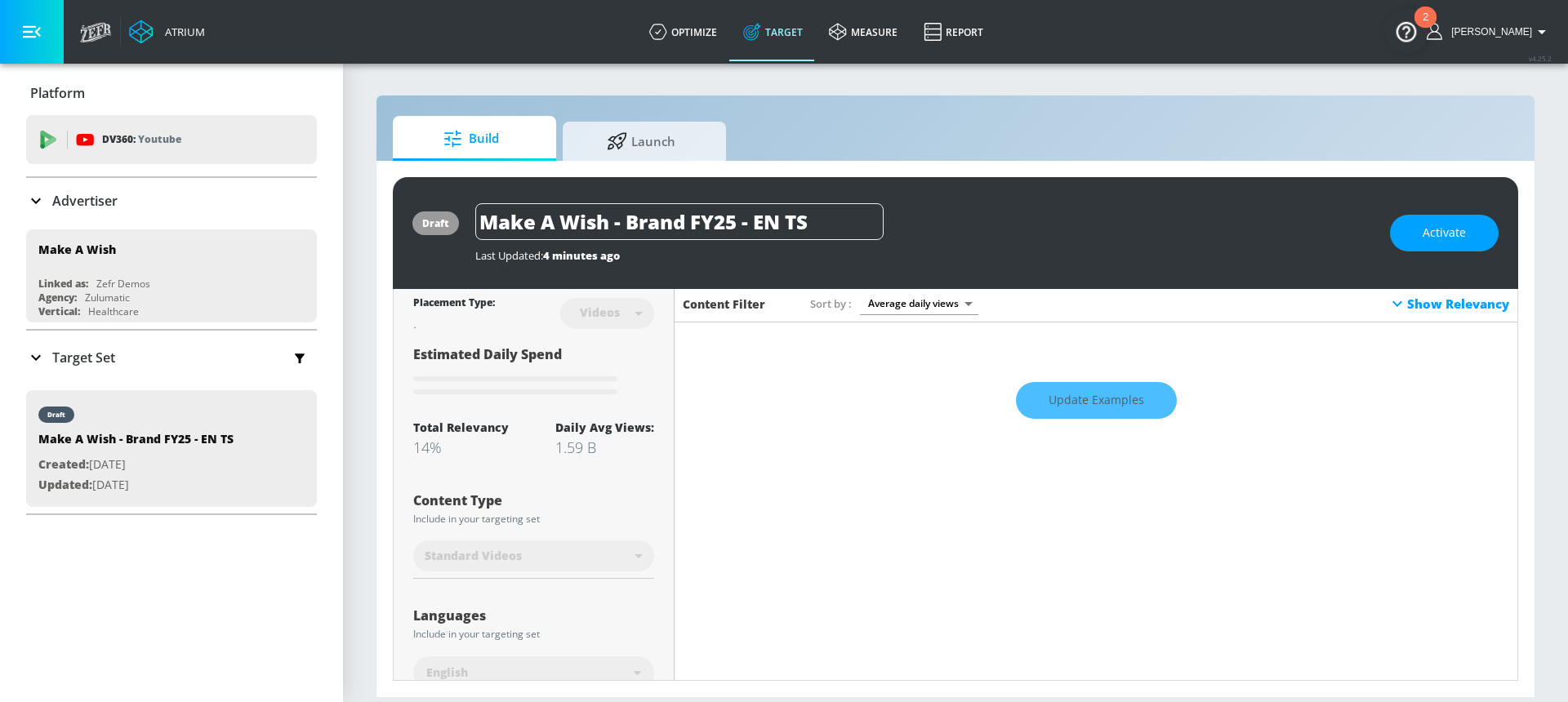
click at [1452, 312] on div "Show Relevancy" at bounding box center [1449, 304] width 122 height 20
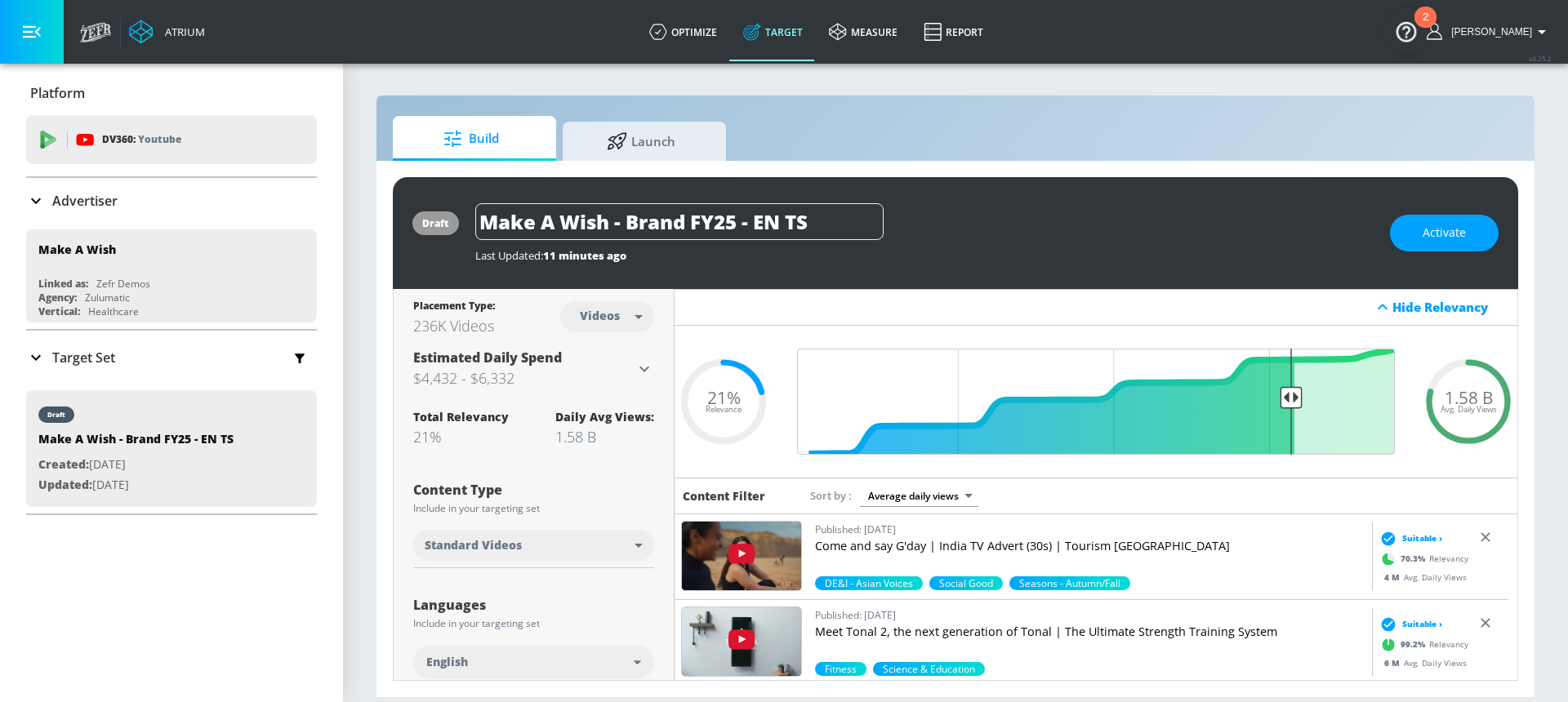
click at [1068, 314] on div "Hide Relevancy" at bounding box center [1096, 307] width 843 height 37
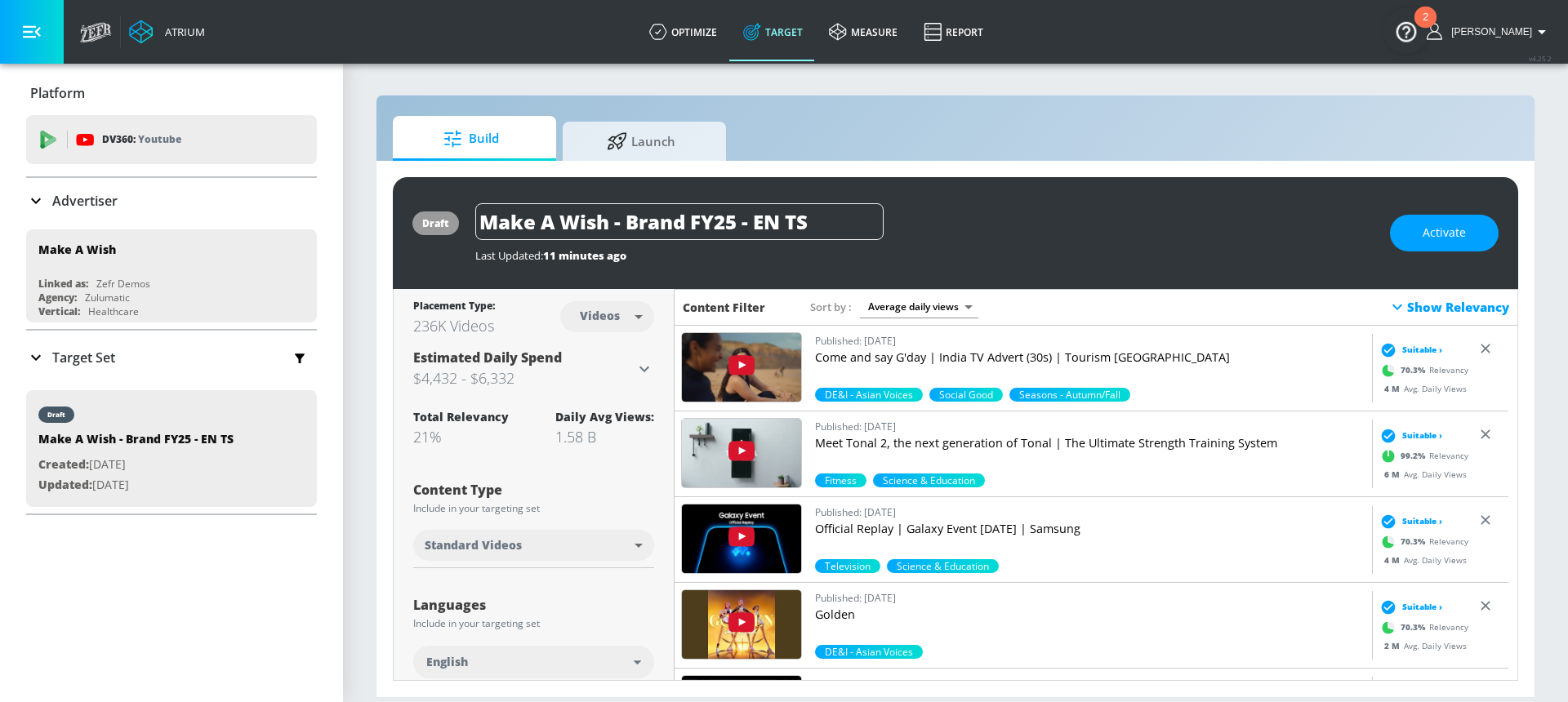
click at [1403, 311] on div "Show Relevancy" at bounding box center [1449, 307] width 122 height 20
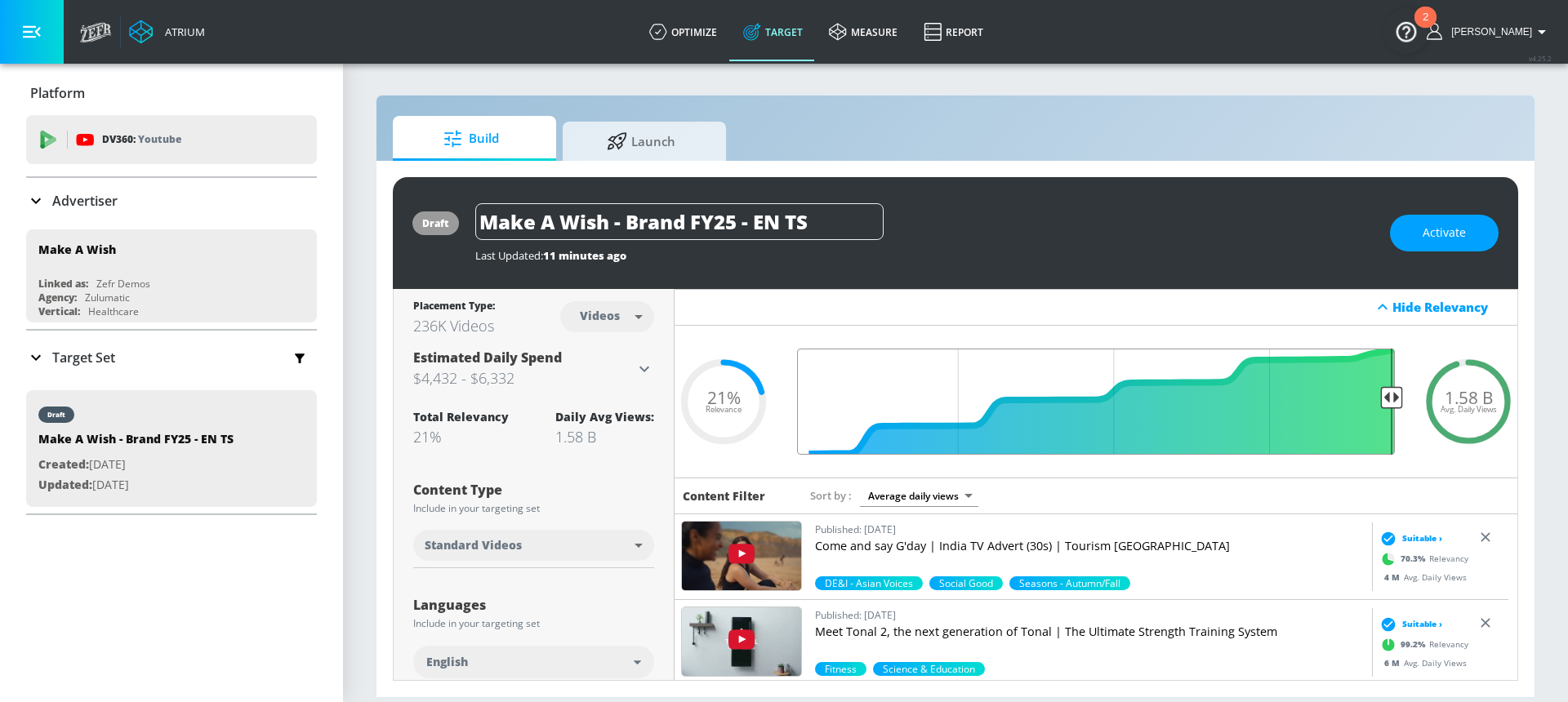
drag, startPoint x: 1287, startPoint y: 398, endPoint x: 1377, endPoint y: 401, distance: 90.0
type input "0.05"
click at [1377, 401] on input "Final Threshold" at bounding box center [1096, 401] width 614 height 106
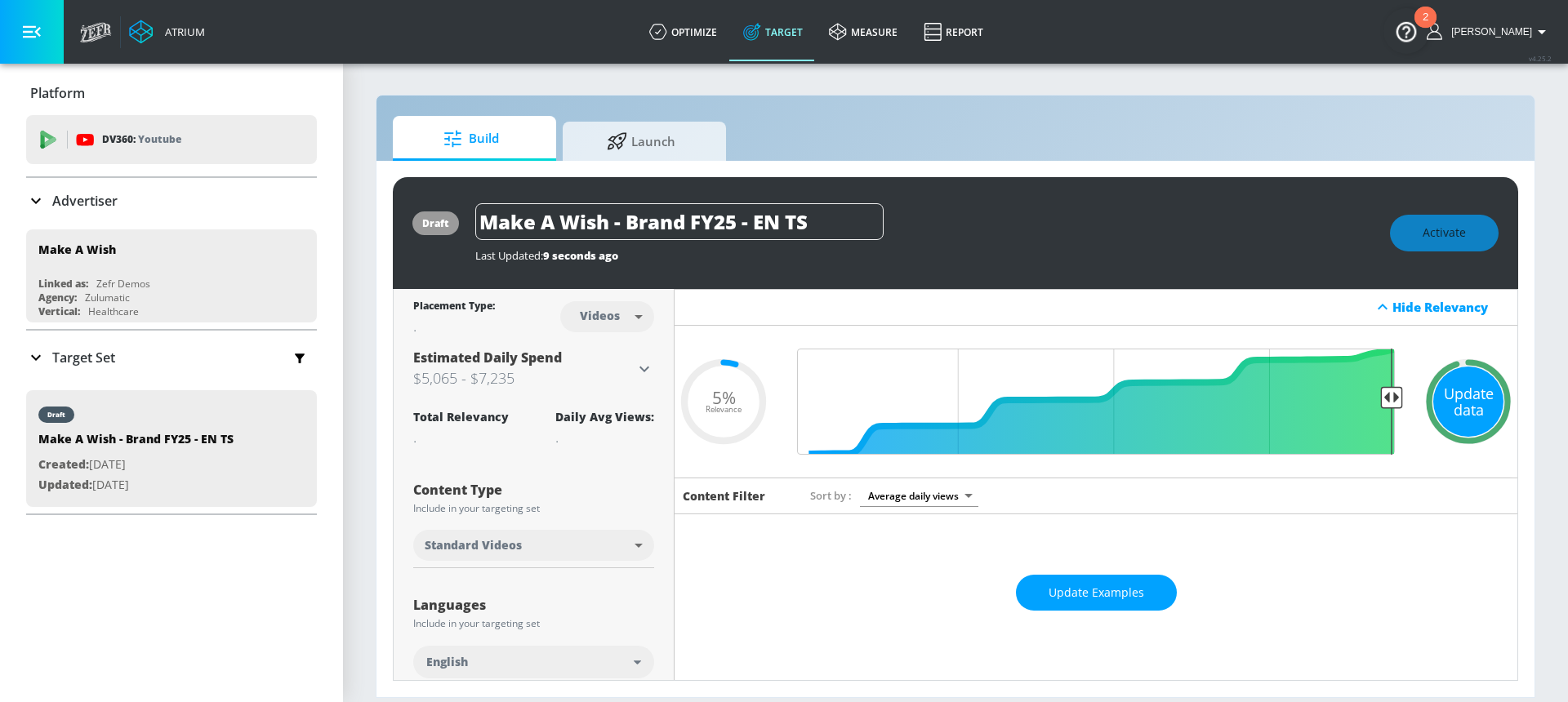
click at [1463, 401] on div "Update data" at bounding box center [1469, 402] width 70 height 70
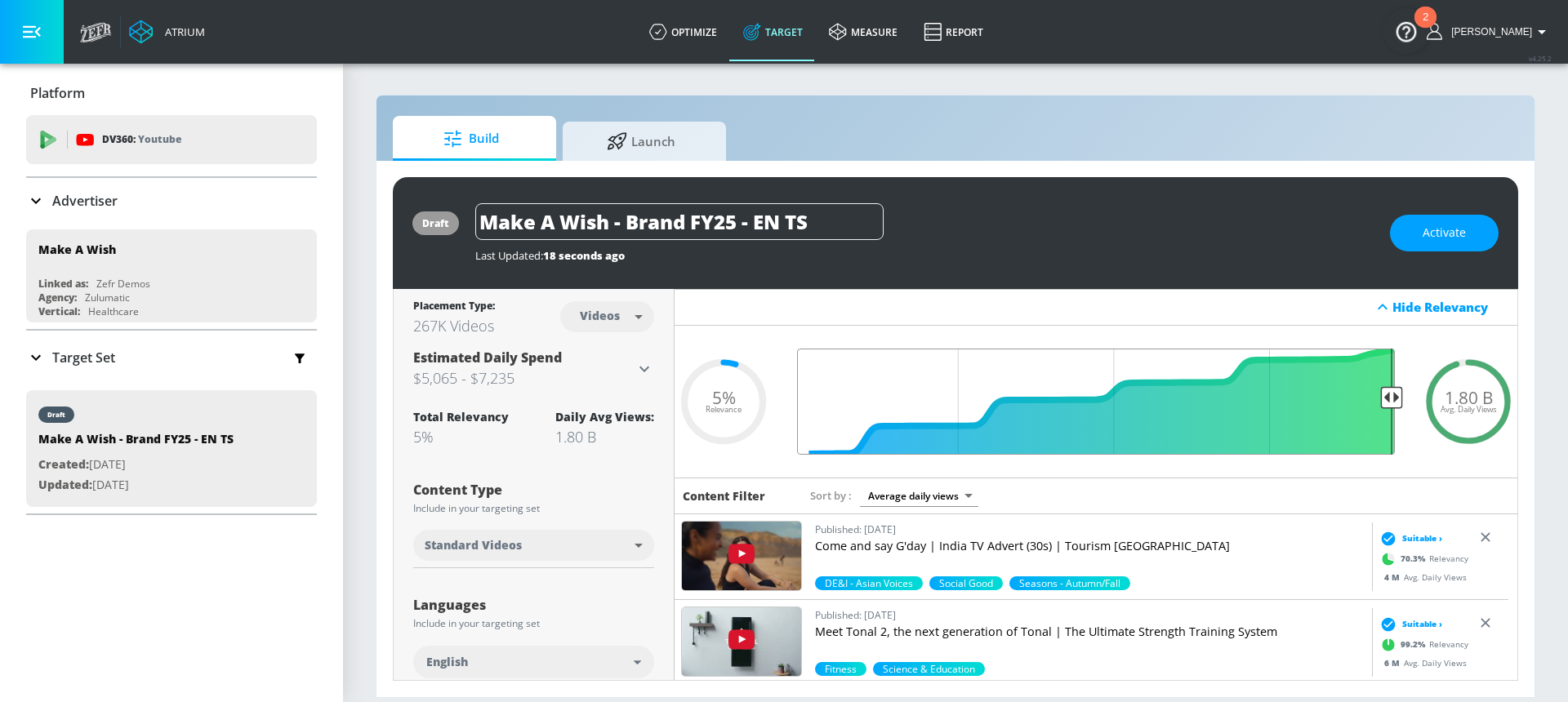
drag, startPoint x: 1377, startPoint y: 396, endPoint x: 1391, endPoint y: 397, distance: 14.0
click at [1391, 397] on input "Final Threshold" at bounding box center [1096, 401] width 614 height 106
drag, startPoint x: 1383, startPoint y: 394, endPoint x: 1398, endPoint y: 394, distance: 15.0
click at [1398, 394] on input "Final Threshold" at bounding box center [1096, 401] width 614 height 106
click at [1421, 236] on button "Activate" at bounding box center [1444, 232] width 109 height 37
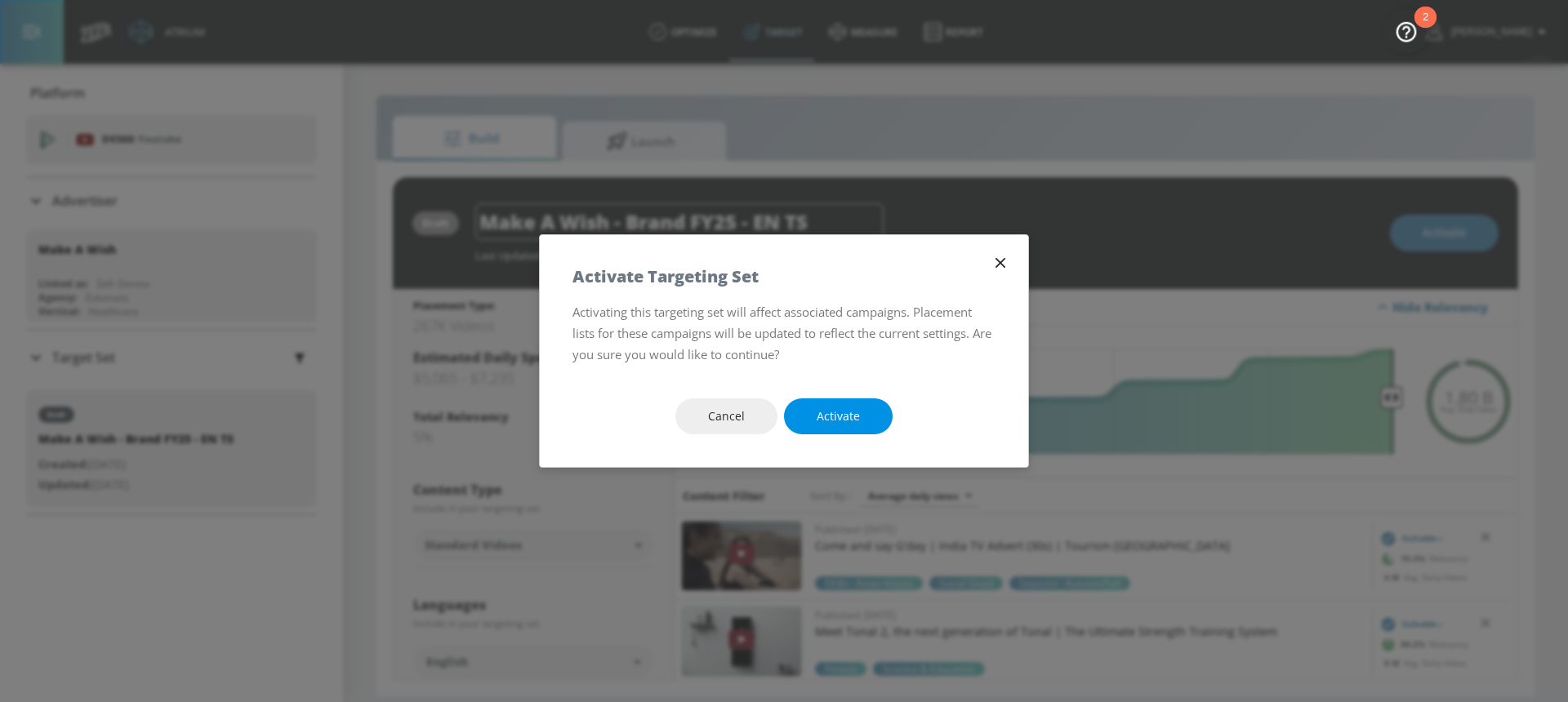
click at [820, 427] on button "Activate" at bounding box center [838, 416] width 109 height 37
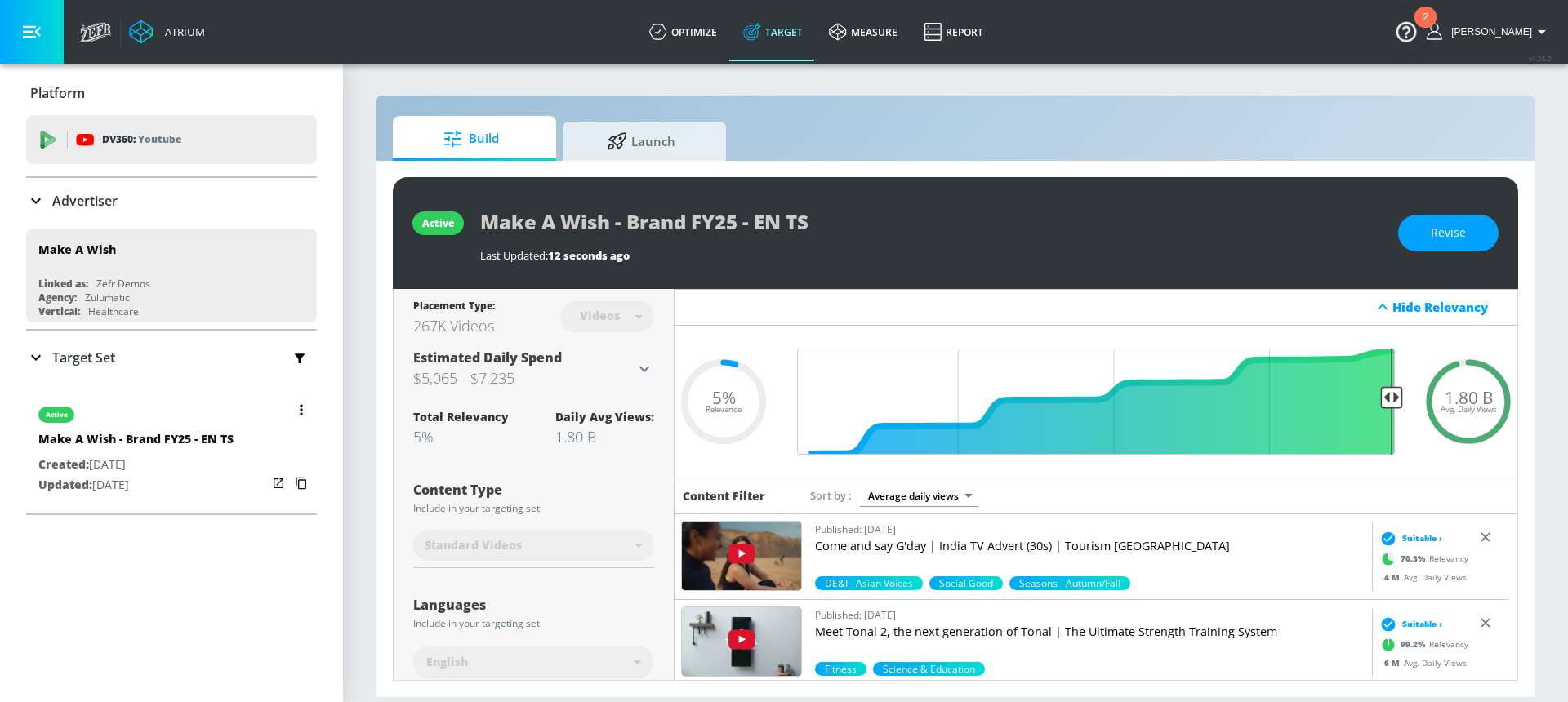
click at [291, 485] on icon "button" at bounding box center [301, 483] width 26 height 26
